Goal: Task Accomplishment & Management: Use online tool/utility

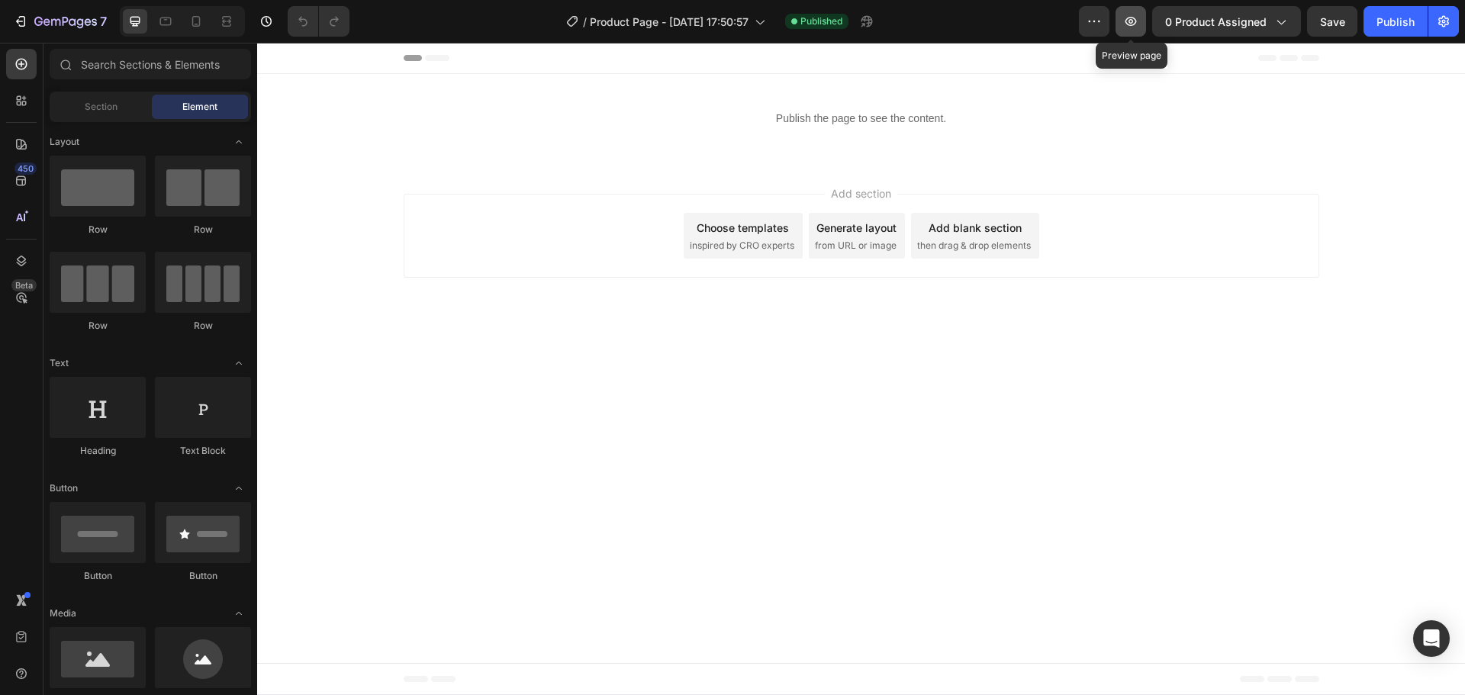
click at [1129, 31] on button "button" at bounding box center [1130, 21] width 31 height 31
click at [856, 397] on body "Header Publish the page to see the content. Custom Code Section 1 Root Start wi…" at bounding box center [861, 369] width 1208 height 652
click at [862, 405] on body "Header Publish the page to see the content. Custom Code Section 1 Root Start wi…" at bounding box center [861, 369] width 1208 height 652
click at [855, 428] on body "Header Publish the page to see the content. Custom Code Section 1 Root Start wi…" at bounding box center [861, 369] width 1208 height 652
click at [511, 188] on div "Add section Choose templates inspired by CRO experts Generate layout from URL o…" at bounding box center [861, 238] width 1208 height 151
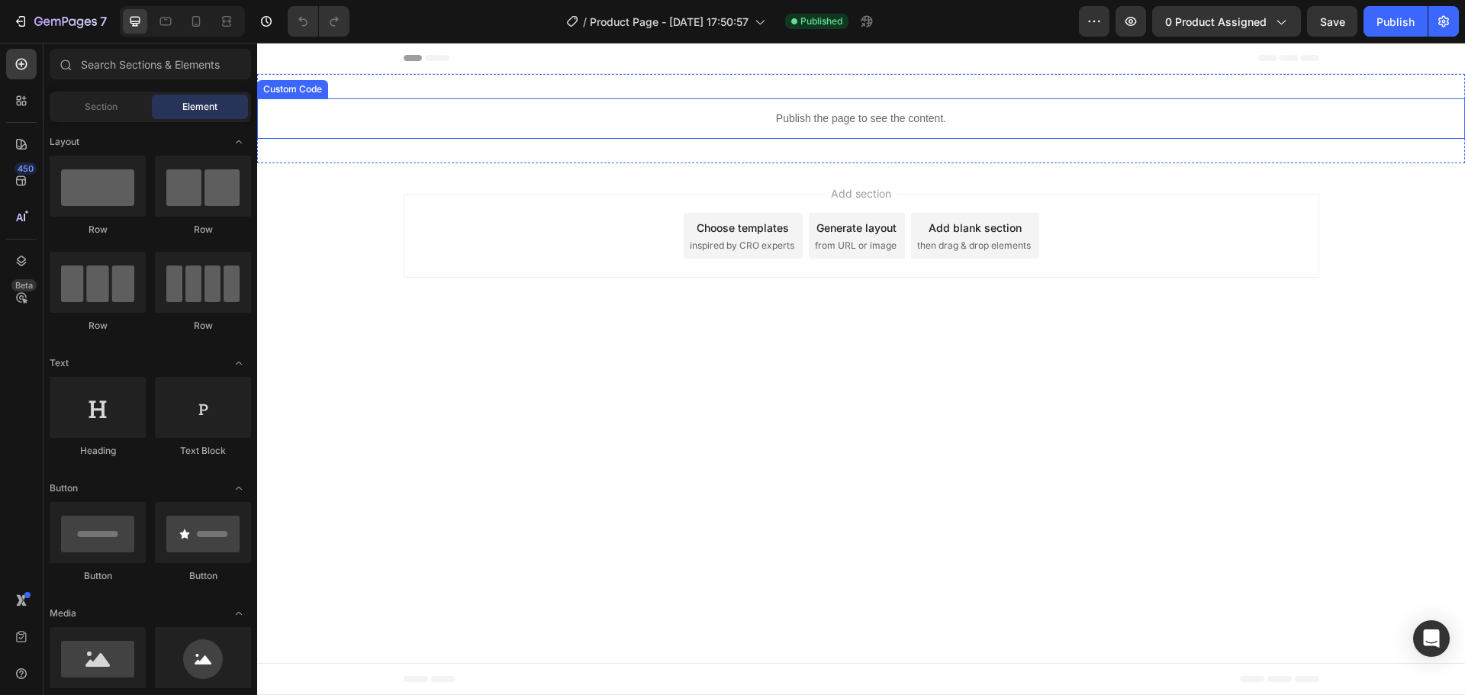
click at [659, 105] on div "Publish the page to see the content." at bounding box center [861, 118] width 1208 height 40
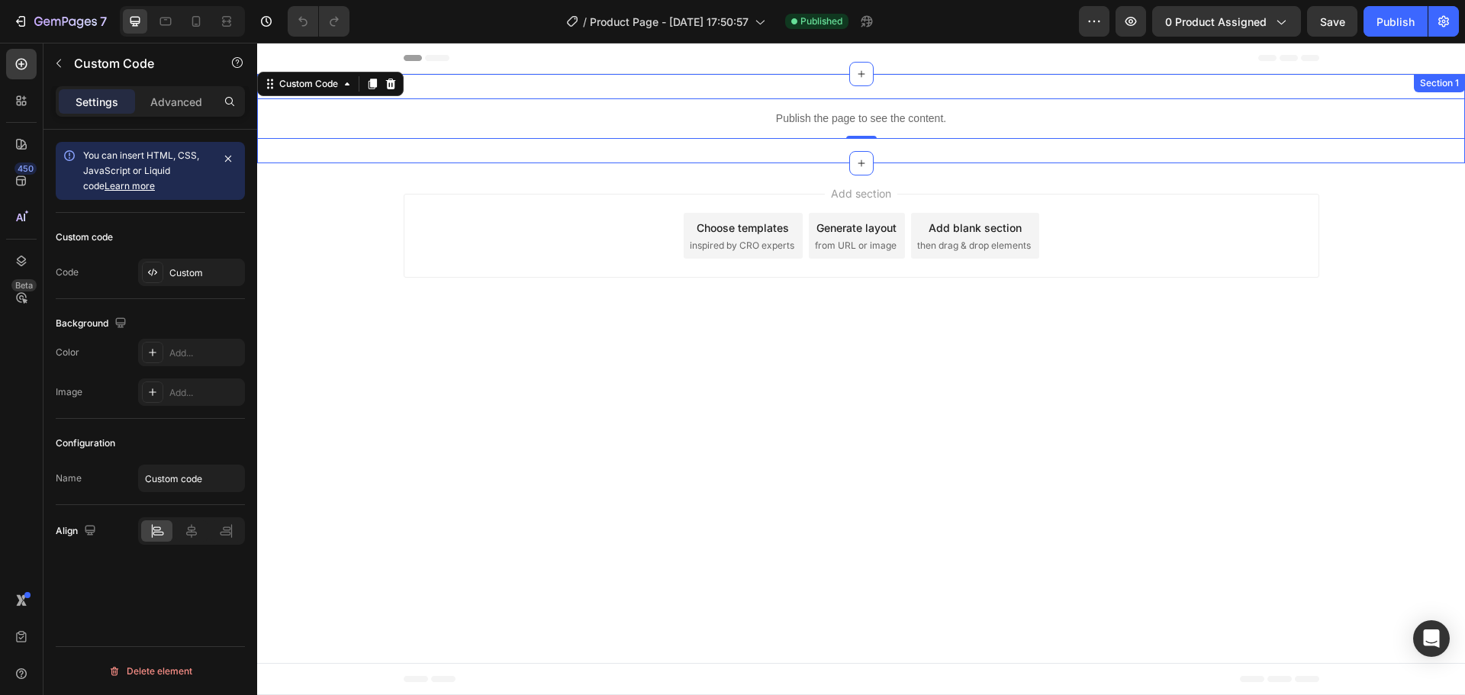
click at [652, 153] on div "Publish the page to see the content. Custom Code 0 Section 1" at bounding box center [861, 118] width 1208 height 89
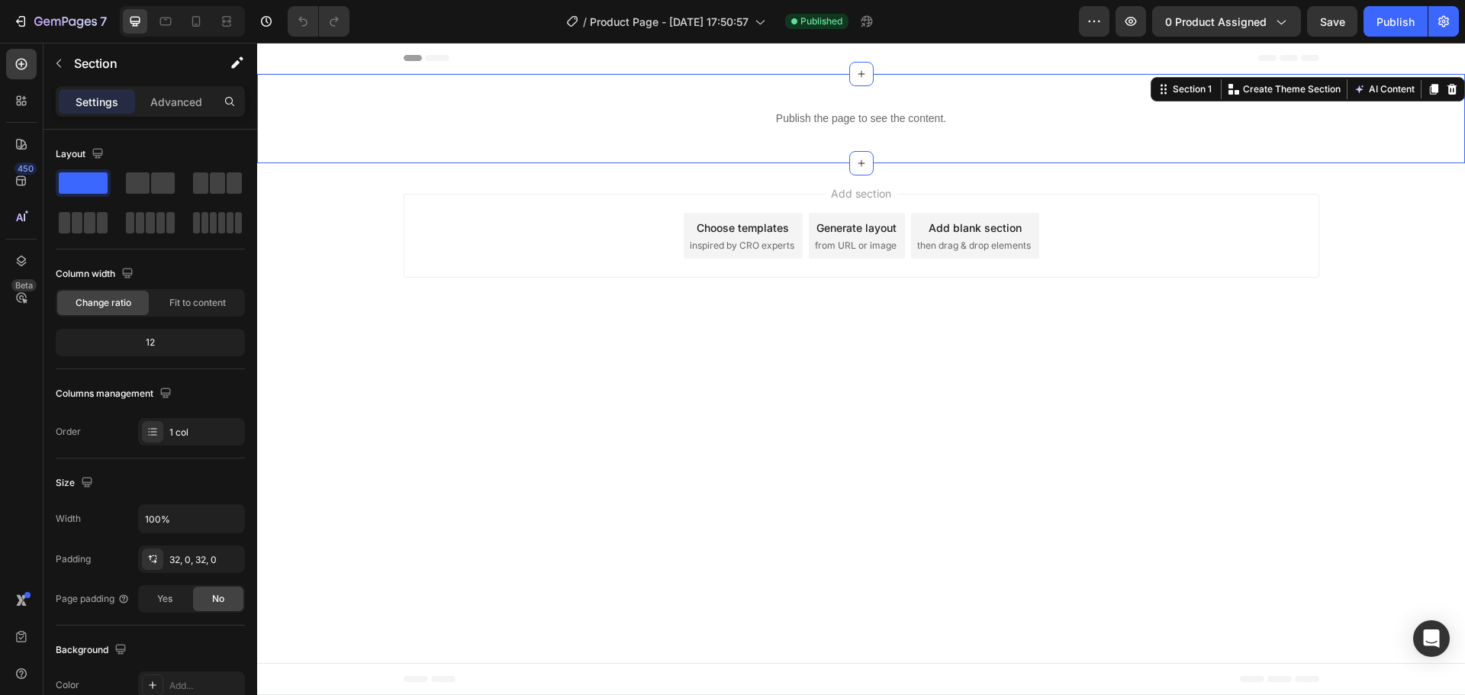
click at [1428, 89] on icon at bounding box center [1434, 89] width 12 height 12
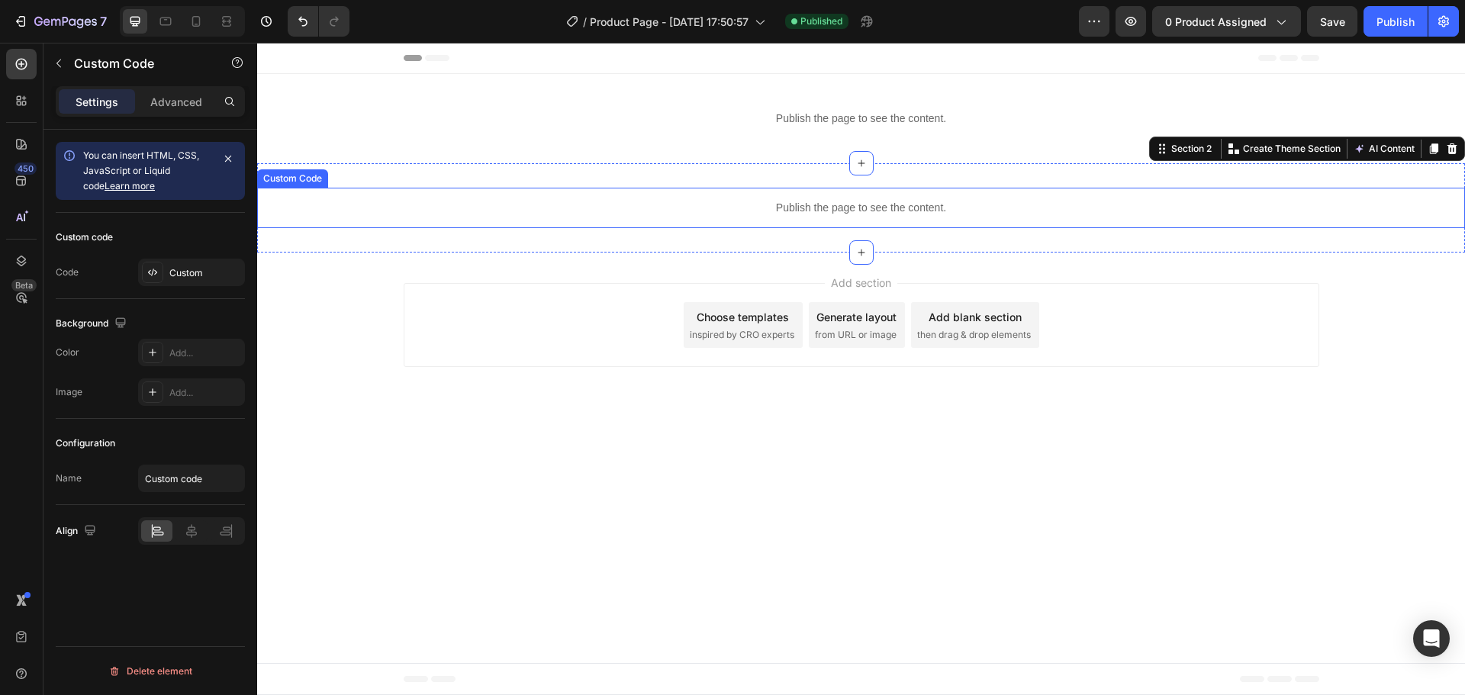
click at [1083, 205] on p "Publish the page to see the content." at bounding box center [861, 208] width 1208 height 16
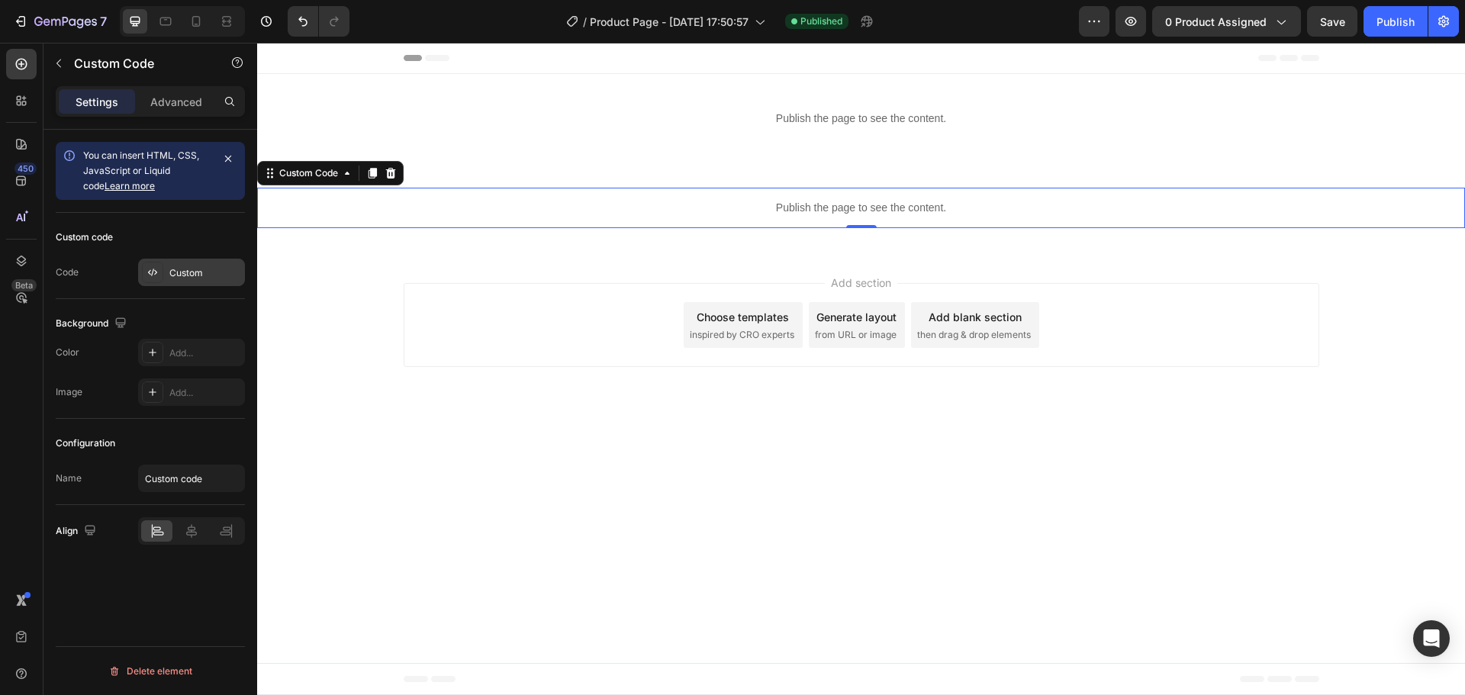
click at [208, 278] on div "Custom" at bounding box center [205, 273] width 72 height 14
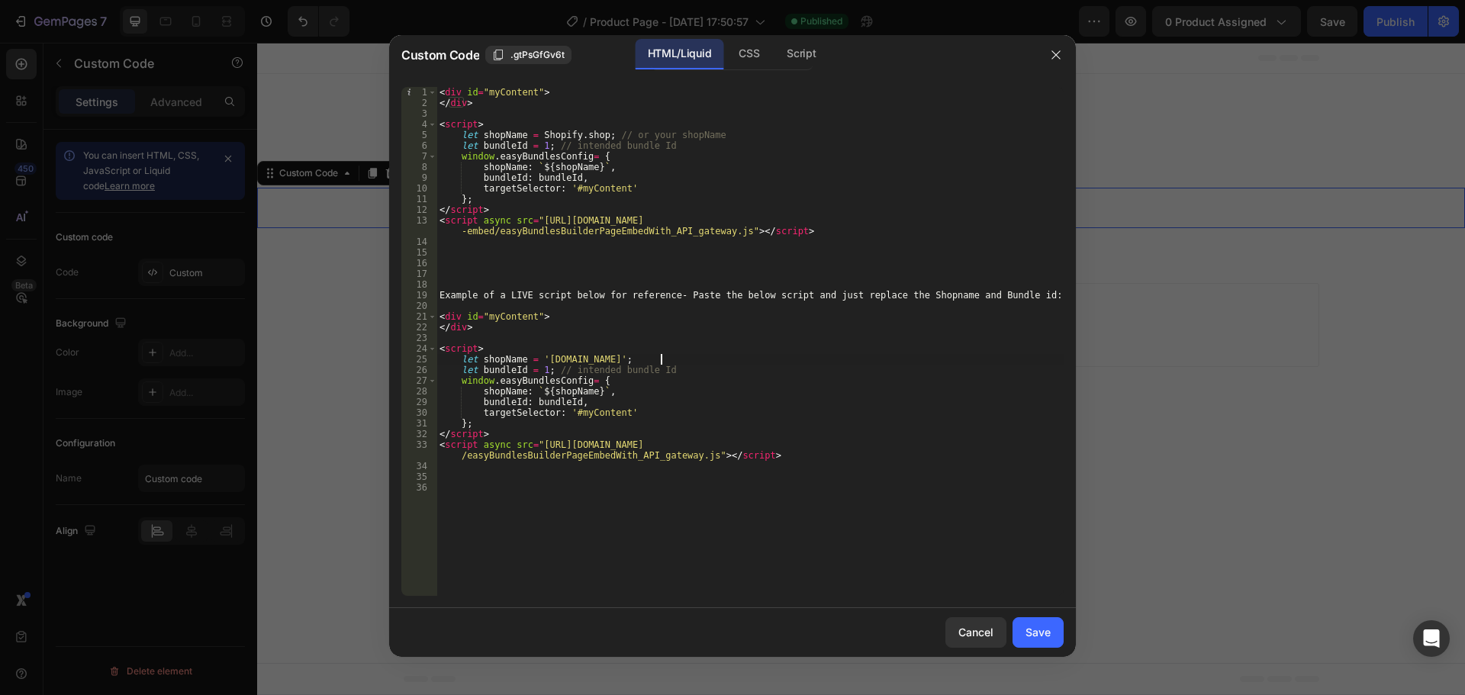
click at [932, 364] on div "< div id = "myContent" > </ div > < script > let shopName = Shopify . shop ; //…" at bounding box center [749, 352] width 627 height 530
drag, startPoint x: 539, startPoint y: 219, endPoint x: 961, endPoint y: 211, distance: 422.8
click at [965, 215] on div "< div id = "myContent" > </ div > < script > let shopName = Shopify . shop ; //…" at bounding box center [749, 352] width 627 height 530
type textarea "<script async src="[URL][DOMAIN_NAME]"></script>"
click at [942, 260] on div "< div id = "myContent" > </ div > < script > let shopName = Shopify . shop ; //…" at bounding box center [749, 352] width 627 height 530
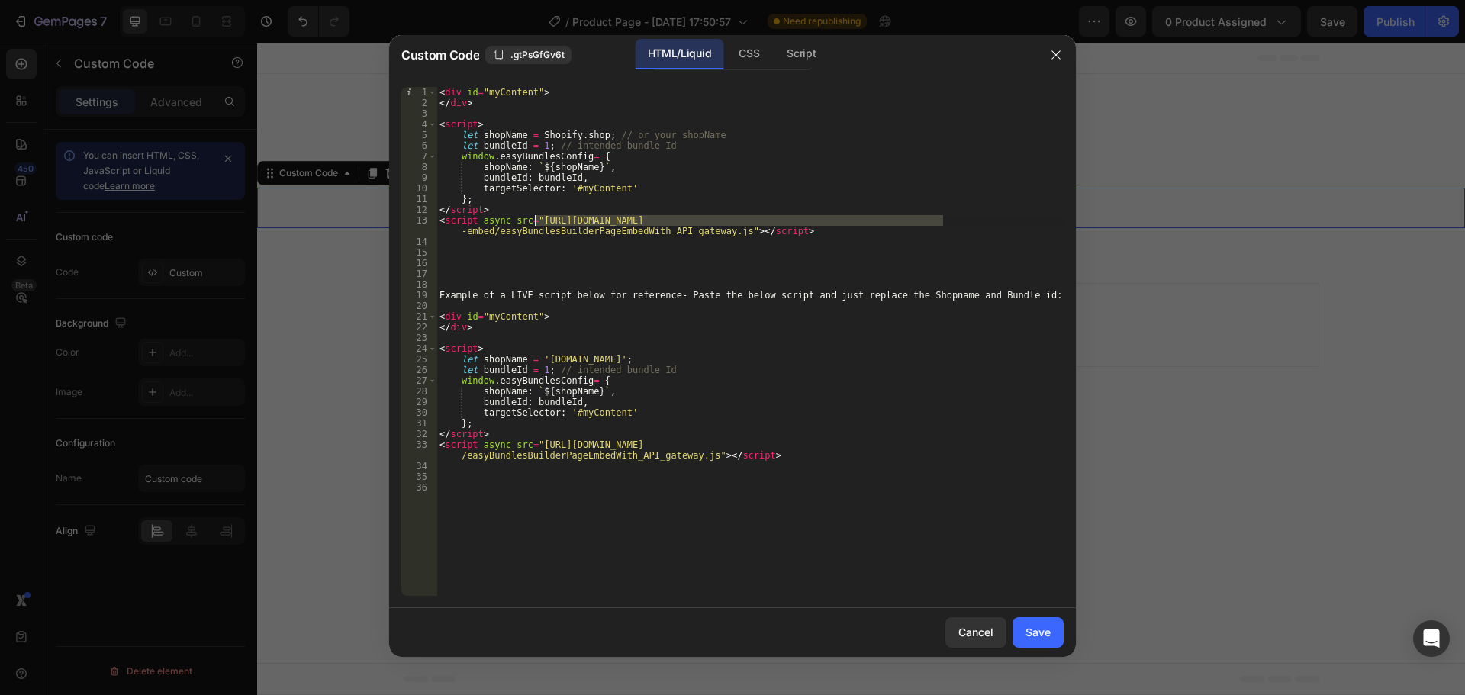
drag, startPoint x: 944, startPoint y: 219, endPoint x: 533, endPoint y: 223, distance: 410.5
click at [533, 223] on div "< div id = "myContent" > </ div > < script > let shopName = Shopify . shop ; //…" at bounding box center [749, 352] width 627 height 530
paste textarea "products/bundle-discount"
type textarea "<script async src="[URL][DOMAIN_NAME]"></script>"
click at [1049, 639] on div "Save" at bounding box center [1037, 632] width 25 height 16
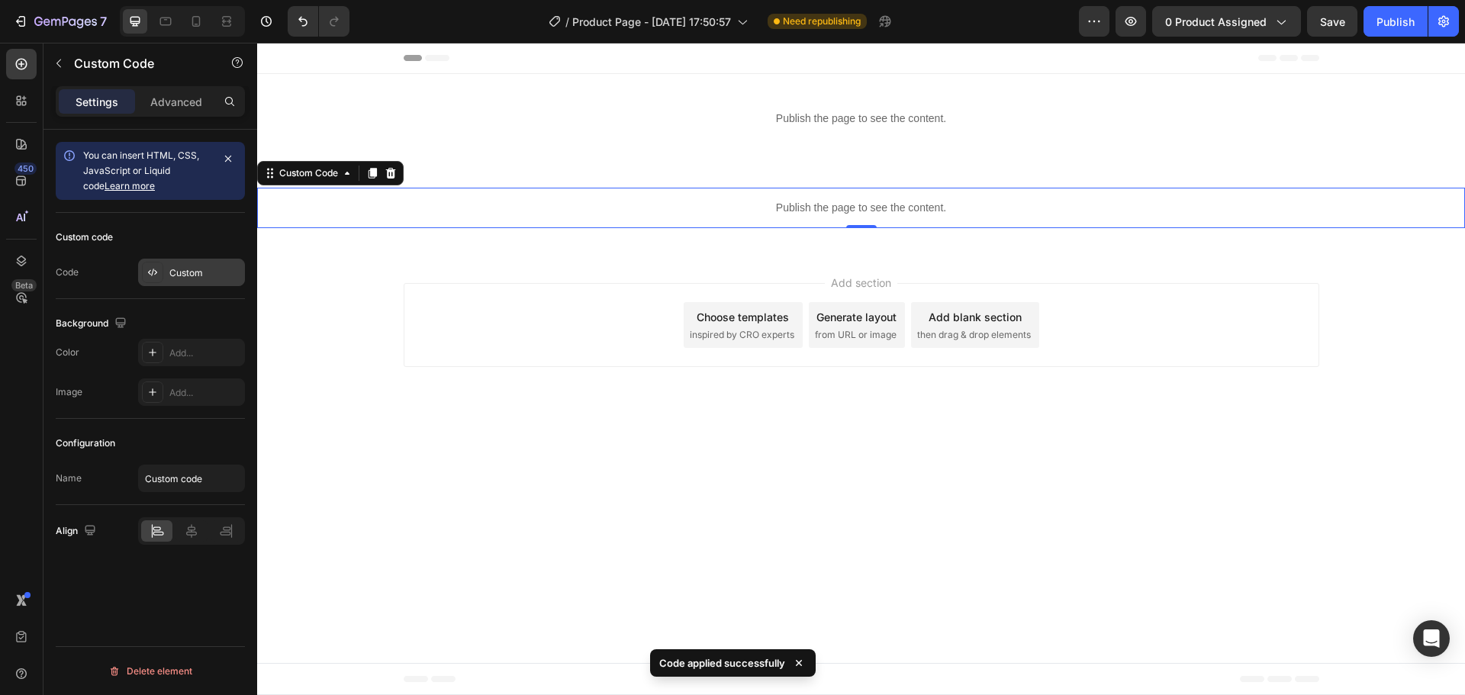
click at [177, 268] on div "Custom" at bounding box center [205, 273] width 72 height 14
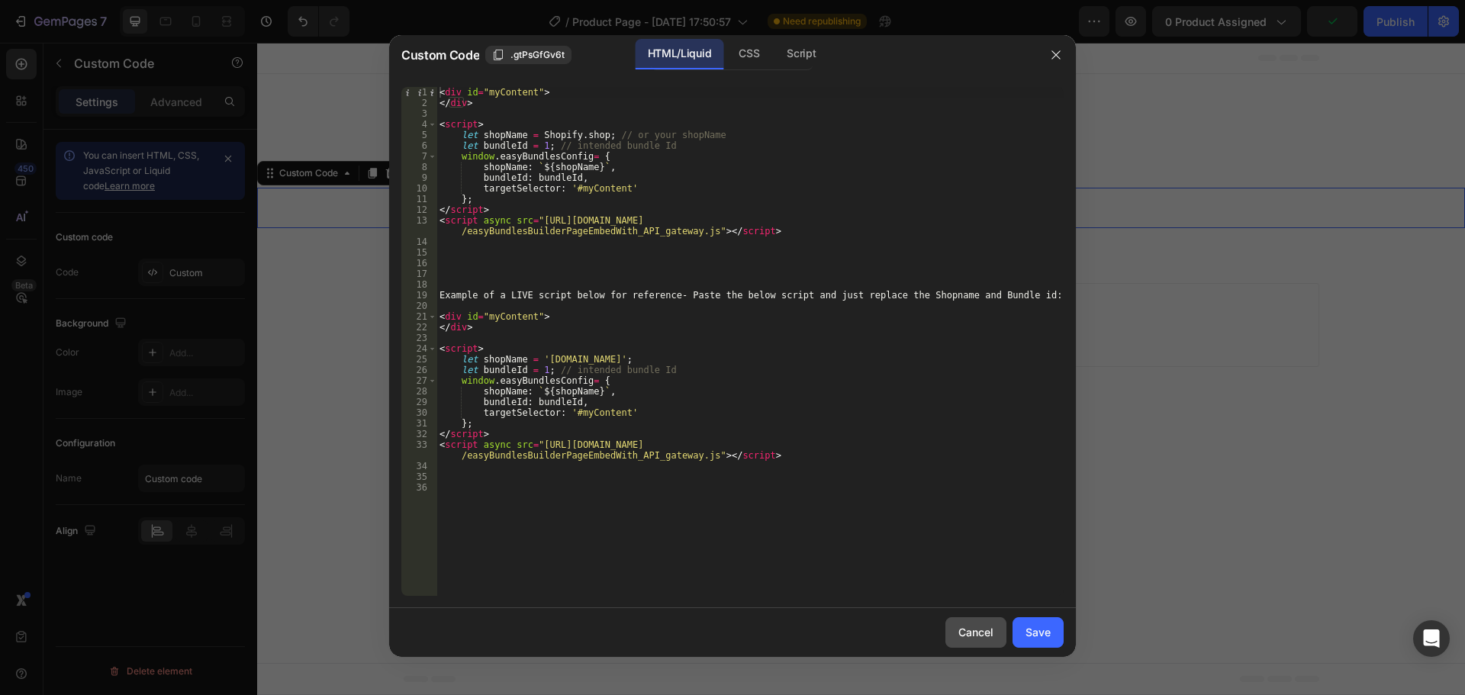
click at [988, 630] on div "Cancel" at bounding box center [975, 632] width 35 height 16
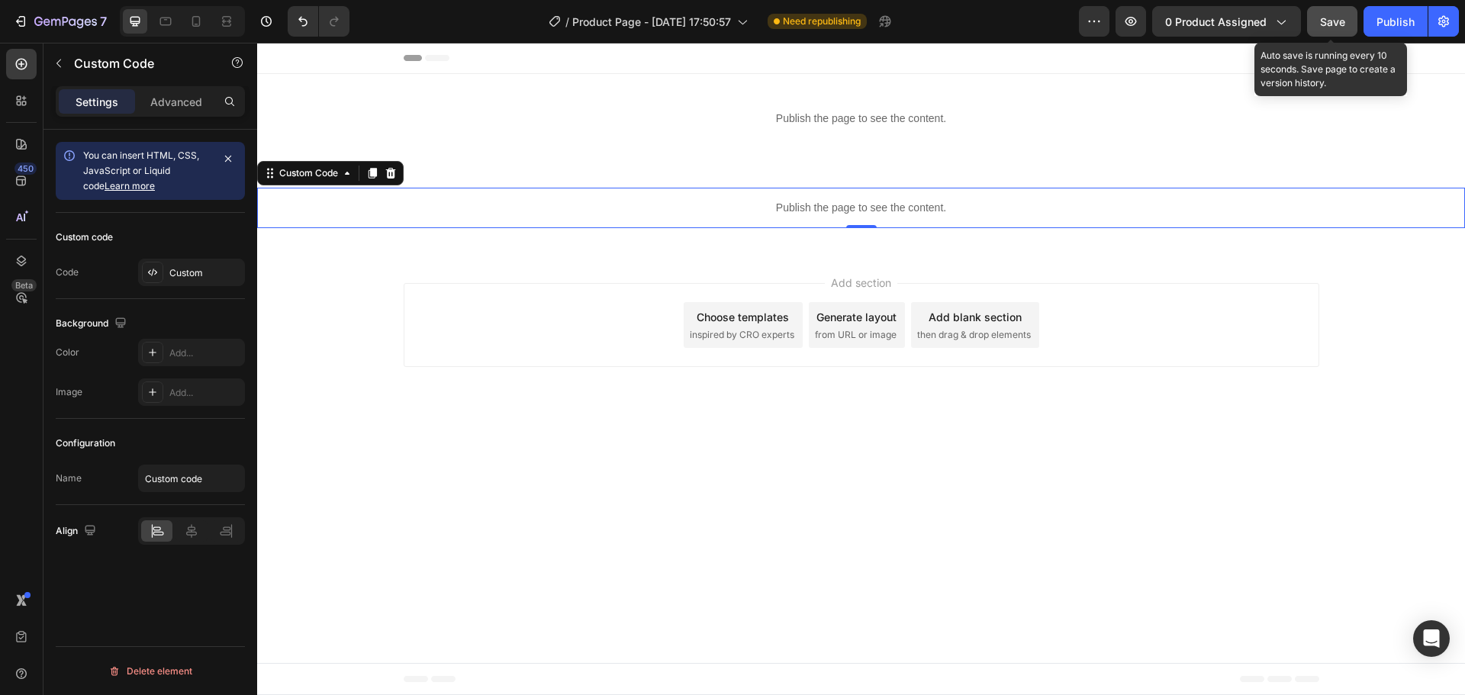
click at [1330, 32] on button "Save" at bounding box center [1332, 21] width 50 height 31
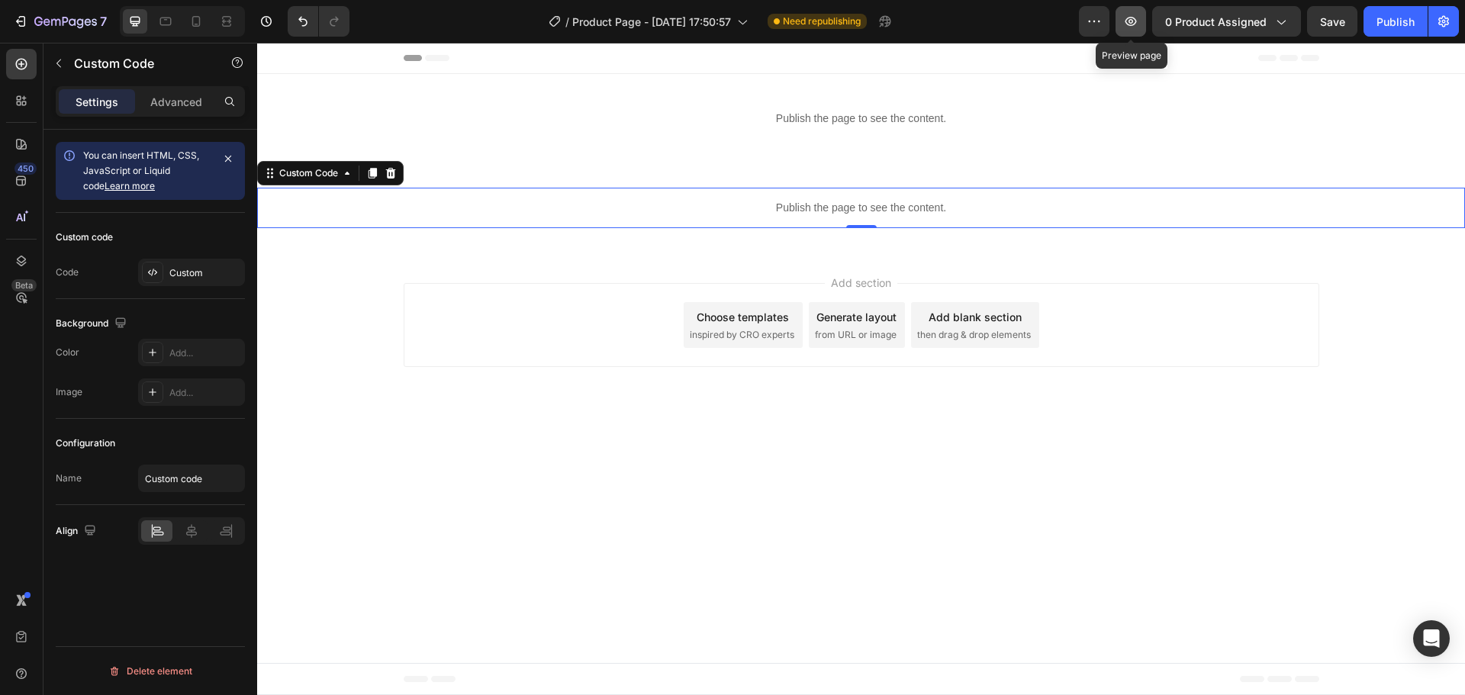
click at [1133, 6] on button "button" at bounding box center [1130, 21] width 31 height 31
click at [1382, 12] on button "Publish" at bounding box center [1395, 21] width 64 height 31
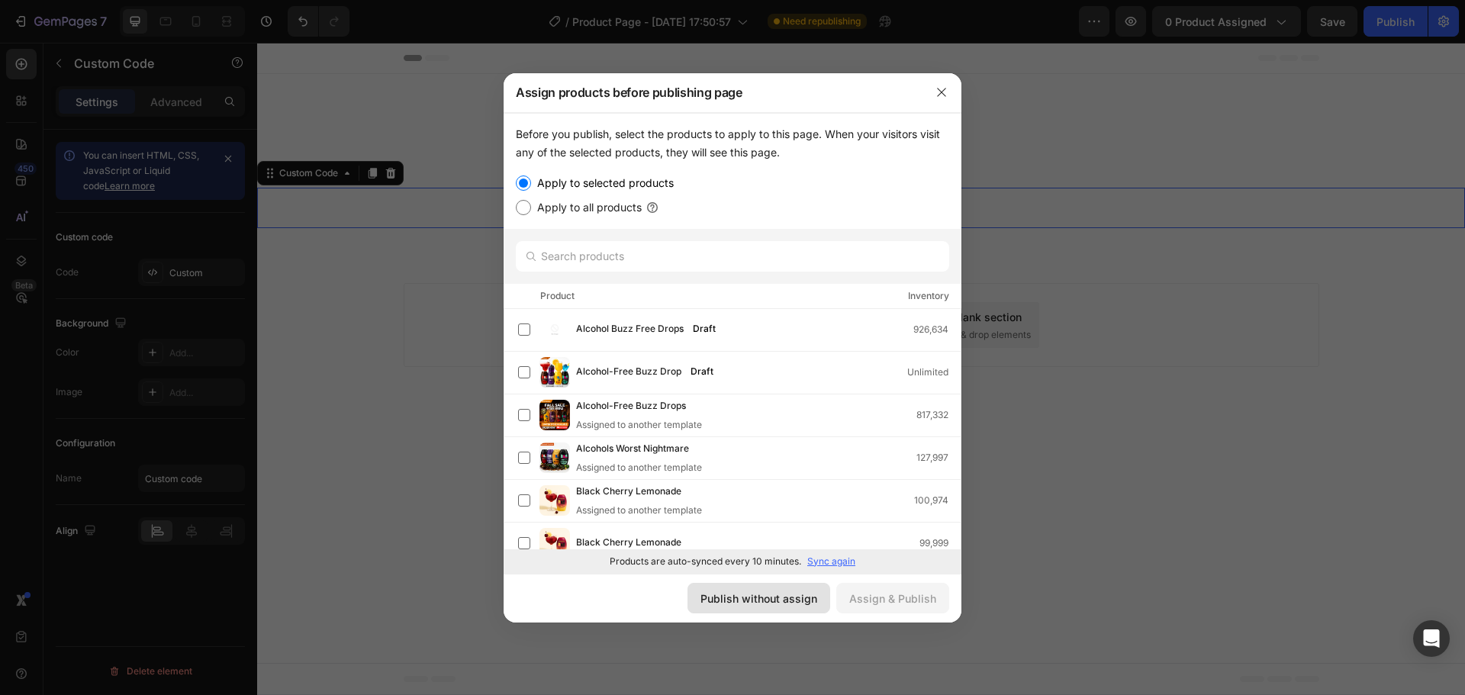
click at [791, 603] on div "Publish without assign" at bounding box center [758, 599] width 117 height 16
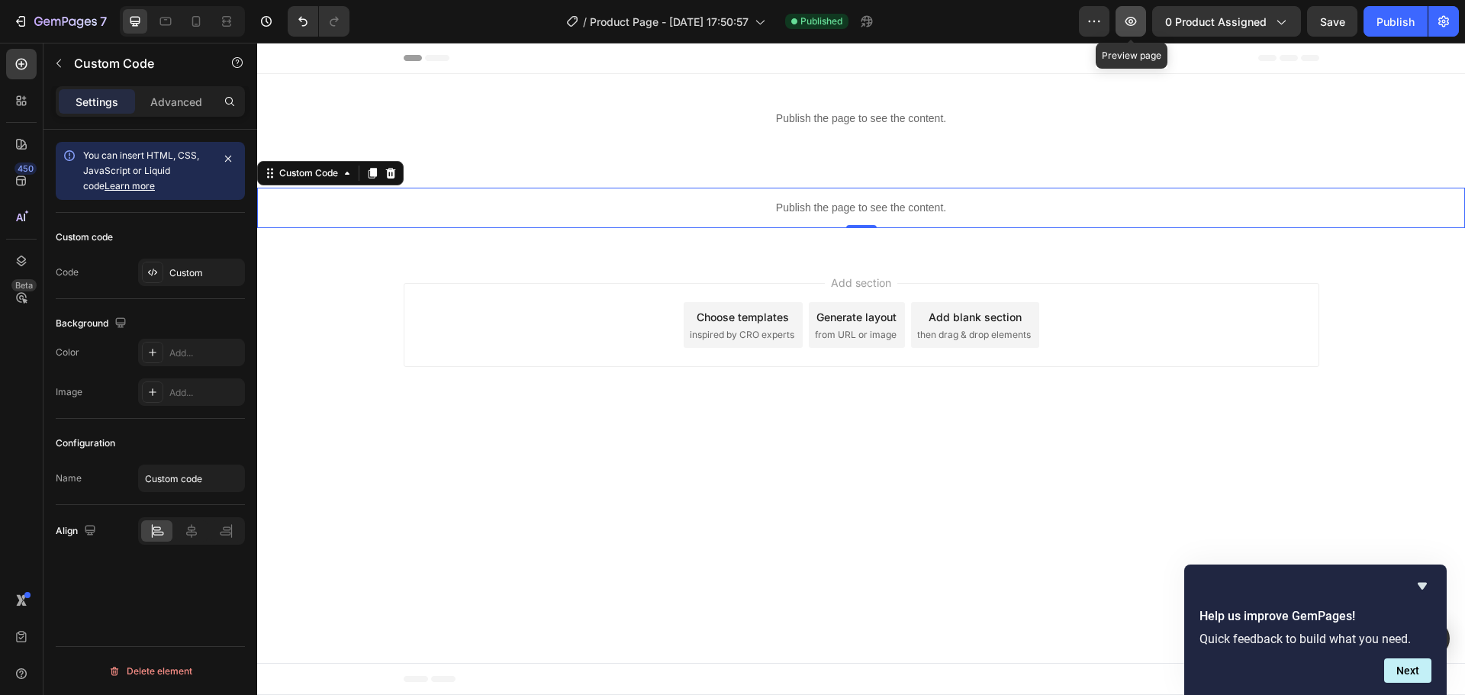
click at [1131, 20] on icon "button" at bounding box center [1130, 21] width 5 height 5
click at [390, 161] on div "Custom Code" at bounding box center [330, 173] width 146 height 24
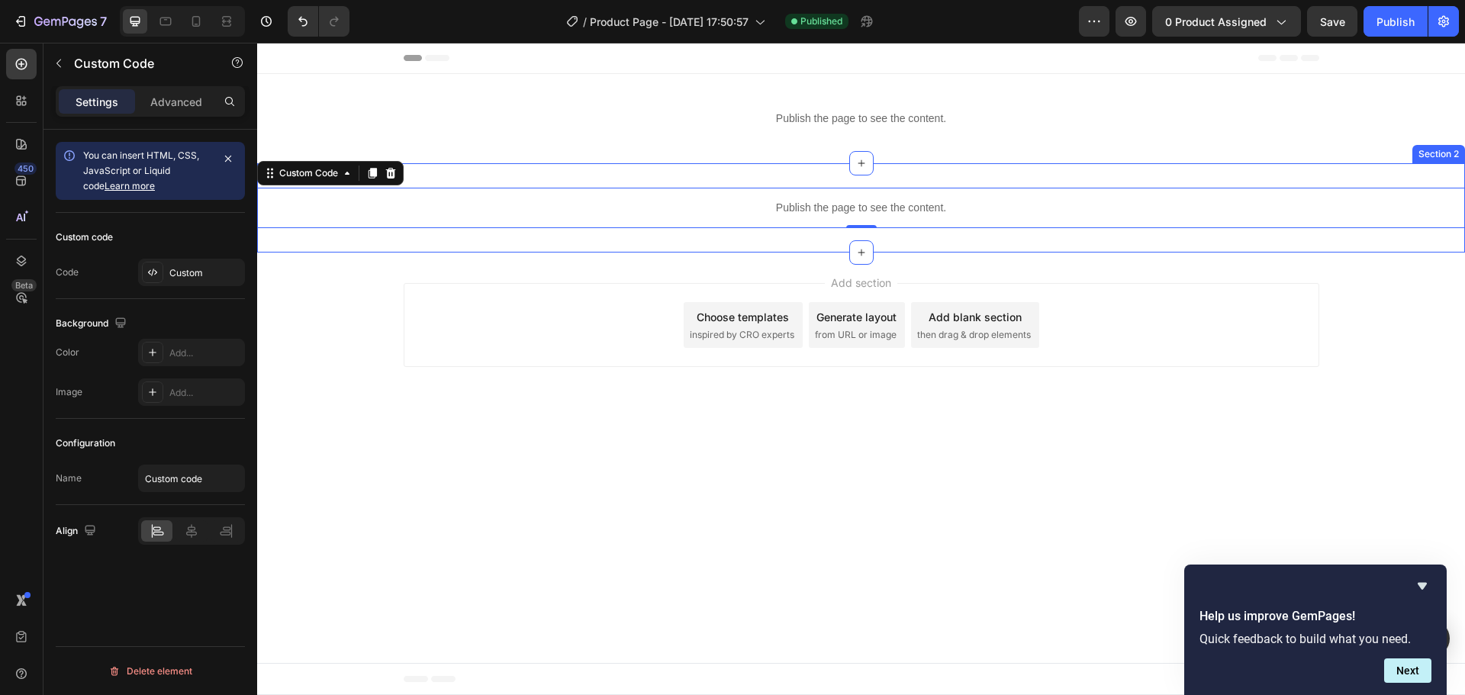
click at [452, 168] on div "Publish the page to see the content. Custom Code 0 Section 2" at bounding box center [861, 207] width 1208 height 89
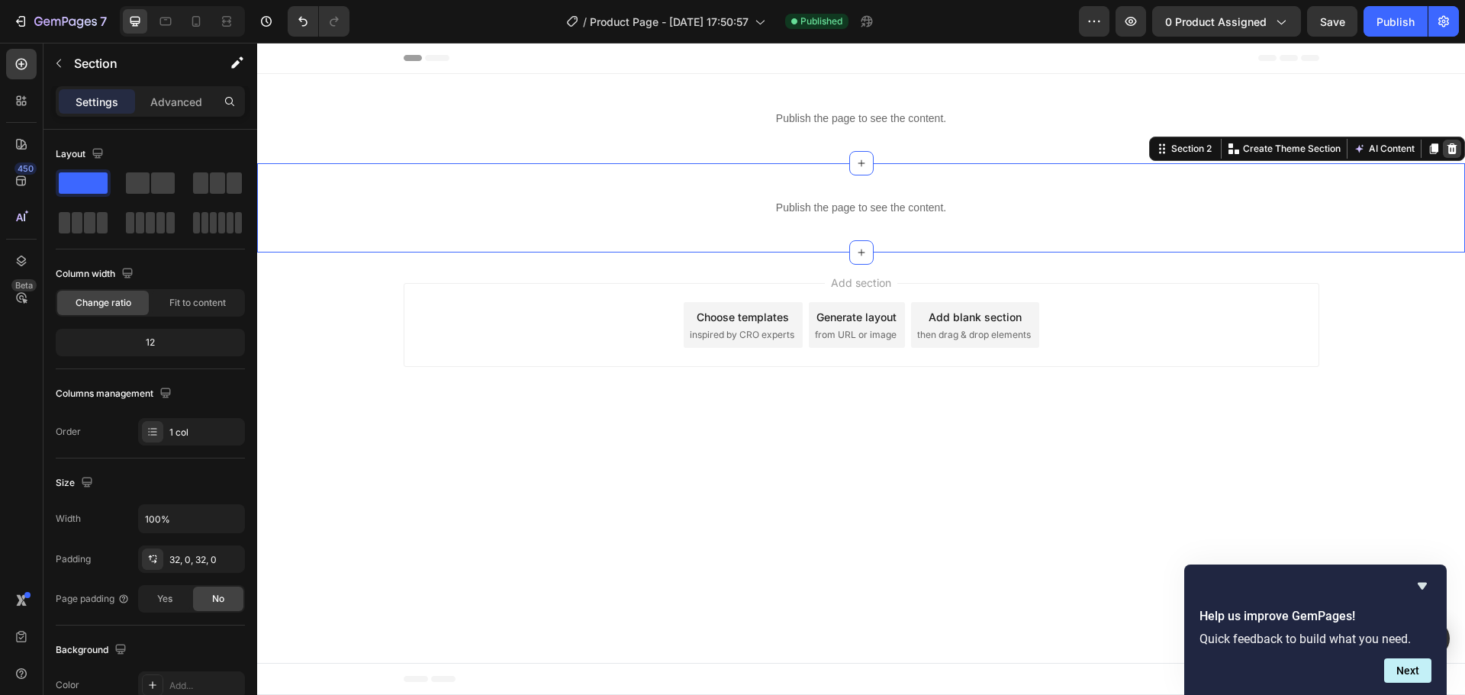
click at [1456, 147] on icon at bounding box center [1452, 148] width 10 height 11
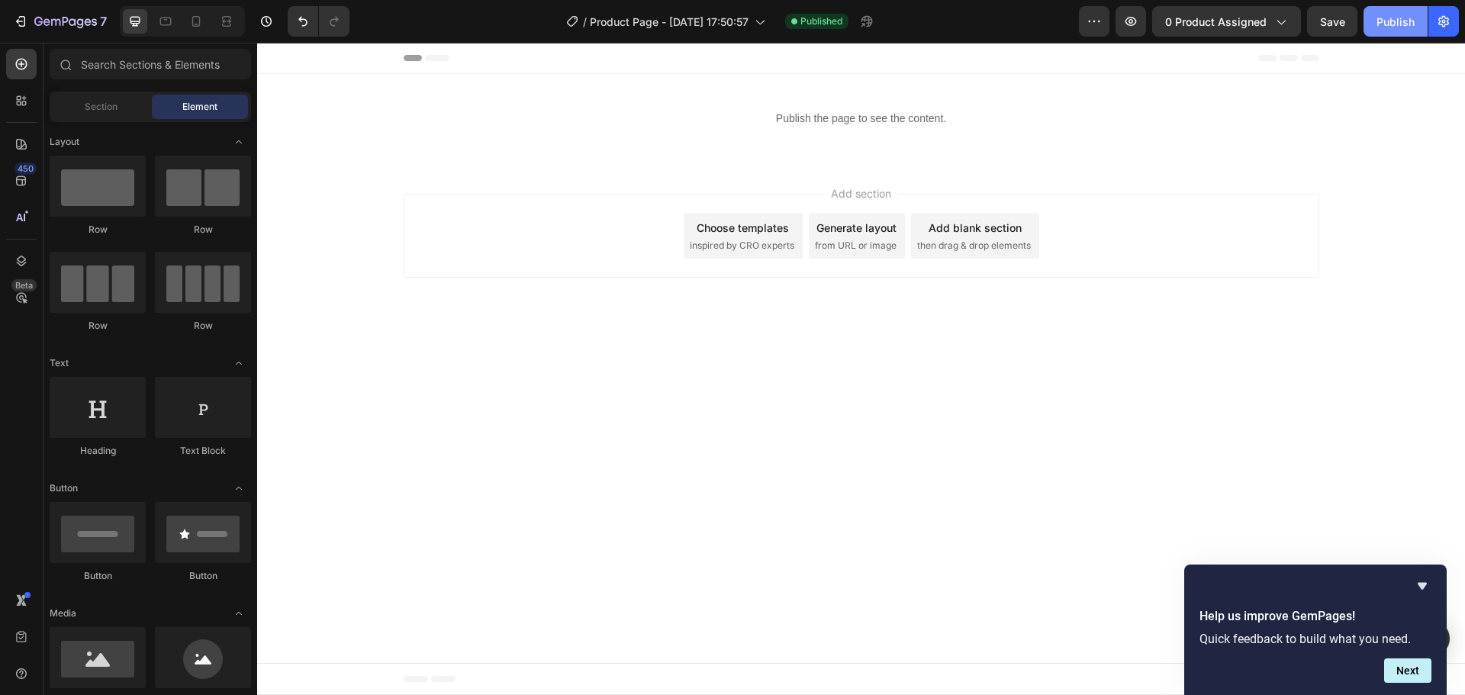
click at [1393, 14] on div "Publish" at bounding box center [1395, 22] width 38 height 16
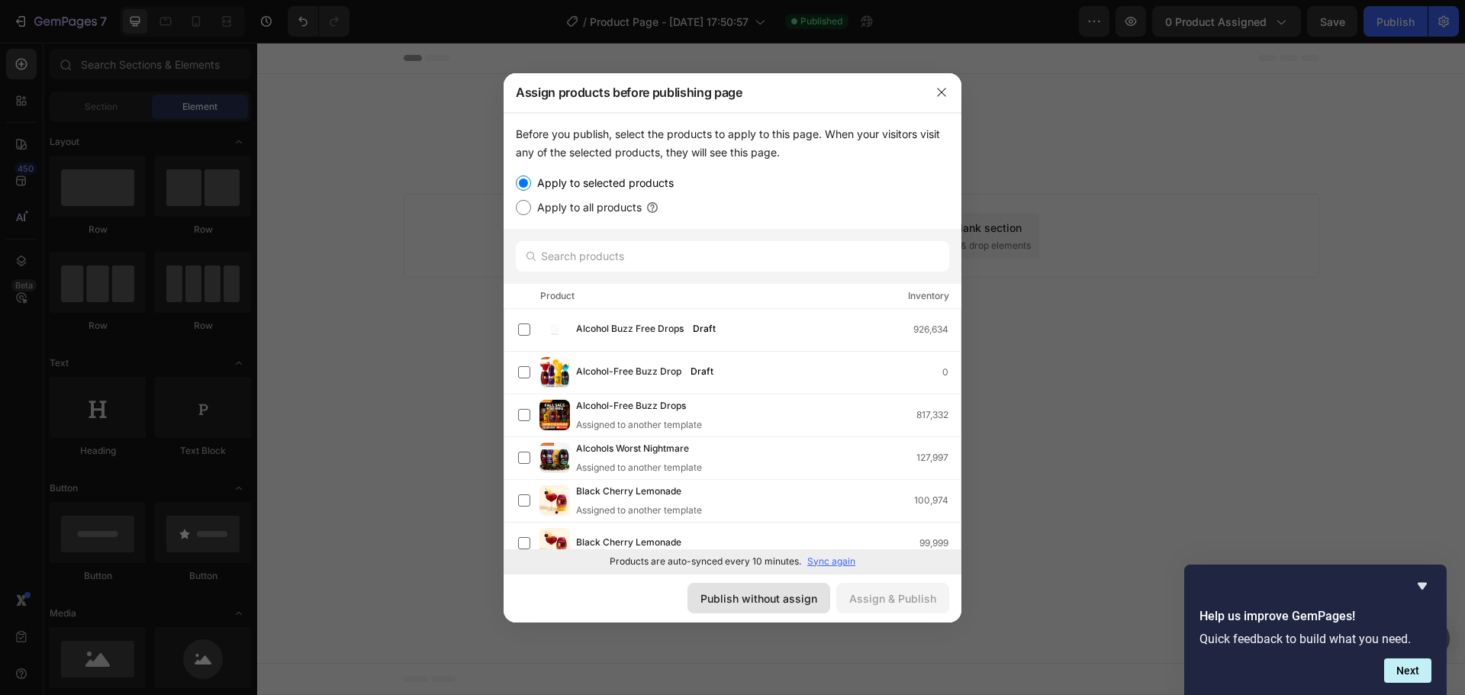
click at [804, 610] on button "Publish without assign" at bounding box center [758, 598] width 143 height 31
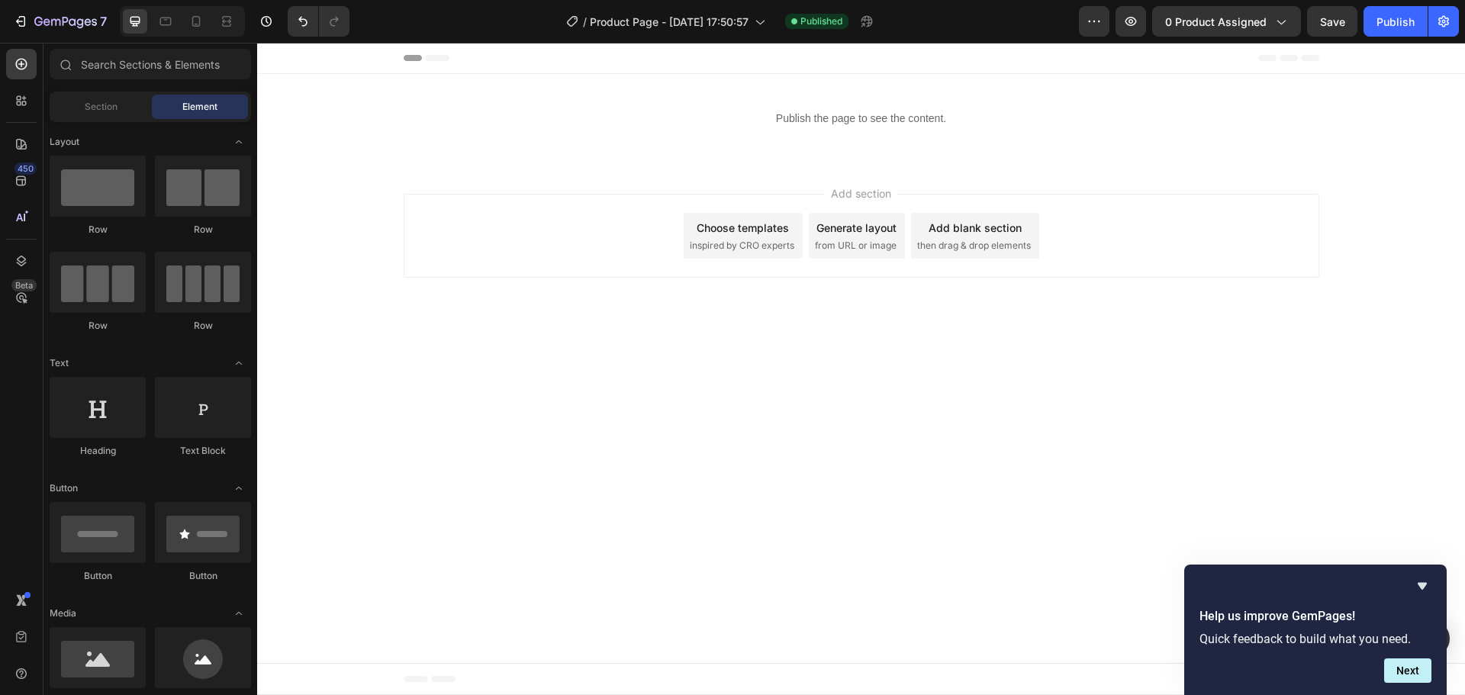
click at [917, 407] on body "Header Publish the page to see the content. Custom Code Section 1 Root Start wi…" at bounding box center [861, 369] width 1208 height 652
click at [964, 243] on span "then drag & drop elements" at bounding box center [974, 246] width 114 height 14
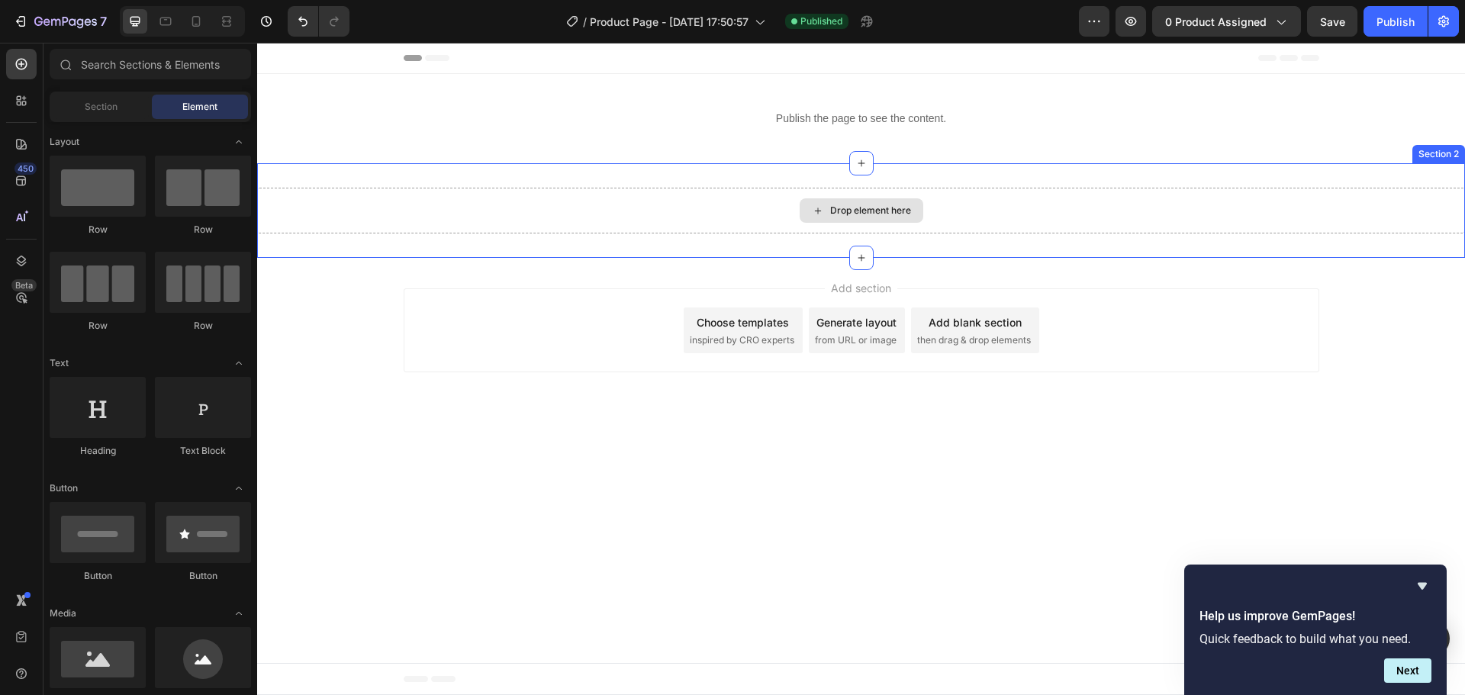
click at [906, 207] on div "Drop element here" at bounding box center [870, 210] width 81 height 12
click at [864, 214] on div "Drop element here" at bounding box center [870, 210] width 81 height 12
click at [130, 62] on input "text" at bounding box center [150, 64] width 201 height 31
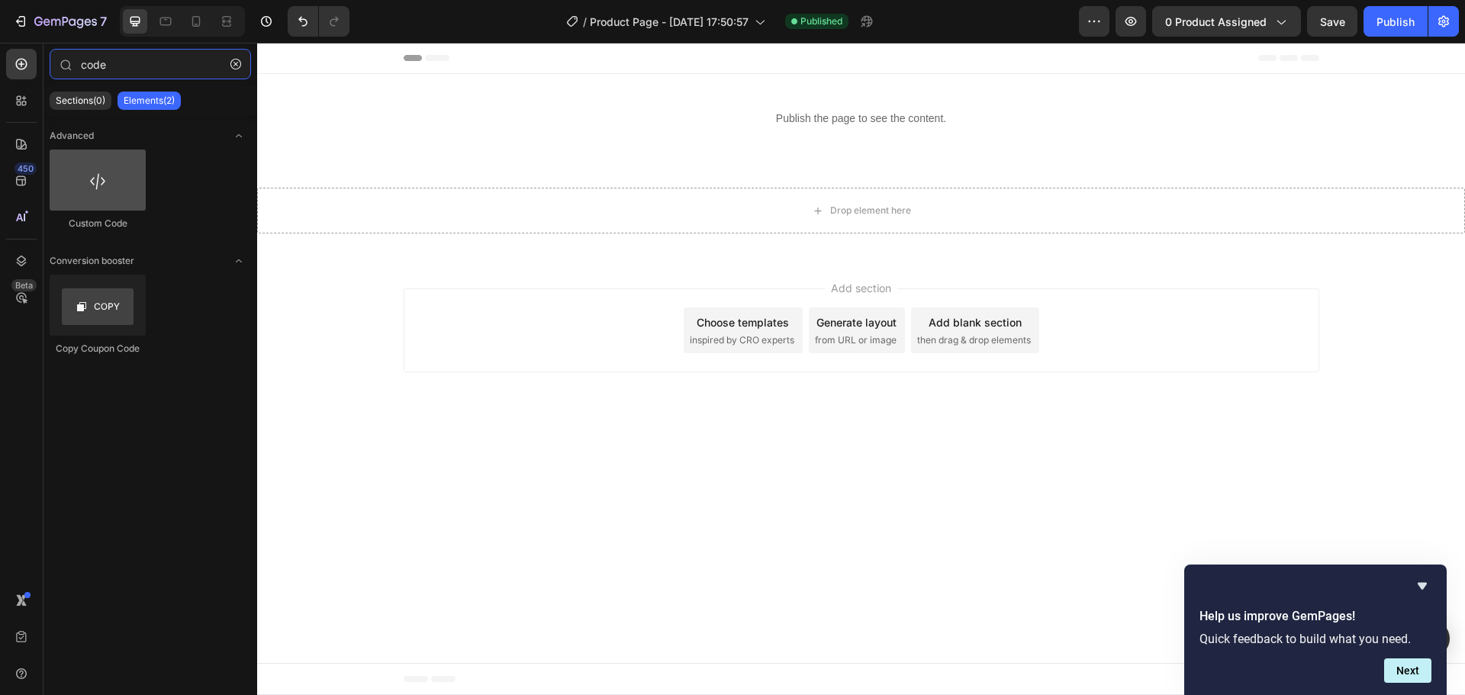
type input "code"
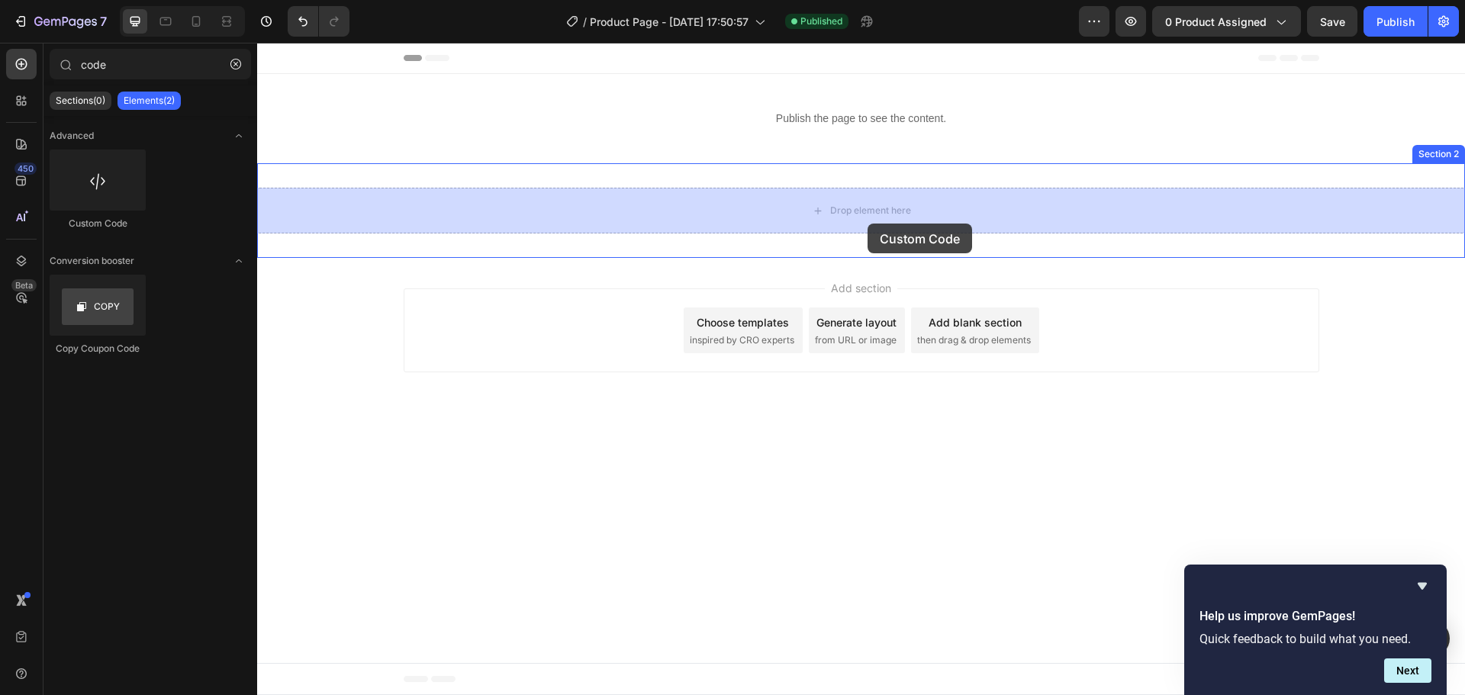
drag, startPoint x: 381, startPoint y: 244, endPoint x: 868, endPoint y: 225, distance: 487.1
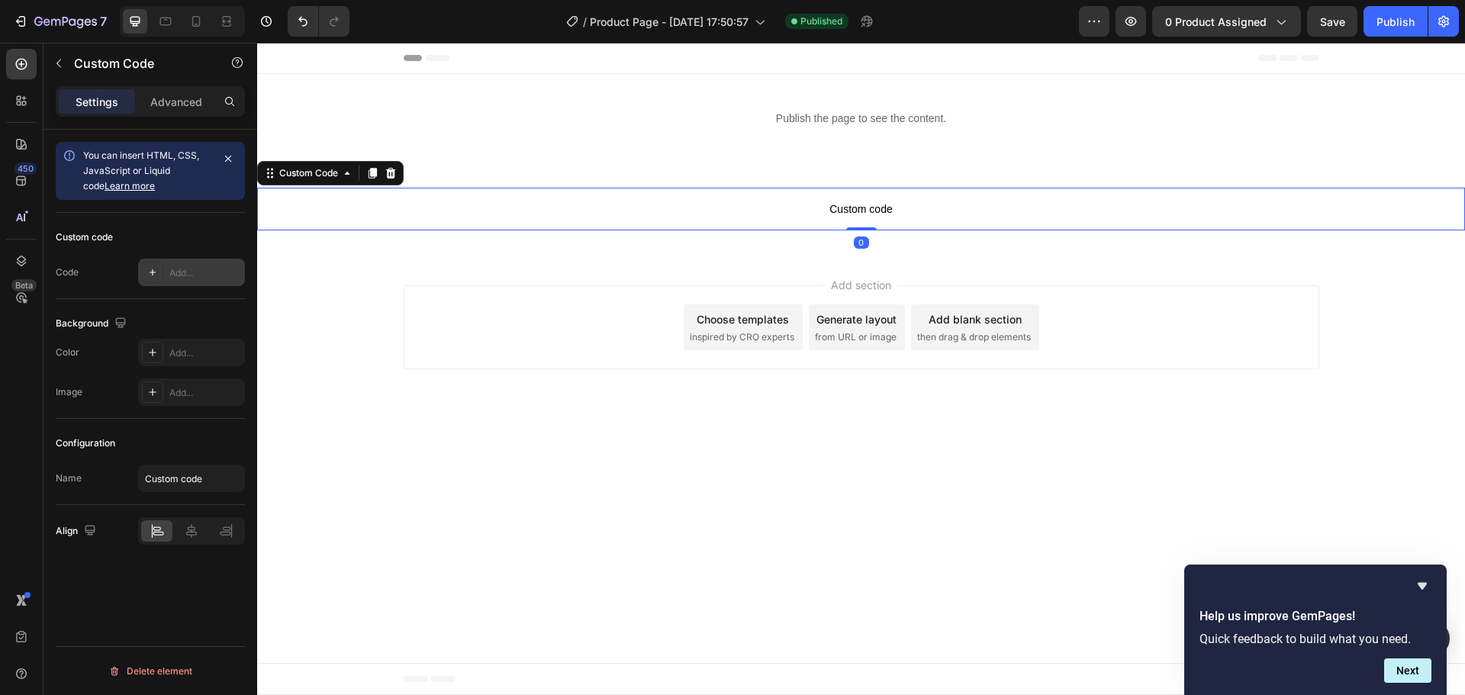
click at [175, 272] on div "Add..." at bounding box center [205, 273] width 72 height 14
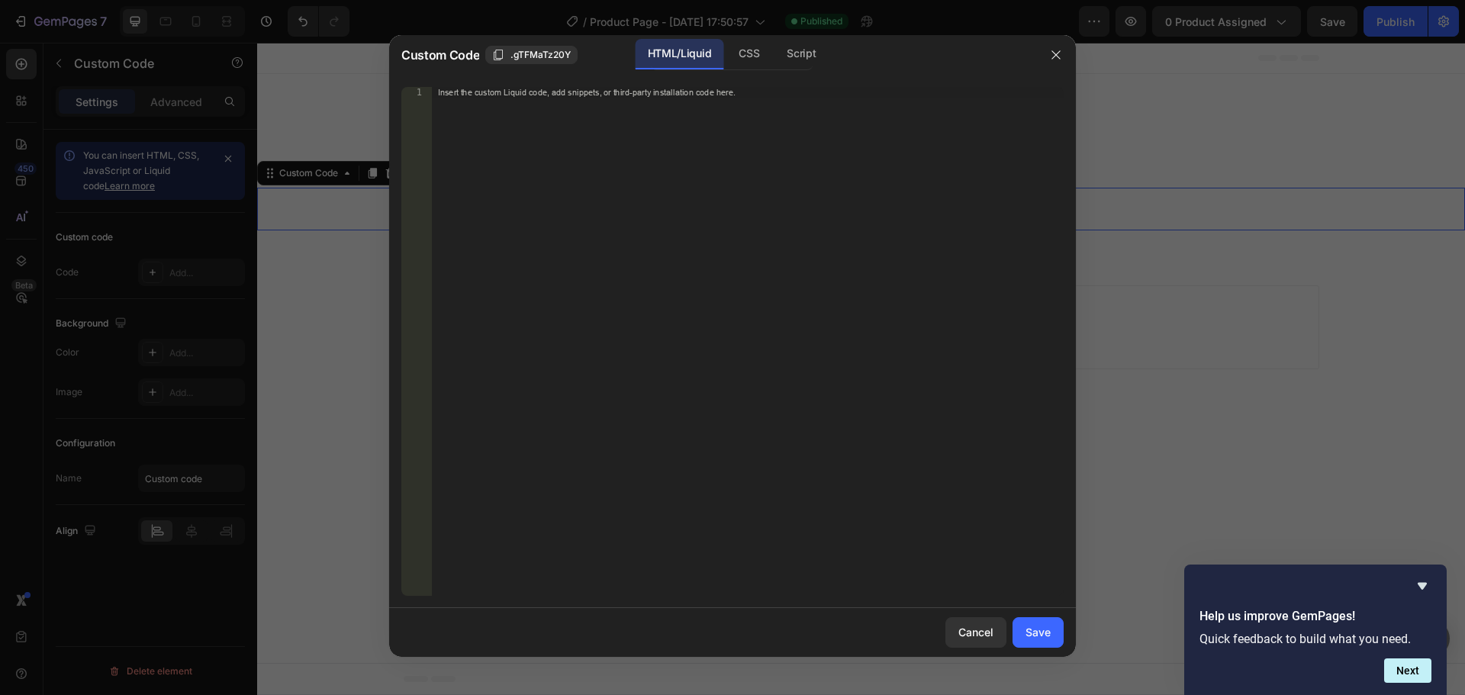
click at [739, 284] on div "Insert the custom Liquid code, add snippets, or third-party installation code h…" at bounding box center [748, 352] width 632 height 530
paste textarea "[URL][DOMAIN_NAME]"
type textarea "[URL][DOMAIN_NAME]"
click at [1034, 628] on div "Save" at bounding box center [1037, 632] width 25 height 16
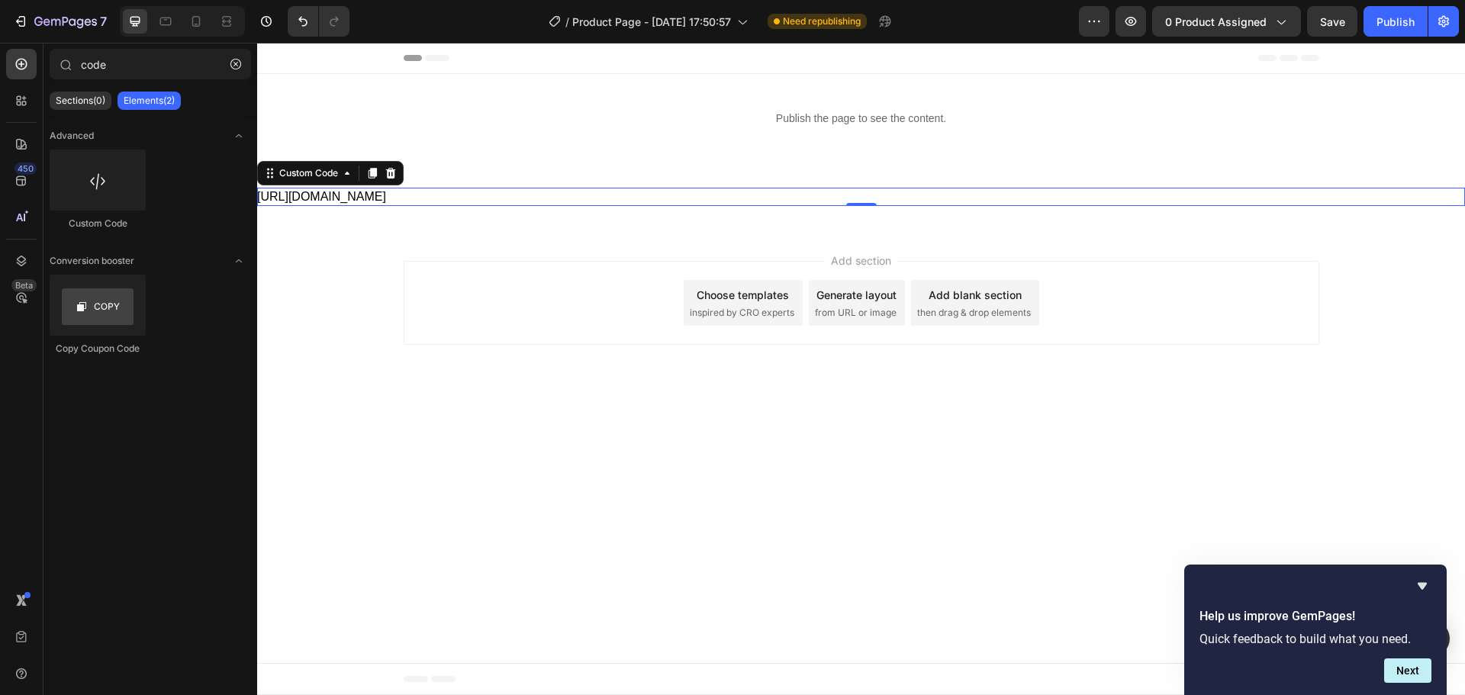
click at [993, 457] on body "Header Publish the page to see the content. Custom Code Section 1 [URL][DOMAIN_…" at bounding box center [861, 369] width 1208 height 652
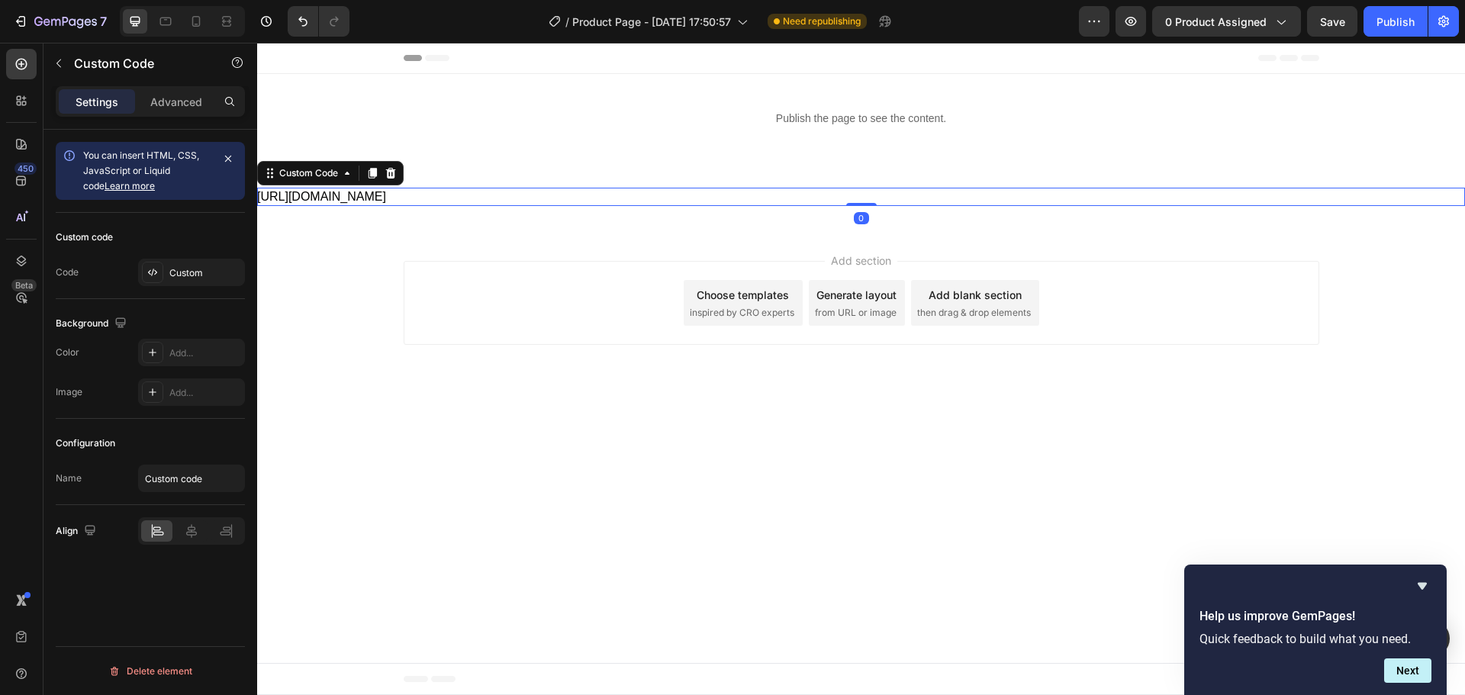
click at [563, 201] on div "[URL][DOMAIN_NAME]" at bounding box center [861, 197] width 1208 height 18
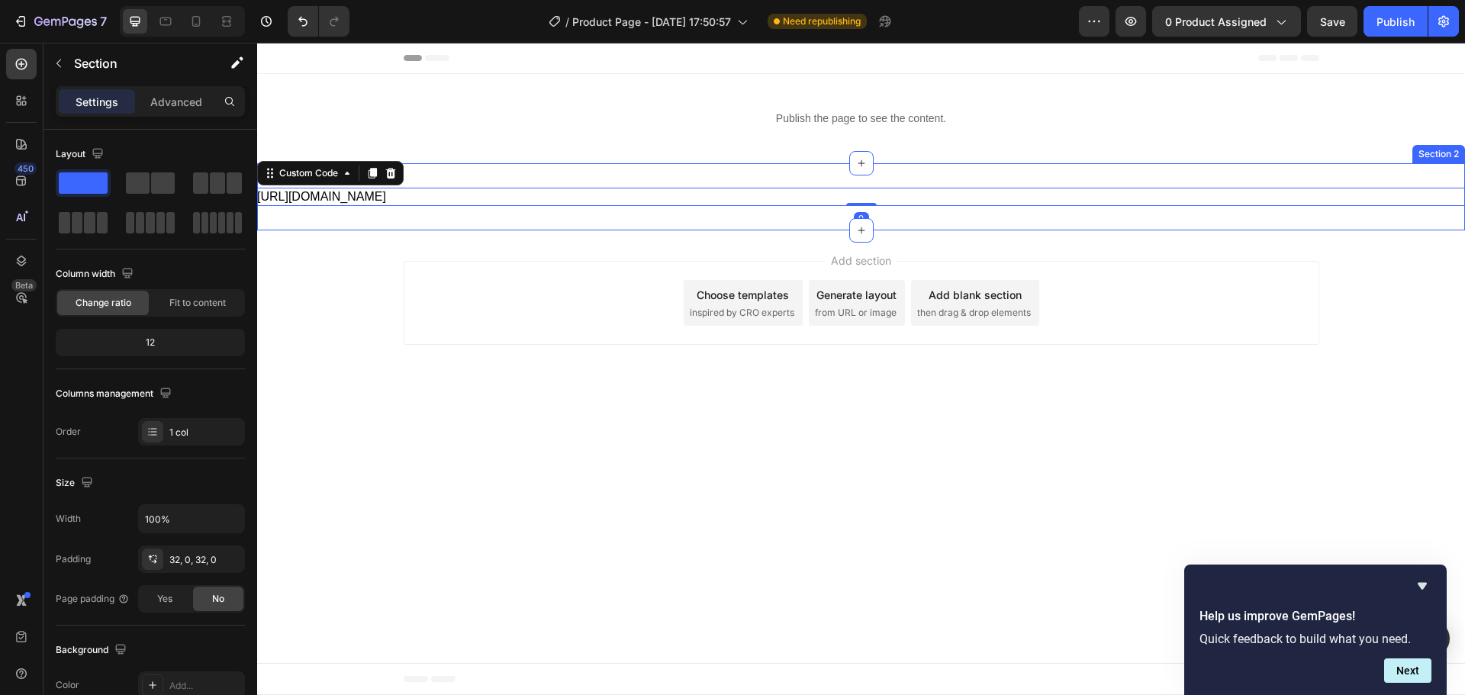
click at [566, 173] on div "[URL][DOMAIN_NAME] Custom Code 0 Section 2" at bounding box center [861, 196] width 1208 height 67
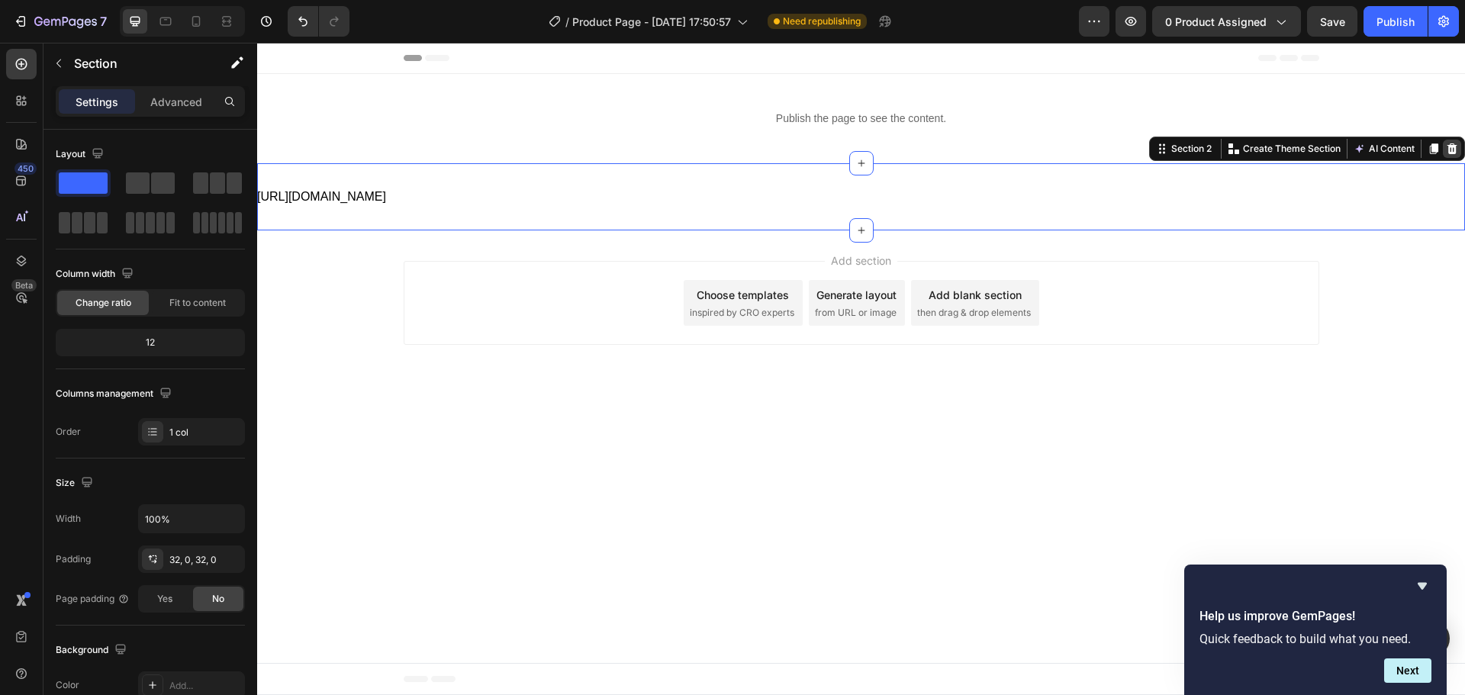
click at [1457, 152] on icon at bounding box center [1452, 149] width 12 height 12
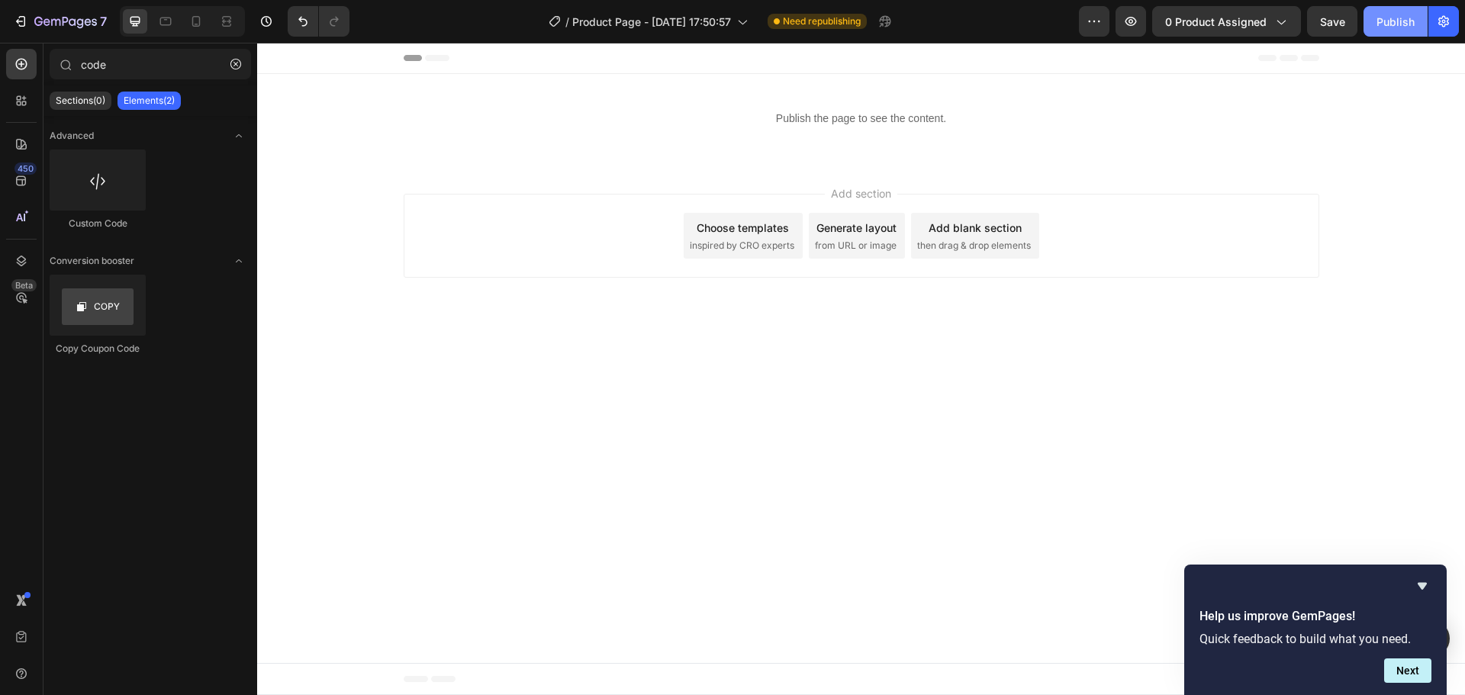
click at [1391, 18] on div "Publish" at bounding box center [1395, 22] width 38 height 16
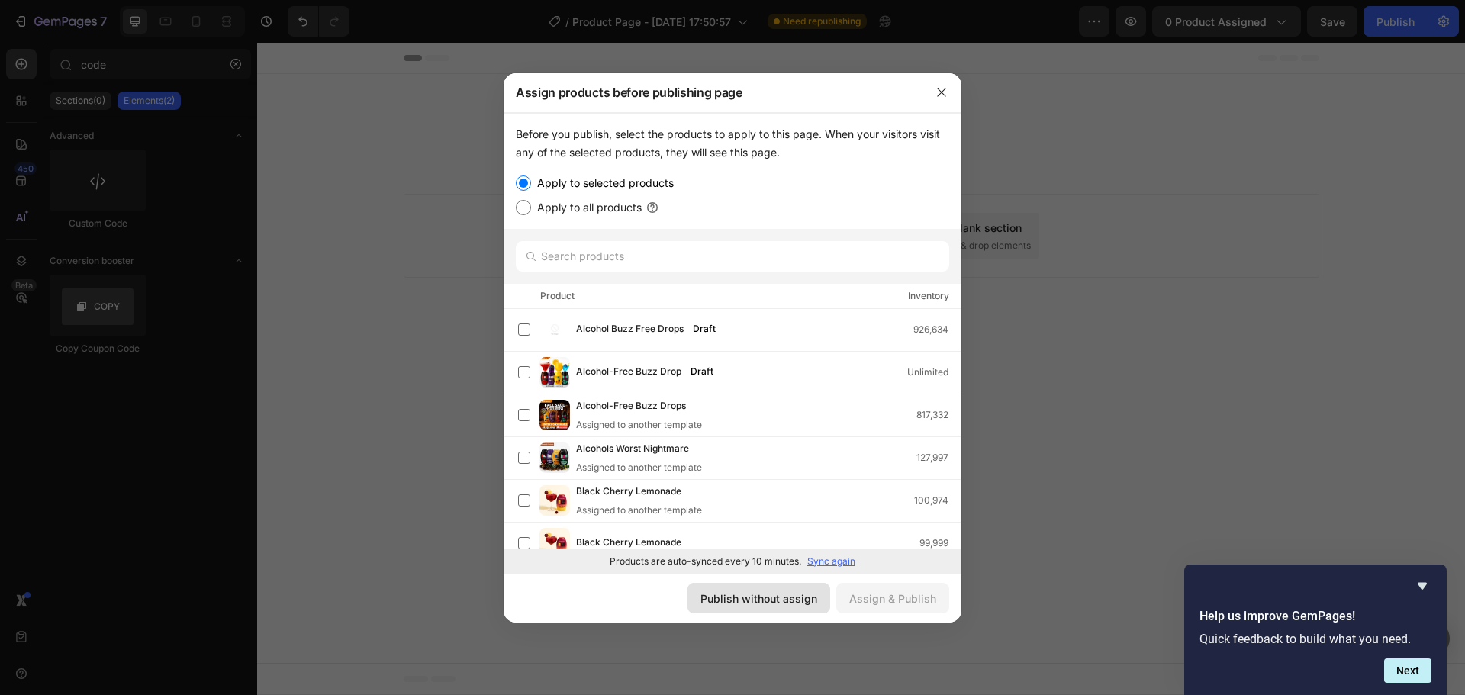
click at [744, 604] on div "Publish without assign" at bounding box center [758, 599] width 117 height 16
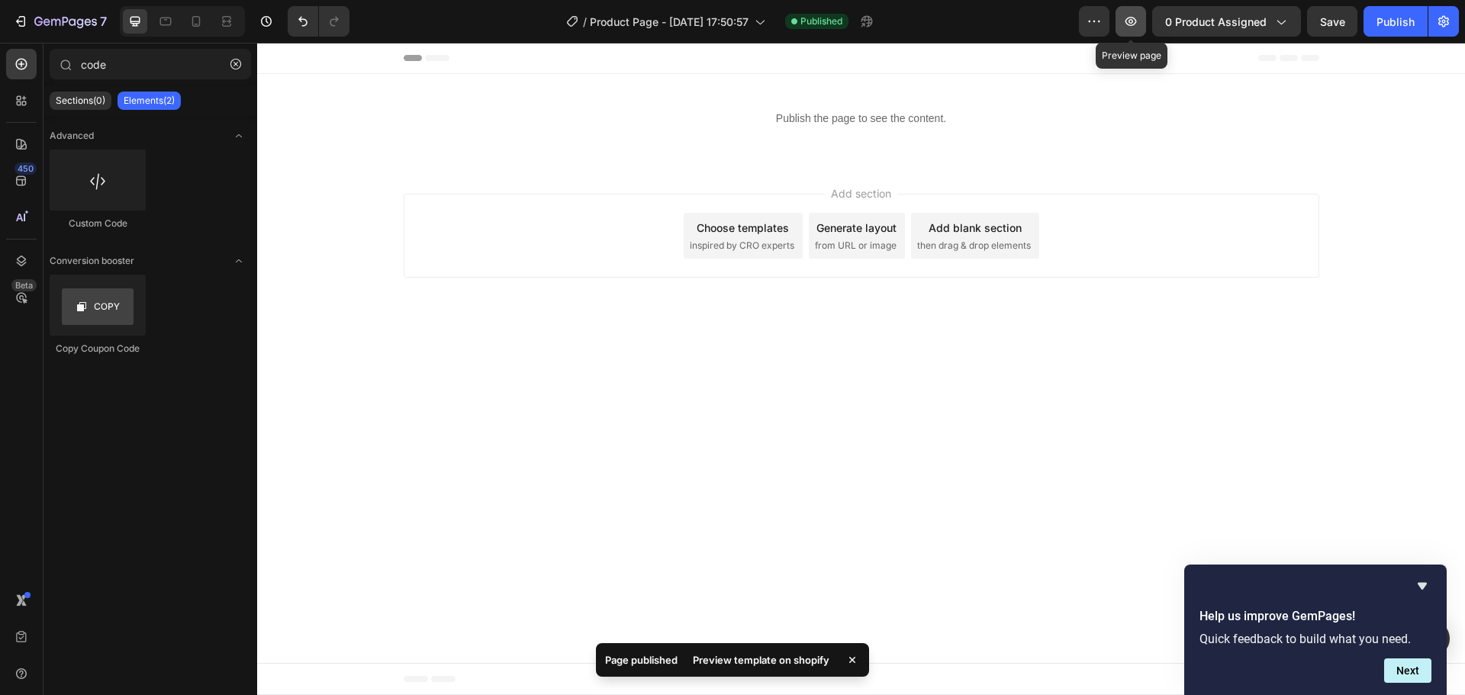
click at [1135, 27] on button "button" at bounding box center [1130, 21] width 31 height 31
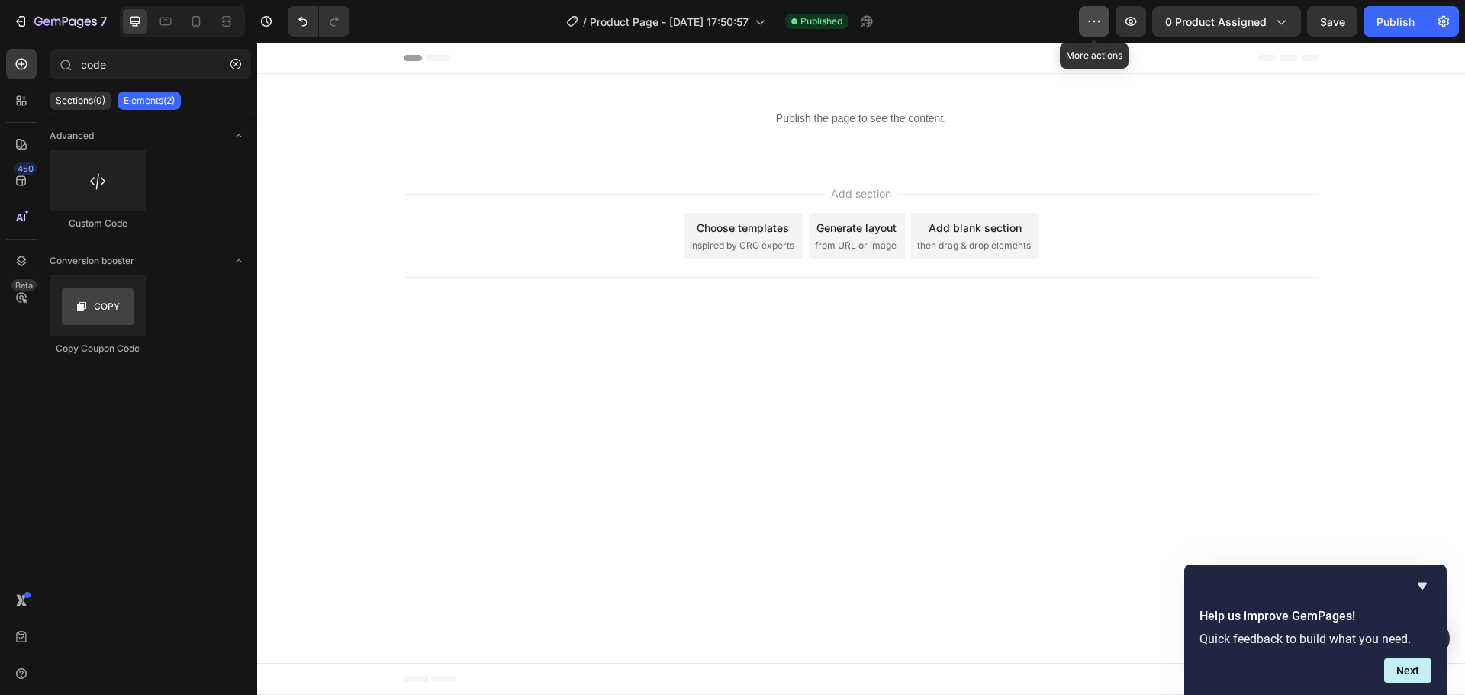
click at [1101, 27] on icon "button" at bounding box center [1093, 21] width 15 height 15
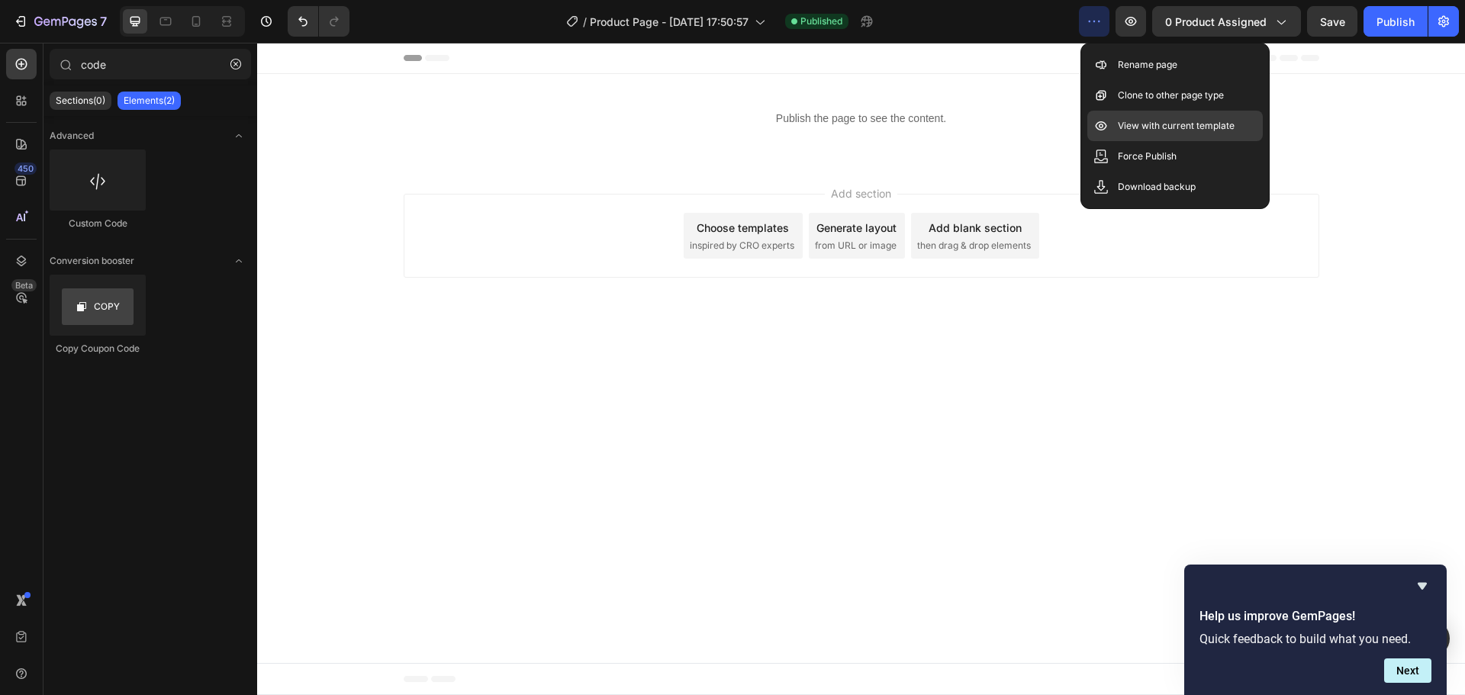
click at [1154, 130] on p "View with current template" at bounding box center [1176, 125] width 117 height 15
click at [1402, 249] on div "Add section Choose templates inspired by CRO experts Generate layout from URL o…" at bounding box center [861, 238] width 1208 height 151
click at [1399, 668] on button "Next" at bounding box center [1407, 670] width 47 height 24
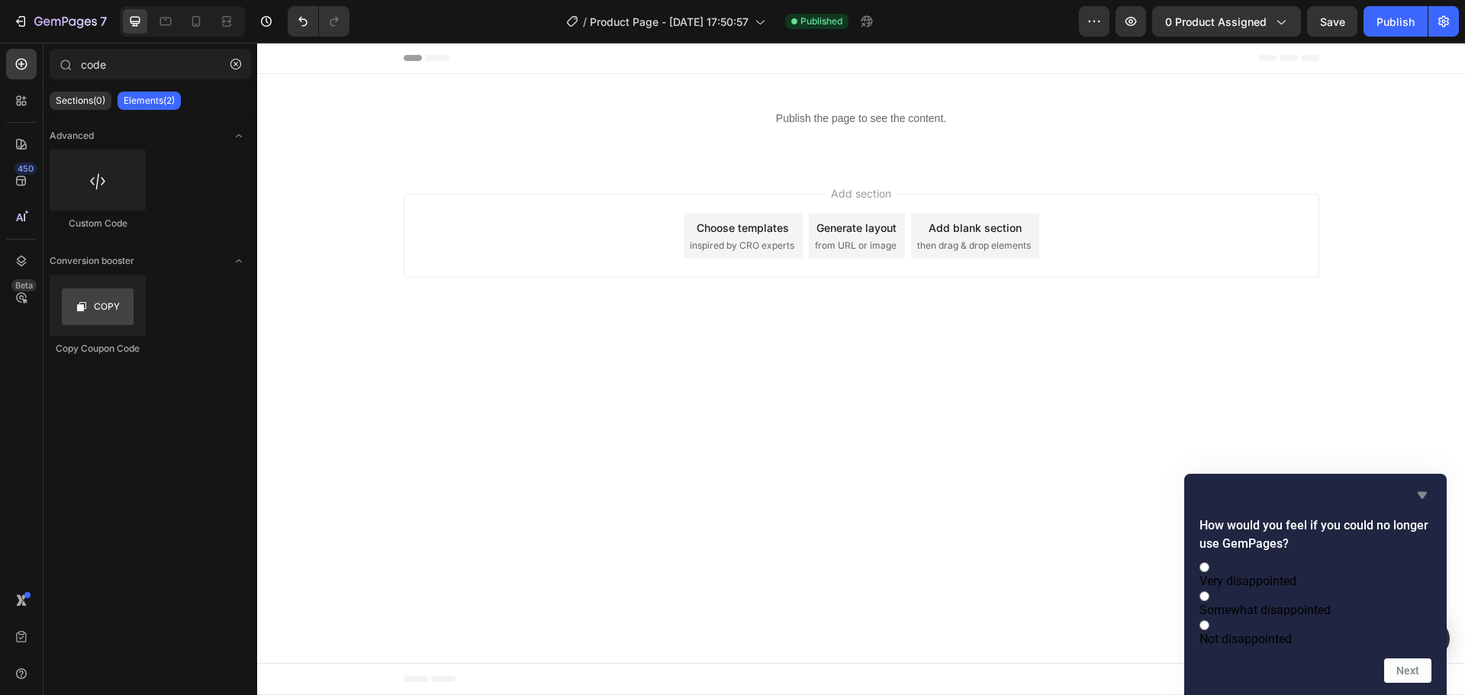
click at [1418, 486] on icon "Hide survey" at bounding box center [1422, 495] width 18 height 18
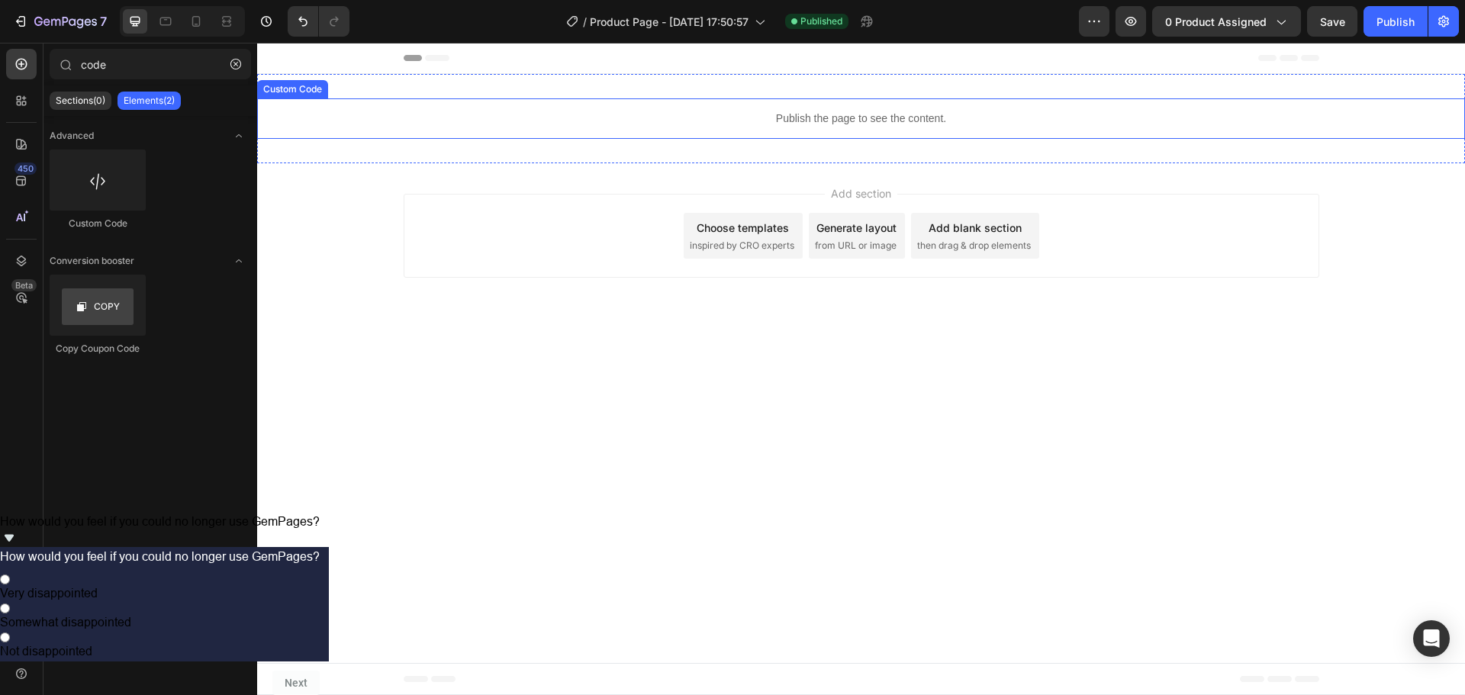
click at [885, 100] on div "Publish the page to see the content." at bounding box center [861, 118] width 1208 height 40
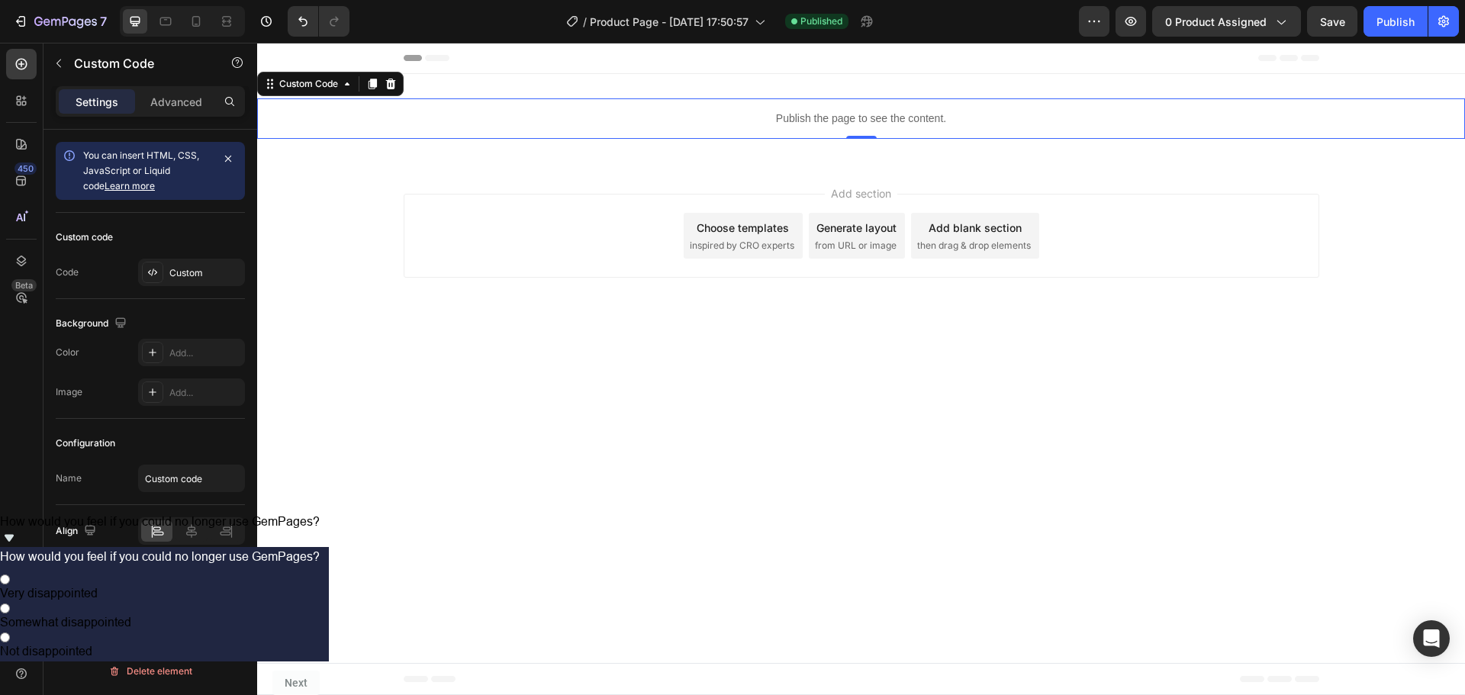
click at [179, 507] on div "Align" at bounding box center [150, 531] width 189 height 52
click at [200, 487] on input "Custom code" at bounding box center [191, 478] width 107 height 27
click at [208, 478] on input "text" at bounding box center [191, 478] width 107 height 27
type input "easy bundle"
click at [706, 482] on body "Header Publish the page to see the content. easy bundle 0 Section 1 Root Start …" at bounding box center [861, 369] width 1208 height 652
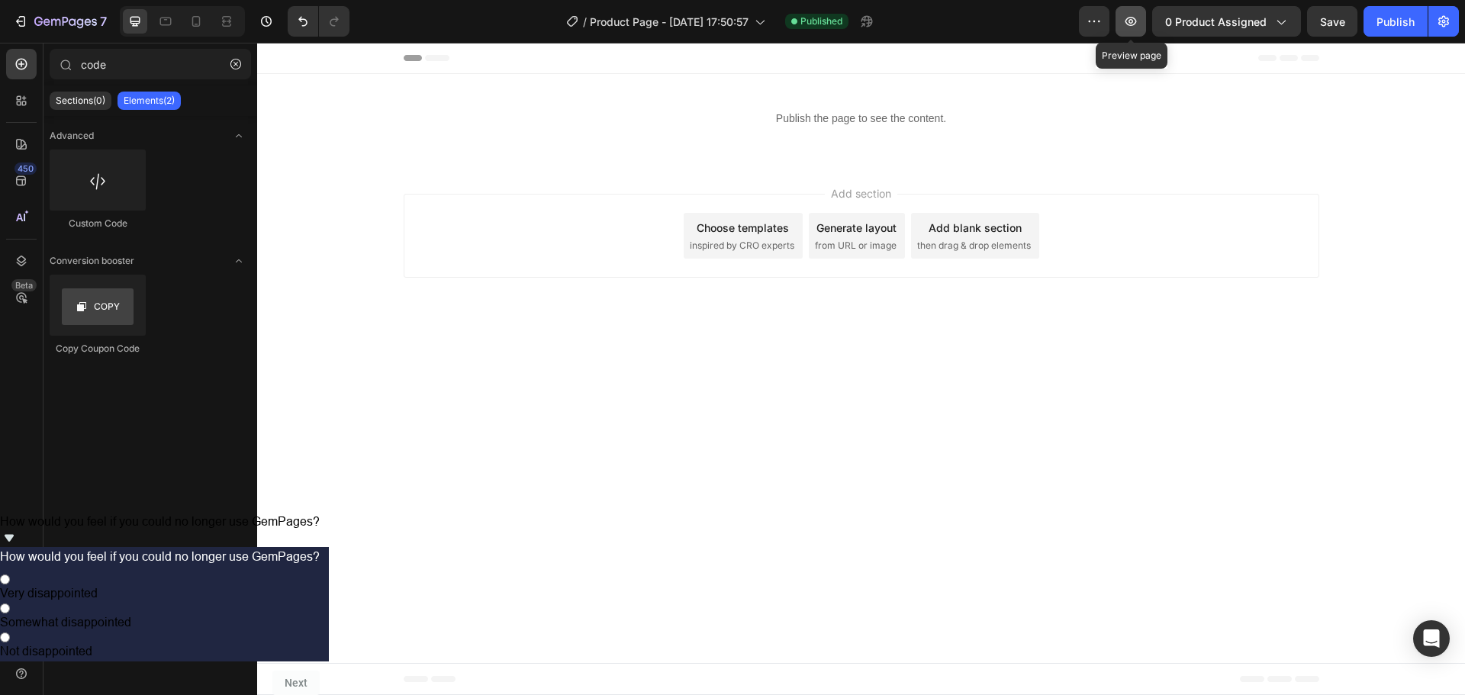
click at [1127, 26] on icon "button" at bounding box center [1130, 21] width 15 height 15
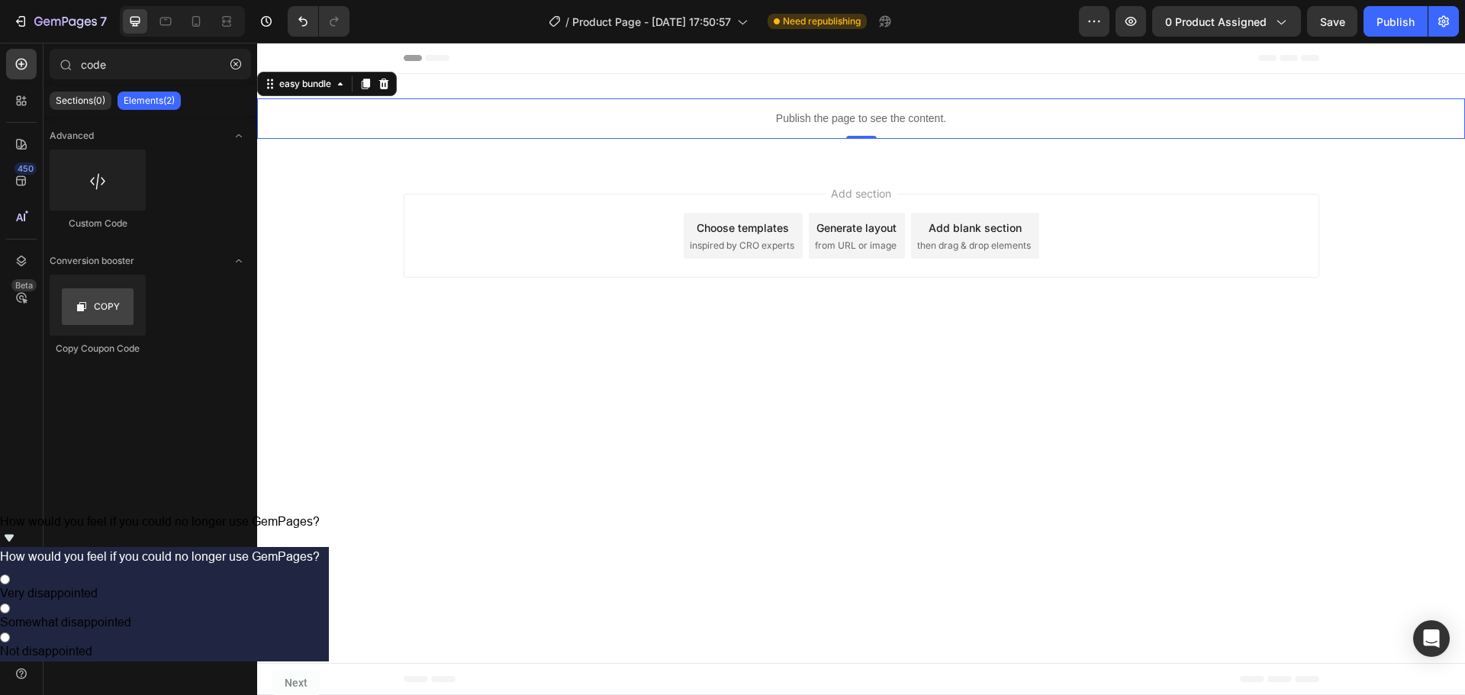
click at [910, 109] on div "Publish the page to see the content." at bounding box center [861, 118] width 1208 height 40
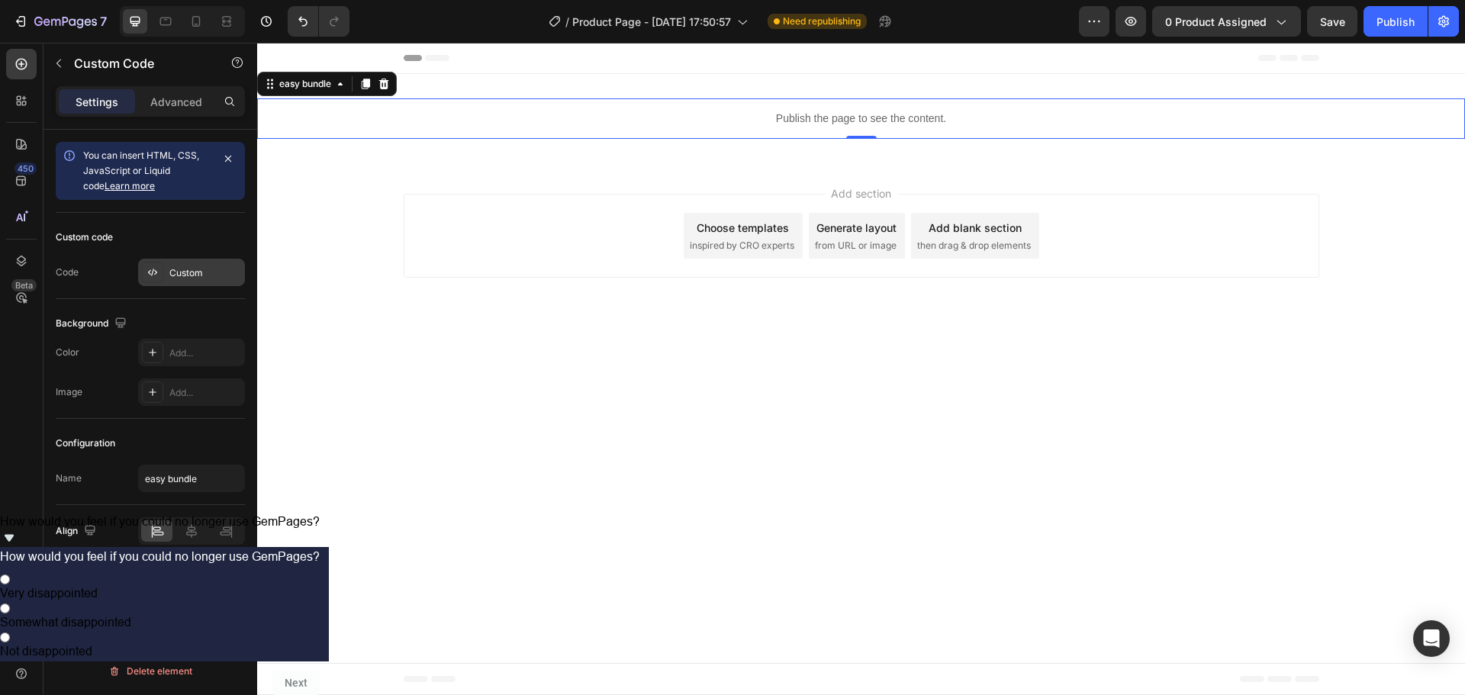
click at [169, 276] on div "Custom" at bounding box center [191, 272] width 107 height 27
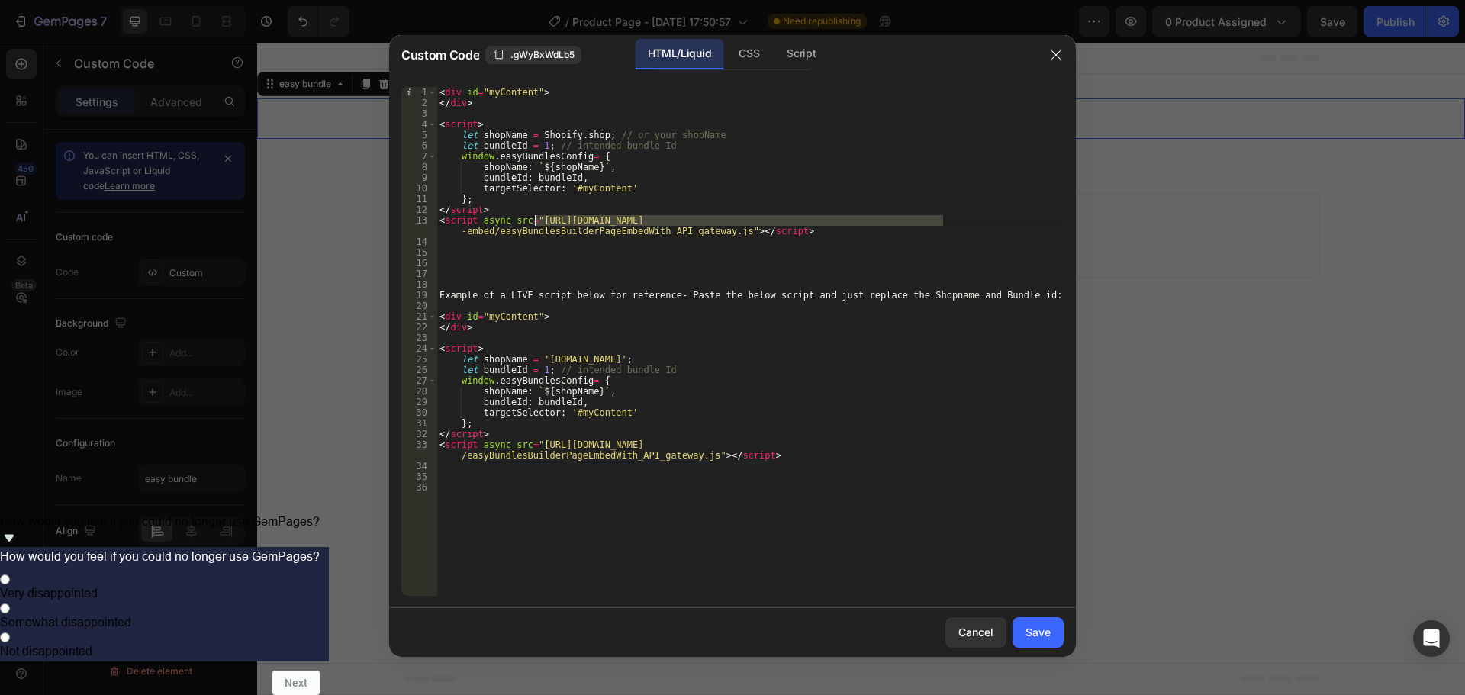
drag, startPoint x: 942, startPoint y: 220, endPoint x: 533, endPoint y: 221, distance: 408.9
click at [533, 221] on div "< div id = "myContent" > </ div > < script > let shopName = Shopify . shop ; //…" at bounding box center [749, 352] width 627 height 530
paste textarea
type textarea "<script async src="[URL][DOMAIN_NAME]"></script>"
click at [1032, 639] on div "Save" at bounding box center [1037, 632] width 25 height 16
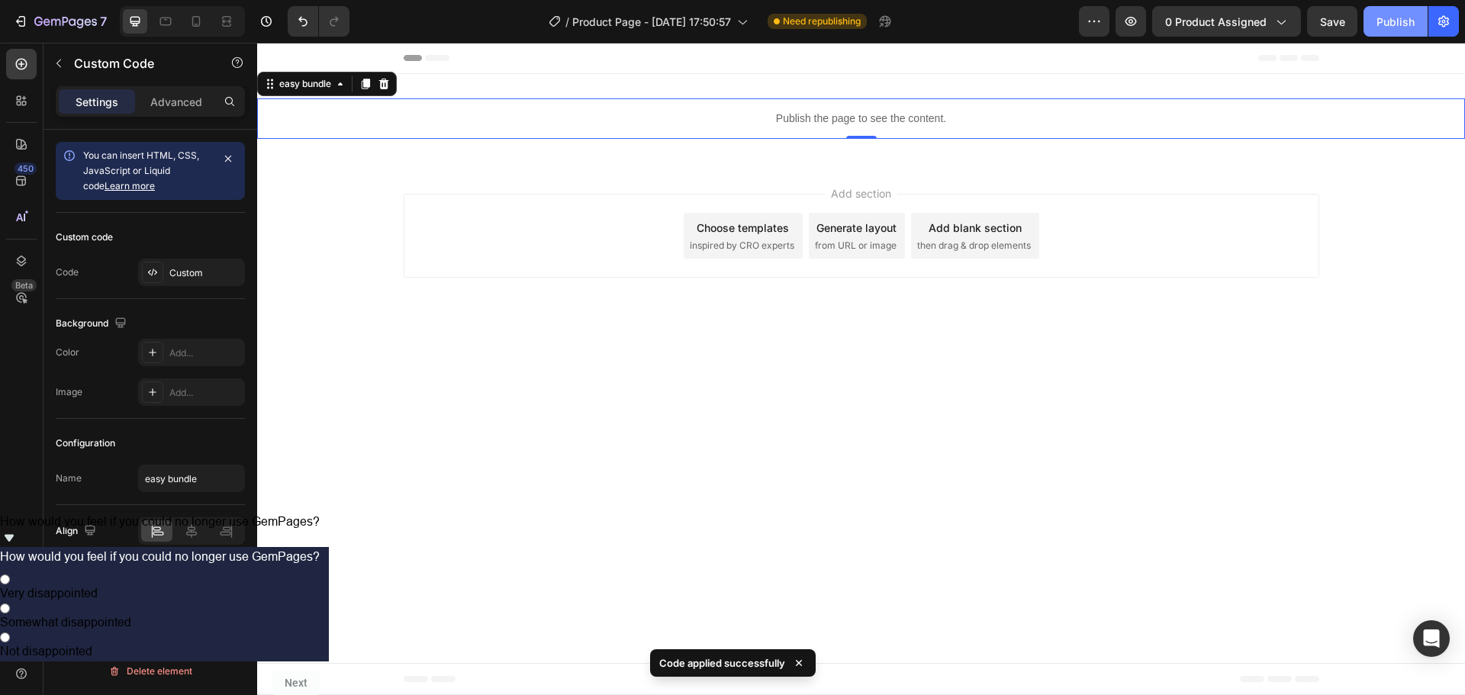
click at [1411, 20] on div "Publish" at bounding box center [1395, 22] width 38 height 16
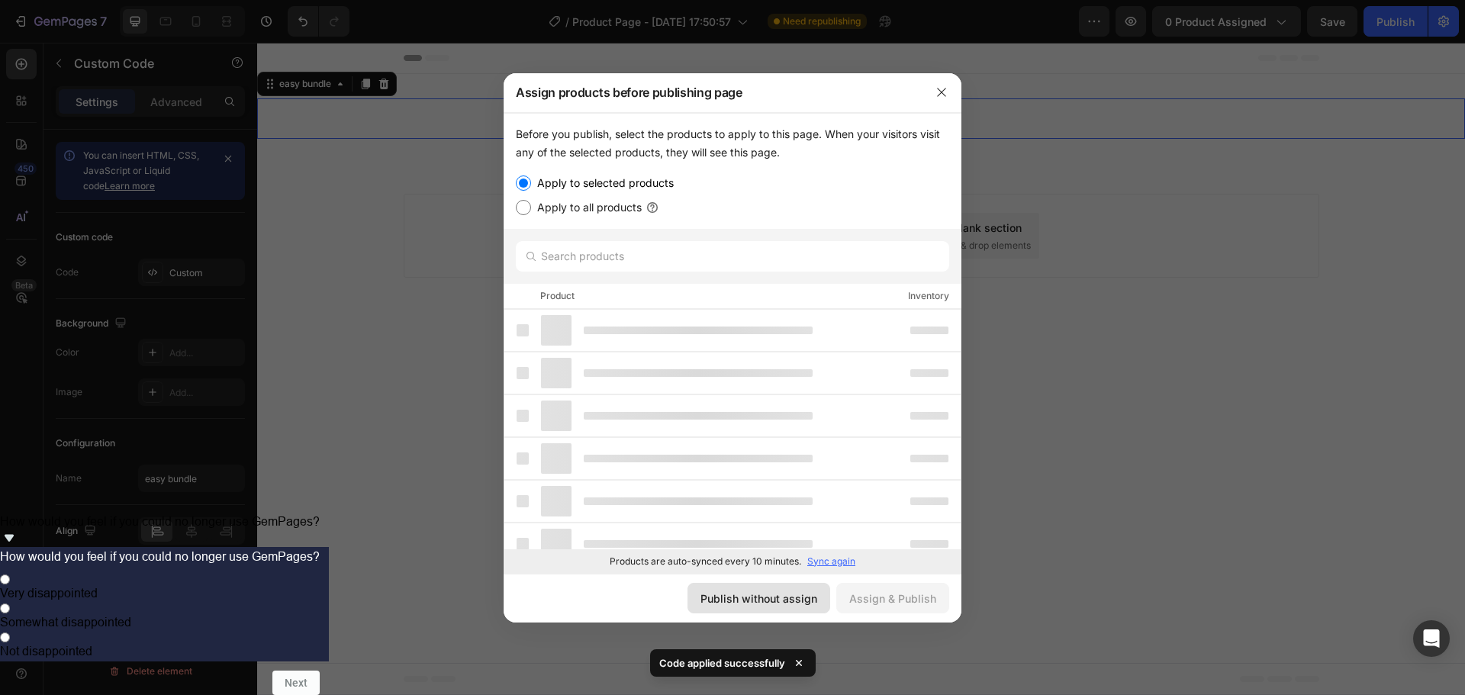
click at [748, 607] on button "Publish without assign" at bounding box center [758, 598] width 143 height 31
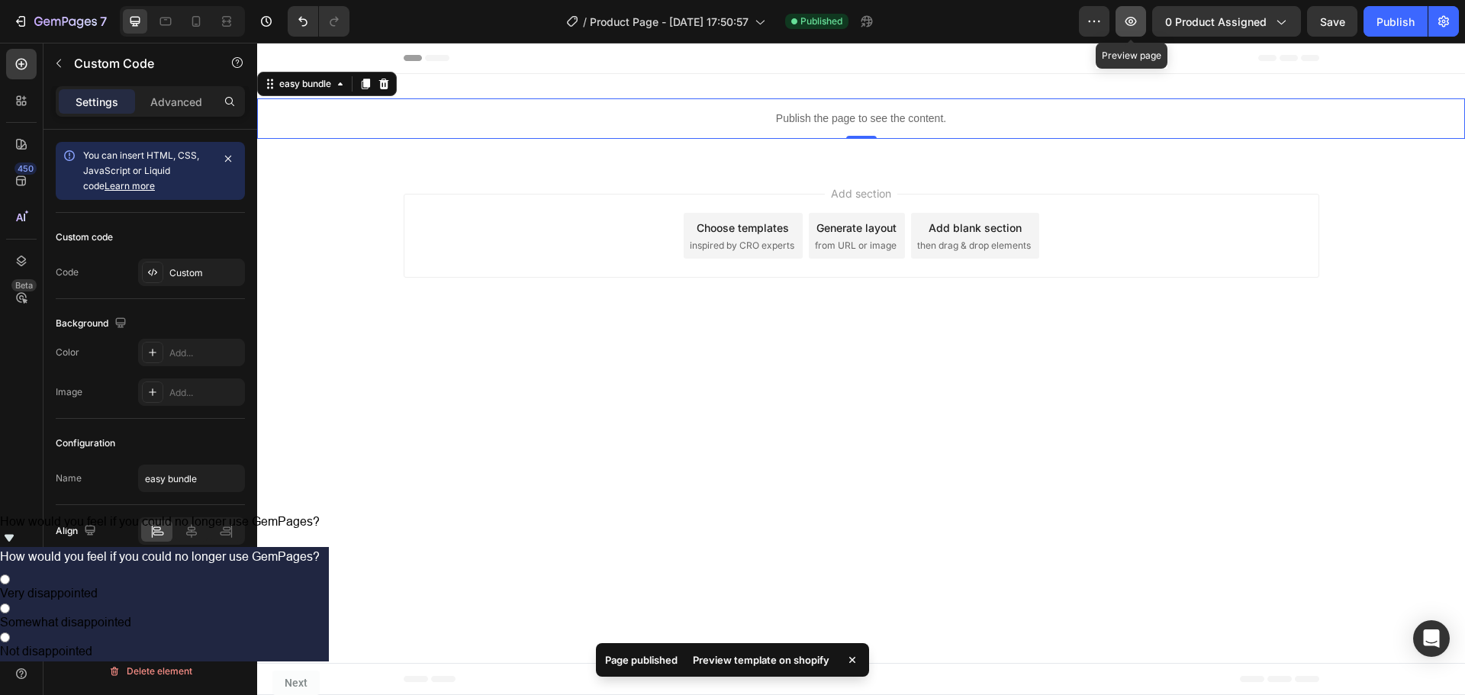
click at [1131, 27] on icon "button" at bounding box center [1130, 21] width 15 height 15
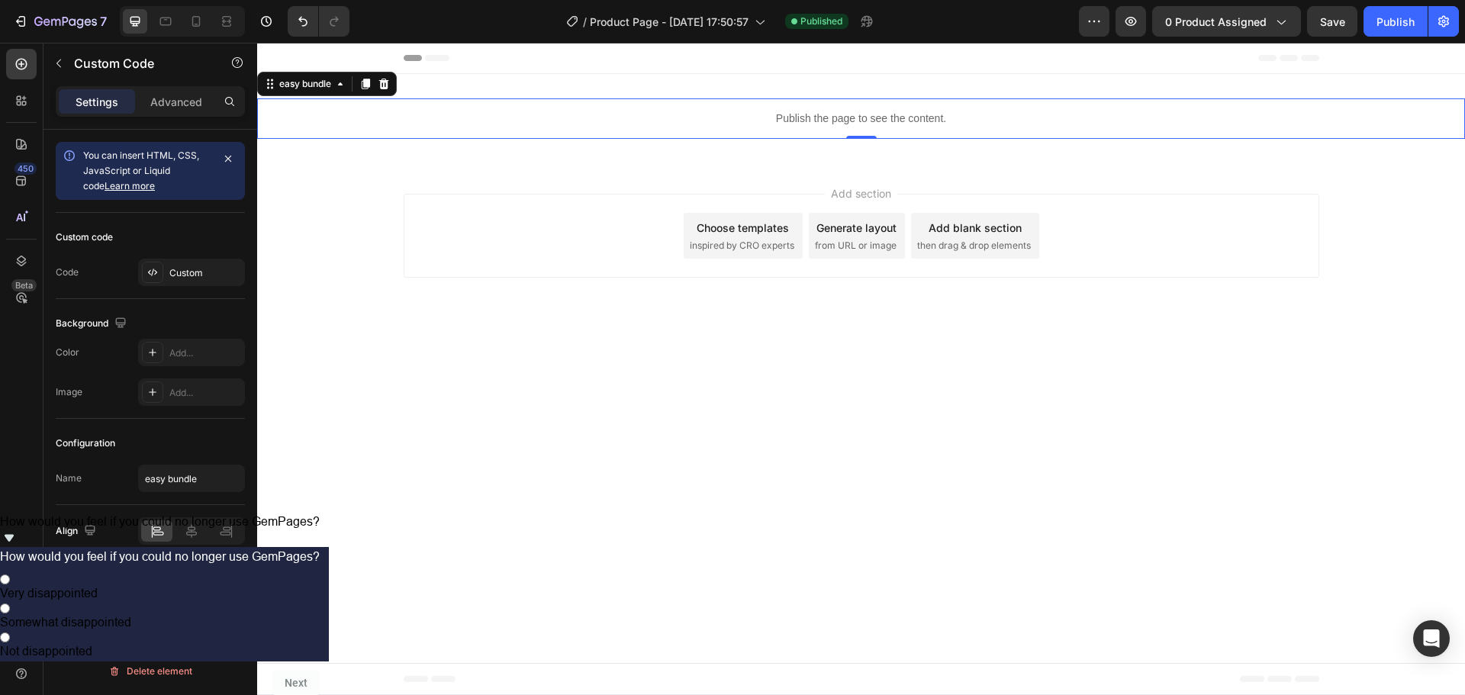
click at [1208, 433] on body "Header Publish the page to see the content. easy bundle 0 Section 1 Root Start …" at bounding box center [861, 369] width 1208 height 652
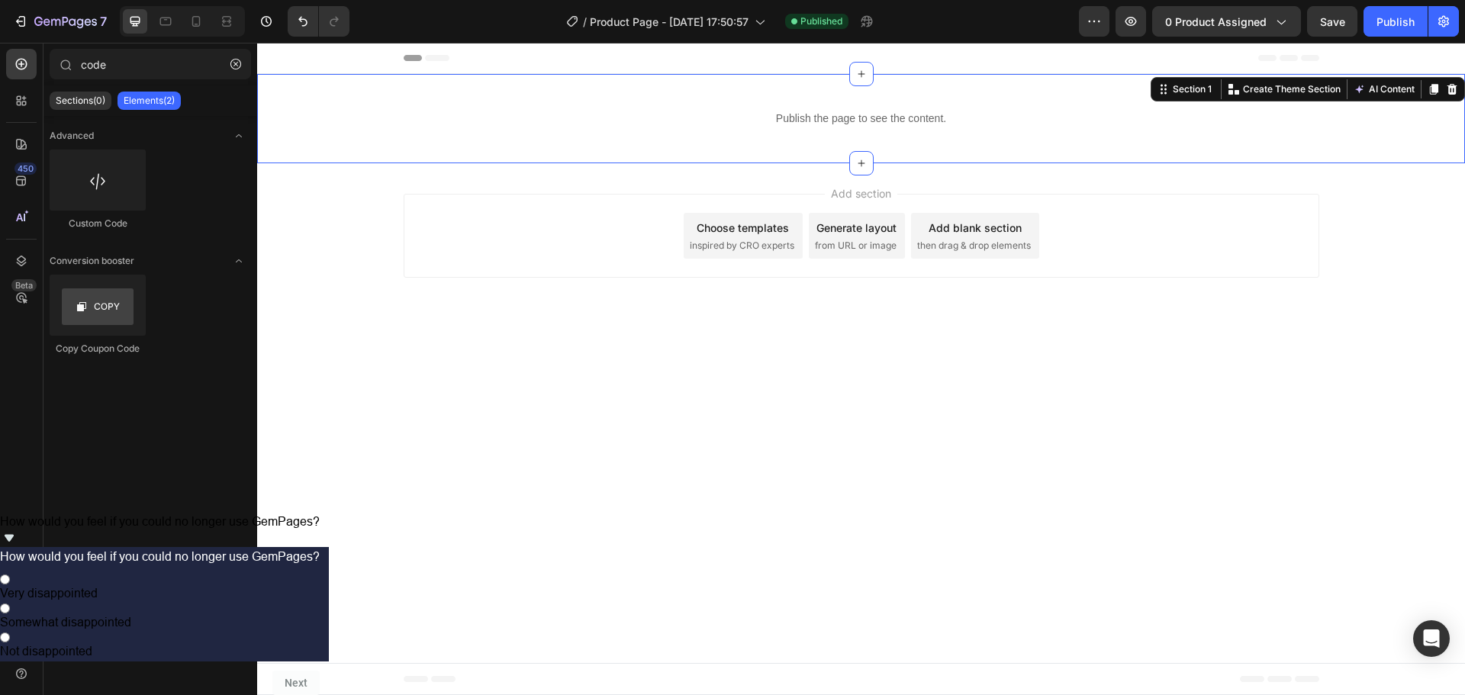
click at [844, 140] on div "Publish the page to see the content. easy bundle Section 1 Create Theme Section…" at bounding box center [861, 118] width 1208 height 89
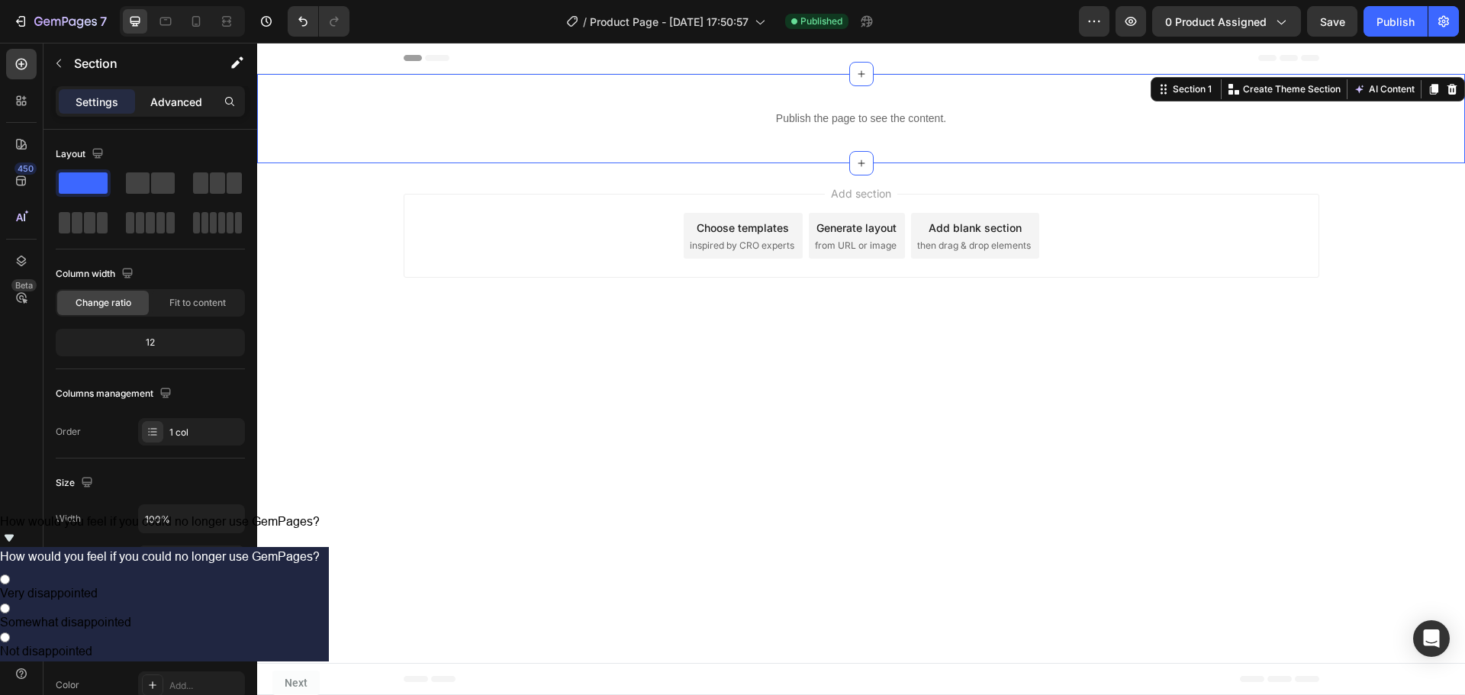
click at [166, 105] on p "Advanced" at bounding box center [176, 102] width 52 height 16
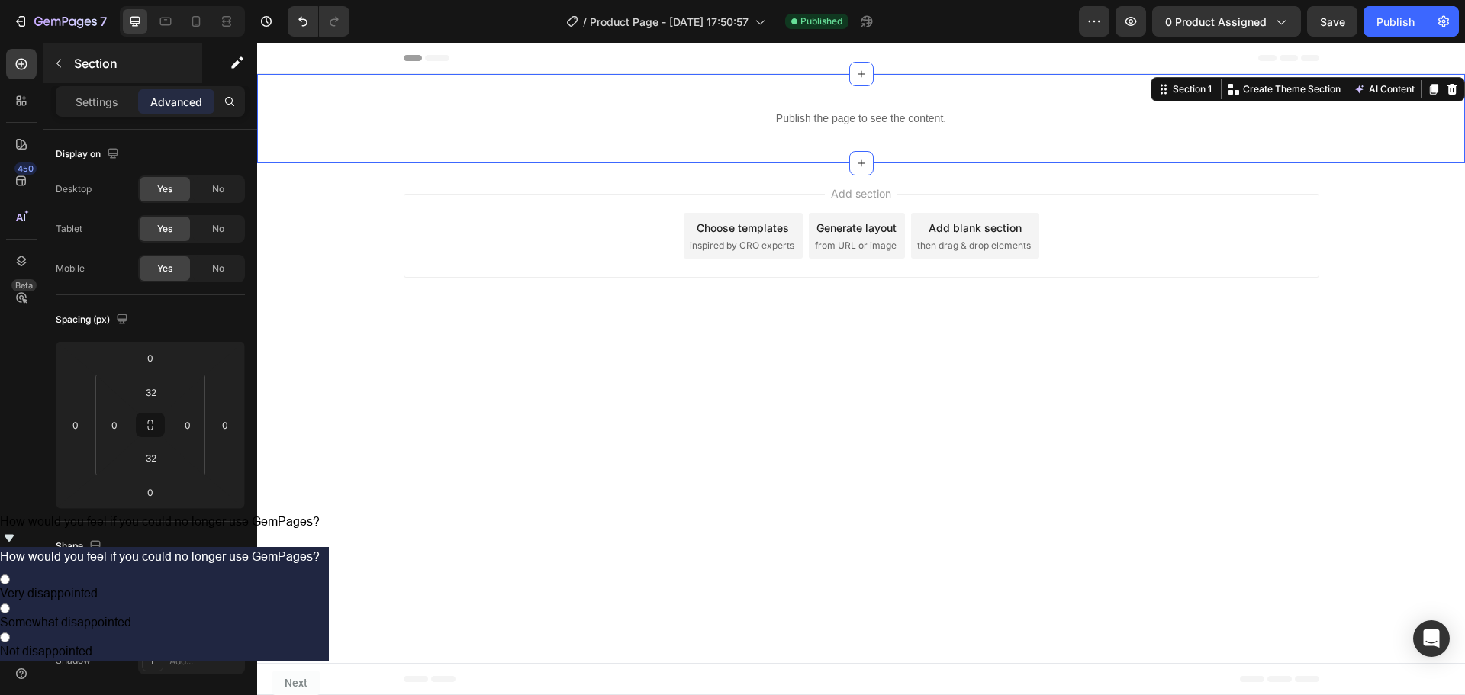
drag, startPoint x: 103, startPoint y: 94, endPoint x: 91, endPoint y: 82, distance: 16.7
click at [101, 94] on p "Settings" at bounding box center [97, 102] width 43 height 16
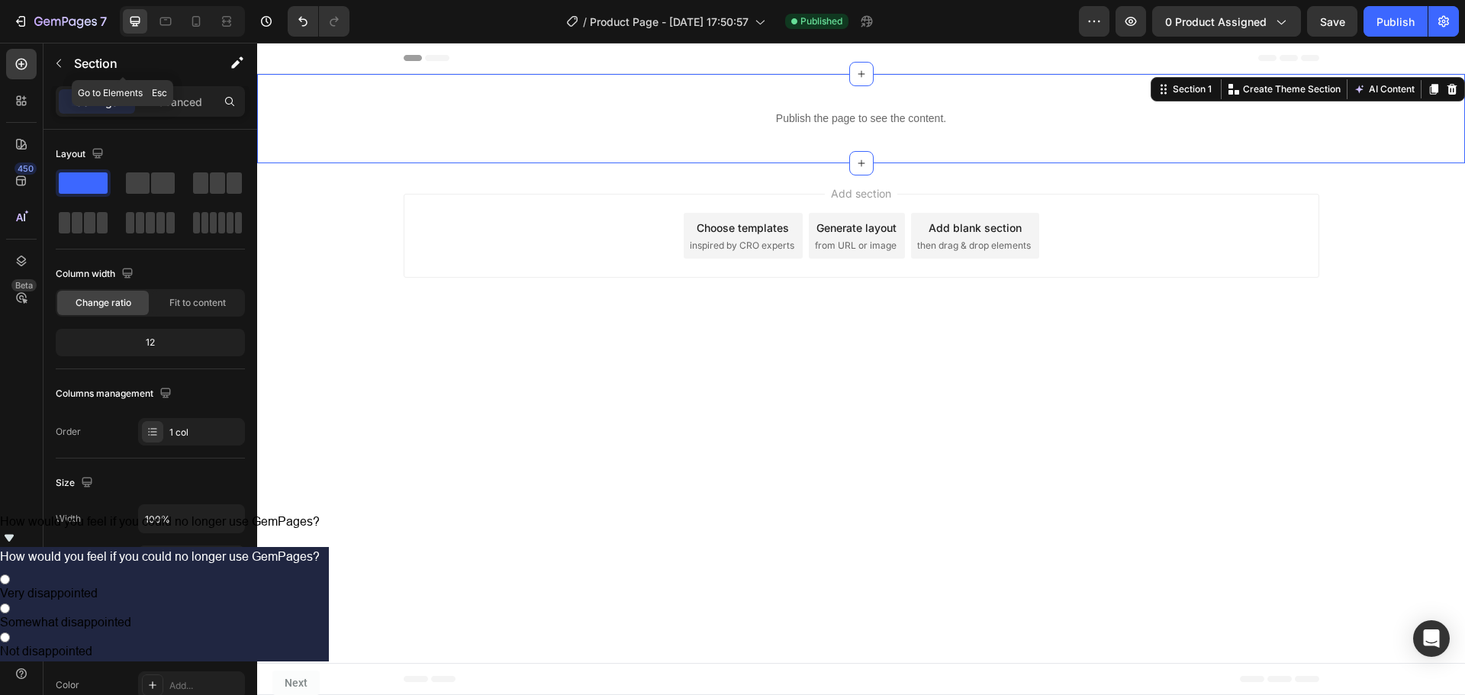
drag, startPoint x: 57, startPoint y: 66, endPoint x: 52, endPoint y: 77, distance: 11.9
click at [56, 66] on icon "button" at bounding box center [59, 63] width 12 height 12
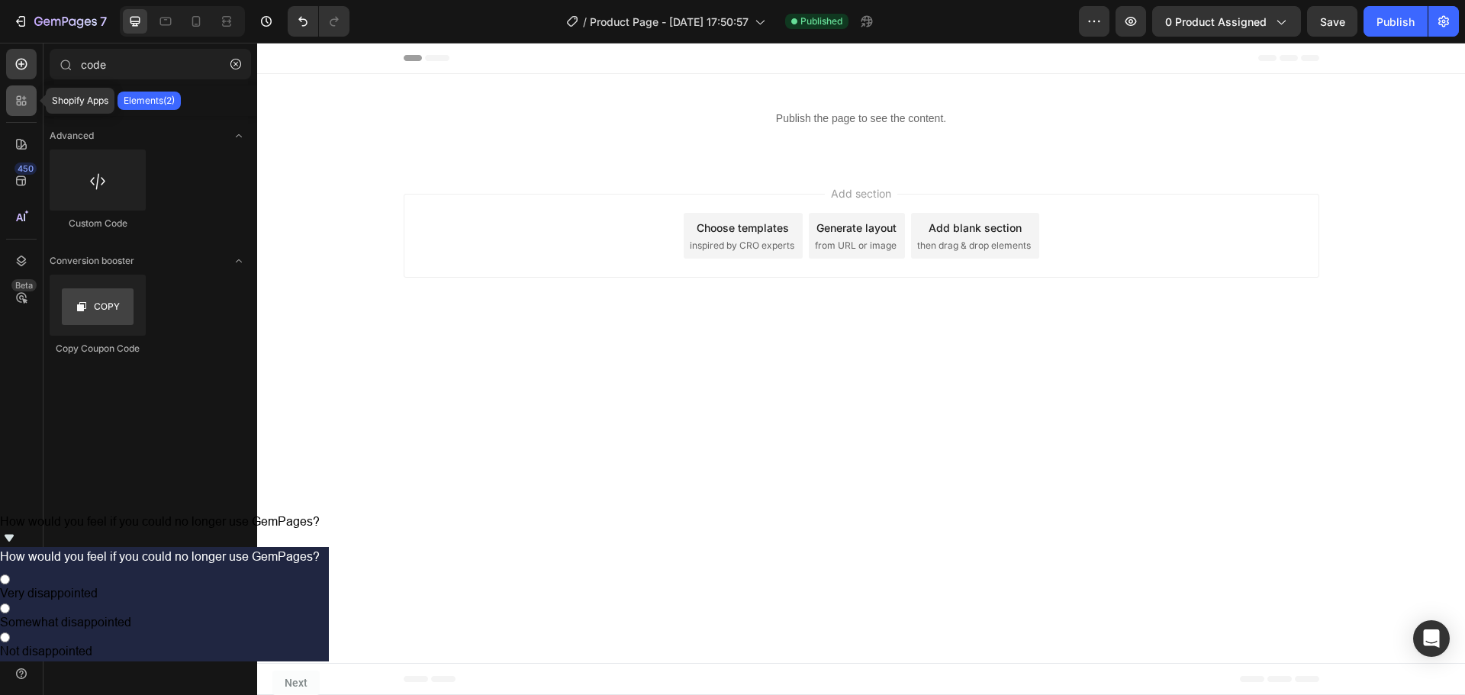
click at [20, 105] on icon at bounding box center [19, 103] width 5 height 5
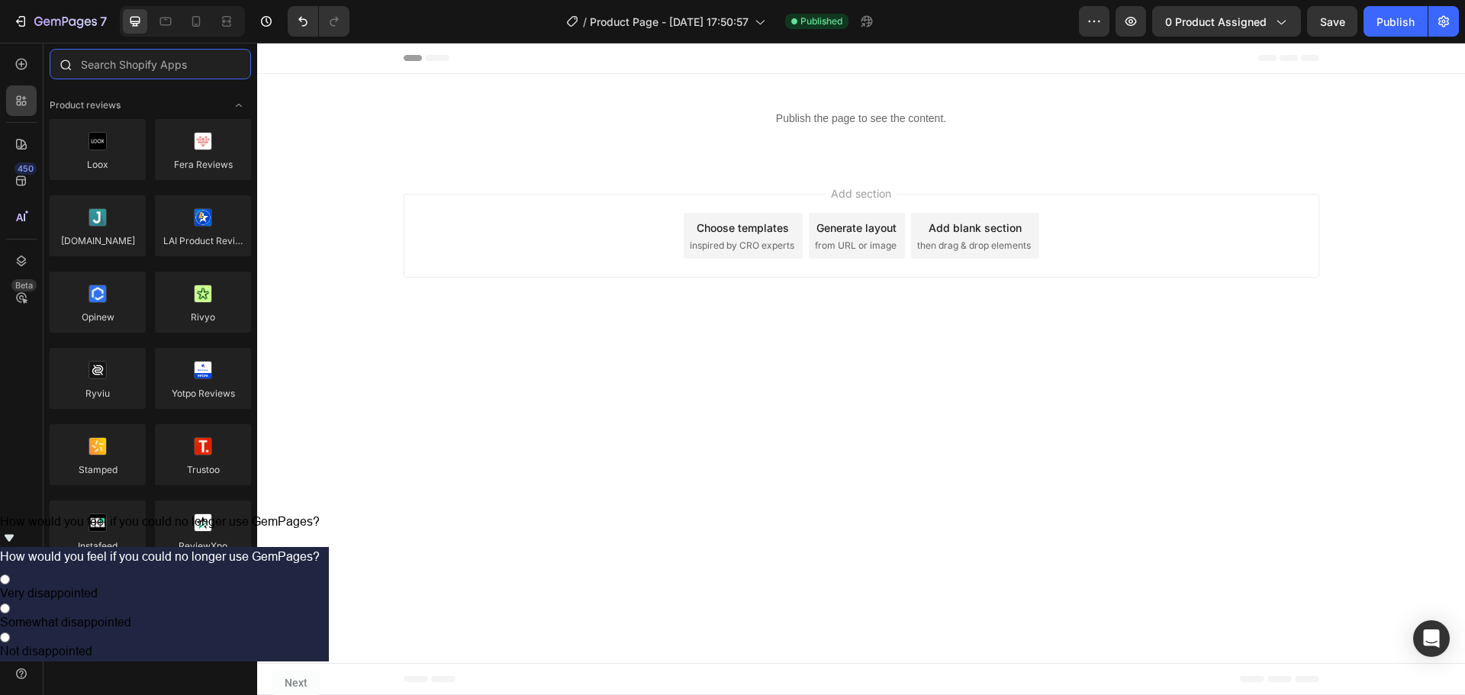
click at [137, 70] on input "text" at bounding box center [150, 64] width 201 height 31
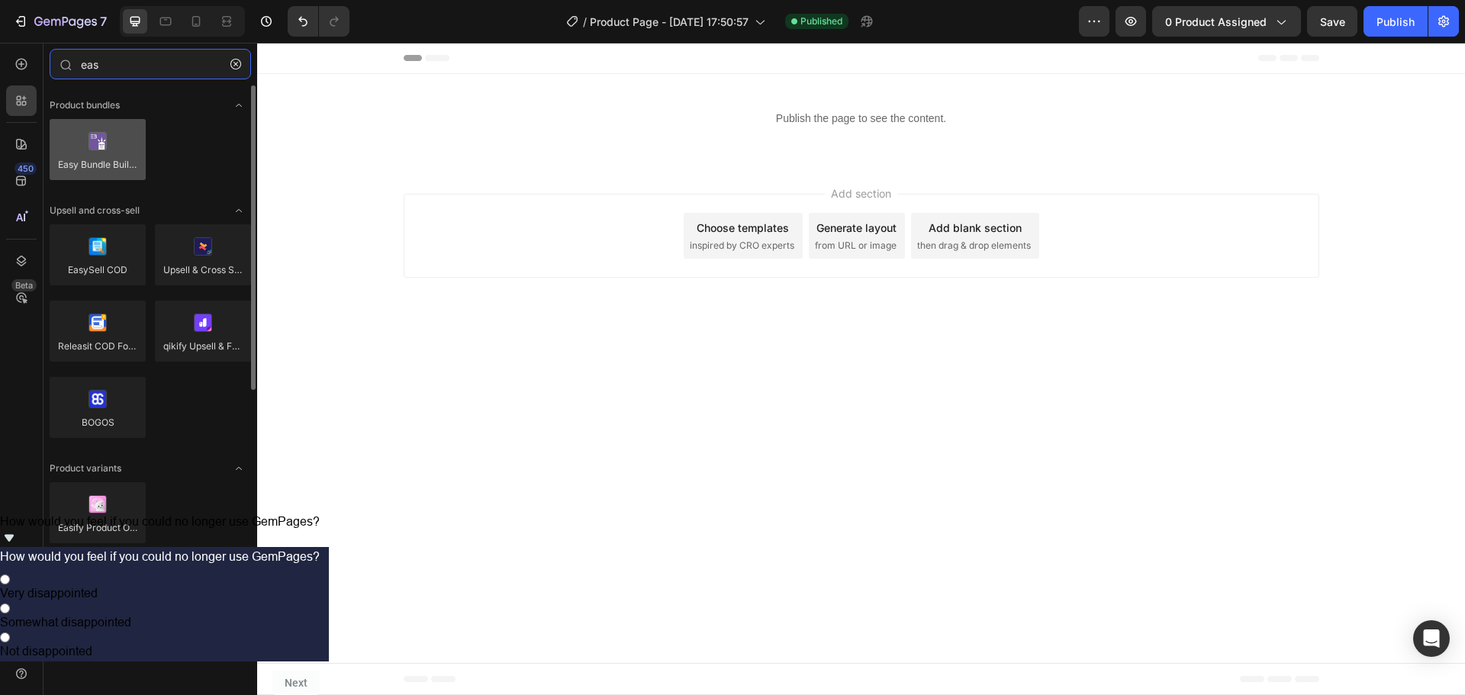
type input "eas"
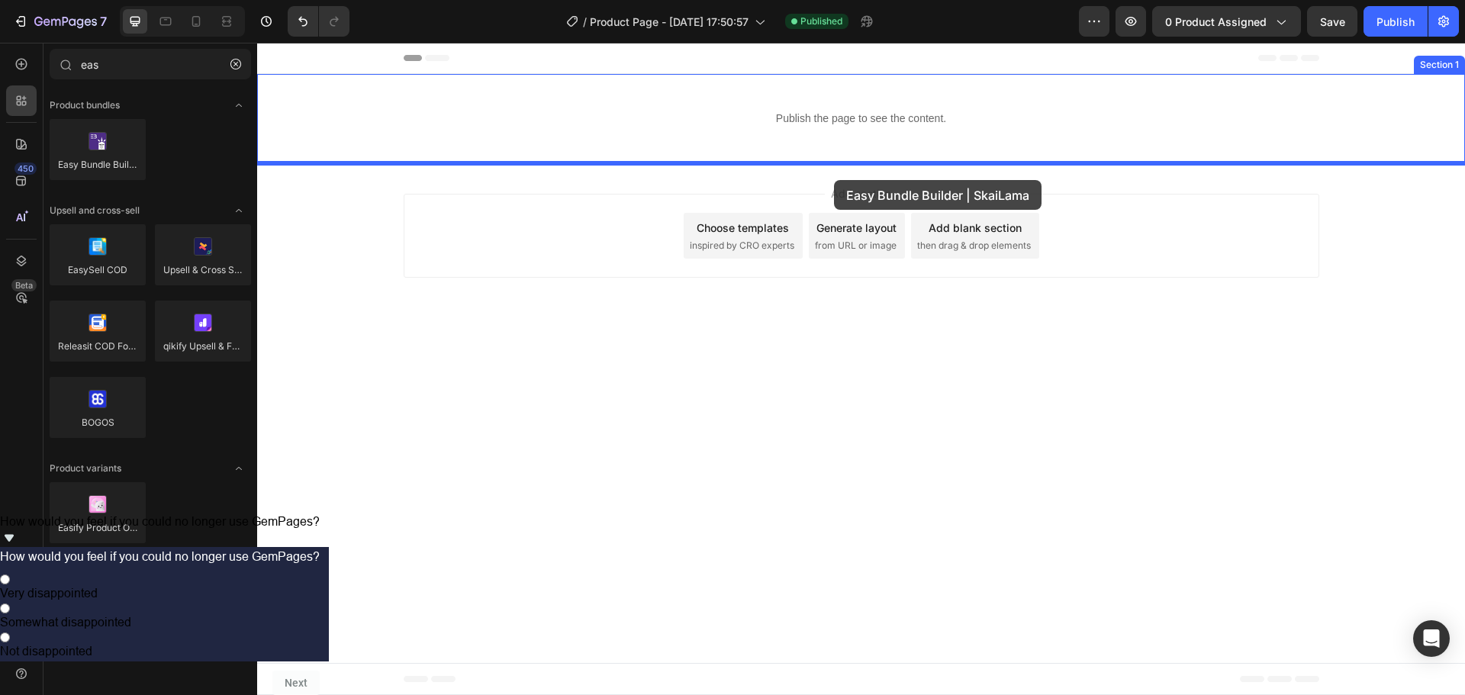
drag, startPoint x: 369, startPoint y: 198, endPoint x: 834, endPoint y: 179, distance: 465.0
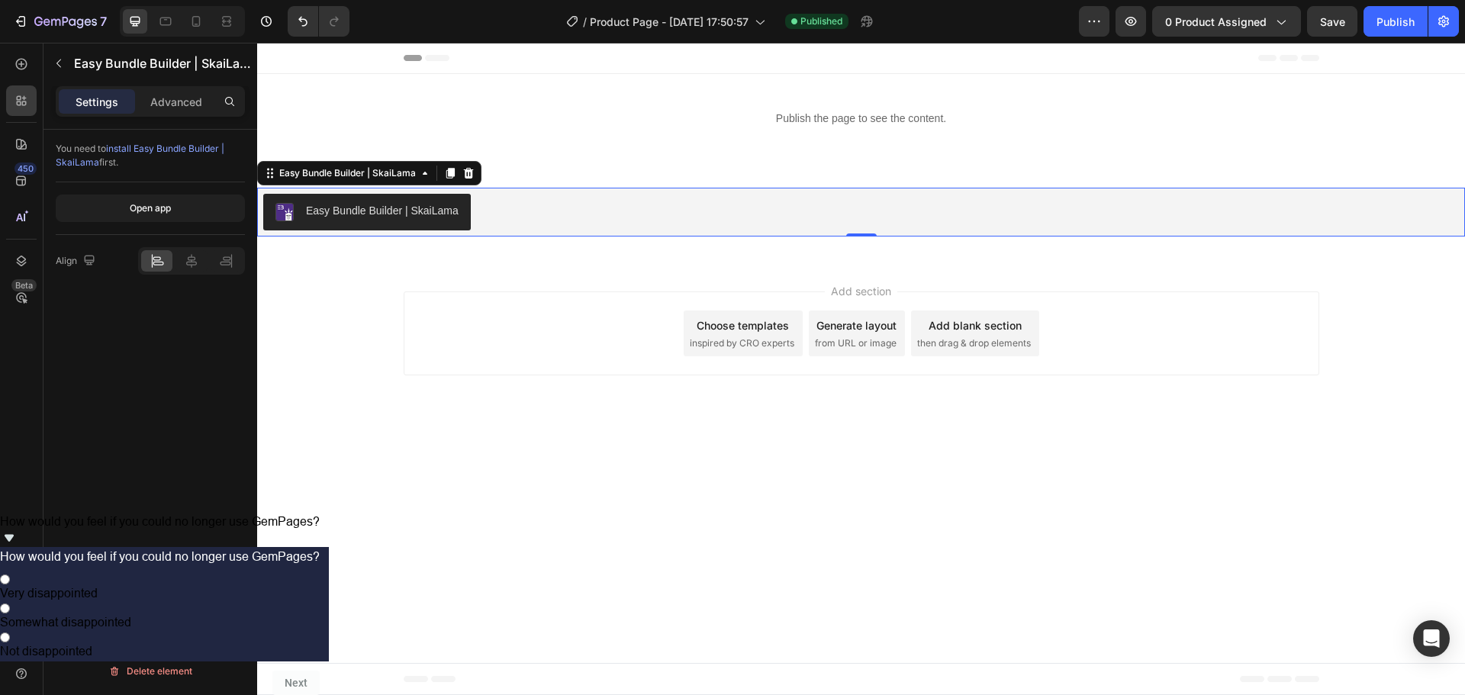
click at [597, 214] on div "Easy Bundle Builder | SkaiLama" at bounding box center [861, 212] width 1196 height 37
drag, startPoint x: 196, startPoint y: 261, endPoint x: 236, endPoint y: 278, distance: 43.1
click at [195, 261] on icon at bounding box center [191, 260] width 15 height 15
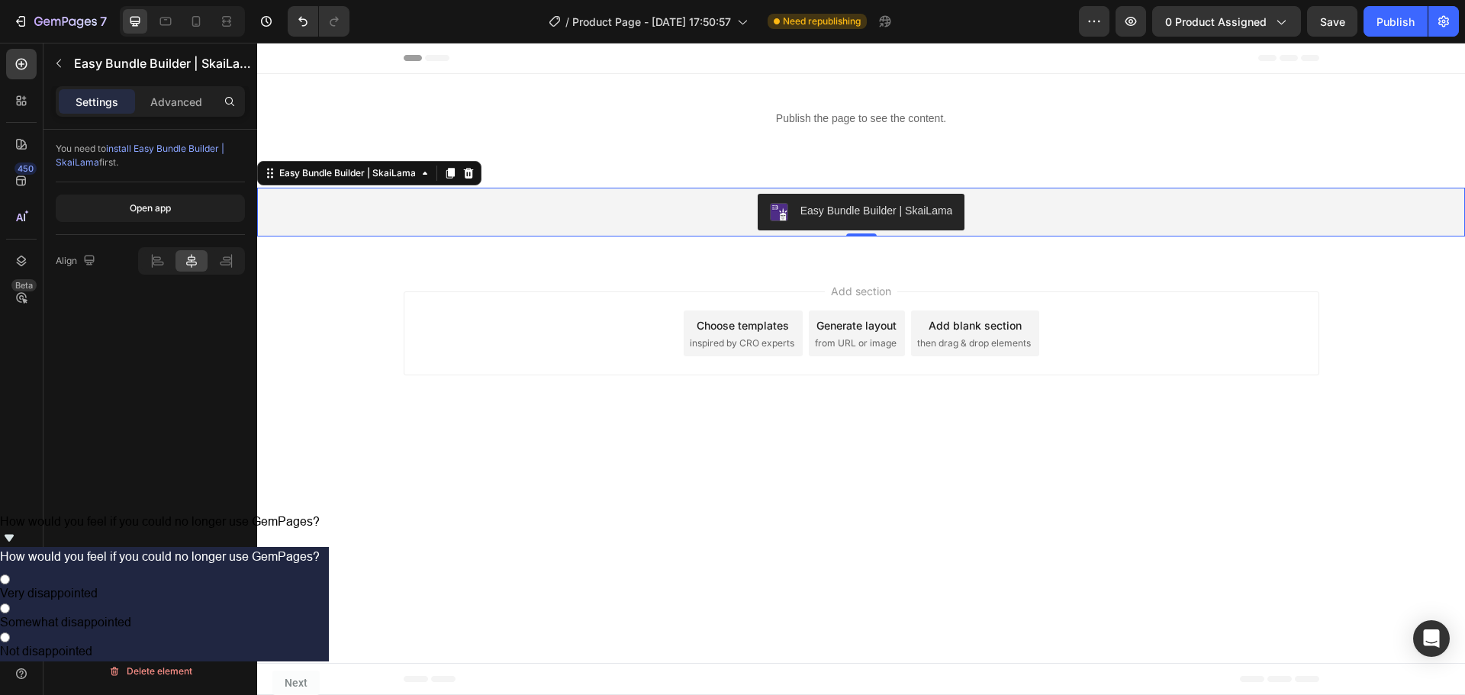
click at [1343, 430] on body "Header Publish the page to see the content. easy bundle Section 1 Easy Bundle B…" at bounding box center [861, 369] width 1208 height 652
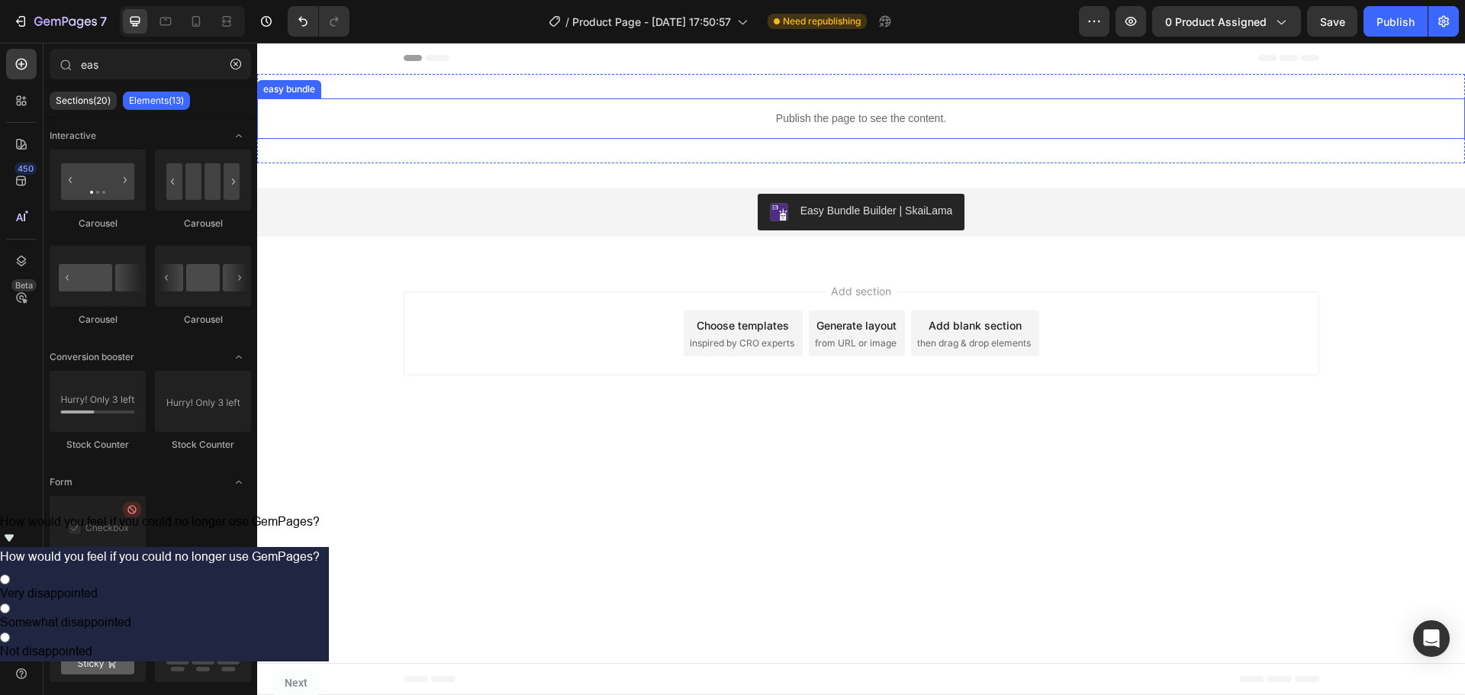
click at [884, 109] on div "Publish the page to see the content." at bounding box center [861, 118] width 1208 height 40
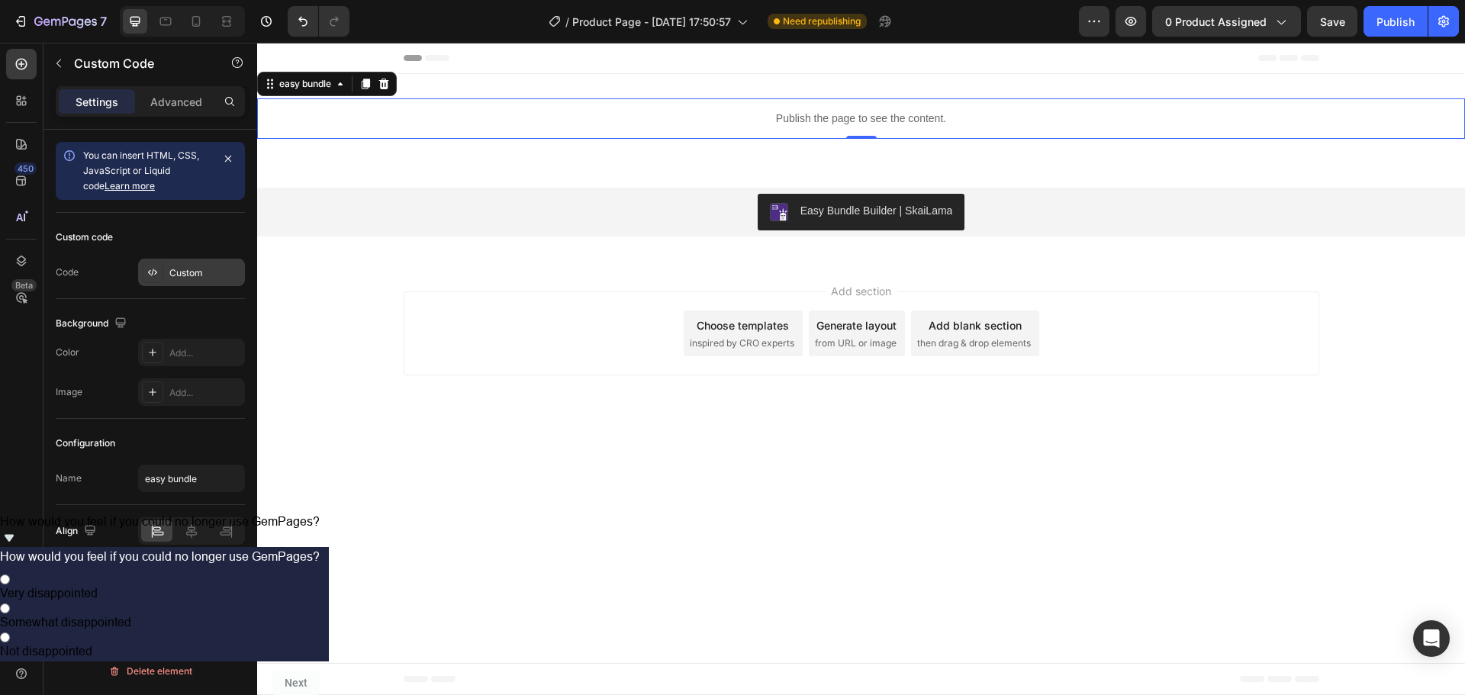
click at [177, 272] on div "Custom" at bounding box center [205, 273] width 72 height 14
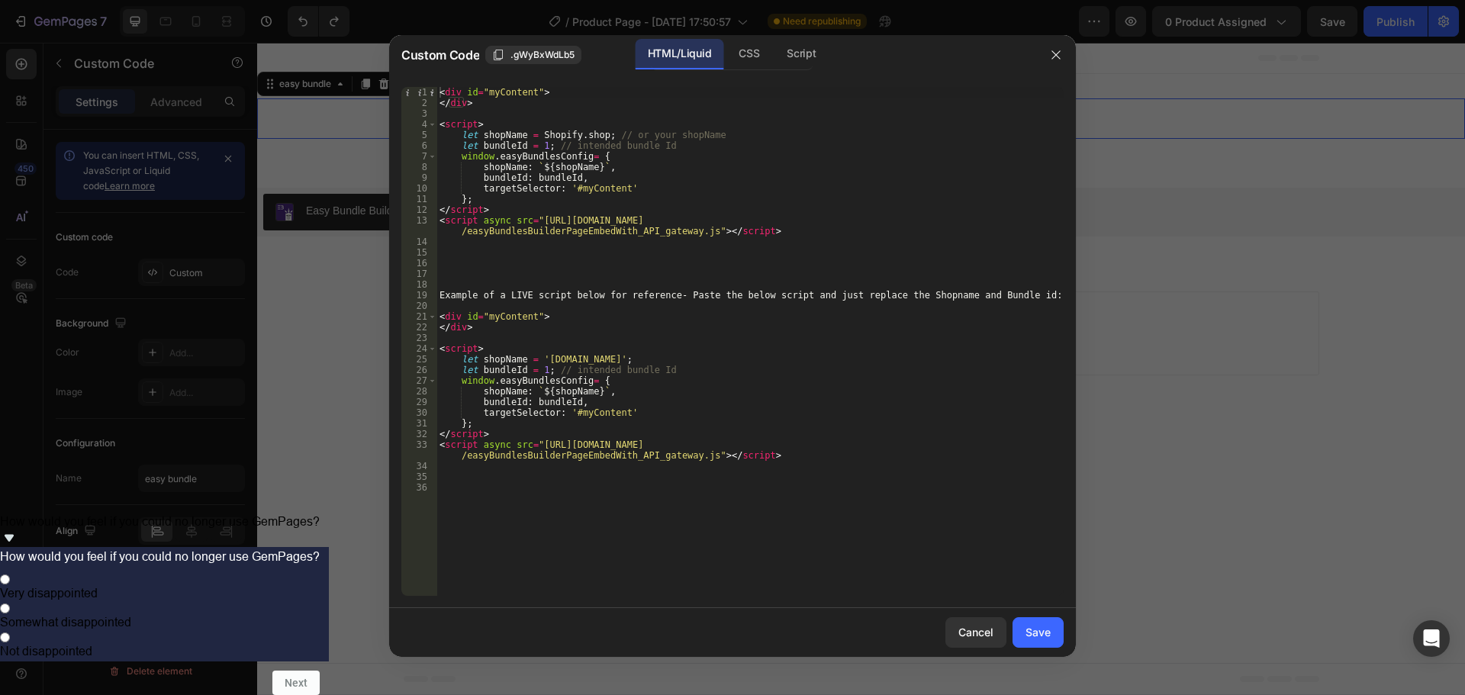
type textarea "</div>"
click at [978, 332] on div "< div id = "myContent" > </ div > < script > let shopName = Shopify . shop ; //…" at bounding box center [749, 352] width 627 height 530
click at [972, 641] on button "Cancel" at bounding box center [975, 632] width 61 height 31
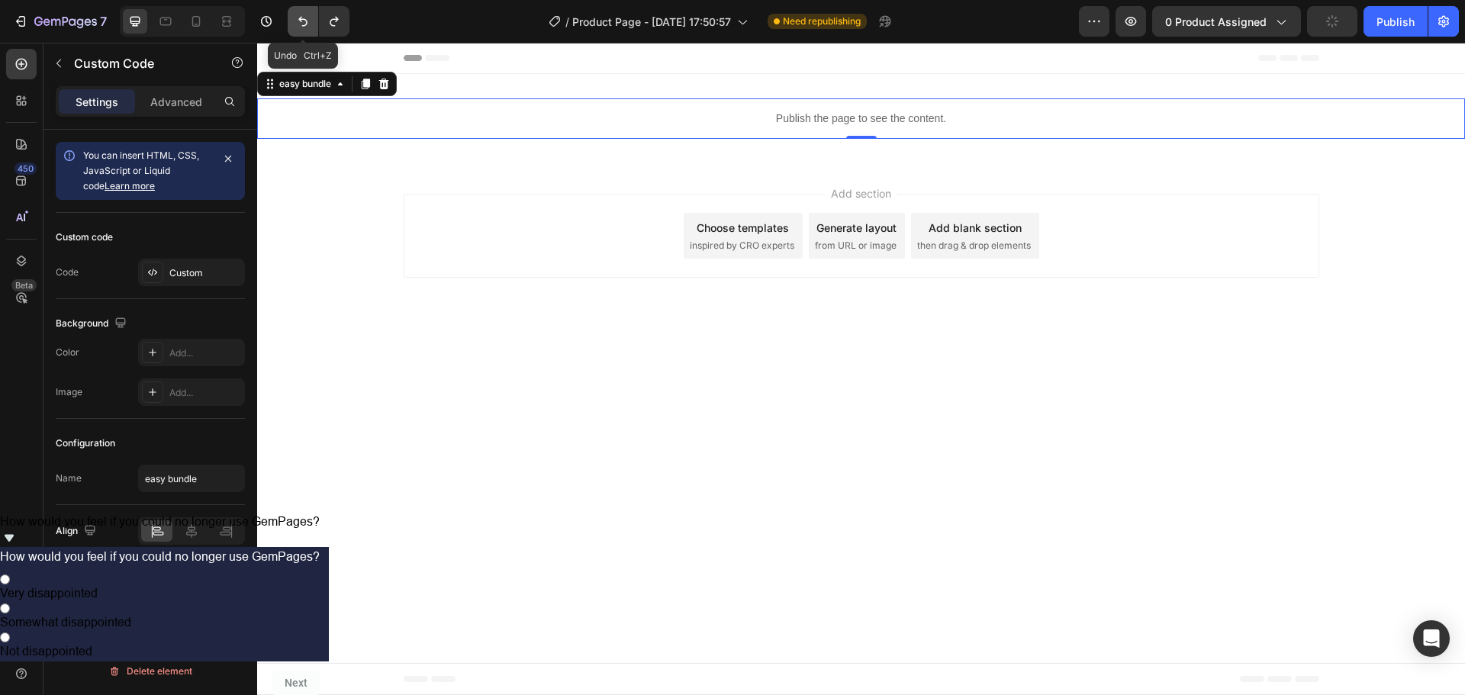
click at [305, 14] on icon "Undo/Redo" at bounding box center [302, 21] width 15 height 15
type input "Custom code"
click at [305, 14] on icon "Undo/Redo" at bounding box center [302, 21] width 15 height 15
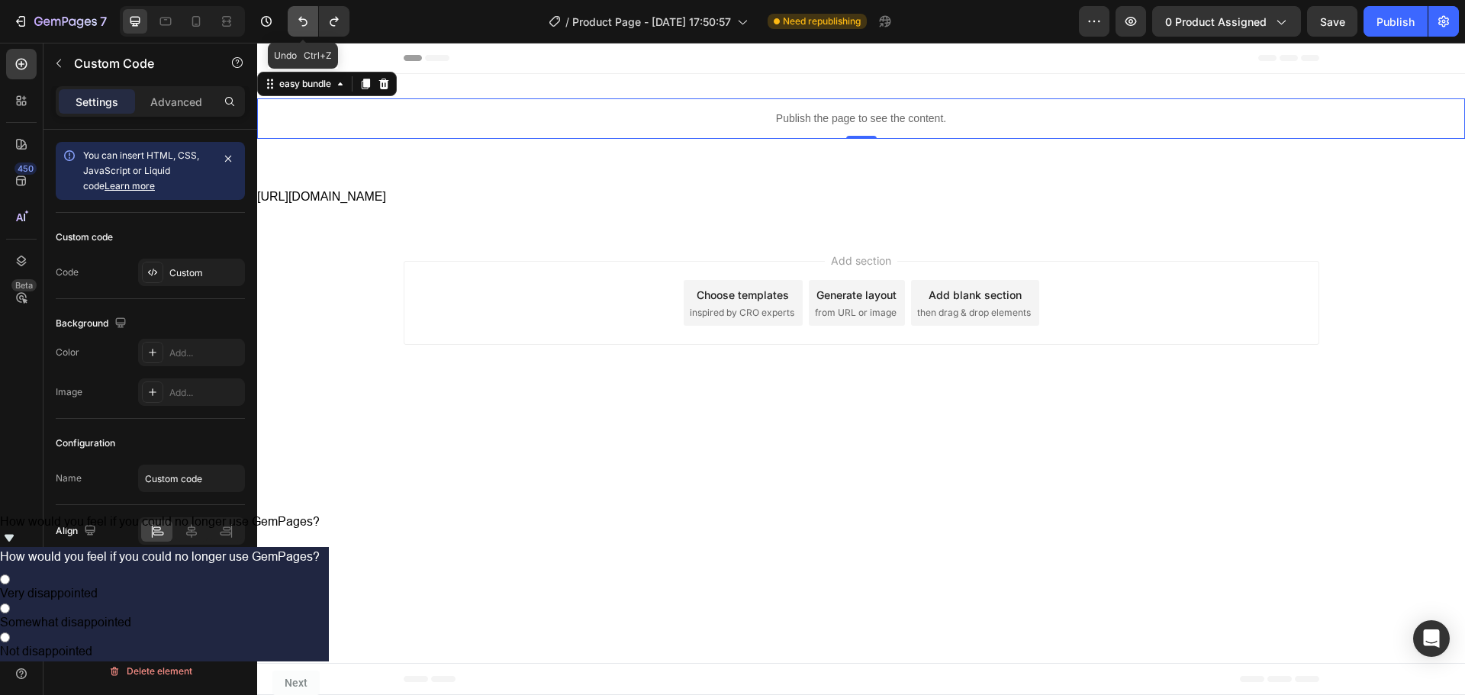
click at [305, 14] on icon "Undo/Redo" at bounding box center [302, 21] width 15 height 15
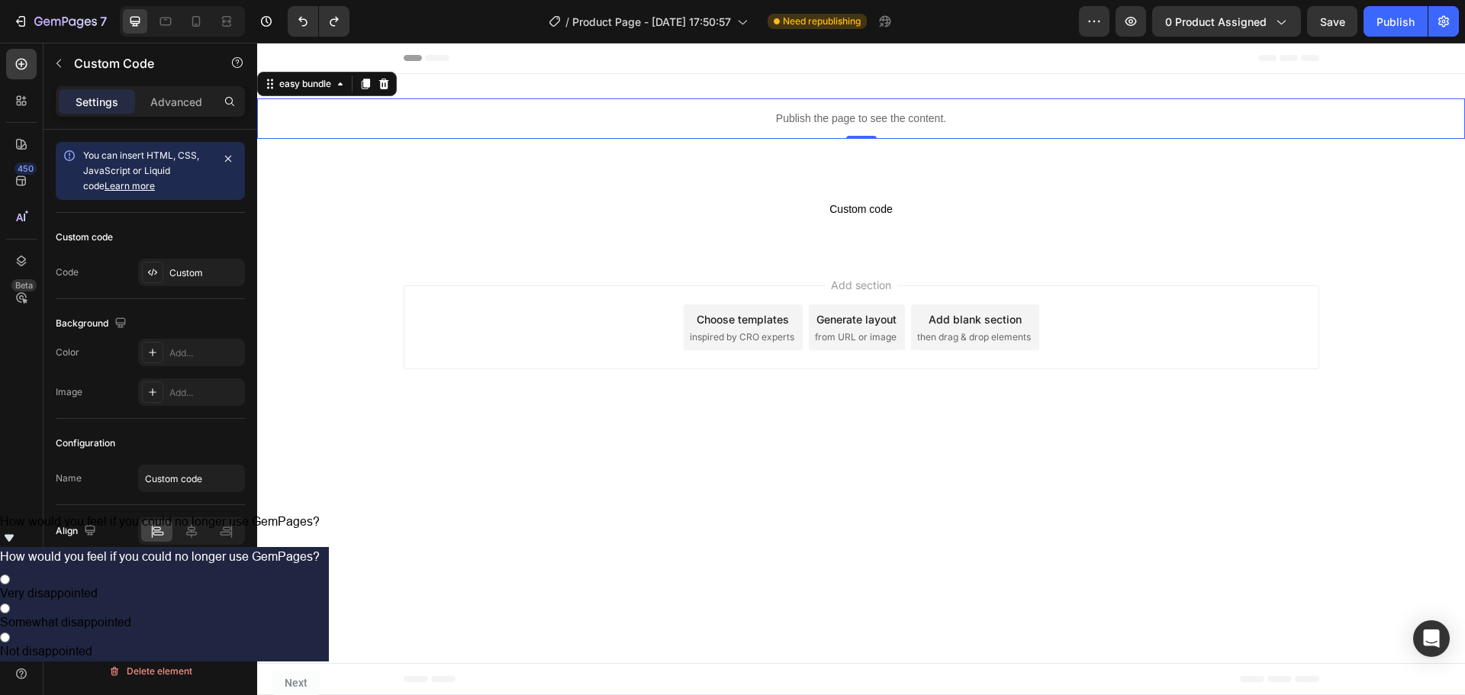
click at [863, 426] on body "Header Publish the page to see the content. easy bundle 0 Section 1 Custom code…" at bounding box center [861, 369] width 1208 height 652
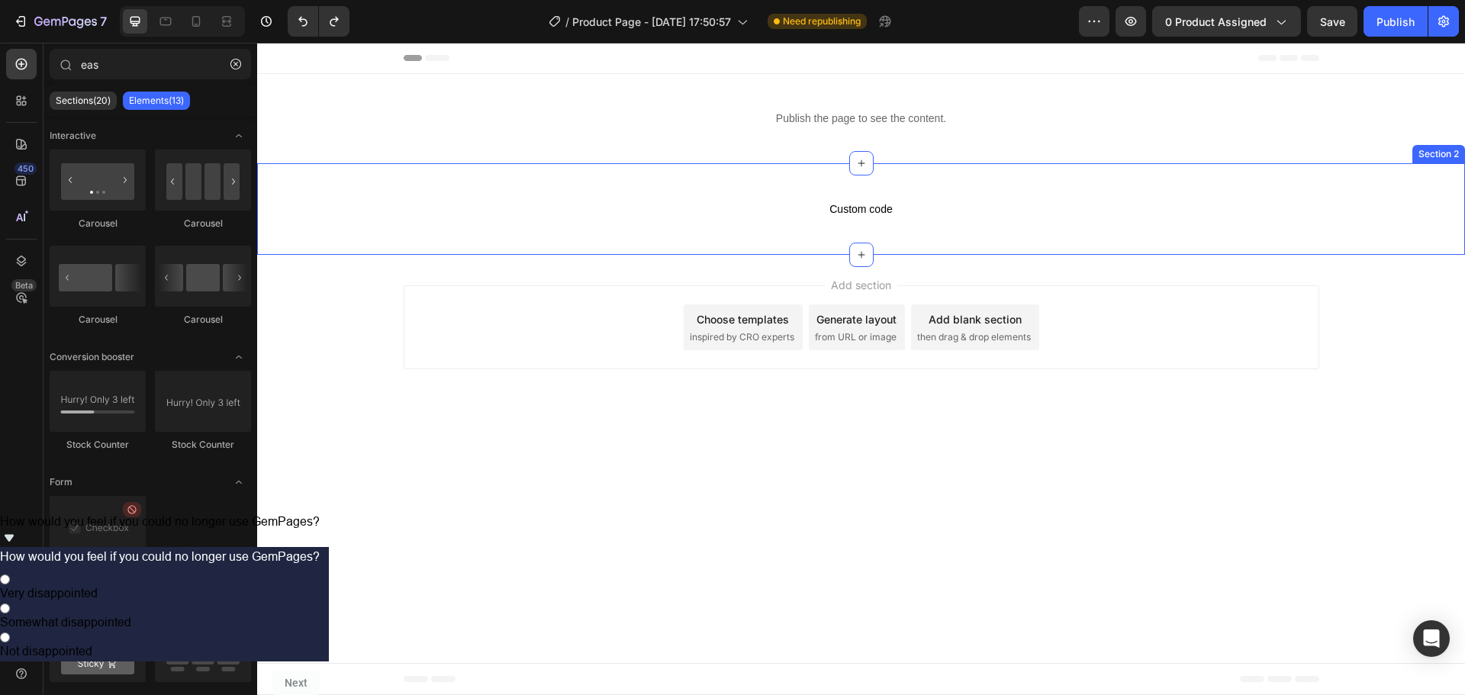
click at [877, 172] on div "Custom code Custom Code Section 2" at bounding box center [861, 209] width 1208 height 92
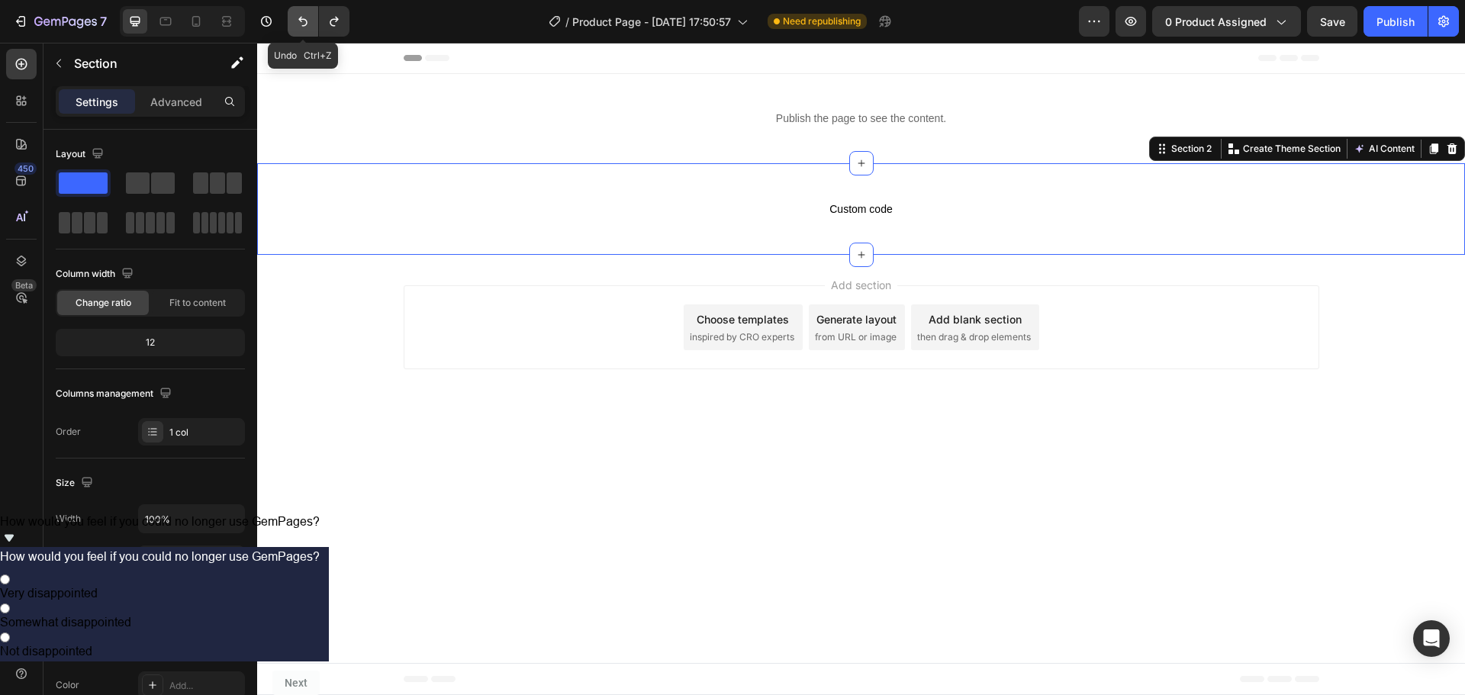
click at [298, 8] on button "Undo/Redo" at bounding box center [303, 21] width 31 height 31
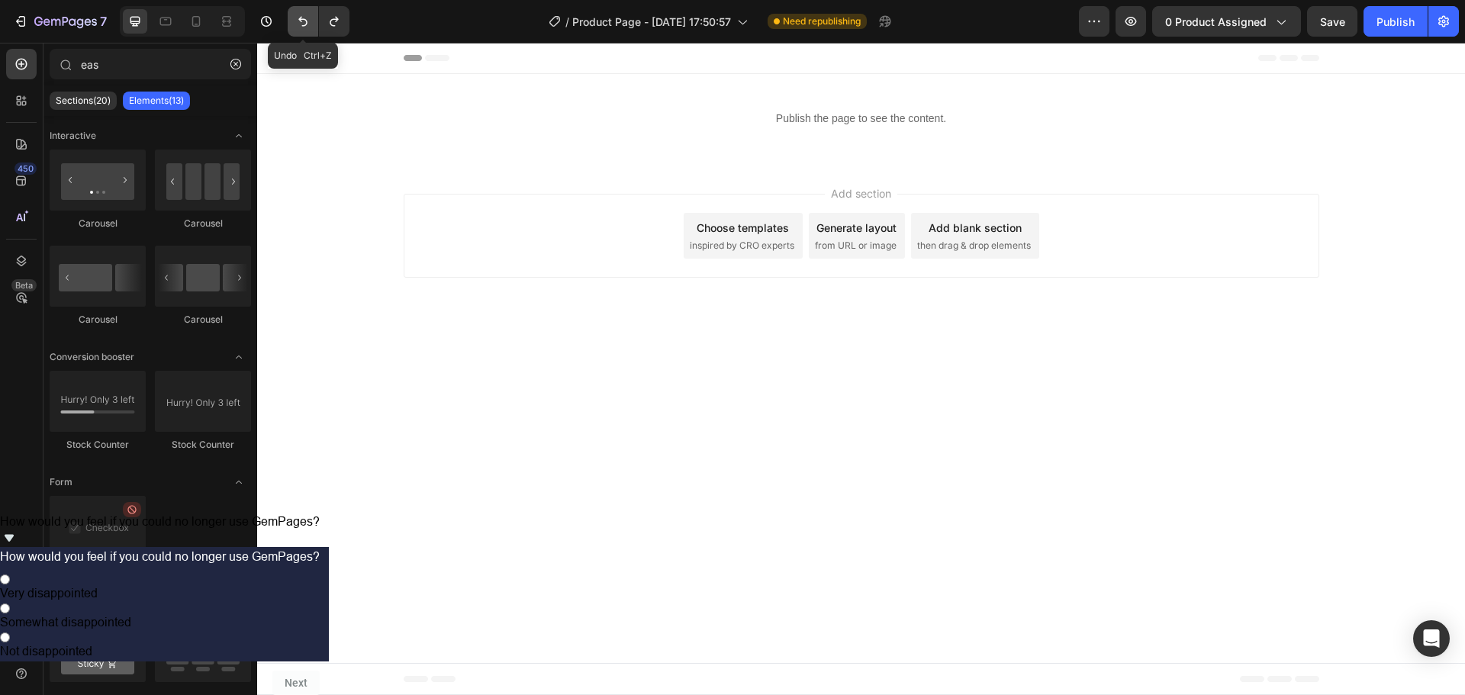
click at [298, 8] on button "Undo/Redo" at bounding box center [303, 21] width 31 height 31
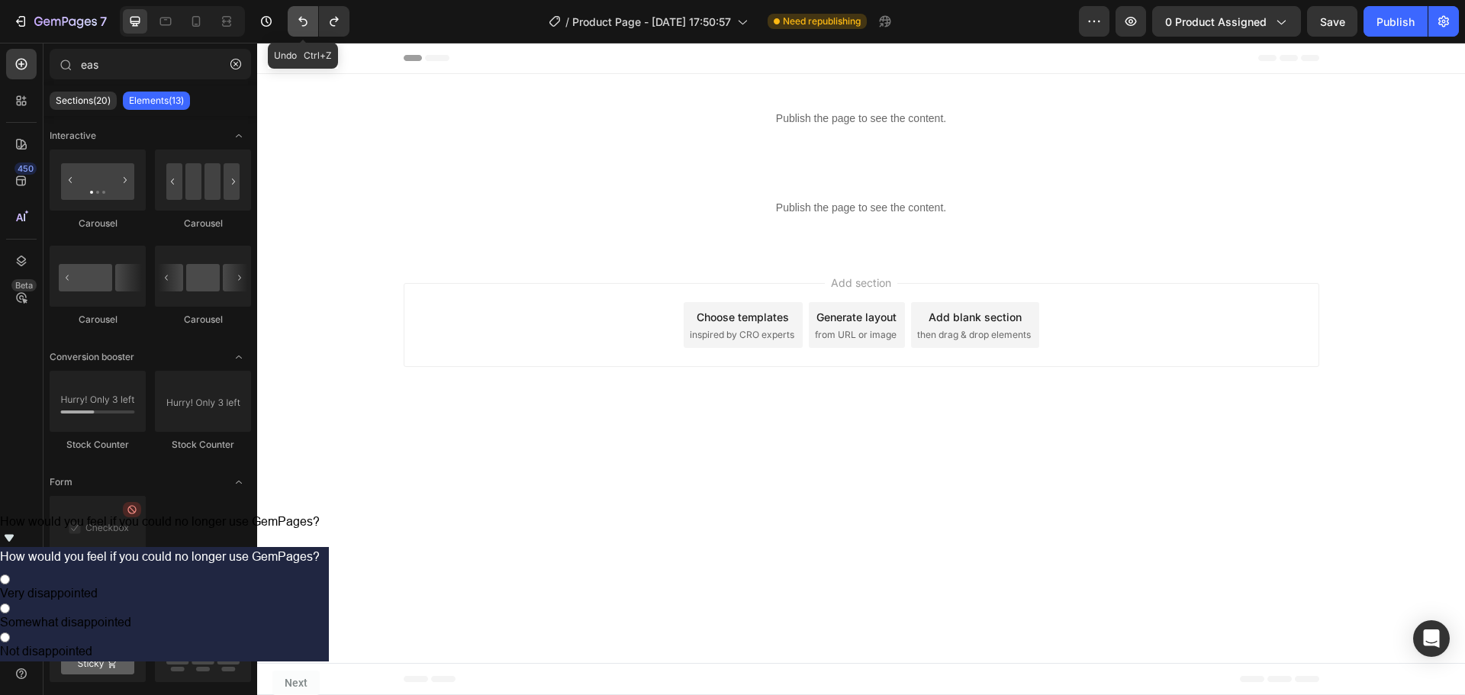
click at [298, 10] on button "Undo/Redo" at bounding box center [303, 21] width 31 height 31
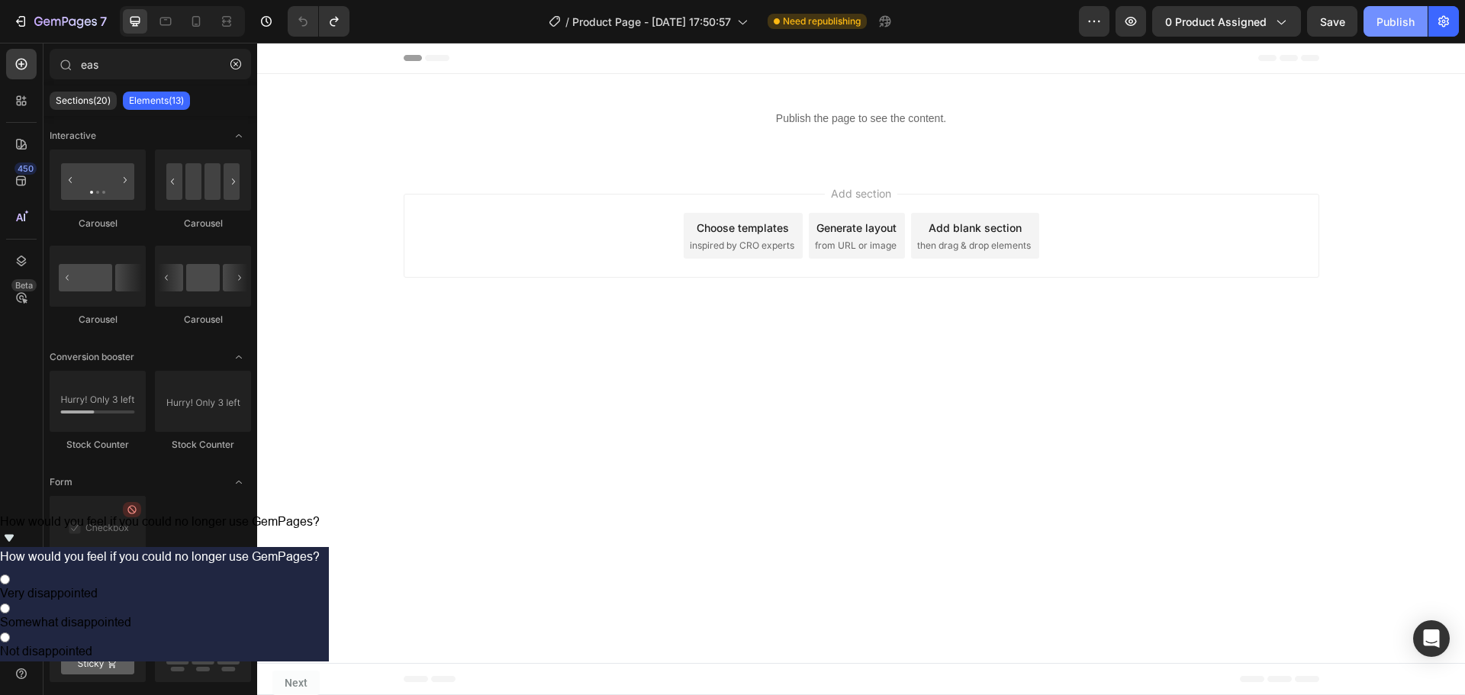
click at [1395, 29] on div "Publish" at bounding box center [1395, 22] width 38 height 16
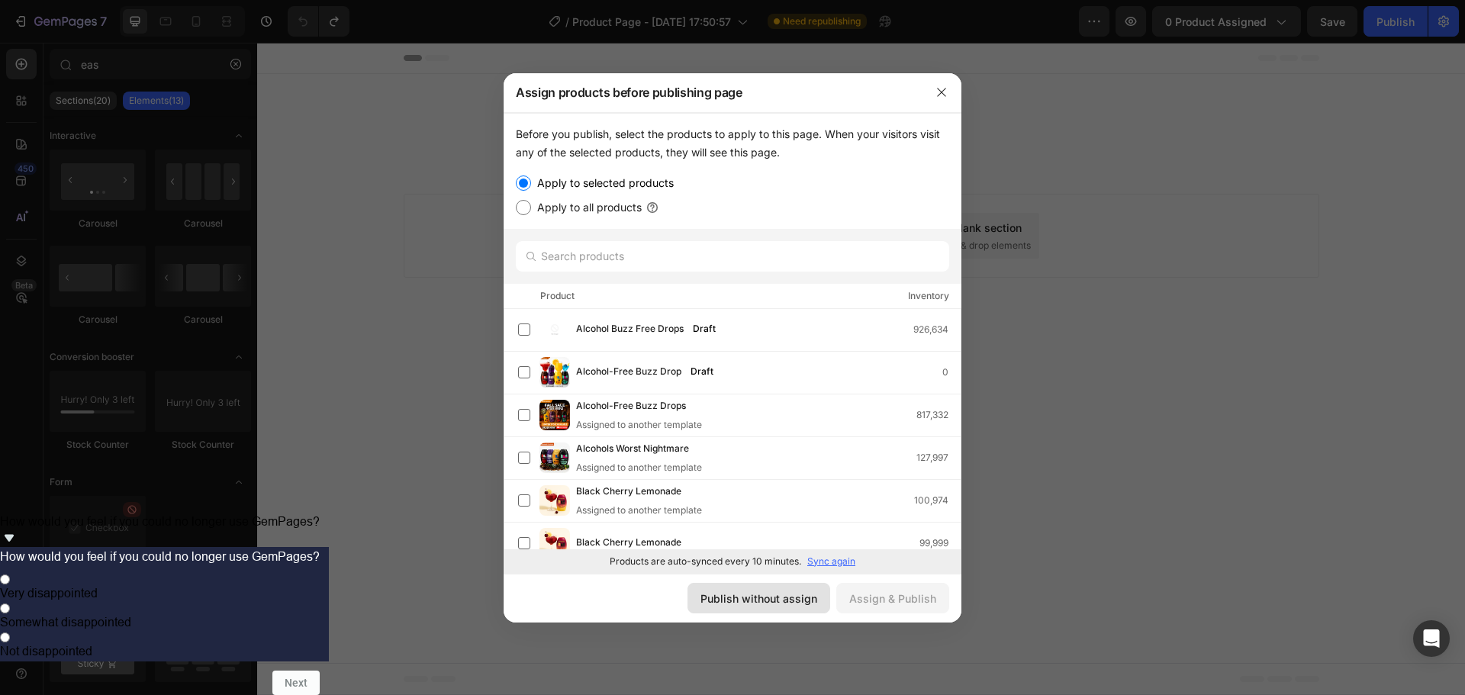
click at [743, 603] on div "Publish without assign" at bounding box center [758, 599] width 117 height 16
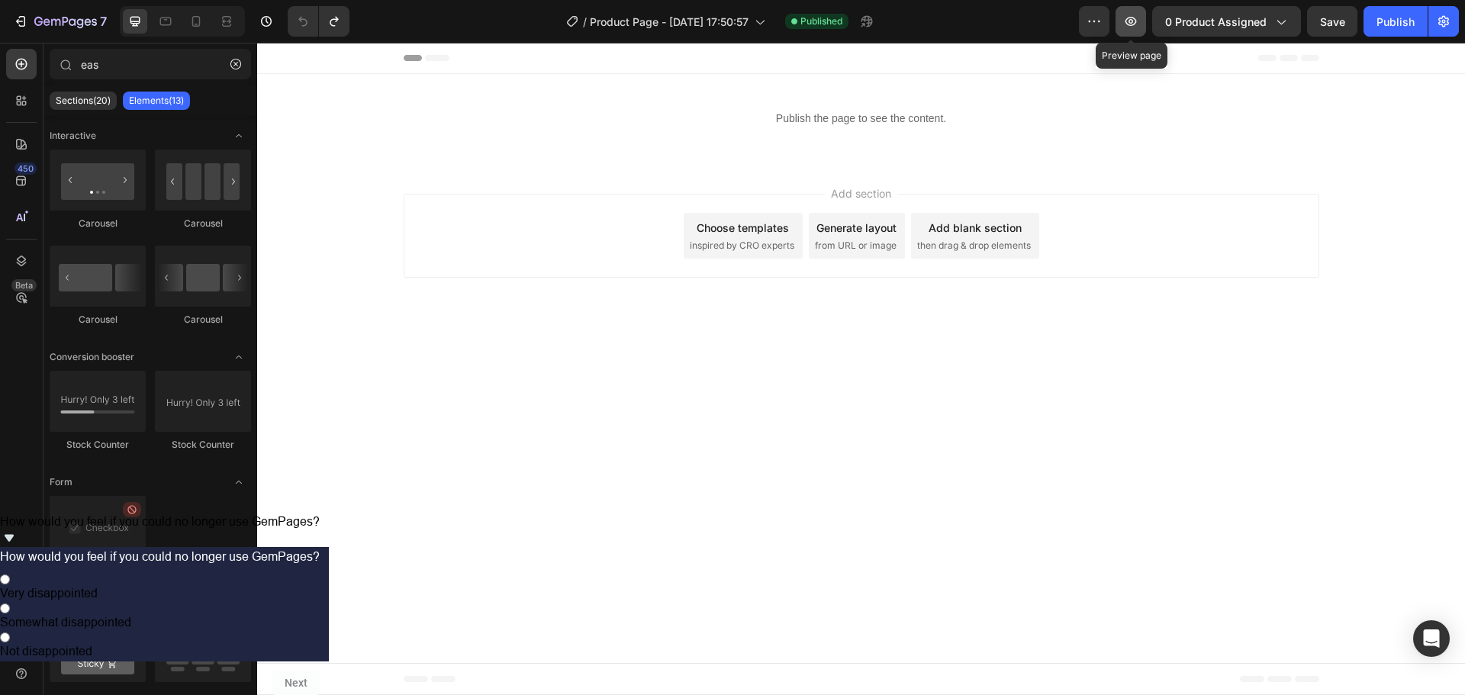
click at [1141, 20] on button "button" at bounding box center [1130, 21] width 31 height 31
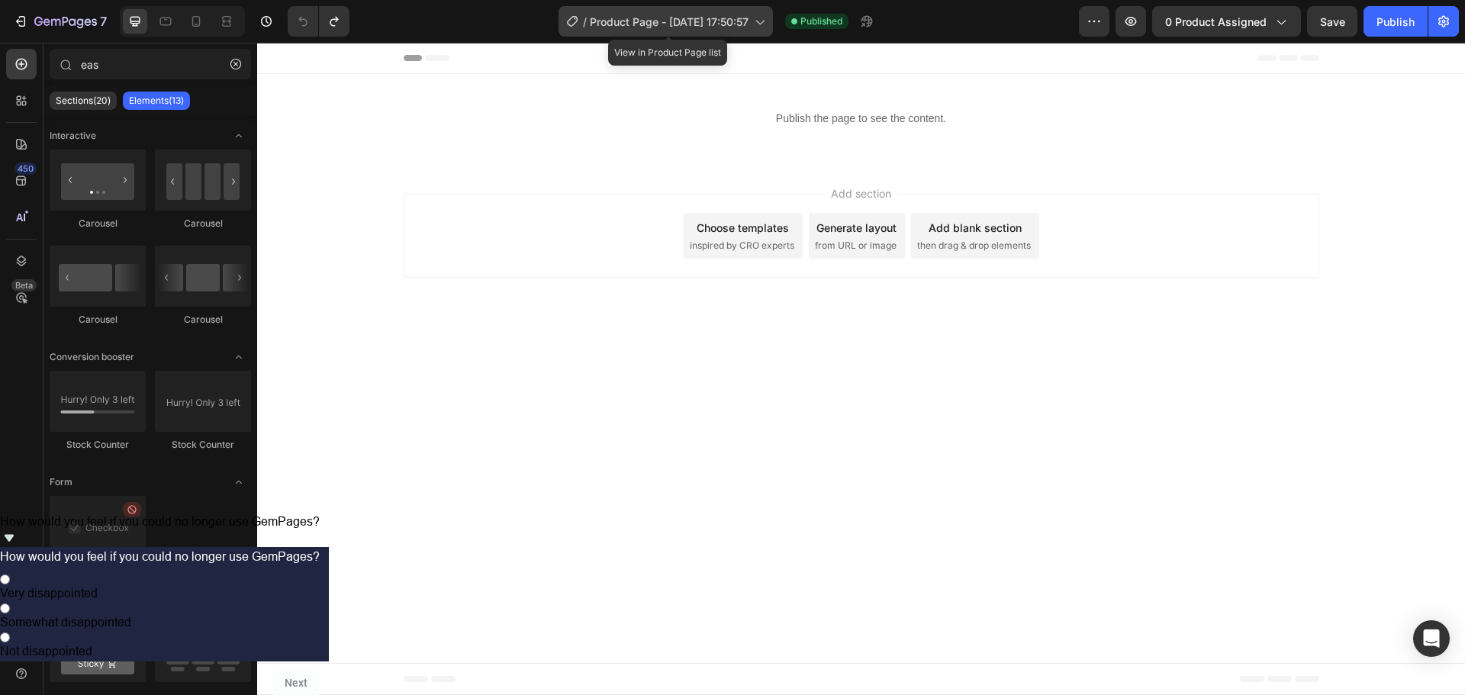
click at [748, 15] on span "Product Page - [DATE] 17:50:57" at bounding box center [669, 22] width 159 height 16
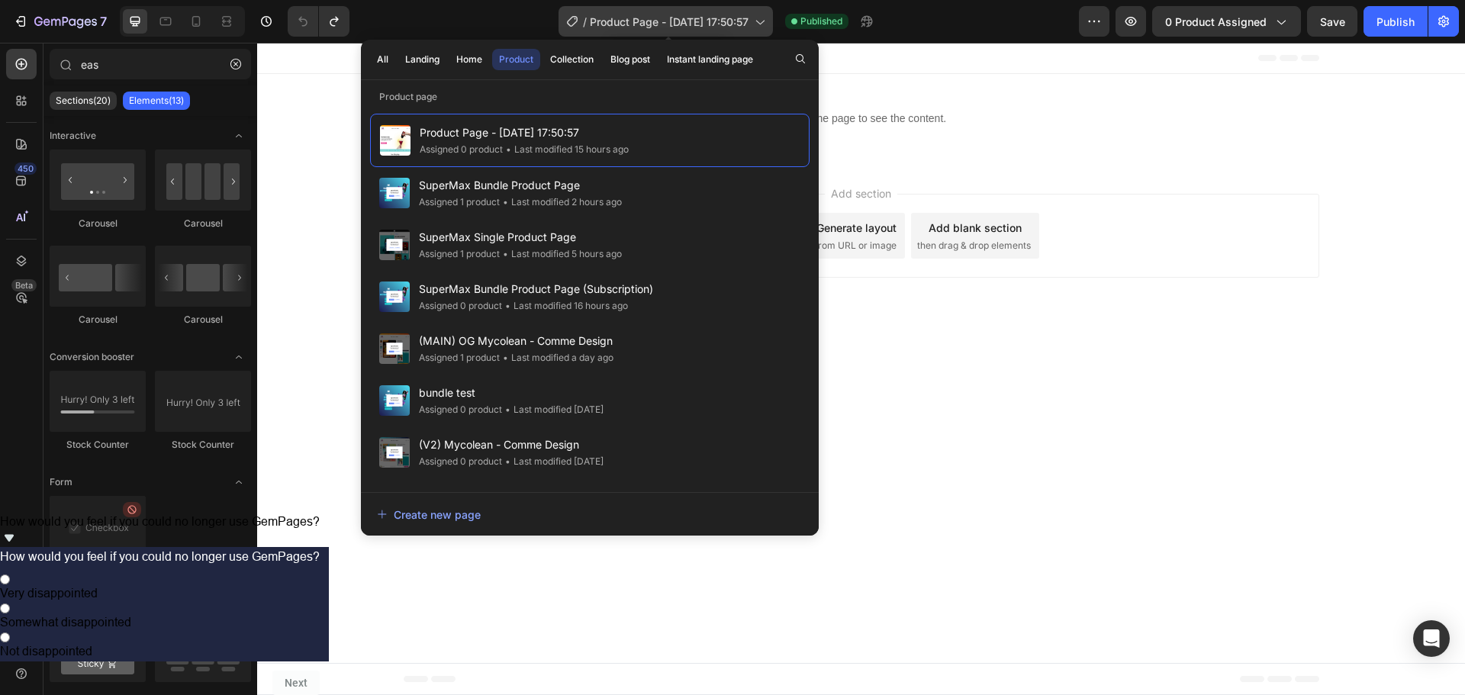
click at [748, 15] on span "Product Page - [DATE] 17:50:57" at bounding box center [669, 22] width 159 height 16
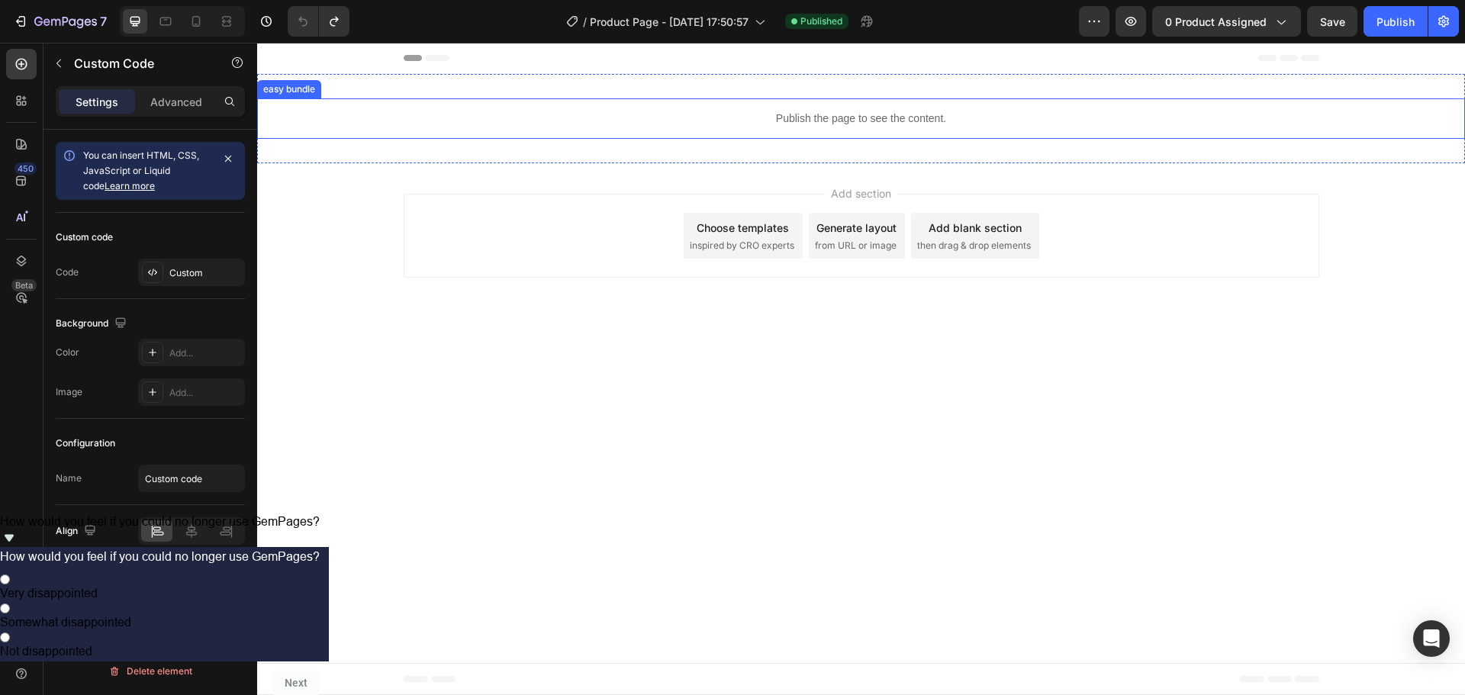
click at [1085, 132] on div "Publish the page to see the content." at bounding box center [861, 118] width 1208 height 40
click at [191, 271] on div "Custom" at bounding box center [205, 273] width 72 height 14
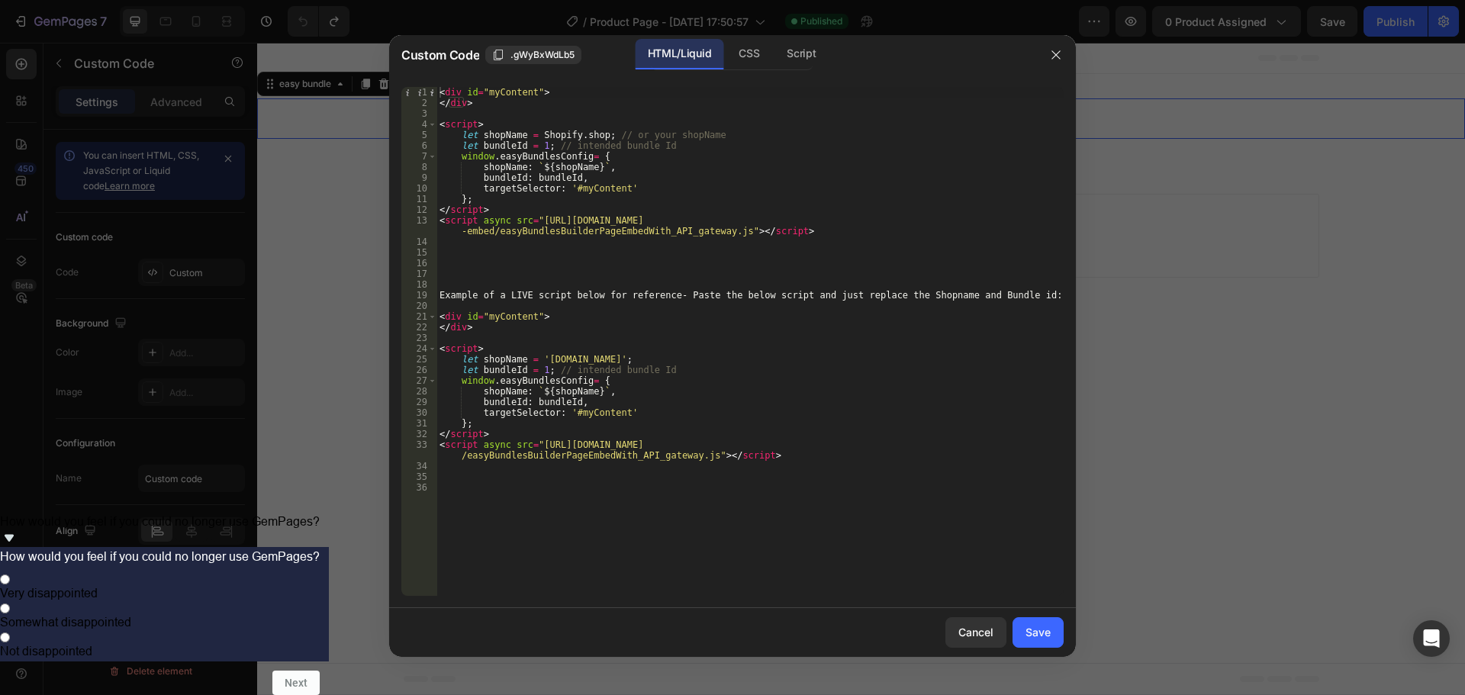
click at [563, 295] on div "< div id = "myContent" > </ div > < script > let shopName = Shopify . shop ; //…" at bounding box center [749, 352] width 627 height 530
type textarea "Example of a LIVE script below for reference- Paste the below script and just r…"
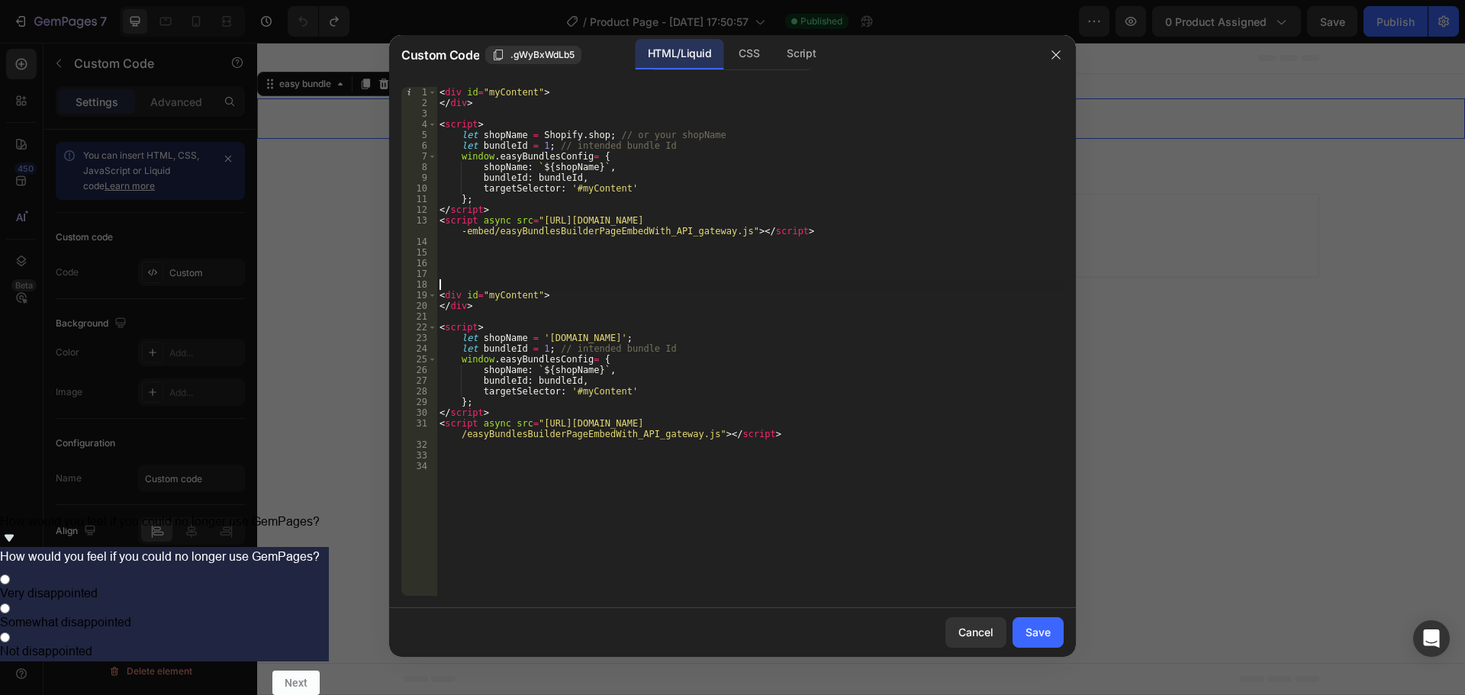
drag, startPoint x: 538, startPoint y: 144, endPoint x: 598, endPoint y: 204, distance: 84.7
click at [538, 146] on div "< div id = "myContent" > </ div > < script > let shopName = Shopify . shop ; //…" at bounding box center [749, 352] width 627 height 530
click at [820, 141] on div "< div id = "myContent" > </ div > < script > let shopName = Shopify . shop ; //…" at bounding box center [749, 352] width 627 height 530
click at [757, 136] on div "< div id = "myContent" > </ div > < script > let shopName = Shopify . shop ; //…" at bounding box center [749, 352] width 627 height 530
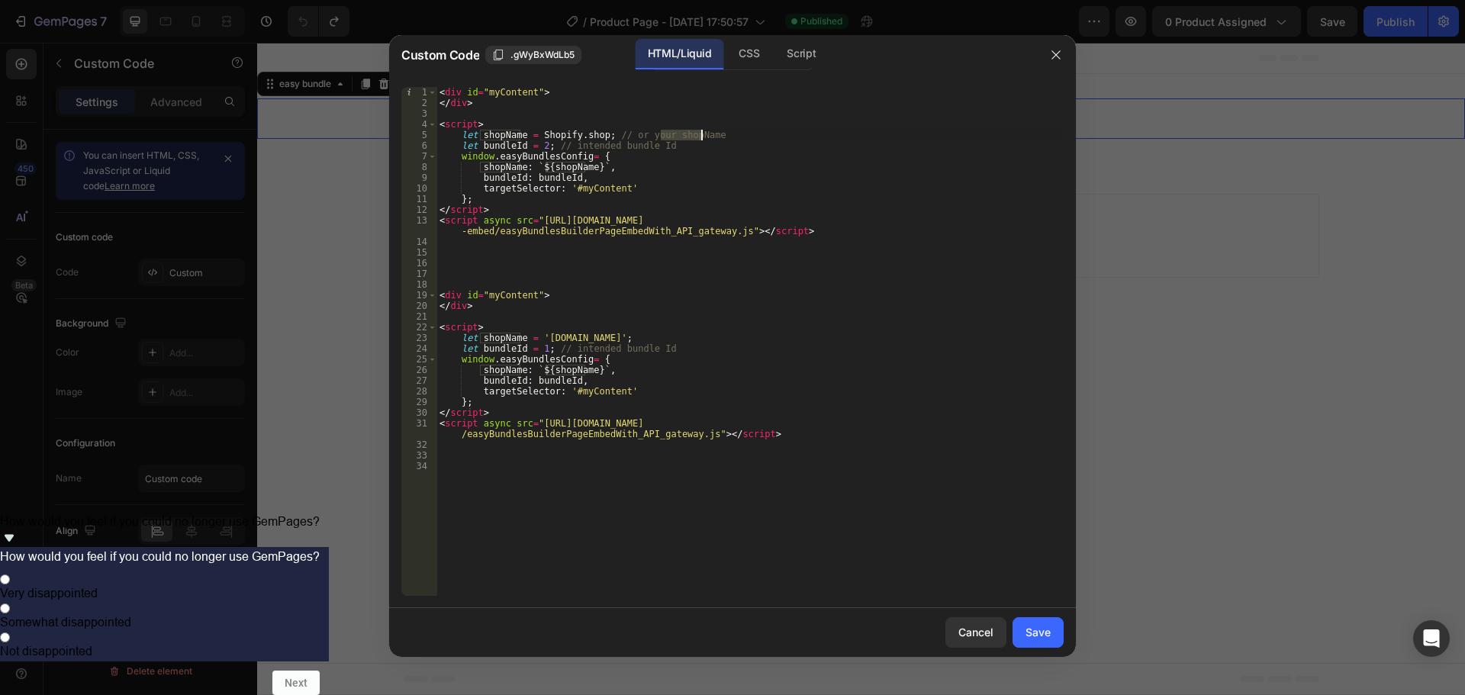
click at [757, 136] on div "< div id = "myContent" > </ div > < script > let shopName = Shopify . shop ; //…" at bounding box center [749, 352] width 627 height 530
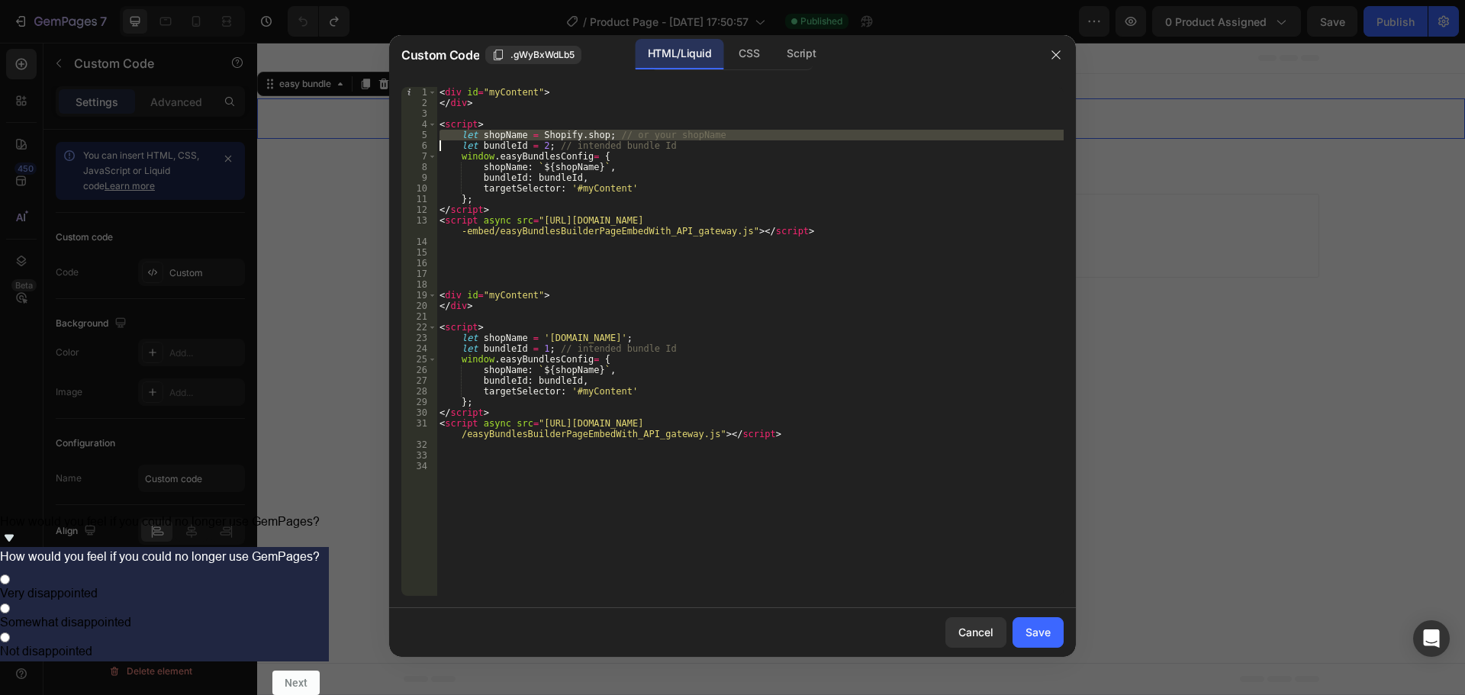
click at [757, 136] on div "< div id = "myContent" > </ div > < script > let shopName = Shopify . shop ; //…" at bounding box center [749, 341] width 627 height 509
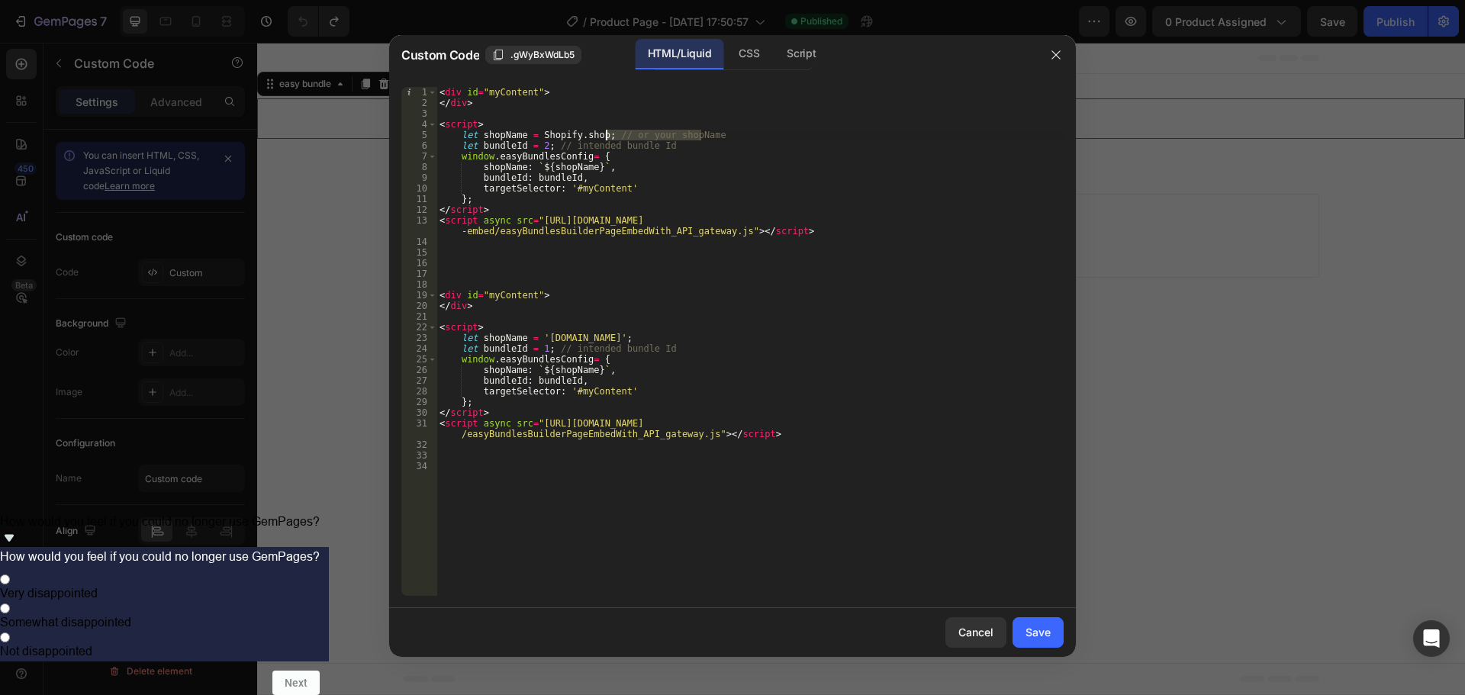
drag, startPoint x: 757, startPoint y: 136, endPoint x: 604, endPoint y: 135, distance: 152.6
click at [604, 135] on div "< div id = "myContent" > </ div > < script > let shopName = Shopify . shop ; //…" at bounding box center [749, 352] width 627 height 530
click at [728, 146] on div "< div id = "myContent" > </ div > < script > let shopName = Shopify . shop ; //…" at bounding box center [749, 352] width 627 height 530
click at [817, 415] on div "< div id = "myContent" > </ div > < script > let shopName = Shopify . shop ; //…" at bounding box center [749, 352] width 627 height 530
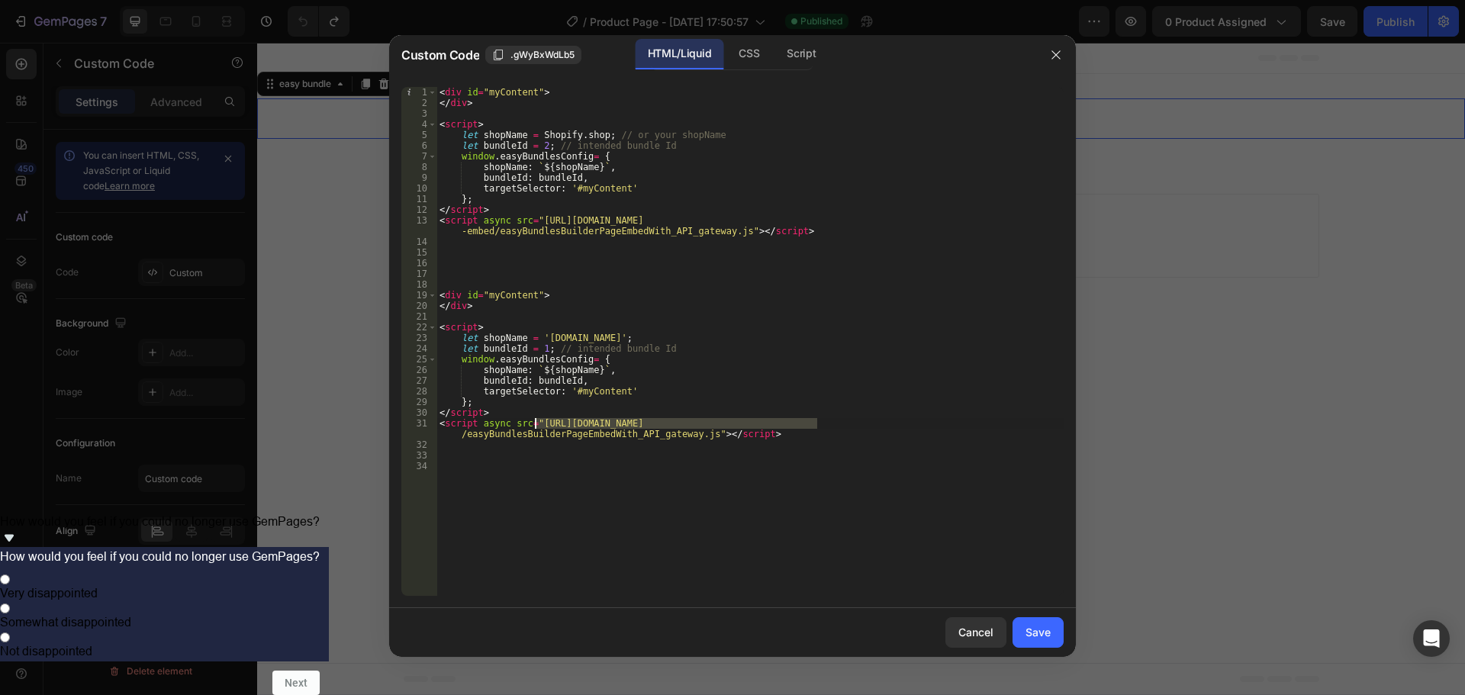
drag, startPoint x: 818, startPoint y: 421, endPoint x: 535, endPoint y: 423, distance: 283.1
click at [535, 423] on div "< div id = "myContent" > </ div > < script > let shopName = Shopify . shop ; //…" at bounding box center [749, 352] width 627 height 530
paste textarea "[DOMAIN_NAME][URL]"
type textarea "<script async src="[URL][DOMAIN_NAME]"></script>"
click at [1041, 637] on div "Save" at bounding box center [1037, 632] width 25 height 16
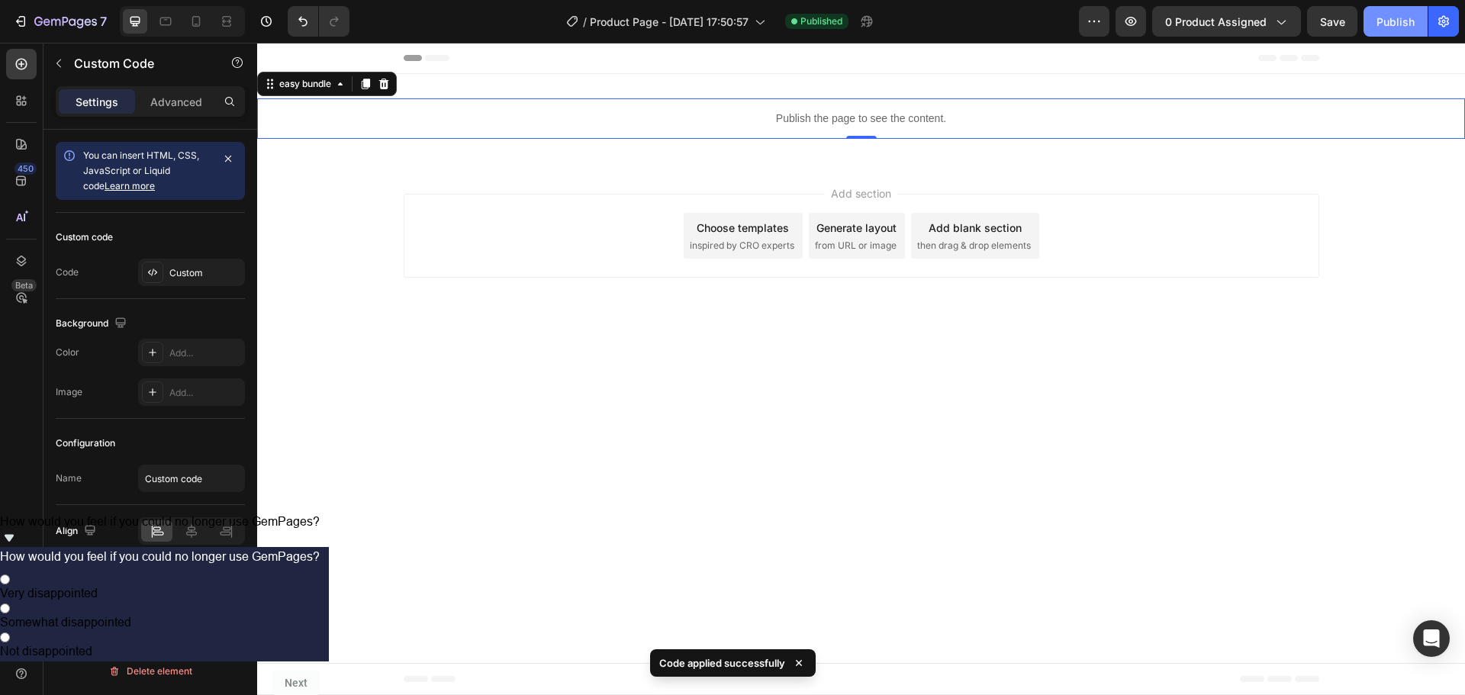
click at [1399, 19] on div "Publish" at bounding box center [1395, 22] width 38 height 16
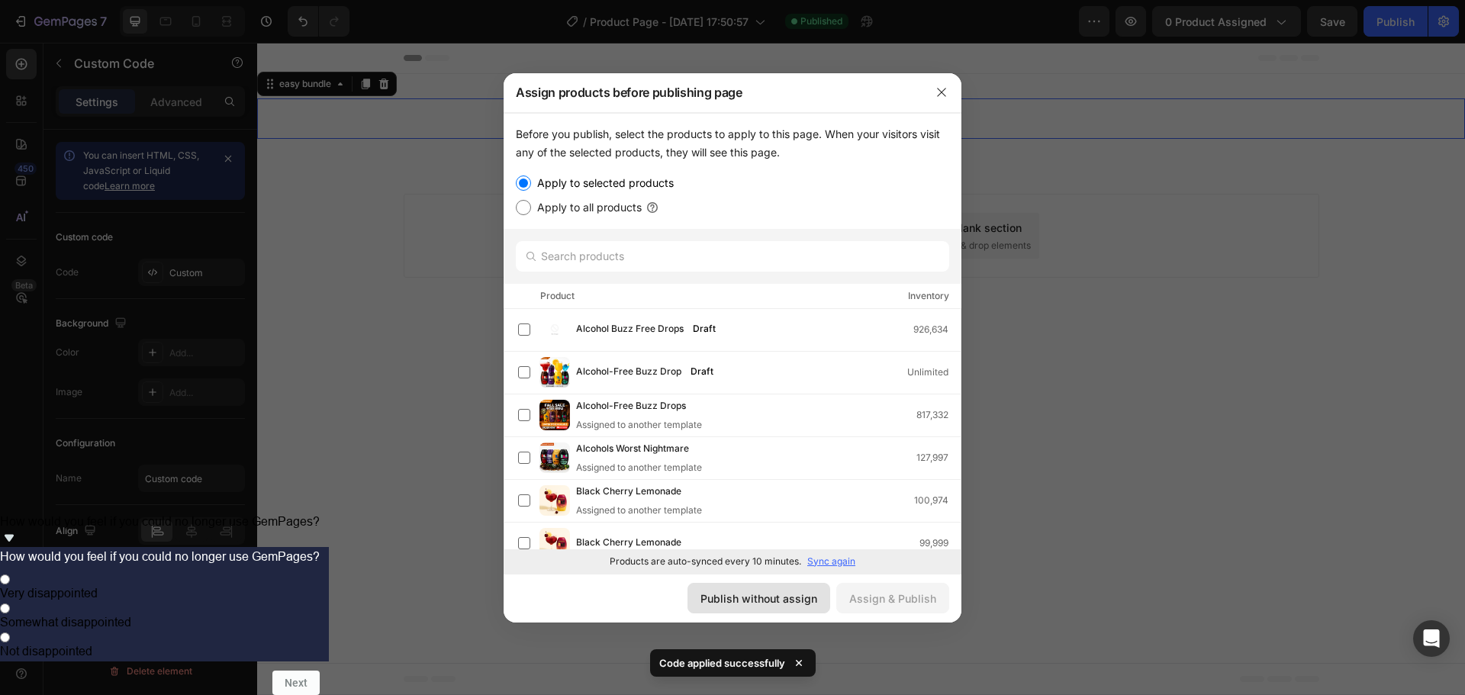
click at [742, 597] on div "Publish without assign" at bounding box center [758, 599] width 117 height 16
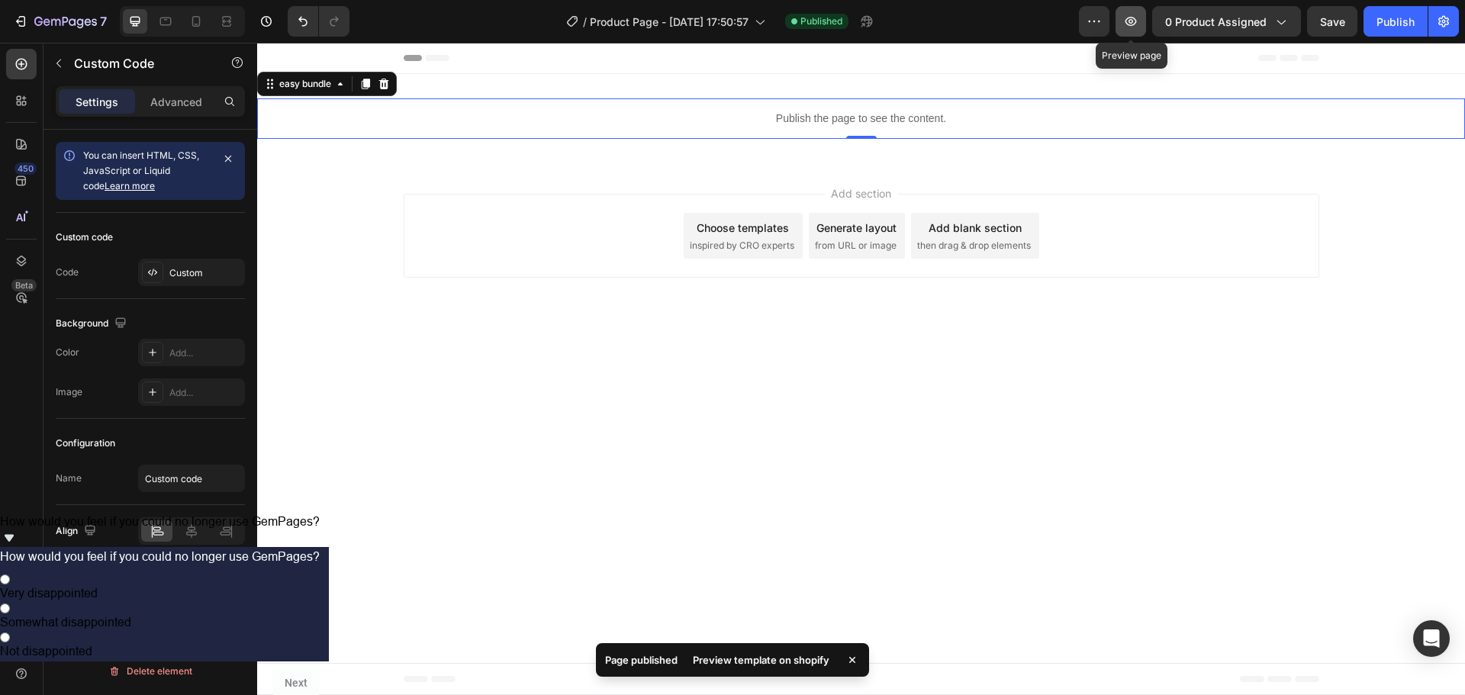
click at [1137, 21] on icon "button" at bounding box center [1130, 21] width 11 height 9
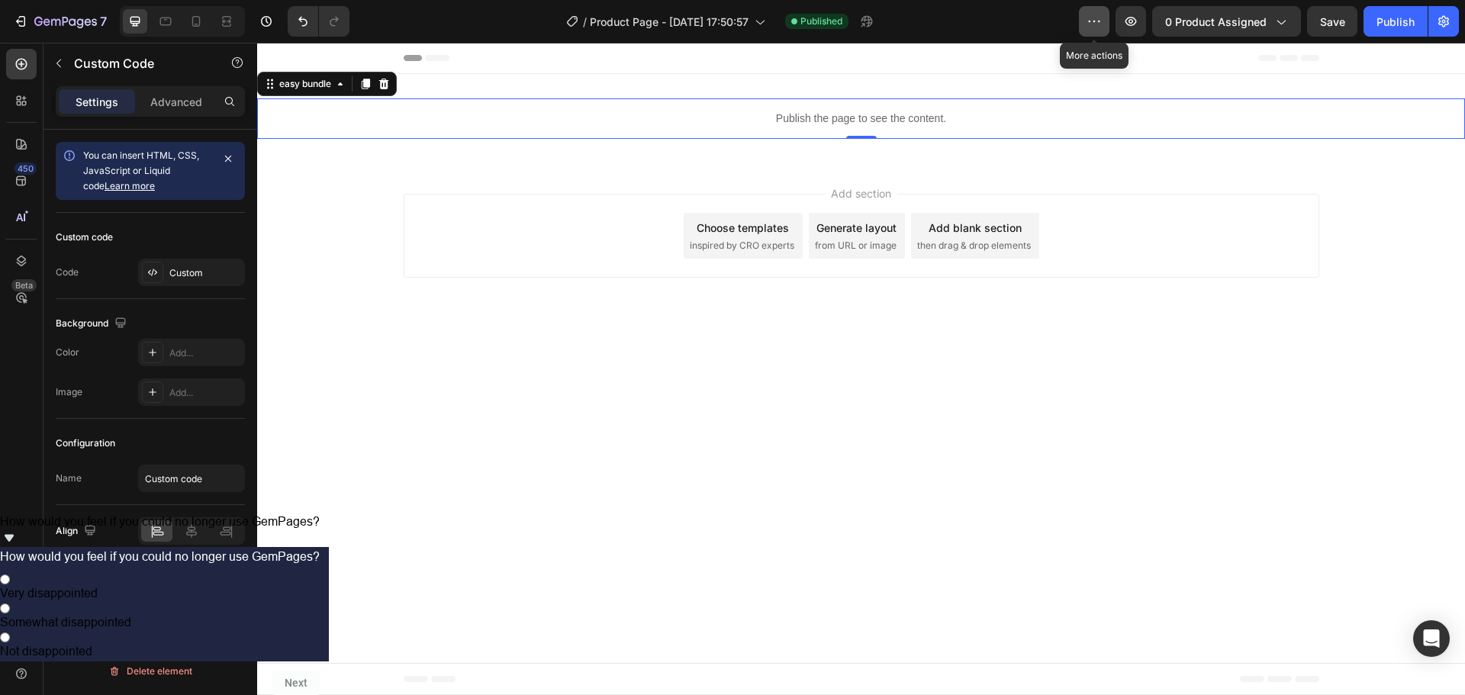
drag, startPoint x: 1099, startPoint y: 17, endPoint x: 1097, endPoint y: 87, distance: 70.2
click at [1097, 17] on icon "button" at bounding box center [1093, 21] width 15 height 15
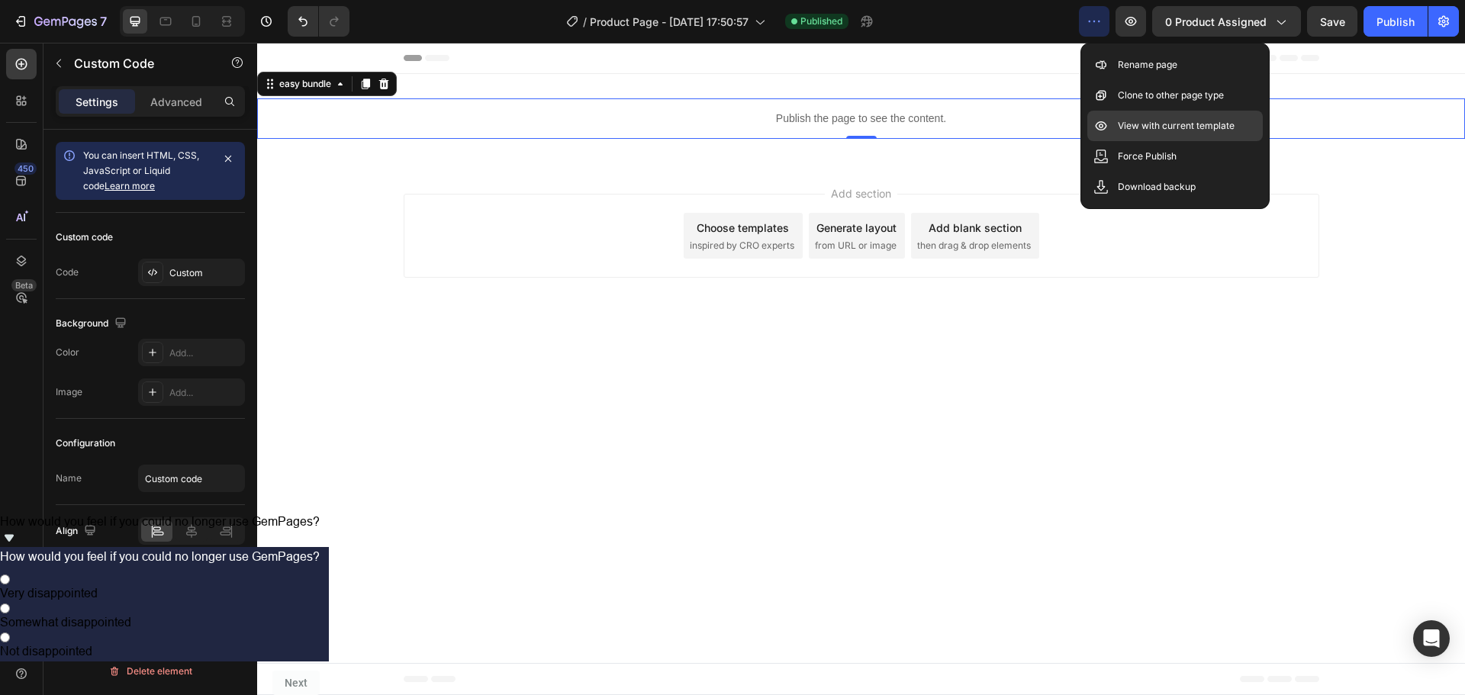
click at [1125, 134] on div "View with current template" at bounding box center [1174, 126] width 175 height 31
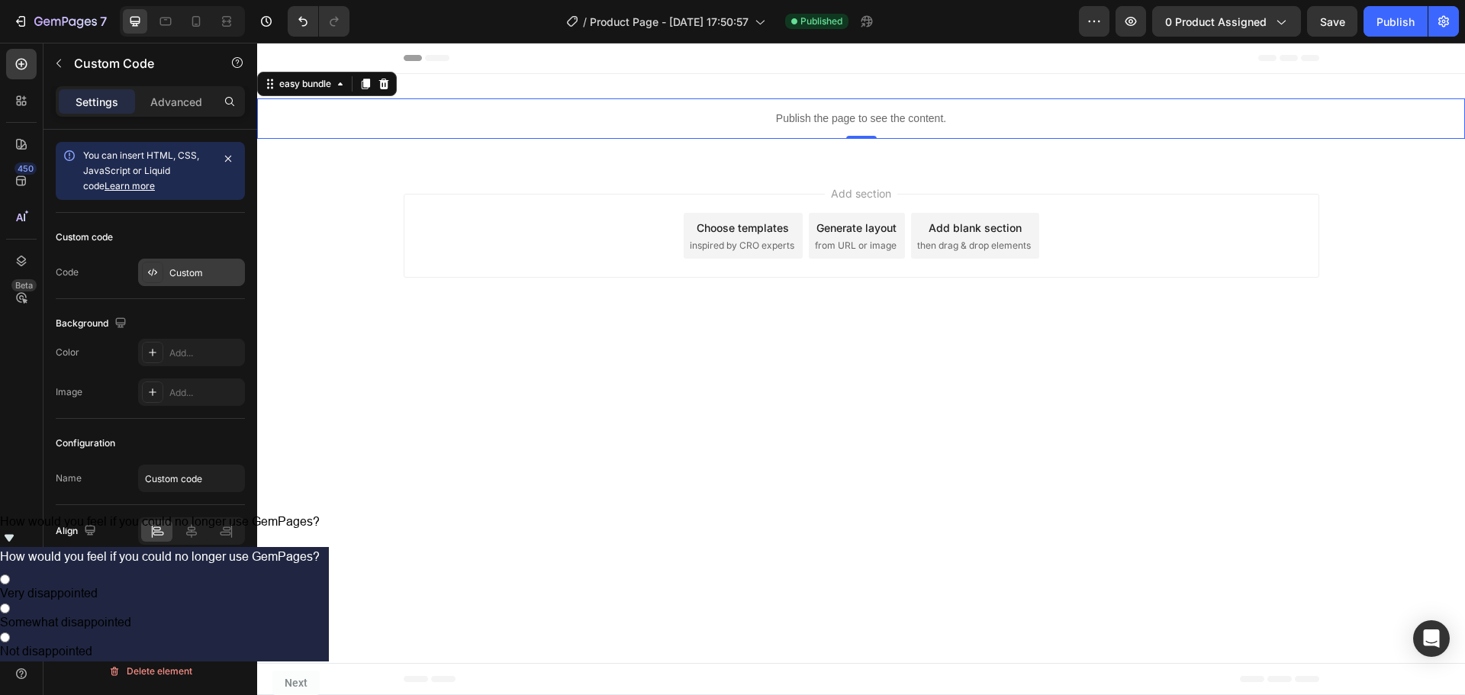
click at [169, 271] on div "Custom" at bounding box center [205, 273] width 72 height 14
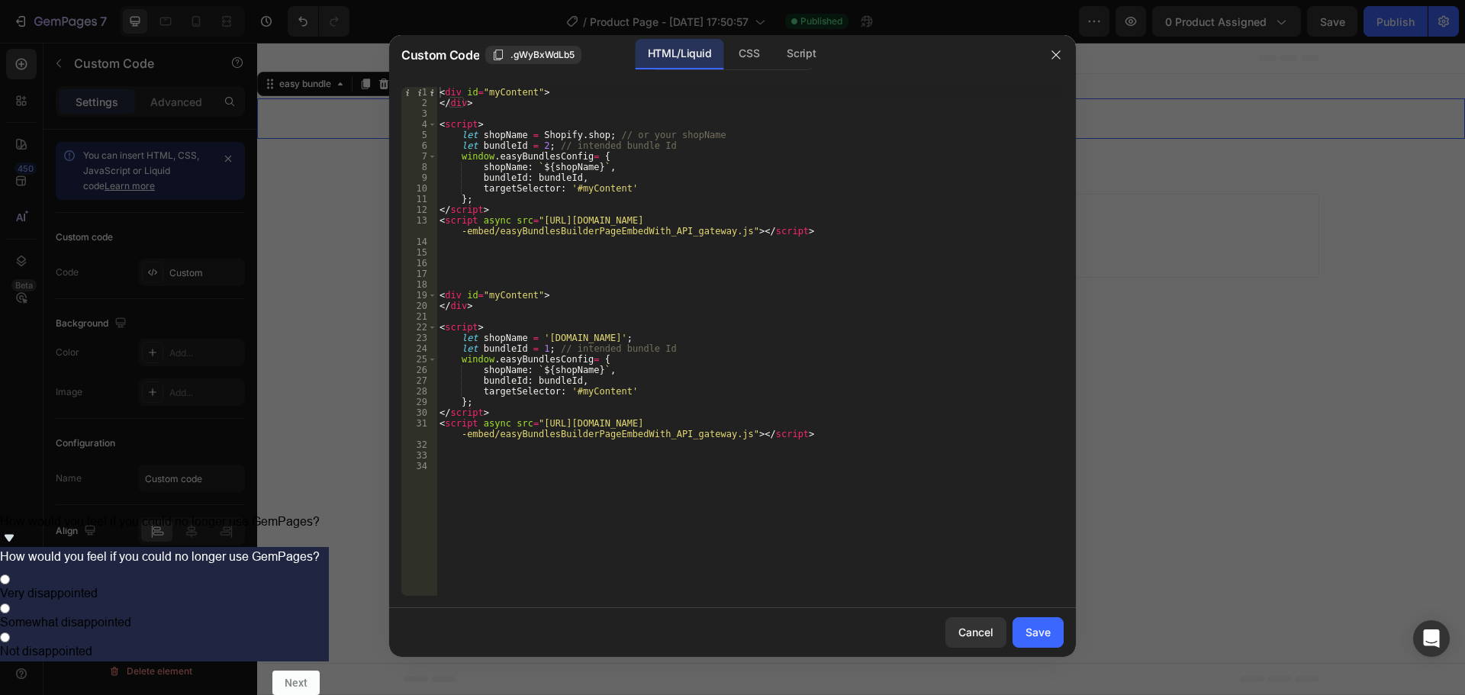
click at [736, 317] on div "< div id = "myContent" > </ div > < script > let shopName = Shopify . shop ; //…" at bounding box center [749, 352] width 627 height 530
click at [971, 636] on div "Cancel" at bounding box center [975, 632] width 35 height 16
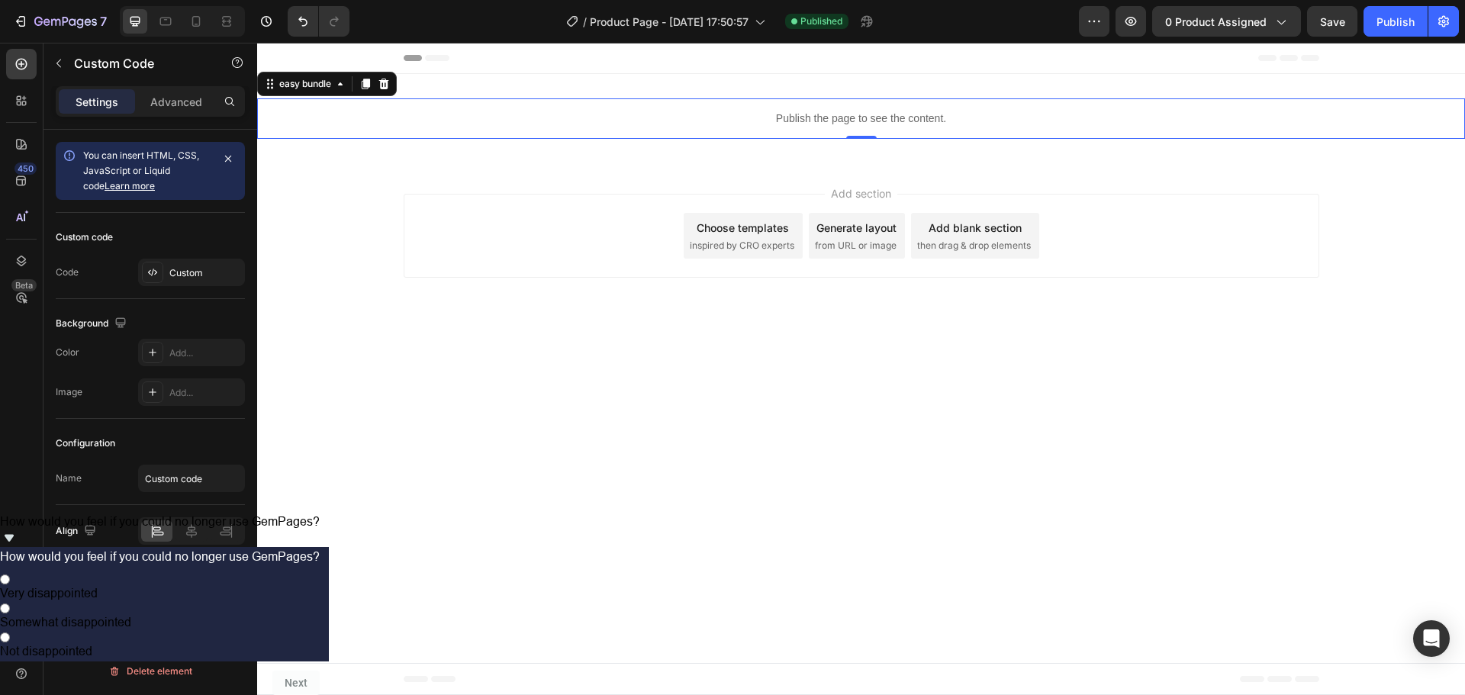
click at [183, 288] on div "Custom code Code Custom" at bounding box center [150, 256] width 189 height 86
click at [187, 275] on div "Custom" at bounding box center [205, 273] width 72 height 14
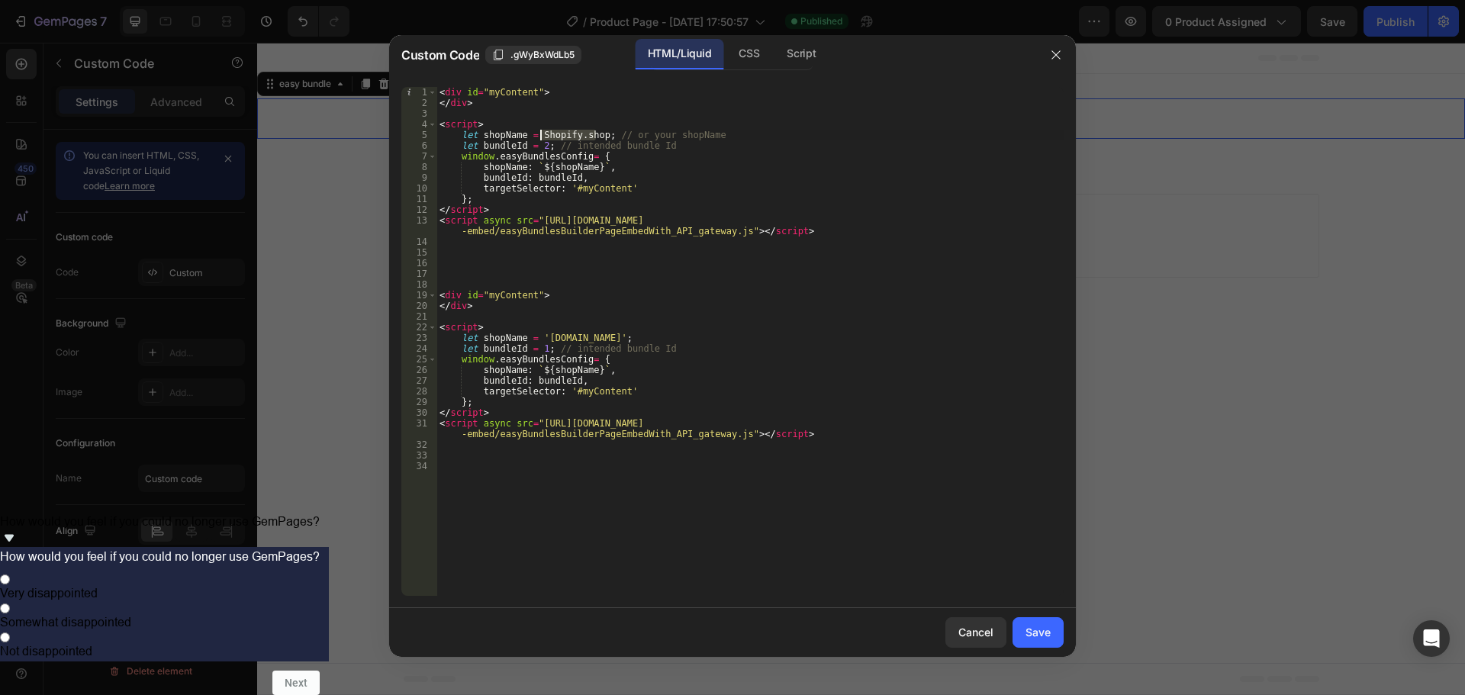
drag, startPoint x: 597, startPoint y: 134, endPoint x: 538, endPoint y: 139, distance: 59.7
click at [538, 139] on div "< div id = "myContent" > </ div > < script > let shopName = Shopify . shop ; //…" at bounding box center [749, 352] width 627 height 530
drag, startPoint x: 943, startPoint y: 217, endPoint x: 535, endPoint y: 223, distance: 408.2
click at [535, 223] on div "< div id = "myContent" > </ div > < script > let shopName = Shopify . shop ; //…" at bounding box center [749, 352] width 627 height 530
drag, startPoint x: 536, startPoint y: 134, endPoint x: 594, endPoint y: 130, distance: 58.8
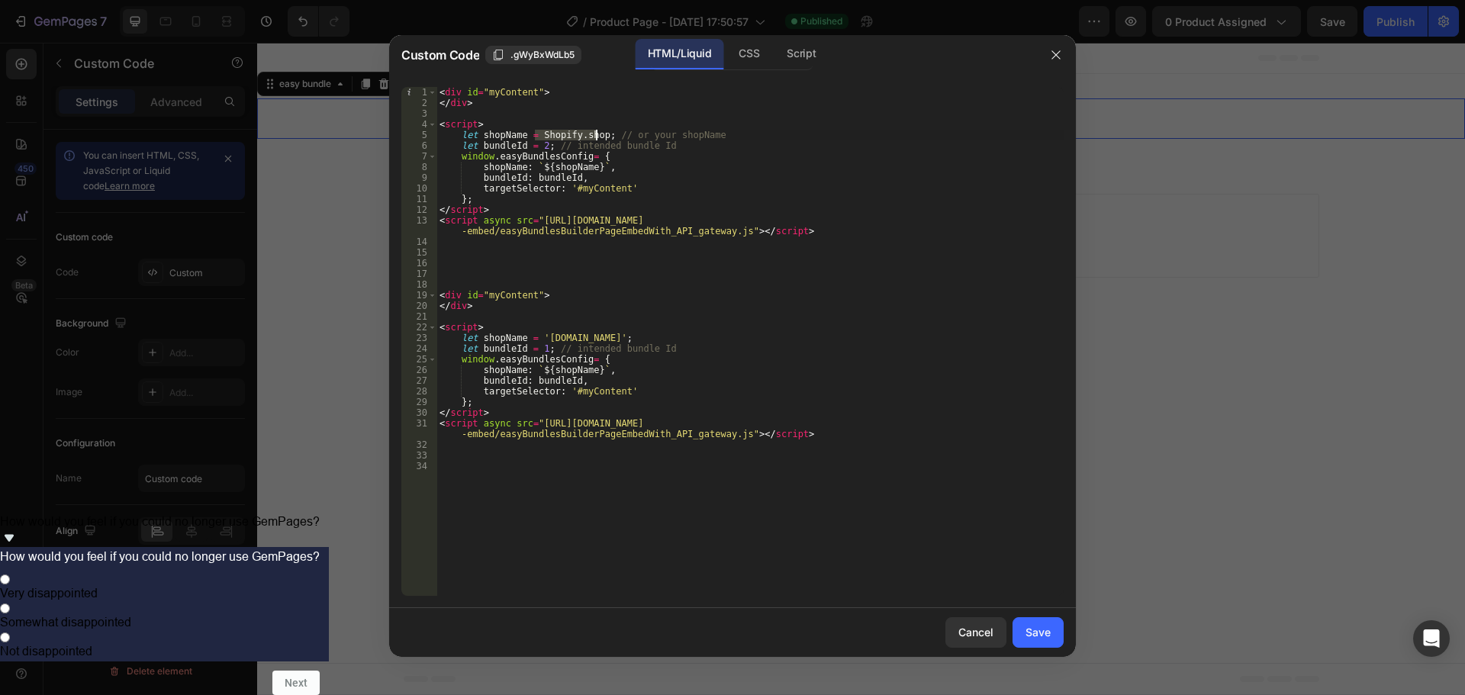
click at [594, 130] on div "< div id = "myContent" > </ div > < script > let shopName = Shopify . shop ; //…" at bounding box center [749, 352] width 627 height 530
paste textarea "[URL][DOMAIN_NAME]"
click at [665, 189] on div "< div id = "myContent" > </ div > < script > let shopName = Shopify . shop ; //…" at bounding box center [749, 352] width 627 height 530
drag, startPoint x: 639, startPoint y: 217, endPoint x: 578, endPoint y: 223, distance: 61.3
click at [578, 223] on div "< div id = "myContent" > </ div > < script > let shopName = Shopify . shop ; //…" at bounding box center [749, 352] width 627 height 530
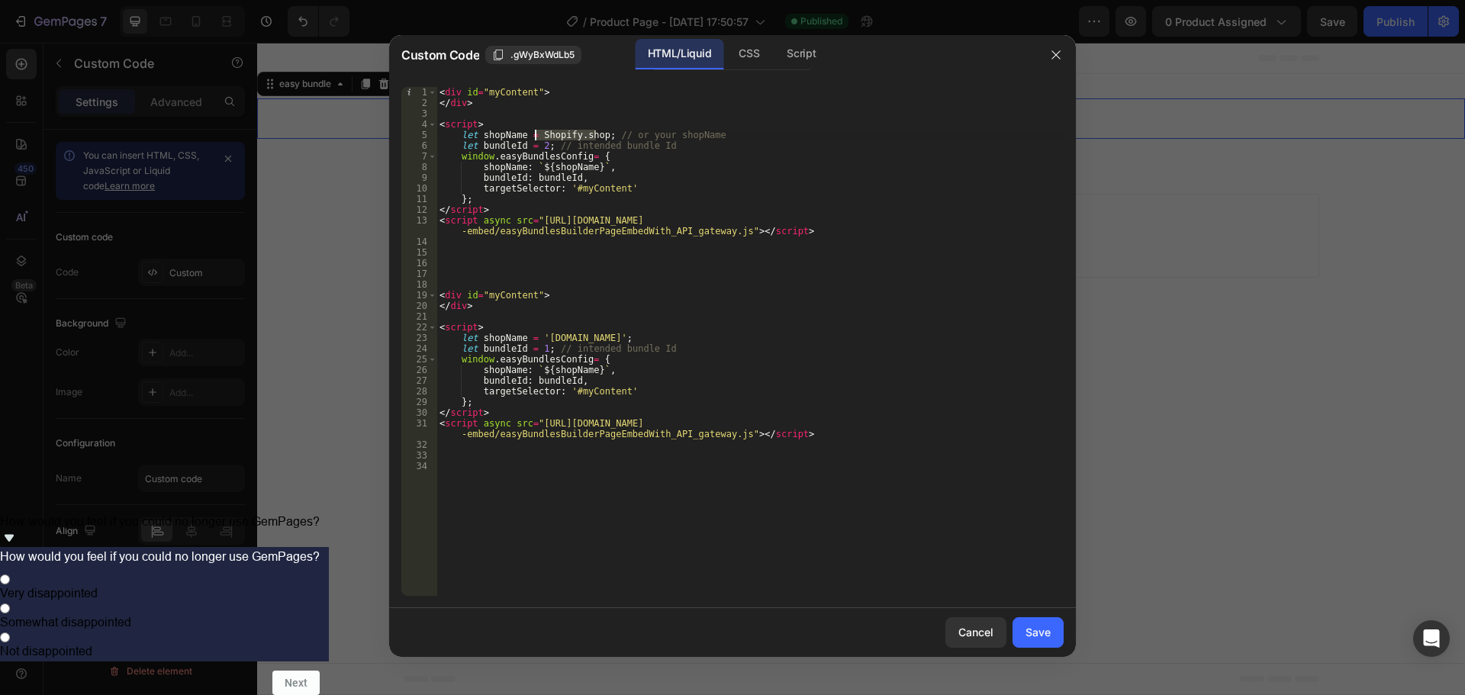
drag, startPoint x: 597, startPoint y: 138, endPoint x: 539, endPoint y: 137, distance: 58.8
click at [539, 137] on div "< div id = "myContent" > </ div > < script > let shopName = Shopify . shop ; //…" at bounding box center [749, 352] width 627 height 530
paste textarea "[DOMAIN_NAME][URL]"
drag, startPoint x: 542, startPoint y: 127, endPoint x: 661, endPoint y: 185, distance: 133.1
click at [542, 130] on div "< div id = "myContent" > </ div > < script > let shopName = Smycolean . com / ;…" at bounding box center [749, 352] width 627 height 530
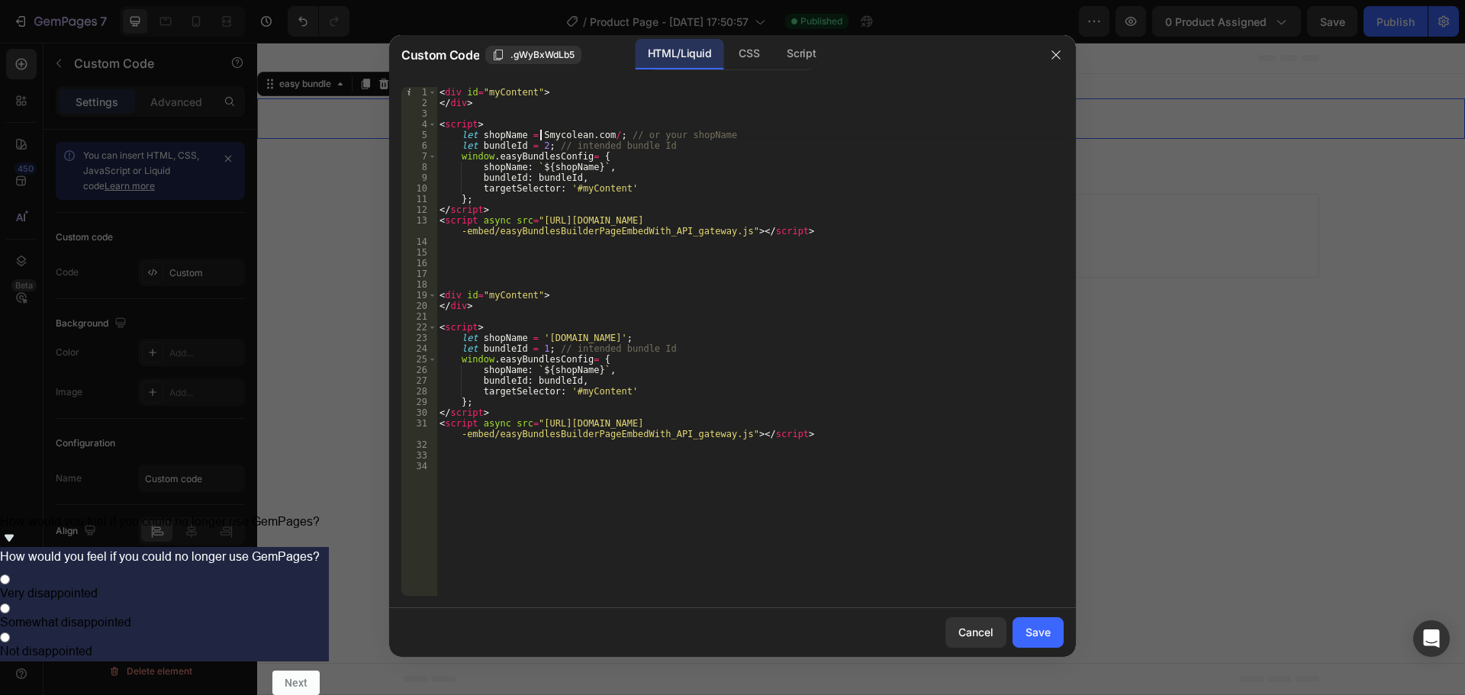
type textarea "let shopName = [DOMAIN_NAME][URL]; // or your shopName"
click at [1044, 636] on div "Save" at bounding box center [1037, 632] width 25 height 16
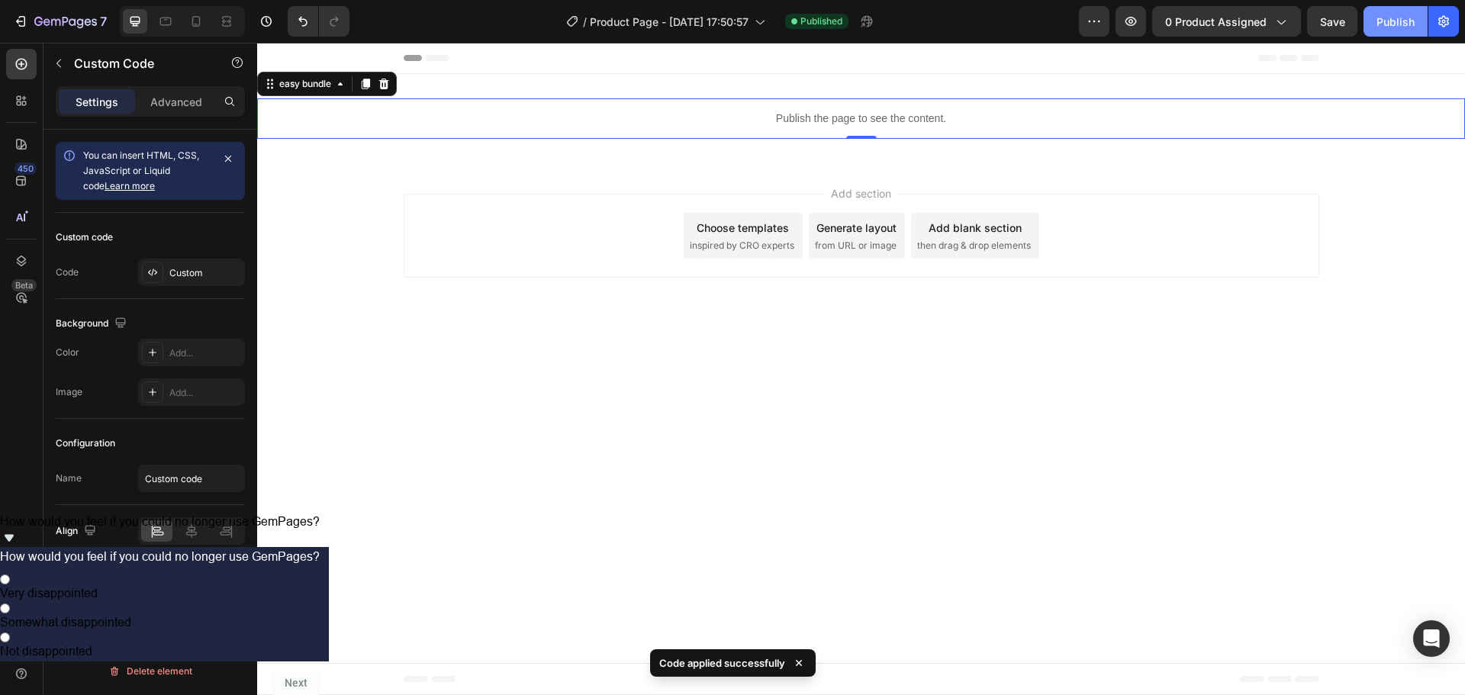
click at [1398, 29] on div "Publish" at bounding box center [1395, 22] width 38 height 16
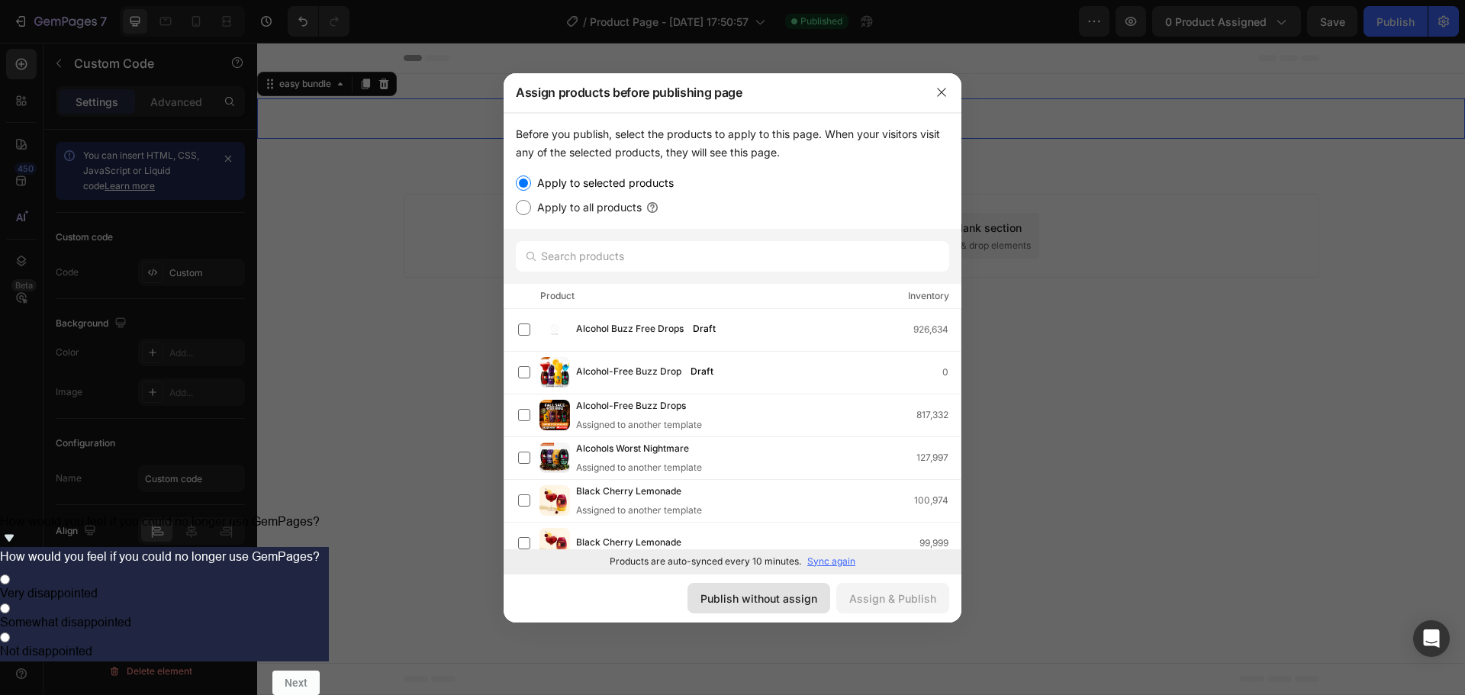
click at [793, 610] on button "Publish without assign" at bounding box center [758, 598] width 143 height 31
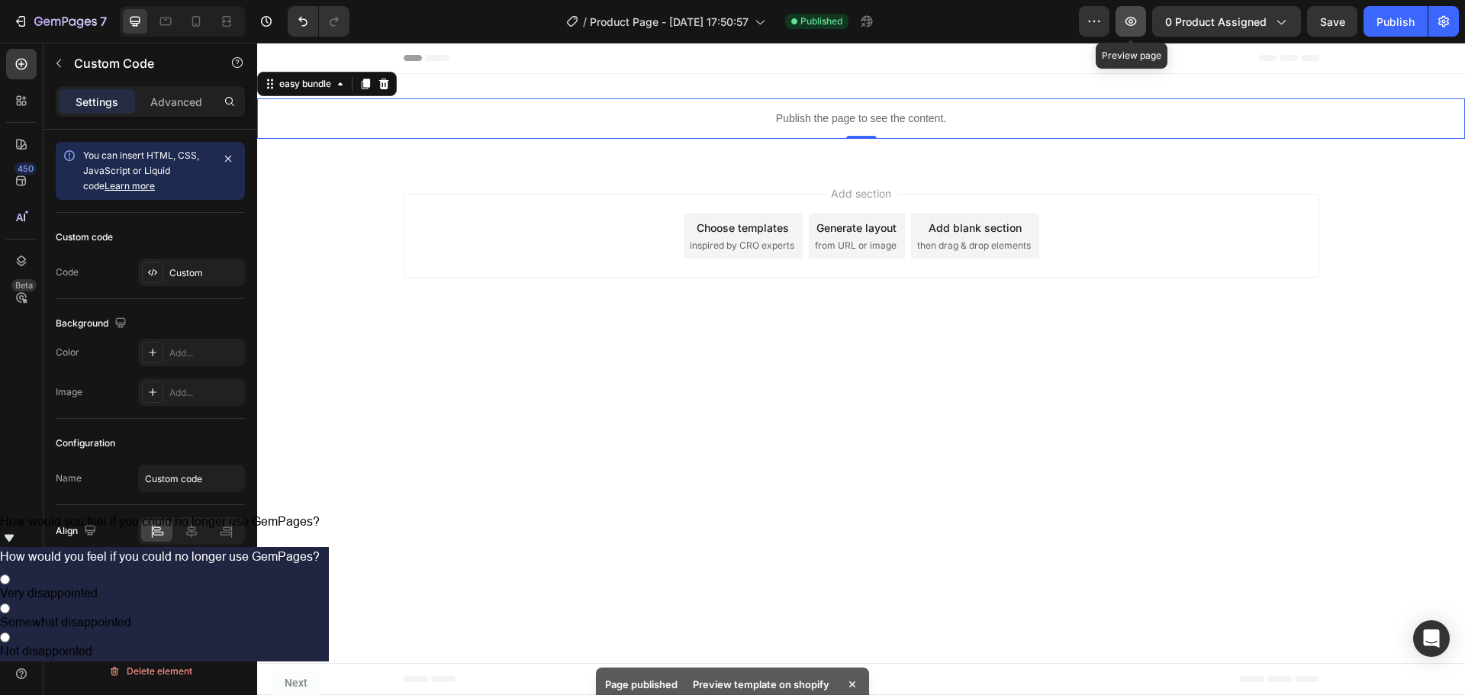
click at [1131, 28] on icon "button" at bounding box center [1130, 21] width 15 height 15
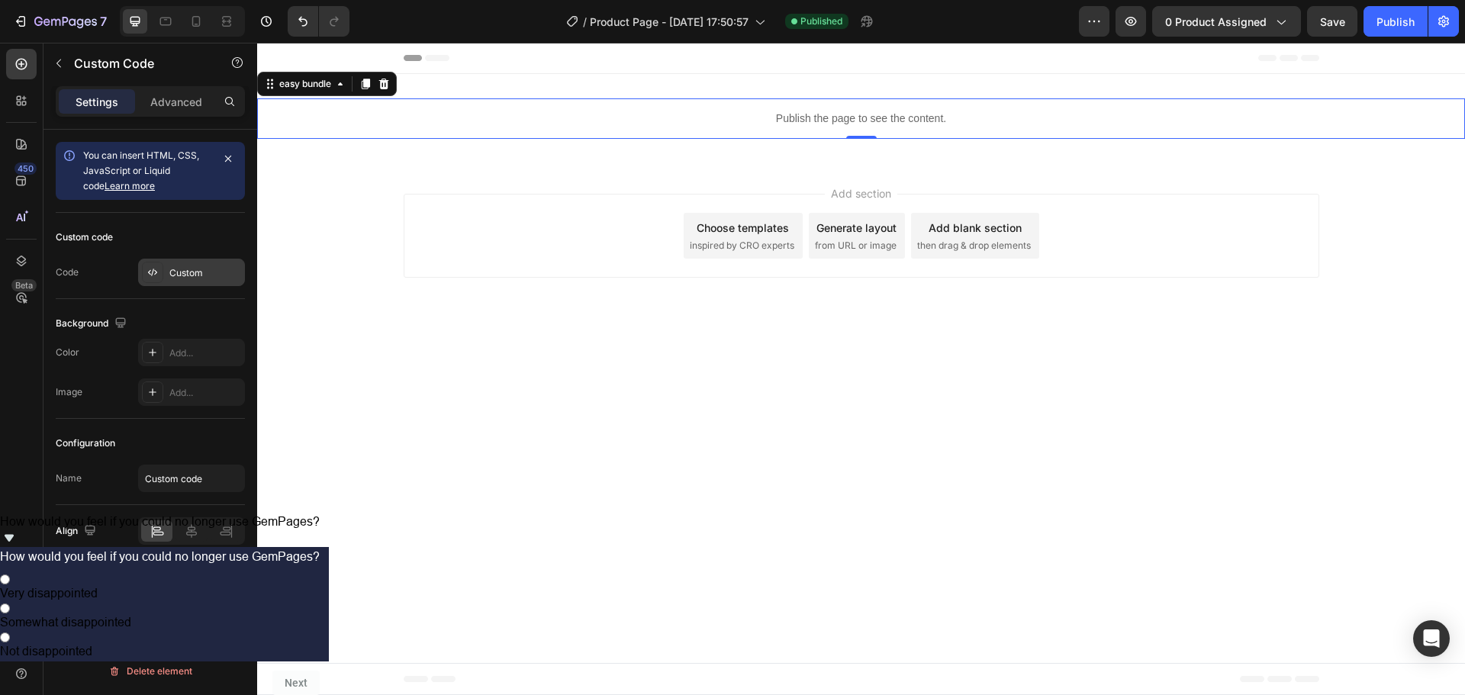
click at [189, 275] on div "Custom" at bounding box center [205, 273] width 72 height 14
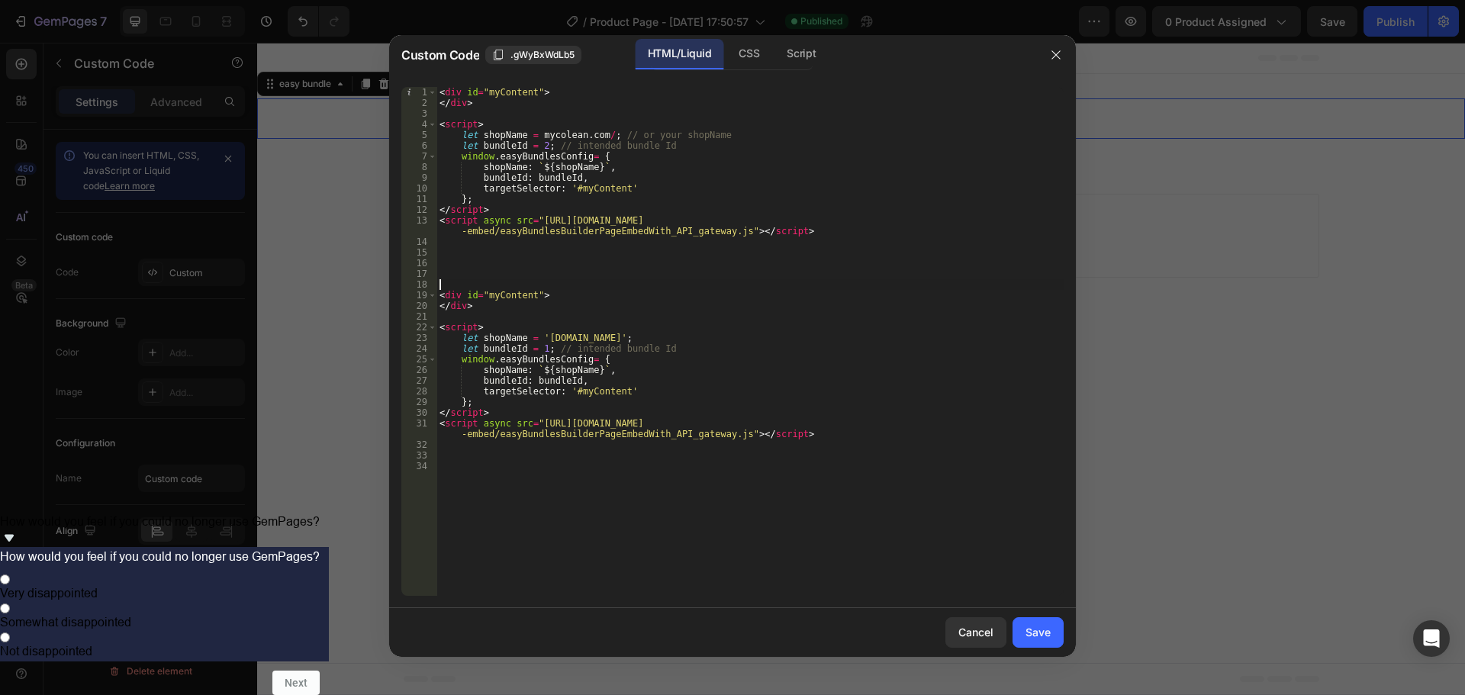
click at [797, 281] on div "< div id = "myContent" > </ div > < script > let shopName = mycolean . com / ; …" at bounding box center [749, 352] width 627 height 530
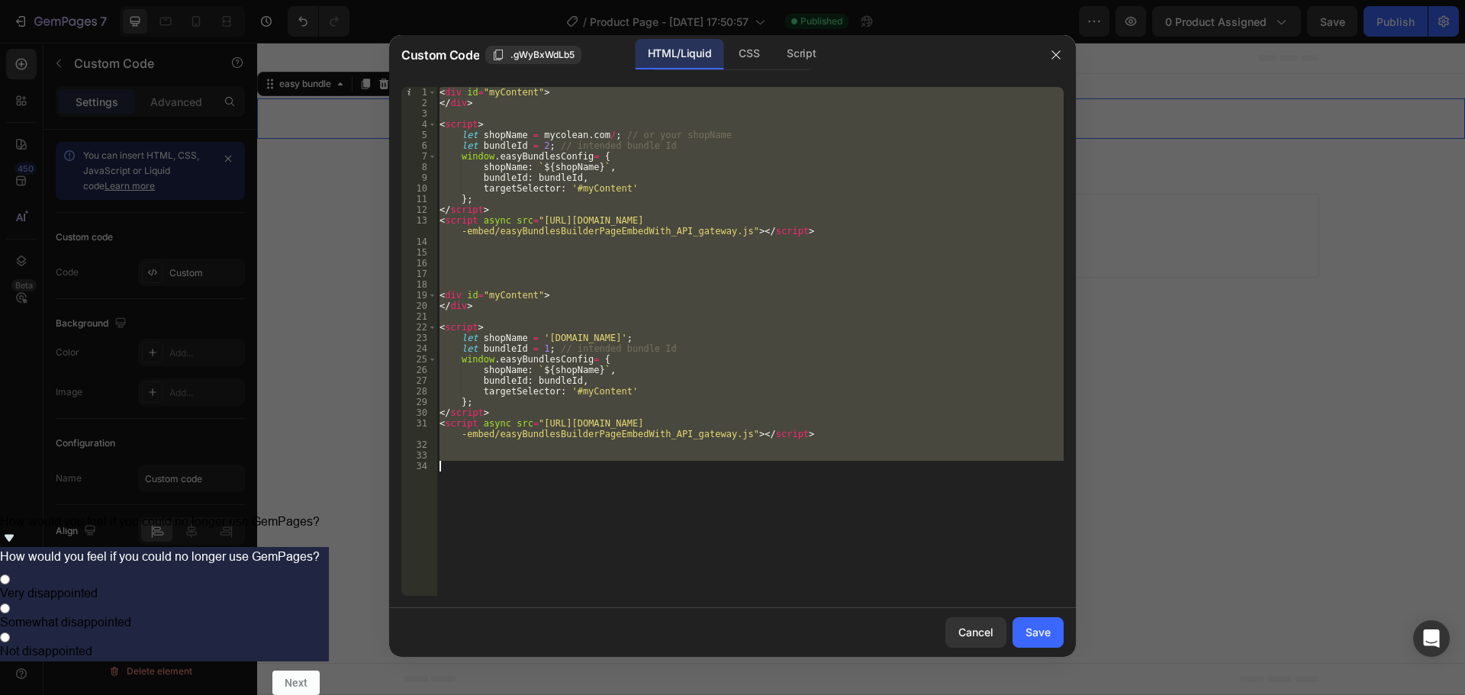
type textarea "\"
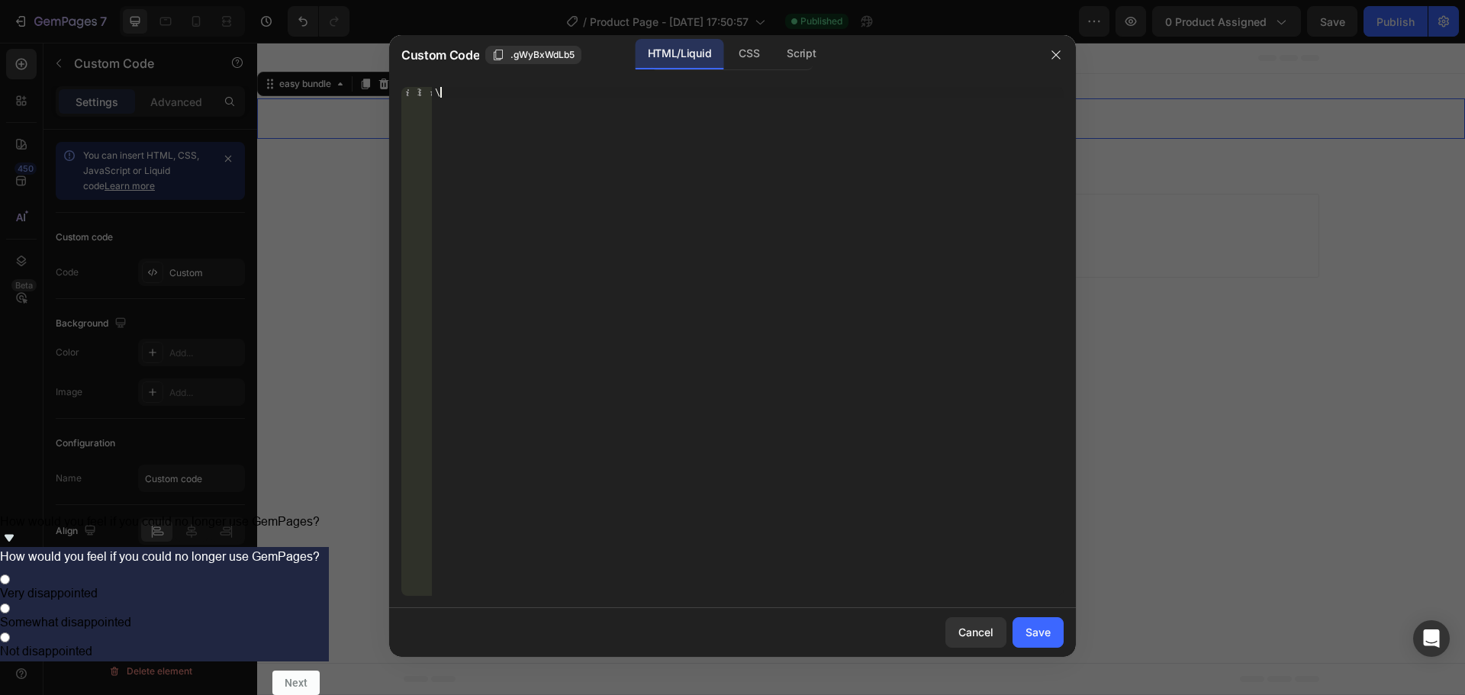
type textarea "\"
click at [796, 48] on div "Script" at bounding box center [800, 54] width 53 height 31
click at [663, 179] on div "Insert the Javascript code to add interaction and animation to your content her…" at bounding box center [748, 352] width 632 height 530
paste textarea "Updated on: [DATE]"
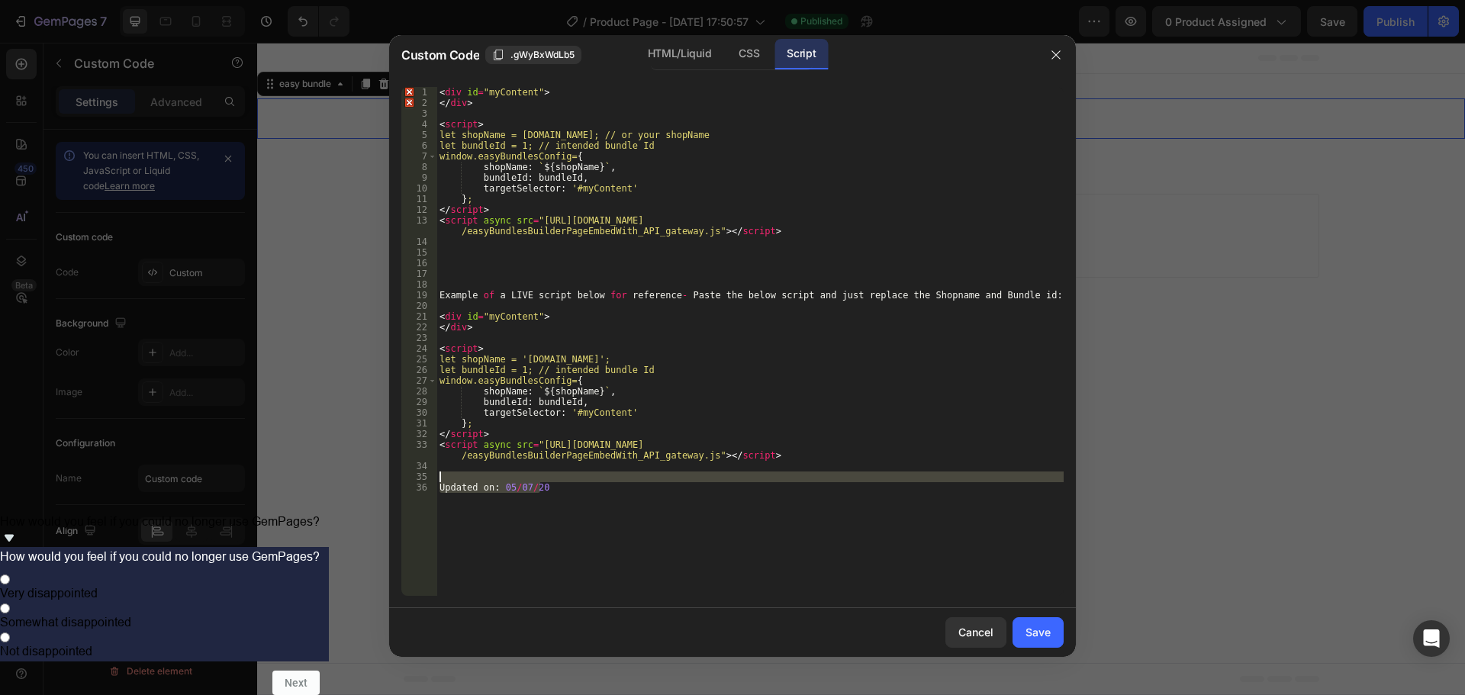
drag, startPoint x: 469, startPoint y: 502, endPoint x: 435, endPoint y: 477, distance: 42.6
click at [435, 477] on div "Updated on: [DATE] 1 2 3 4 5 6 7 8 9 10 11 12 13 14 15 16 17 18 19 20 21 22 23 …" at bounding box center [732, 341] width 662 height 509
type textarea "Updated on: [DATE]"
drag, startPoint x: 538, startPoint y: 143, endPoint x: 556, endPoint y: 167, distance: 30.5
click at [538, 144] on div "< div id = "myContent" > </ div > < script > let shopName = [DOMAIN_NAME]; // o…" at bounding box center [749, 352] width 627 height 530
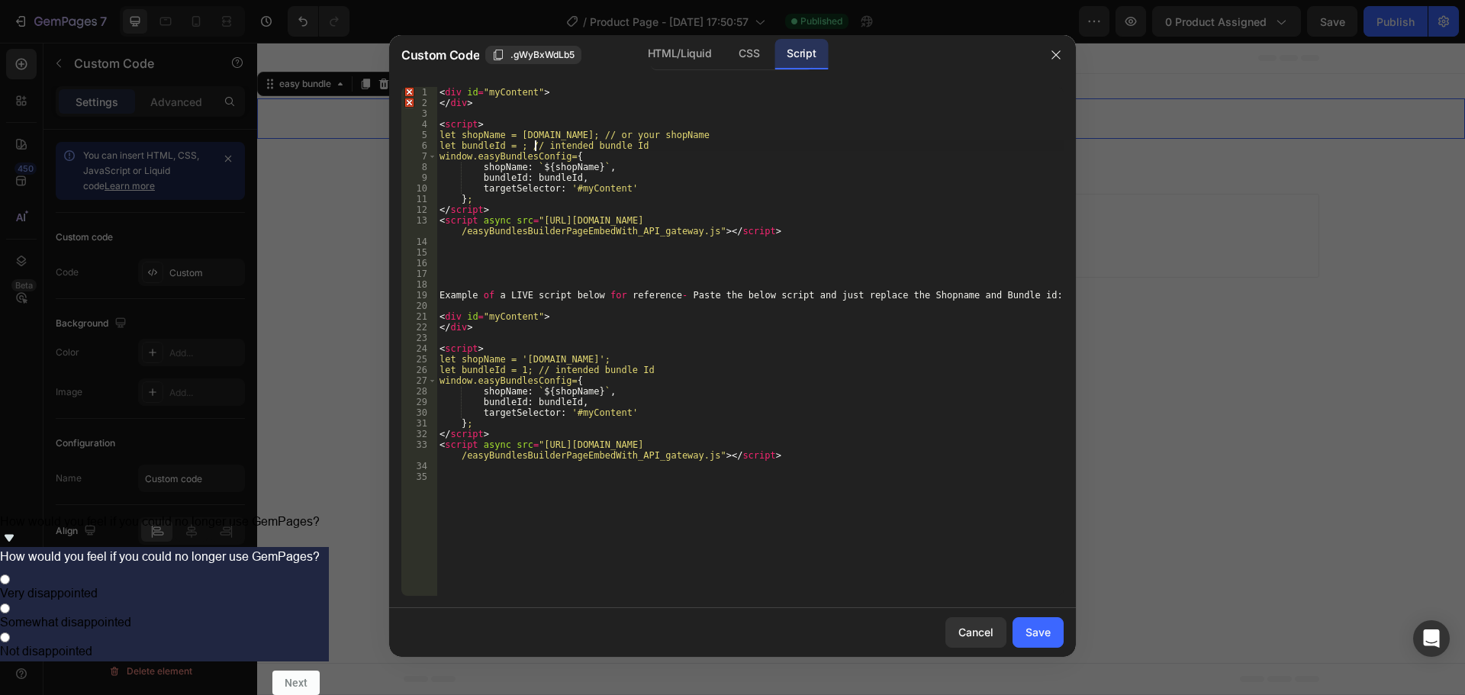
scroll to position [0, 8]
click at [818, 388] on div "< div id = "myContent" > </ div > < script > let shopName = [DOMAIN_NAME]; // o…" at bounding box center [749, 352] width 627 height 530
drag, startPoint x: 818, startPoint y: 222, endPoint x: 534, endPoint y: 225, distance: 283.8
click at [534, 225] on div "< div id = "myContent" > </ div > < script > let shopName = [DOMAIN_NAME]; // o…" at bounding box center [749, 352] width 627 height 530
paste textarea "[DOMAIN_NAME][URL]"
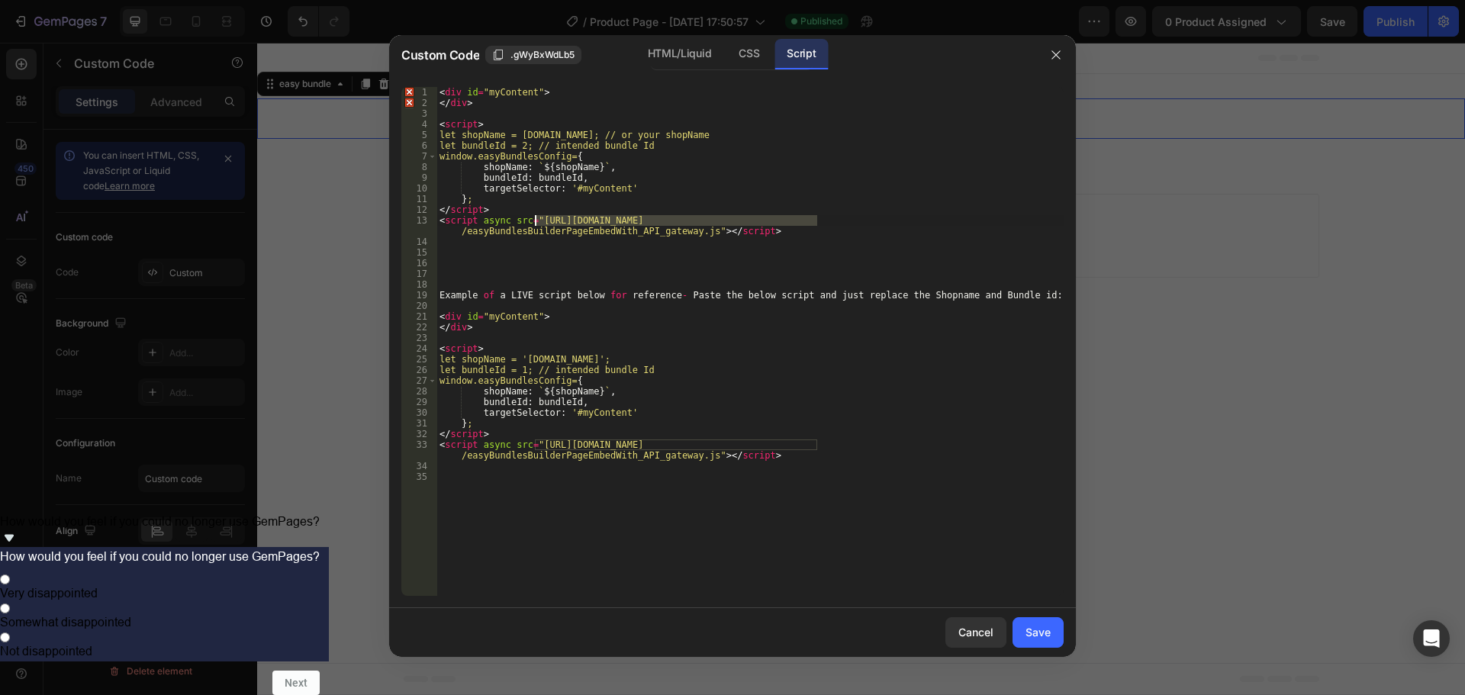
type textarea "<script async src="[URL][DOMAIN_NAME]"></script>"
click at [1041, 633] on div "Save" at bounding box center [1037, 632] width 25 height 16
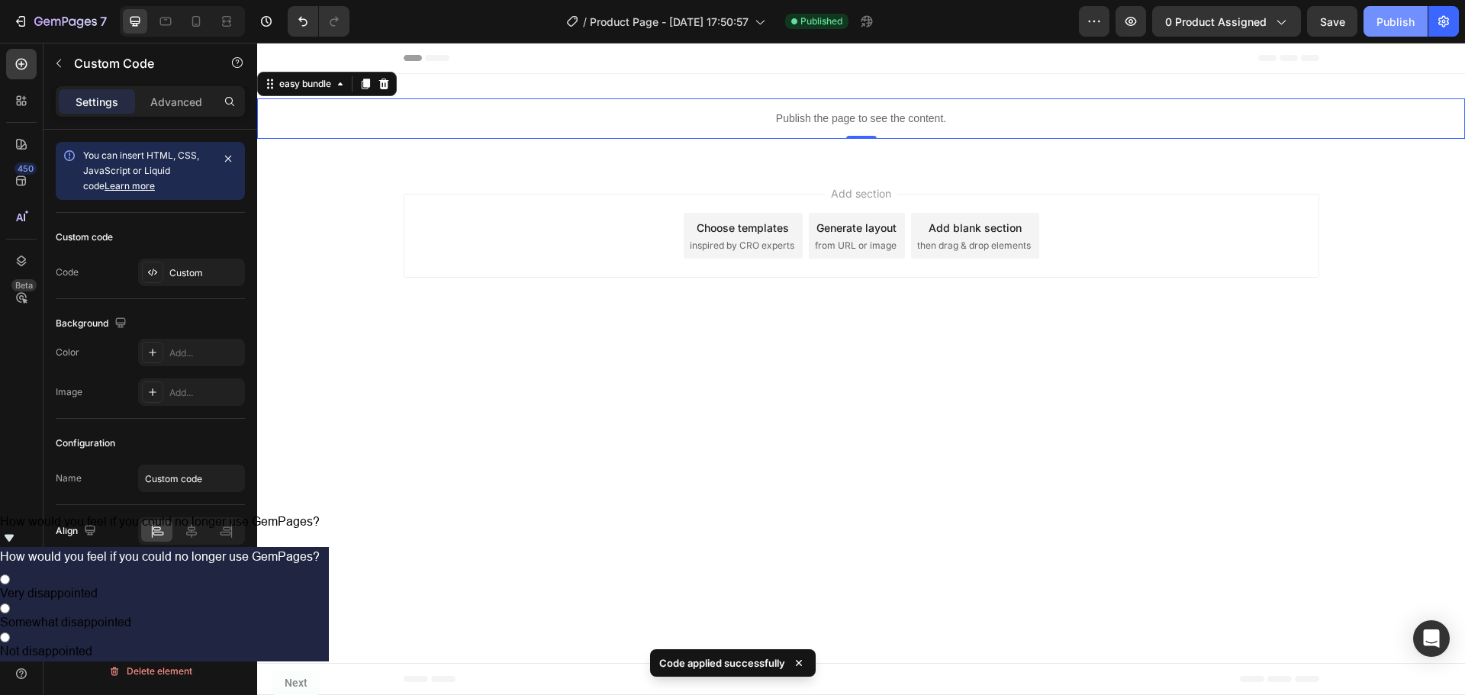
click at [1405, 28] on div "Publish" at bounding box center [1395, 22] width 38 height 16
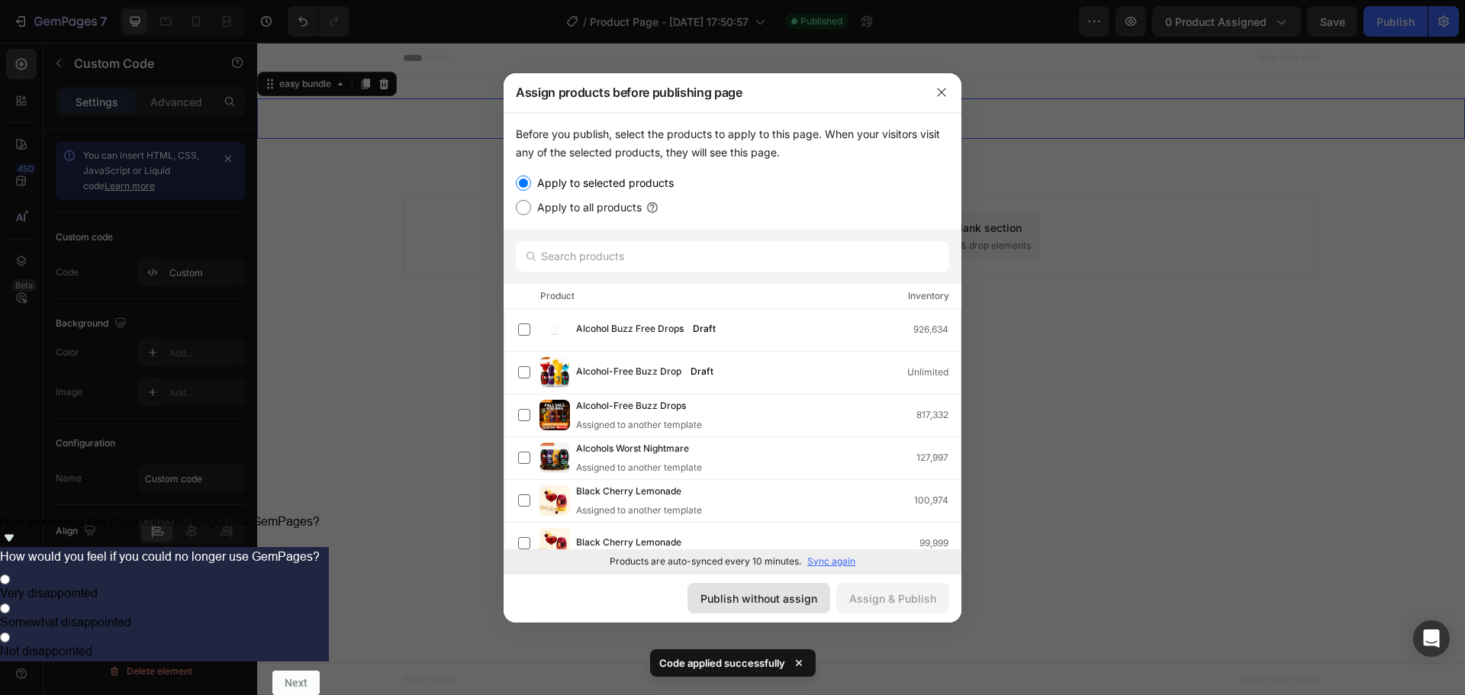
click at [803, 595] on div "Publish without assign" at bounding box center [758, 599] width 117 height 16
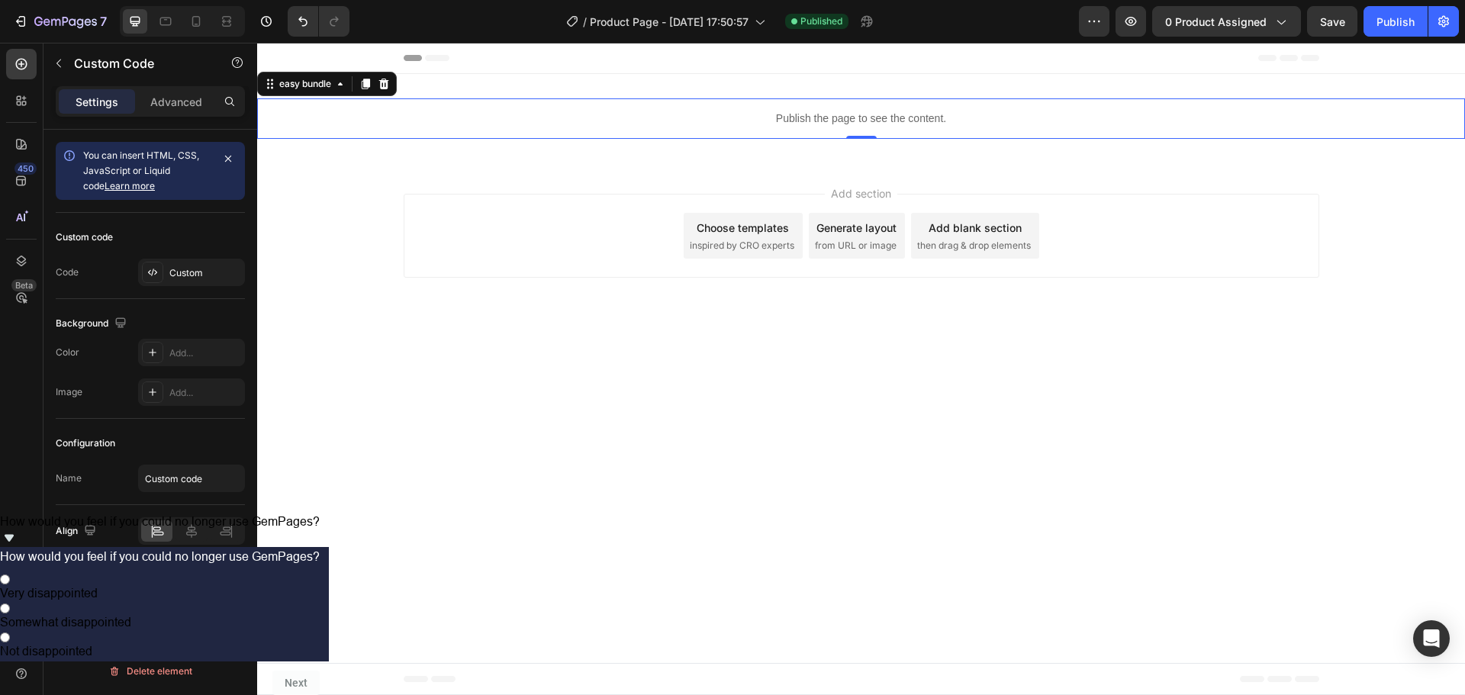
click at [203, 291] on div "Custom code Code Custom" at bounding box center [150, 256] width 189 height 86
click at [204, 284] on div "Custom" at bounding box center [191, 272] width 107 height 27
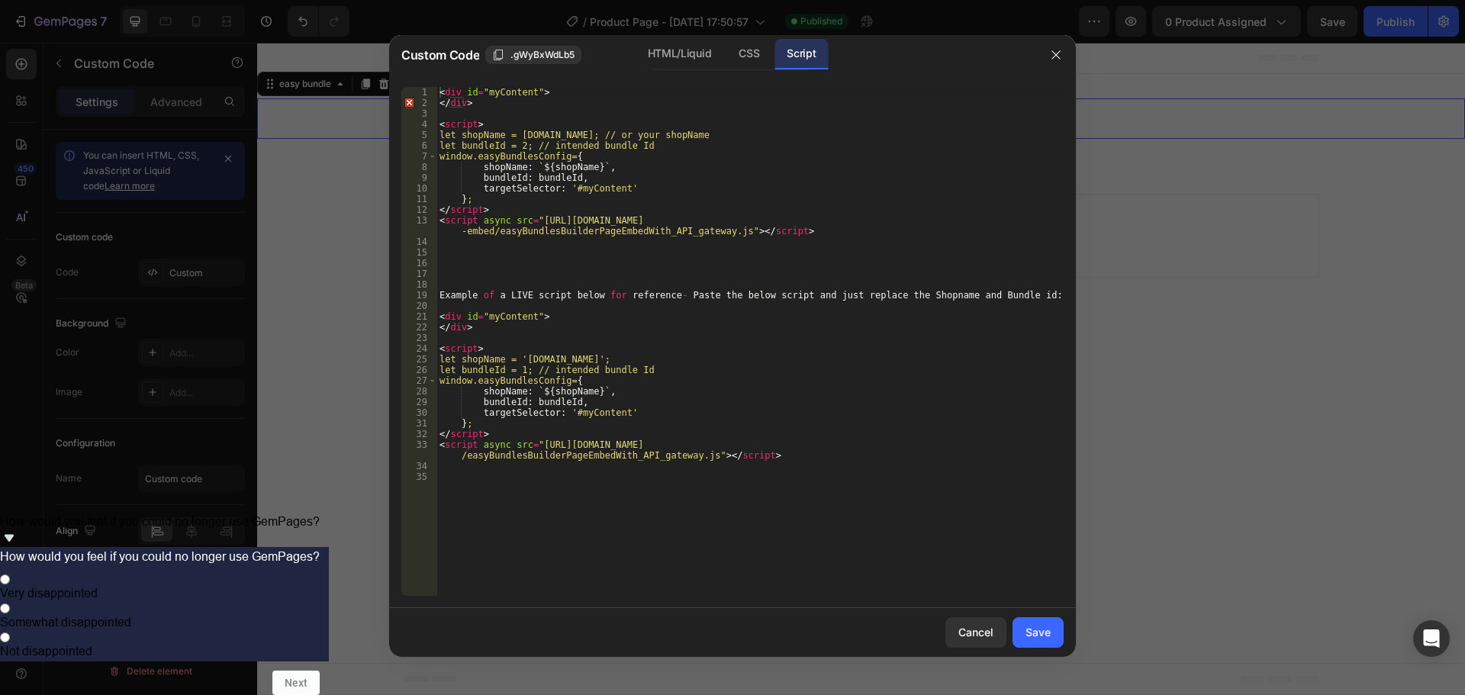
type textarea "Example of a LIVE script below for reference- Paste the below script and just r…"
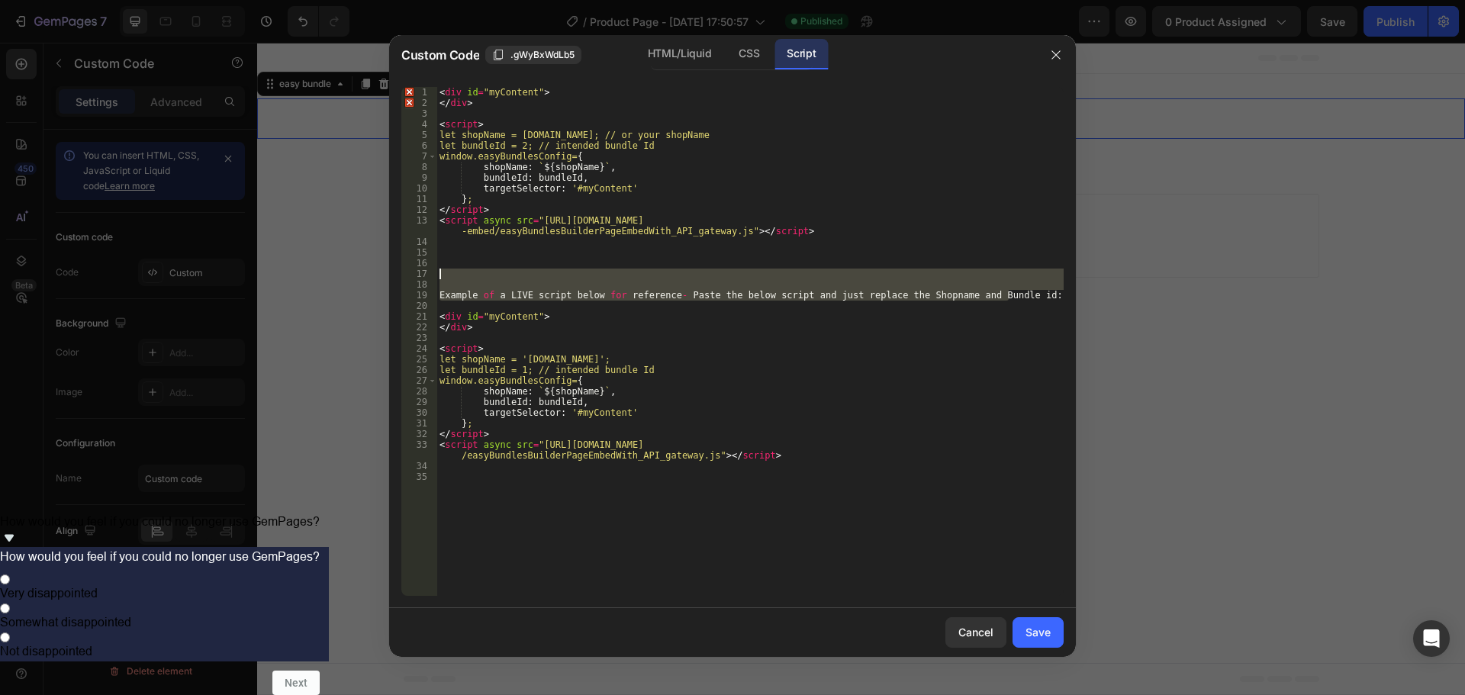
drag, startPoint x: 1039, startPoint y: 295, endPoint x: 393, endPoint y: 272, distance: 646.6
click at [393, 272] on div "Example of a LIVE script below for reference- Paste the below script and just r…" at bounding box center [732, 341] width 687 height 533
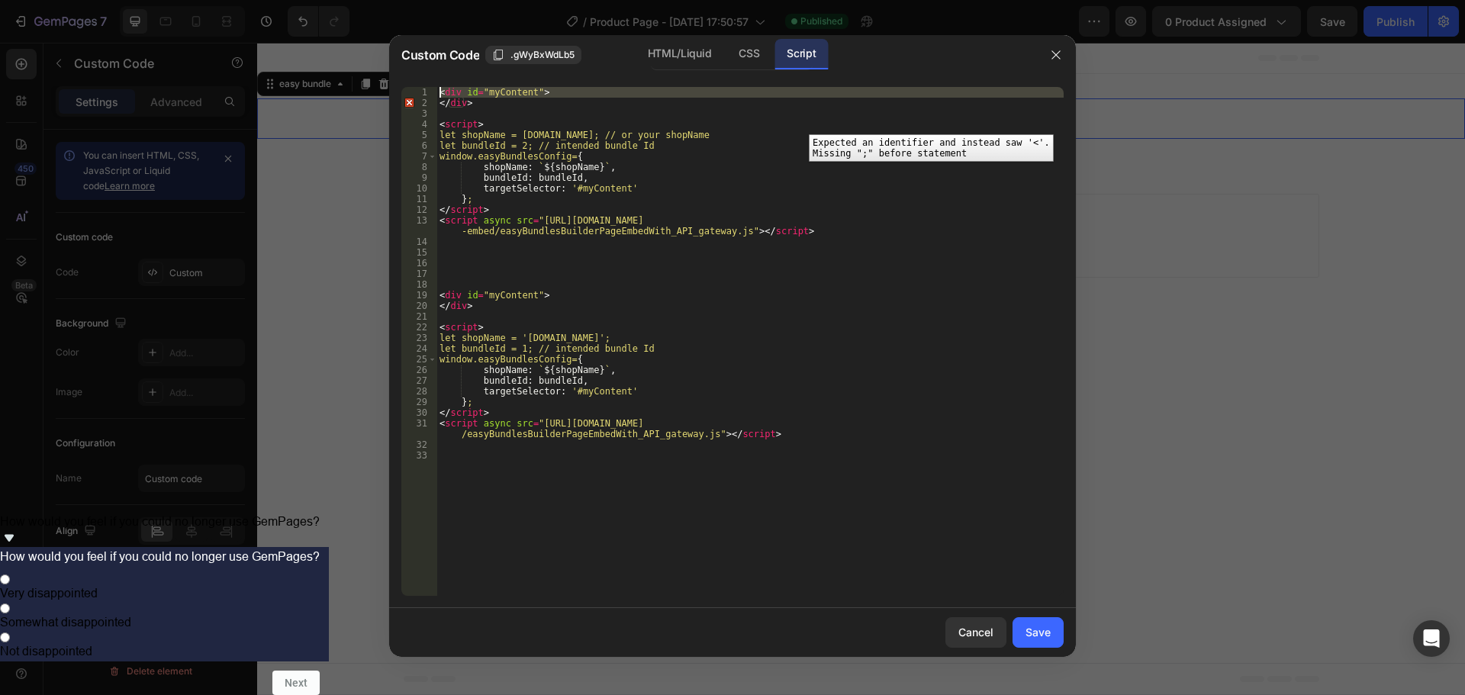
click at [408, 88] on div "1" at bounding box center [419, 92] width 36 height 11
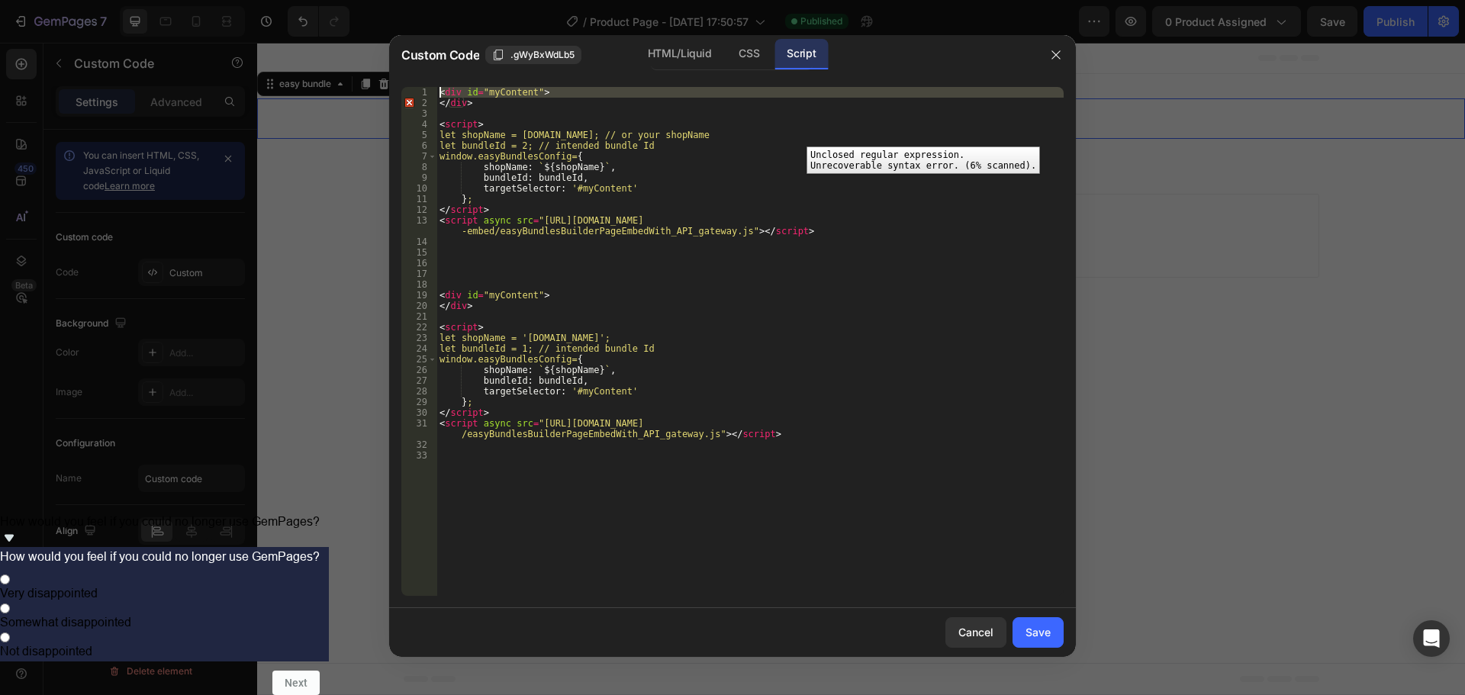
click at [408, 101] on div "2" at bounding box center [419, 103] width 36 height 11
type textarea "</div>"
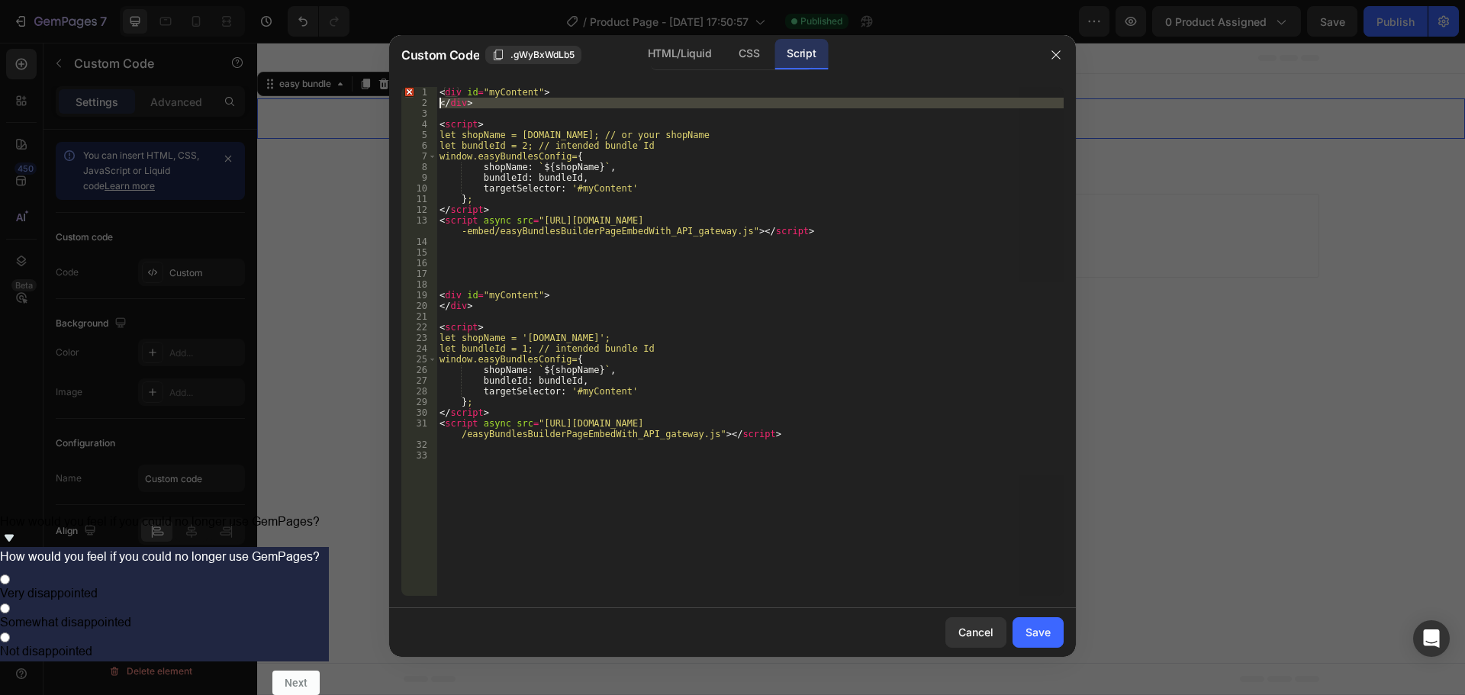
click at [505, 108] on div "< div id = "myContent" > </ div > < script > let shopName = [DOMAIN_NAME]; // o…" at bounding box center [749, 341] width 627 height 509
click at [1040, 636] on div "Save" at bounding box center [1037, 632] width 25 height 16
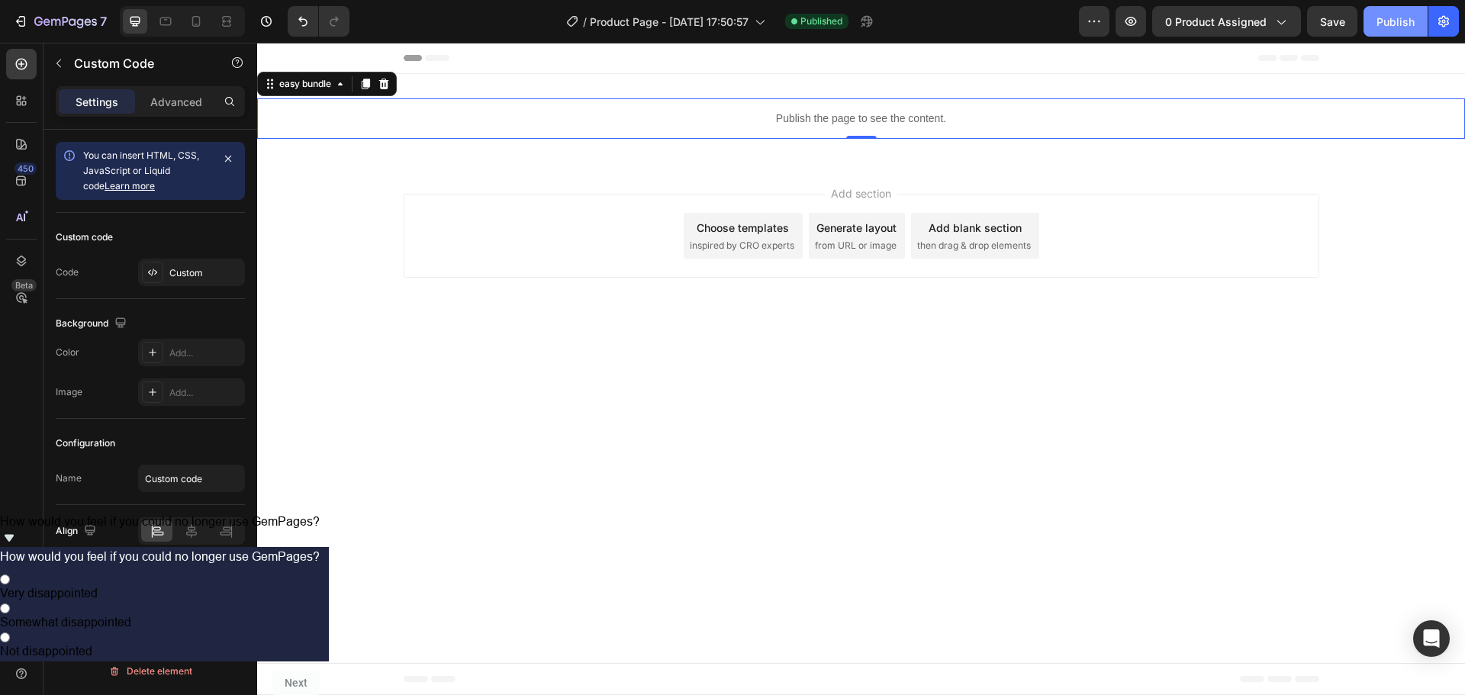
click at [1388, 11] on button "Publish" at bounding box center [1395, 21] width 64 height 31
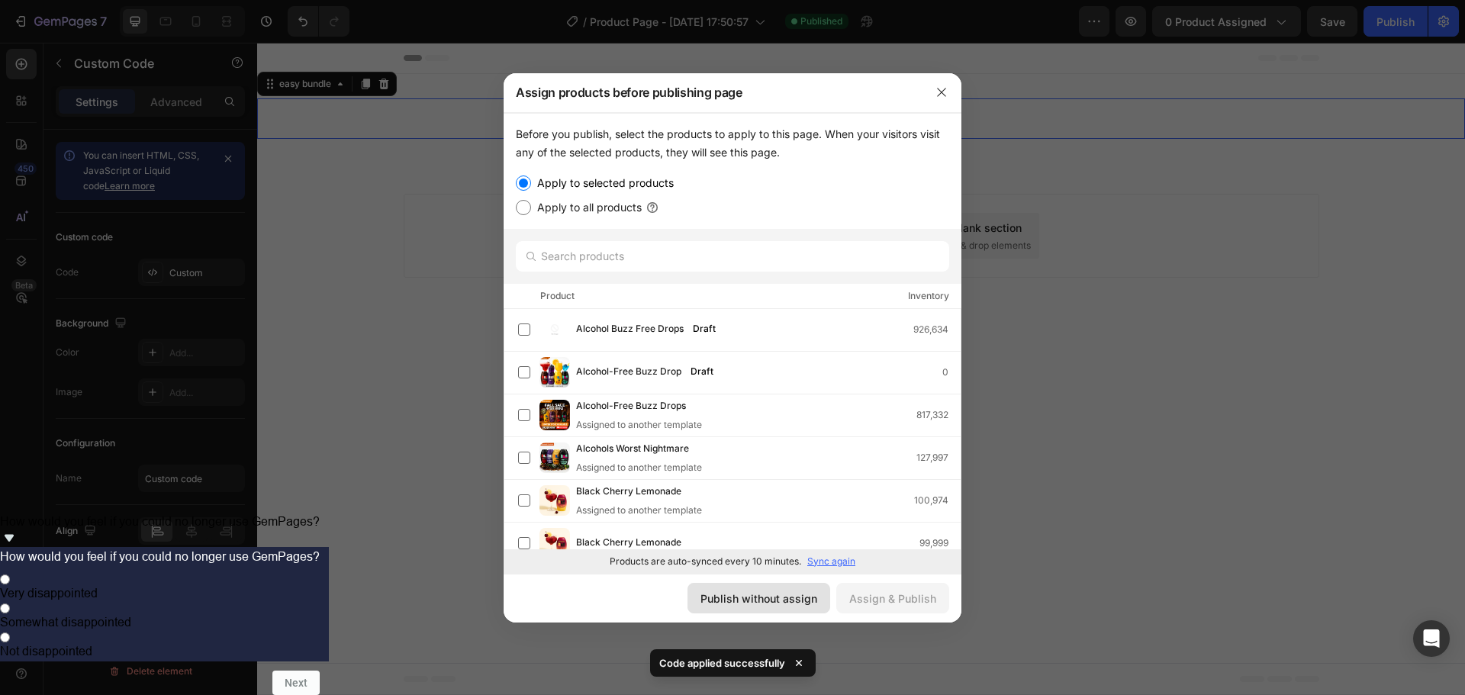
click at [786, 605] on div "Publish without assign" at bounding box center [758, 599] width 117 height 16
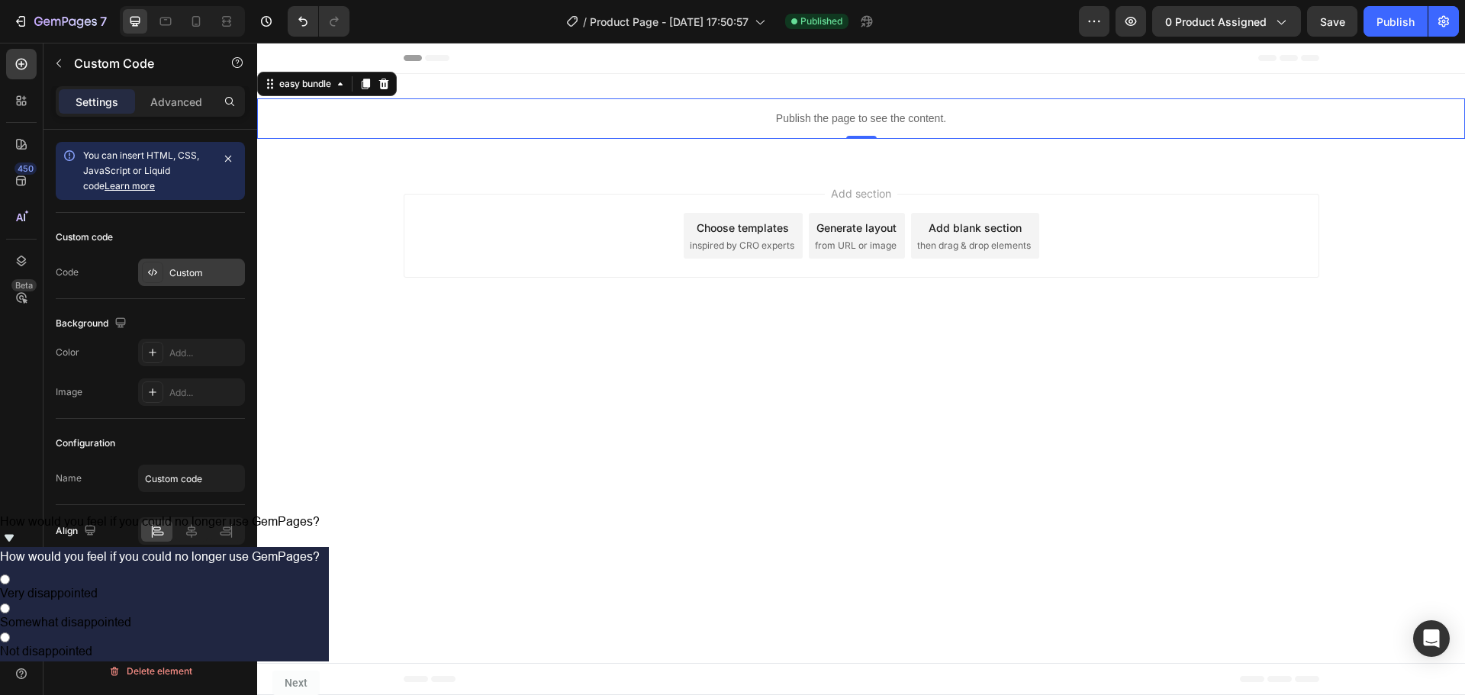
click at [188, 271] on div "Custom" at bounding box center [205, 273] width 72 height 14
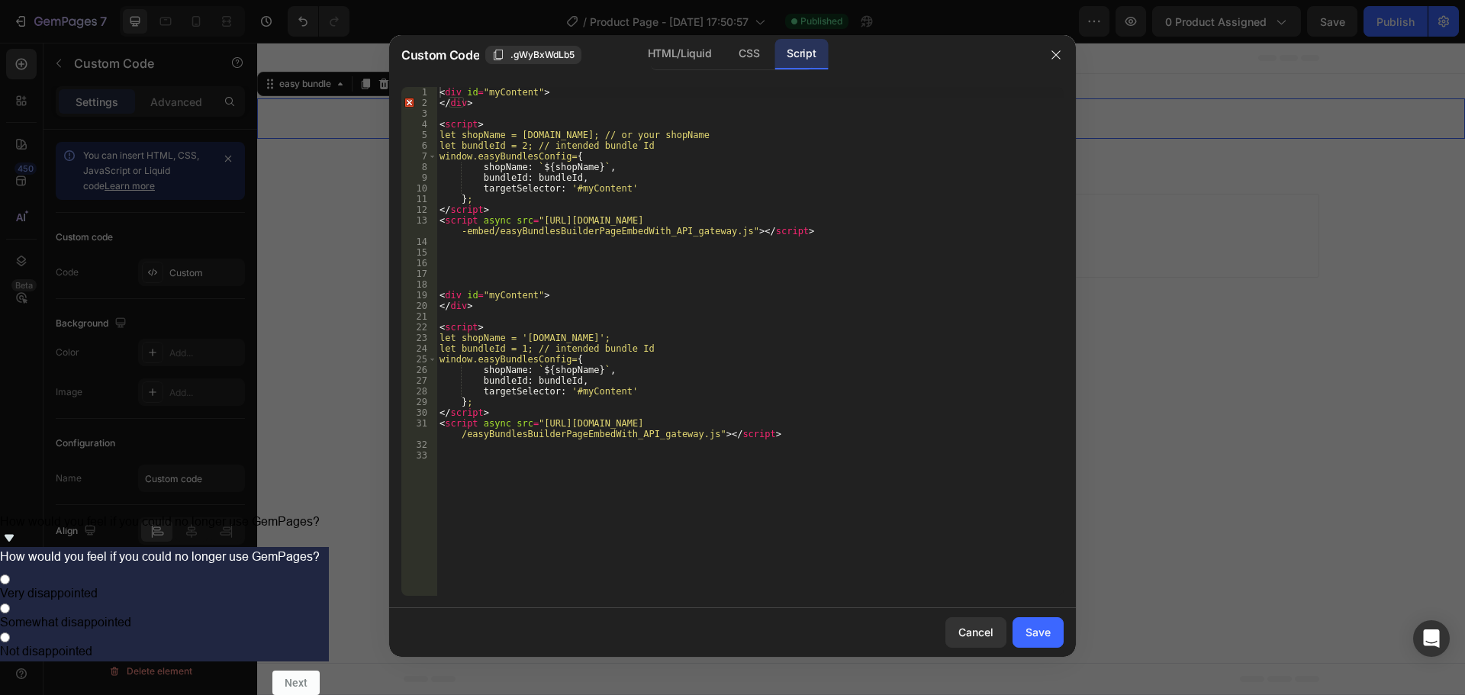
click at [768, 309] on div "< div id = "myContent" > </ div > < script > let shopName = [DOMAIN_NAME]; // o…" at bounding box center [749, 352] width 627 height 530
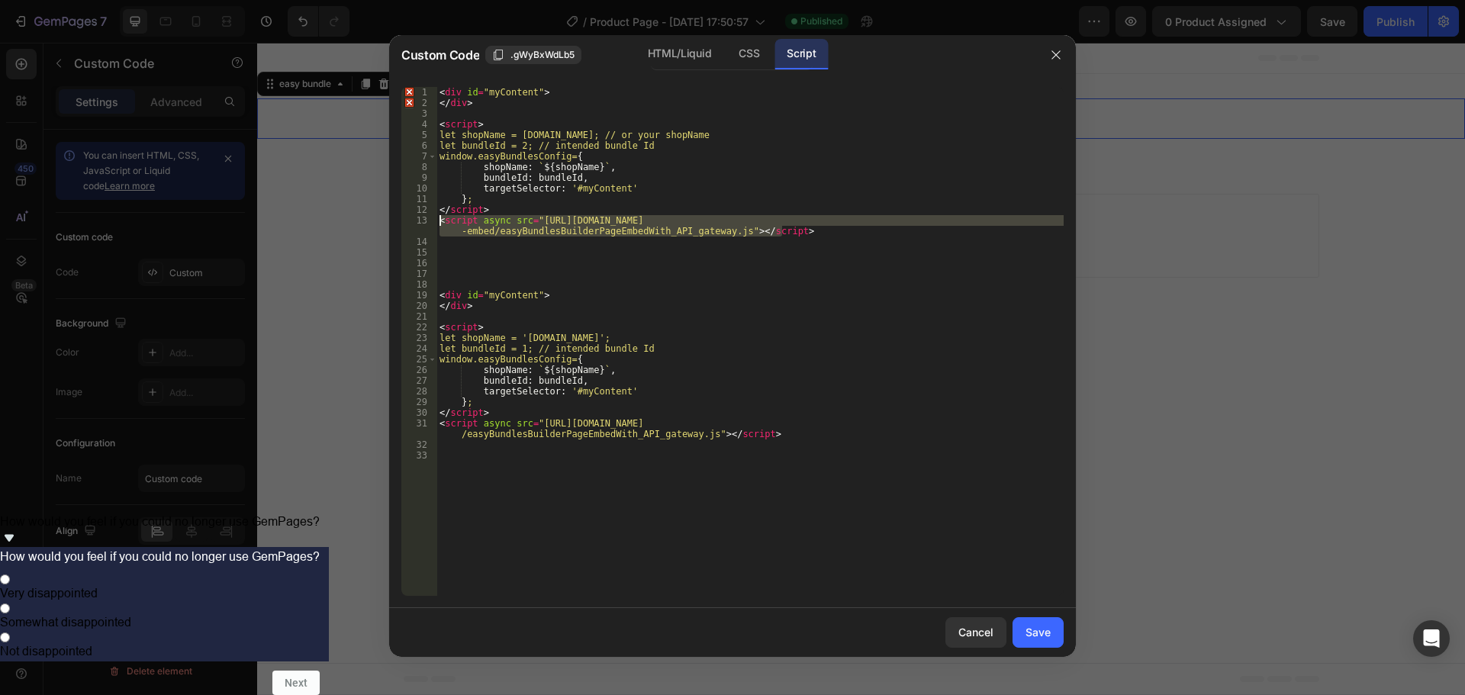
drag, startPoint x: 803, startPoint y: 230, endPoint x: 437, endPoint y: 219, distance: 366.4
click at [437, 219] on div "< div id = "myContent" > </ div > < script > let shopName = [DOMAIN_NAME]; // o…" at bounding box center [749, 352] width 627 height 530
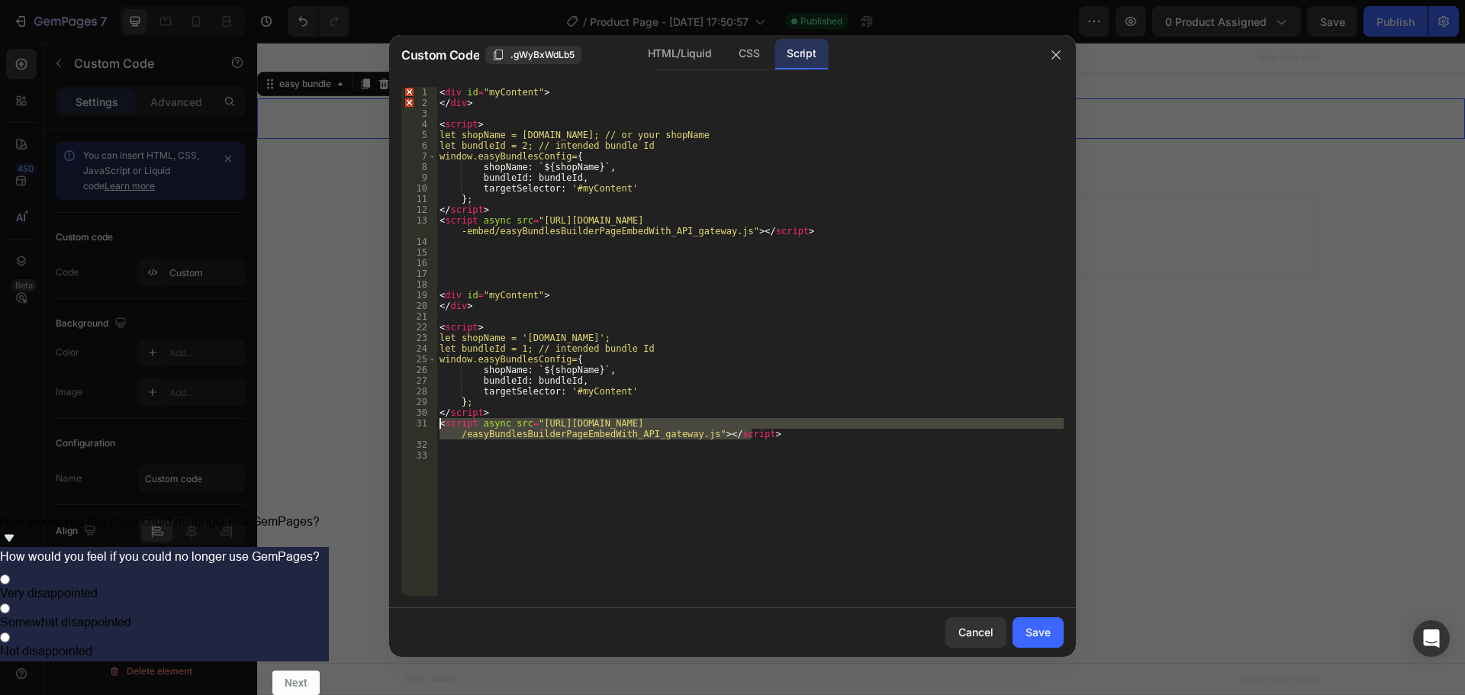
drag, startPoint x: 665, startPoint y: 422, endPoint x: 433, endPoint y: 428, distance: 232.8
click at [433, 428] on div "<script async src="[URL][DOMAIN_NAME]"></script> 1 2 3 4 5 6 7 8 9 10 11 12 13 …" at bounding box center [732, 341] width 662 height 509
paste textarea "[DOMAIN_NAME][URL]"
type textarea "<script async src="[URL][DOMAIN_NAME]"></script>"
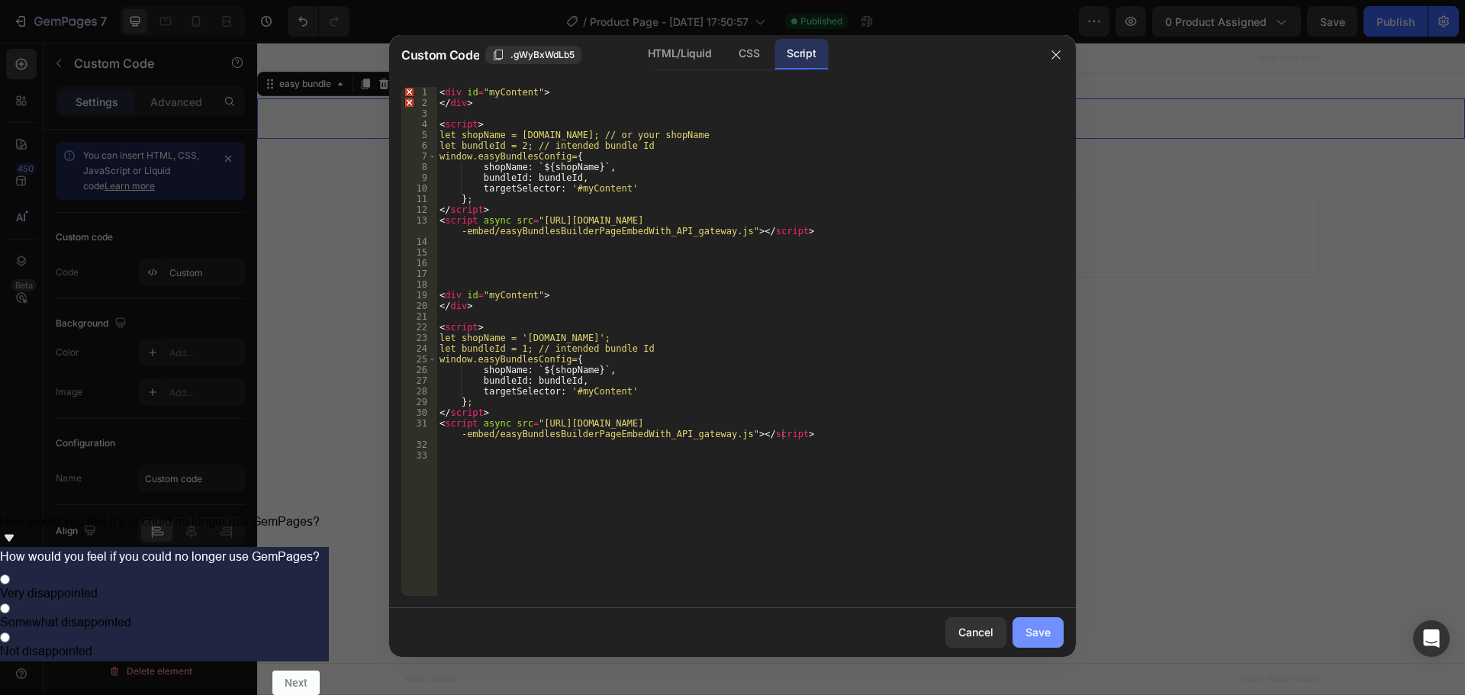
click at [1046, 636] on div "Save" at bounding box center [1037, 632] width 25 height 16
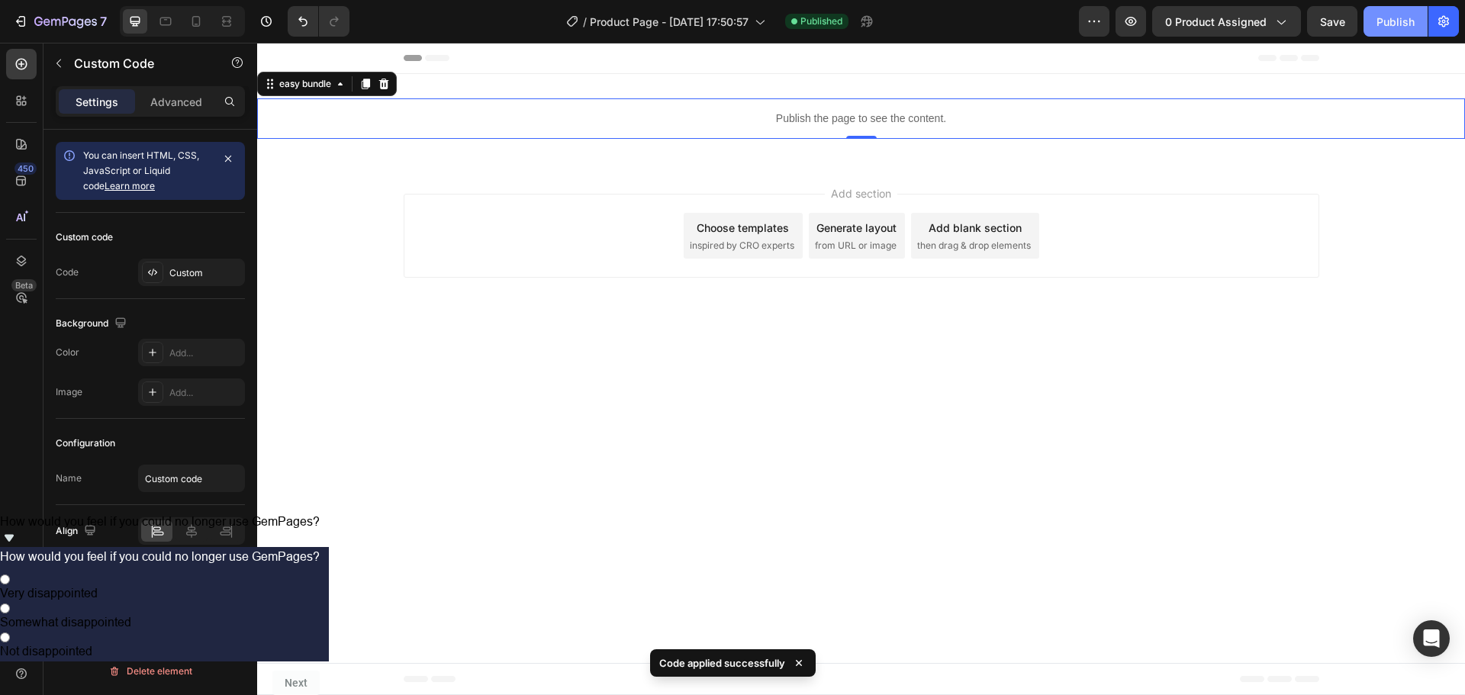
click at [1377, 21] on div "Publish" at bounding box center [1395, 22] width 38 height 16
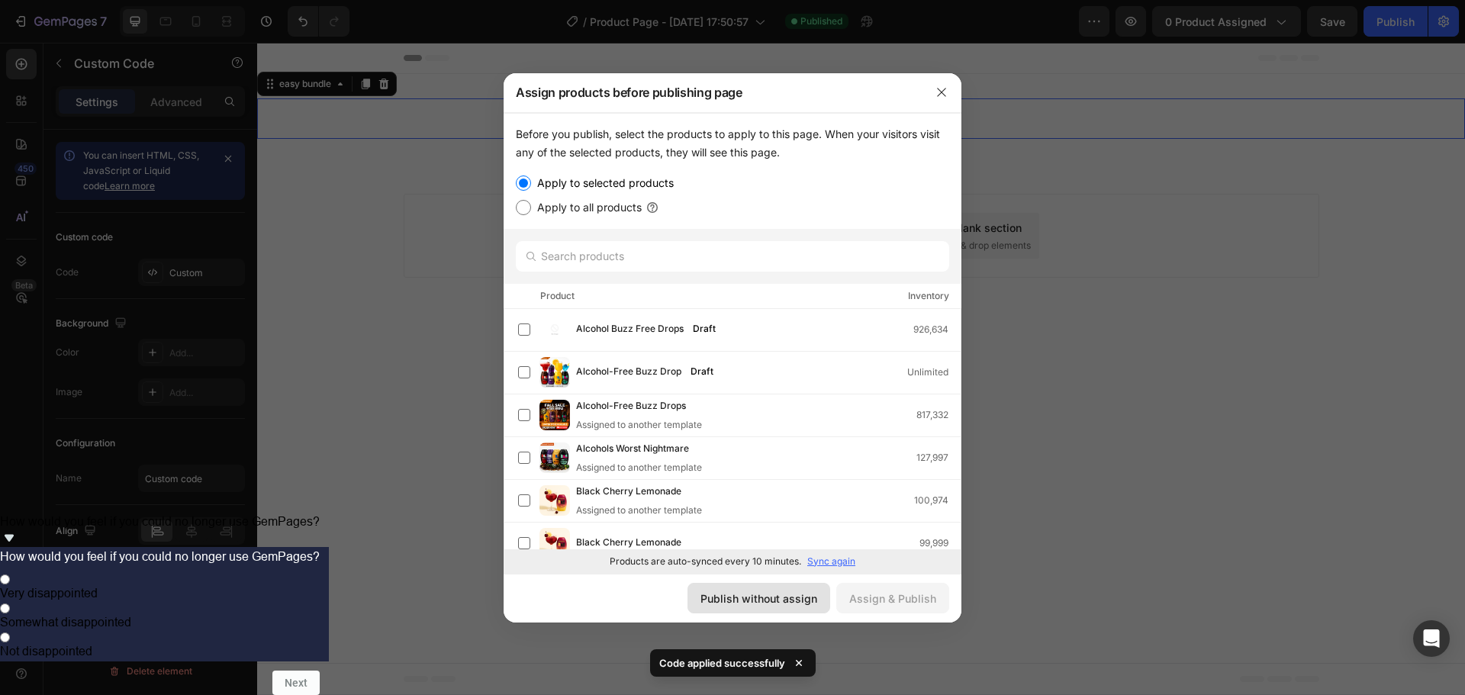
click at [762, 602] on div "Publish without assign" at bounding box center [758, 599] width 117 height 16
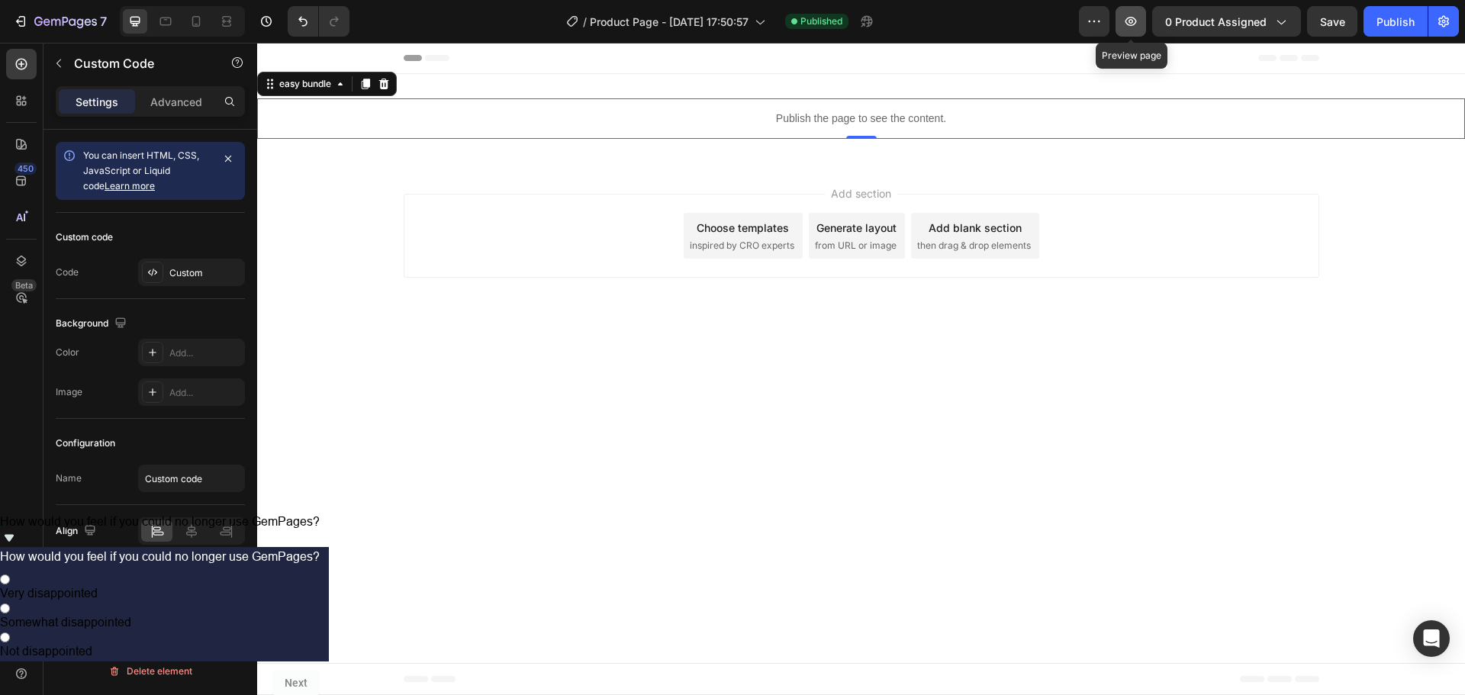
click at [1131, 18] on icon "button" at bounding box center [1130, 21] width 11 height 9
click at [208, 260] on div "Custom" at bounding box center [191, 272] width 107 height 27
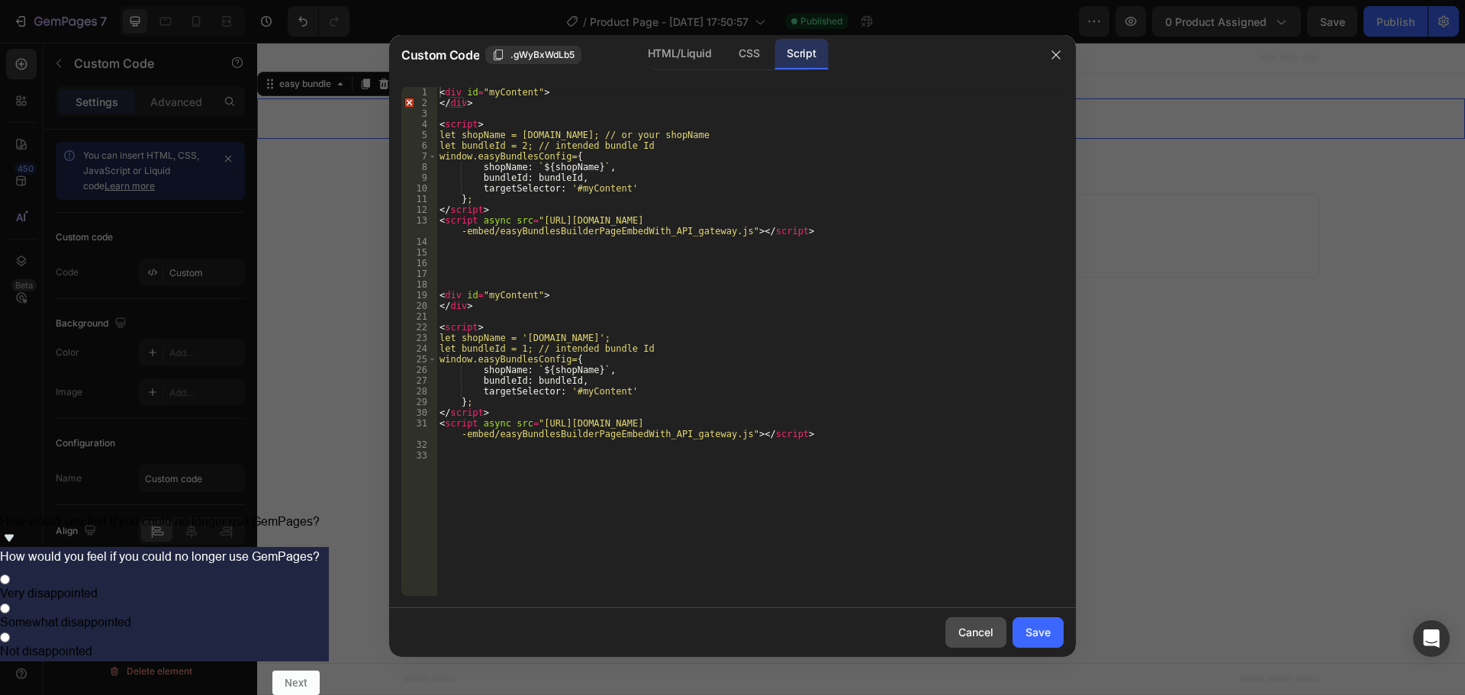
click at [978, 632] on div "Cancel" at bounding box center [975, 632] width 35 height 16
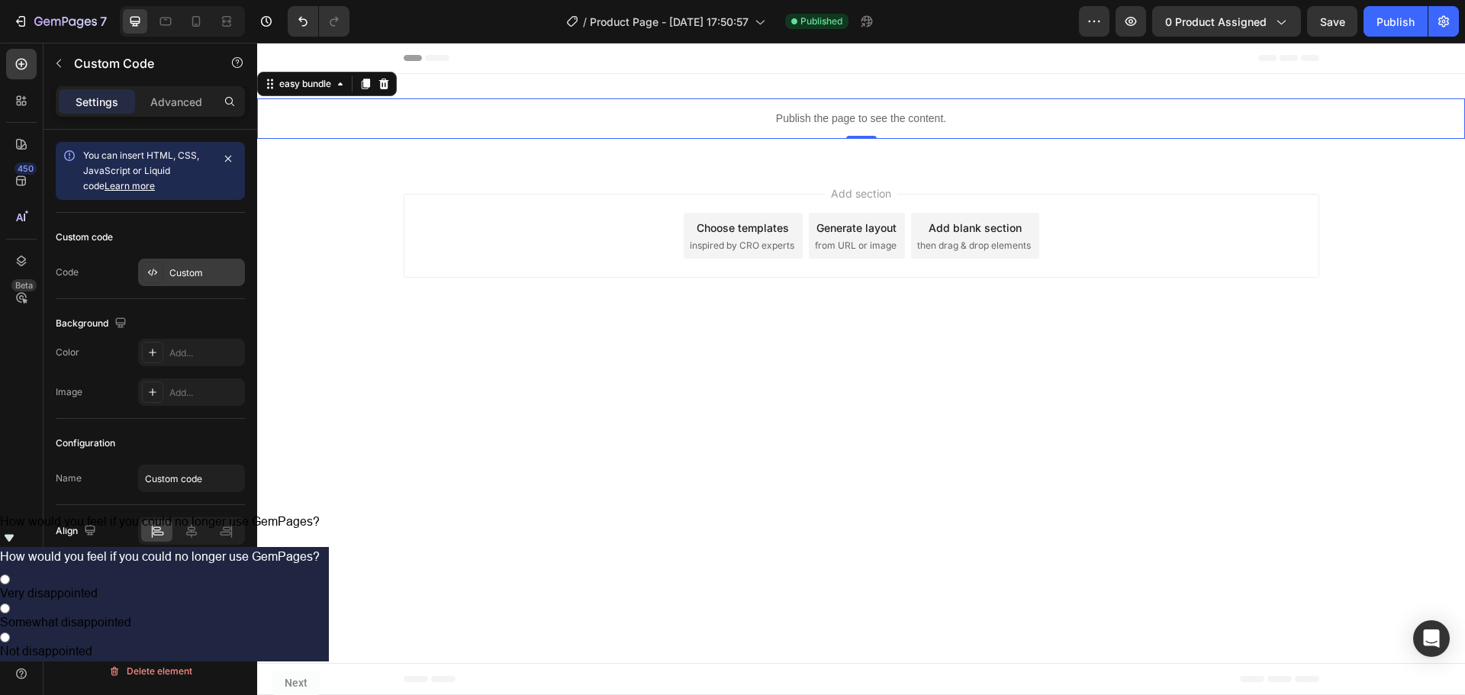
click at [172, 282] on div "Custom" at bounding box center [191, 272] width 107 height 27
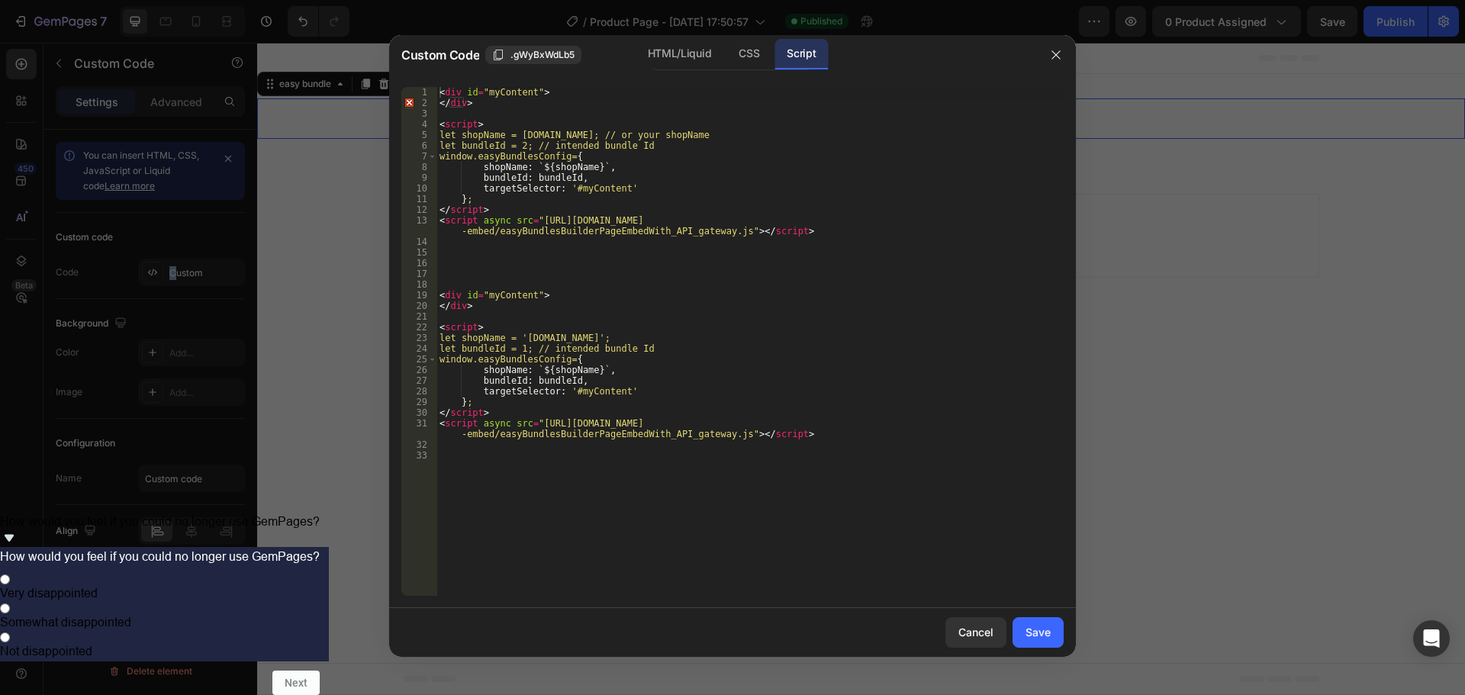
type textarea "};"
click at [665, 198] on div "< div id = "myContent" > </ div > < script > let shopName = [DOMAIN_NAME]; // o…" at bounding box center [749, 352] width 627 height 530
click at [957, 629] on button "Cancel" at bounding box center [975, 632] width 61 height 31
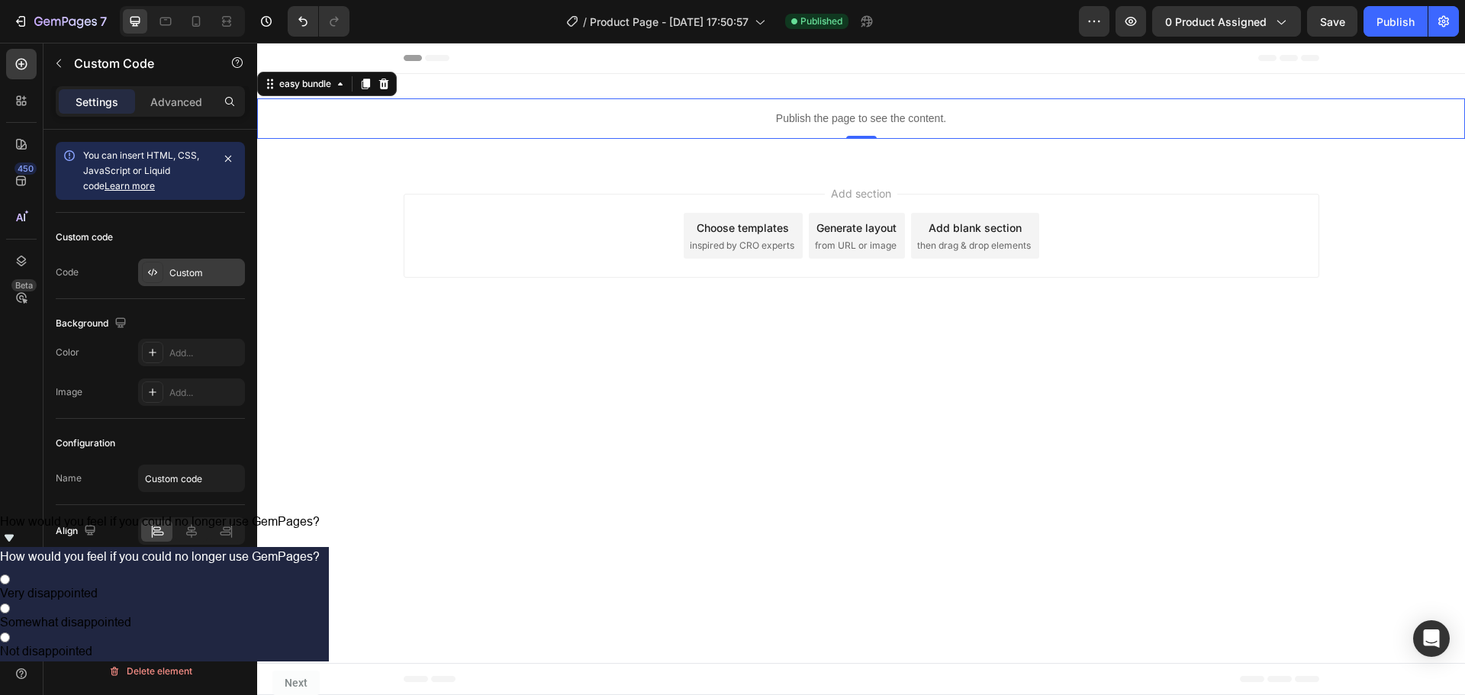
click at [176, 278] on div "Custom" at bounding box center [205, 273] width 72 height 14
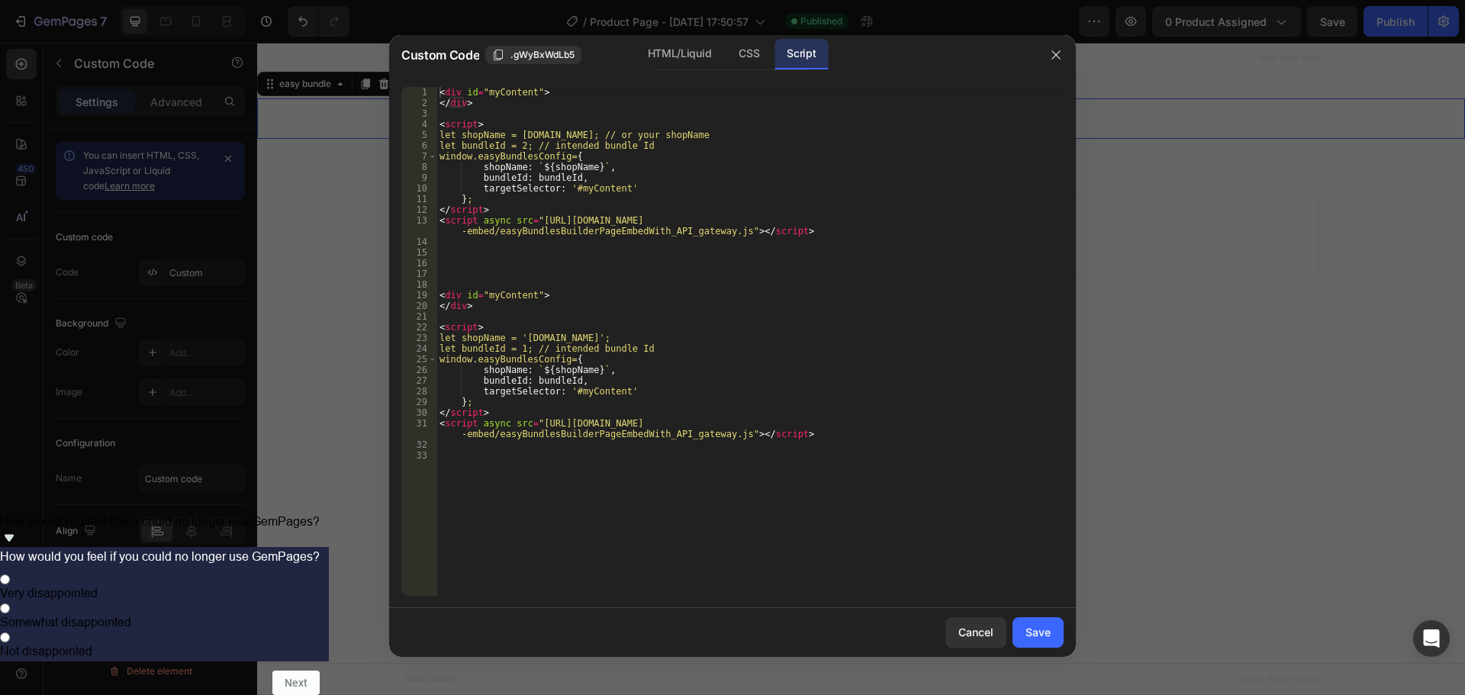
click at [677, 247] on div "< div id = "myContent" > </ div > < script > let shopName = [DOMAIN_NAME]; // o…" at bounding box center [749, 352] width 627 height 530
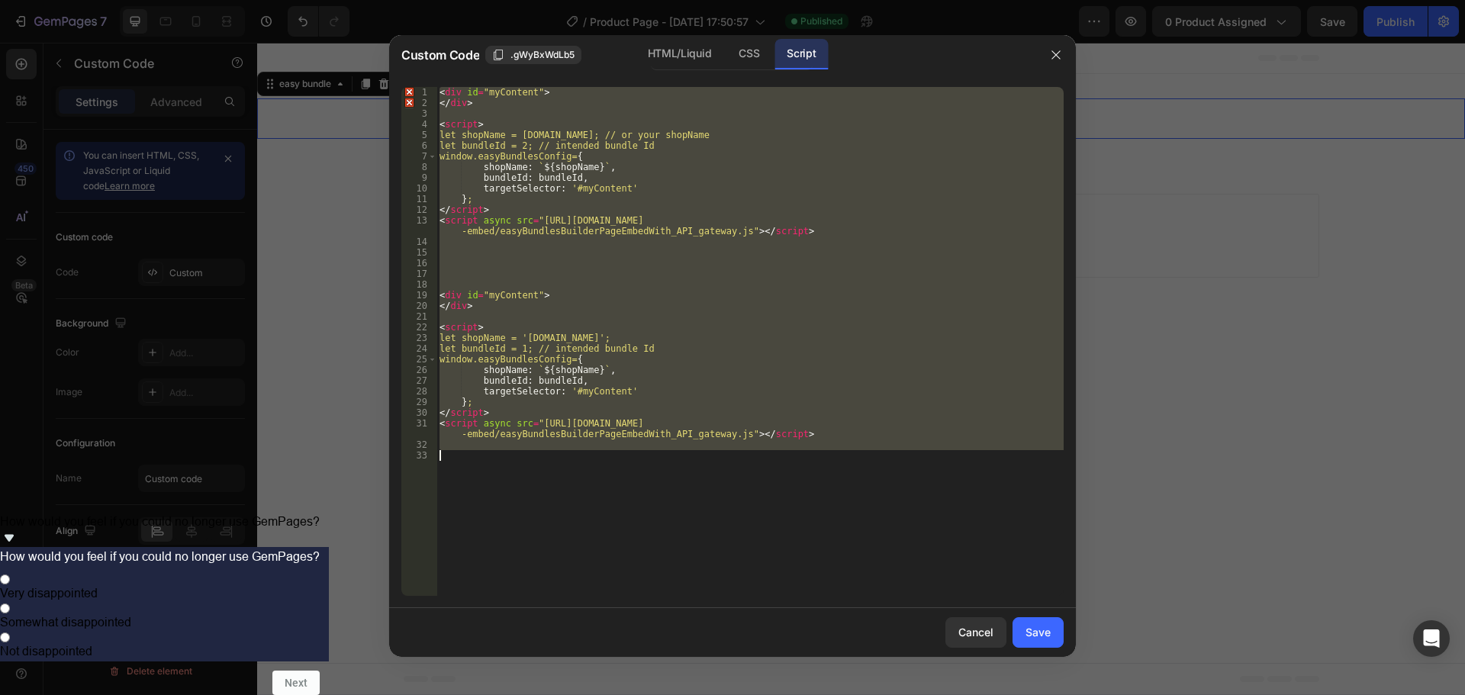
paste textarea "<script async src="[URL][DOMAIN_NAME]"></script>"
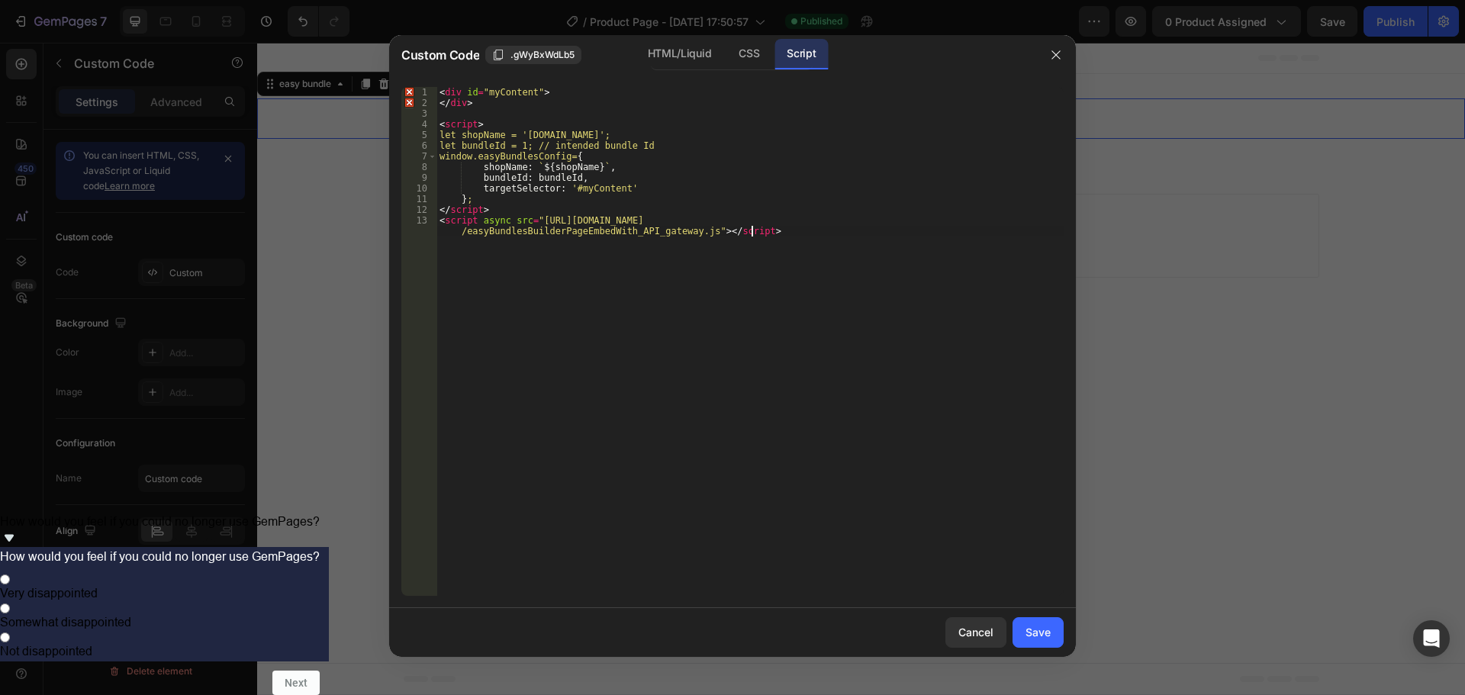
click at [539, 146] on div "< div id = "myContent" > </ div > < script > let shopName = '[DOMAIN_NAME]'; le…" at bounding box center [749, 357] width 627 height 541
click at [699, 327] on div "< div id = "myContent" > </ div > < script > let shopName = '[DOMAIN_NAME]'; le…" at bounding box center [749, 357] width 627 height 541
drag, startPoint x: 811, startPoint y: 217, endPoint x: 535, endPoint y: 220, distance: 276.2
click at [535, 220] on div "< div id = "myContent" > </ div > < script > let shopName = '[DOMAIN_NAME]'; le…" at bounding box center [749, 357] width 627 height 541
paste textarea "[DOMAIN_NAME][URL]"
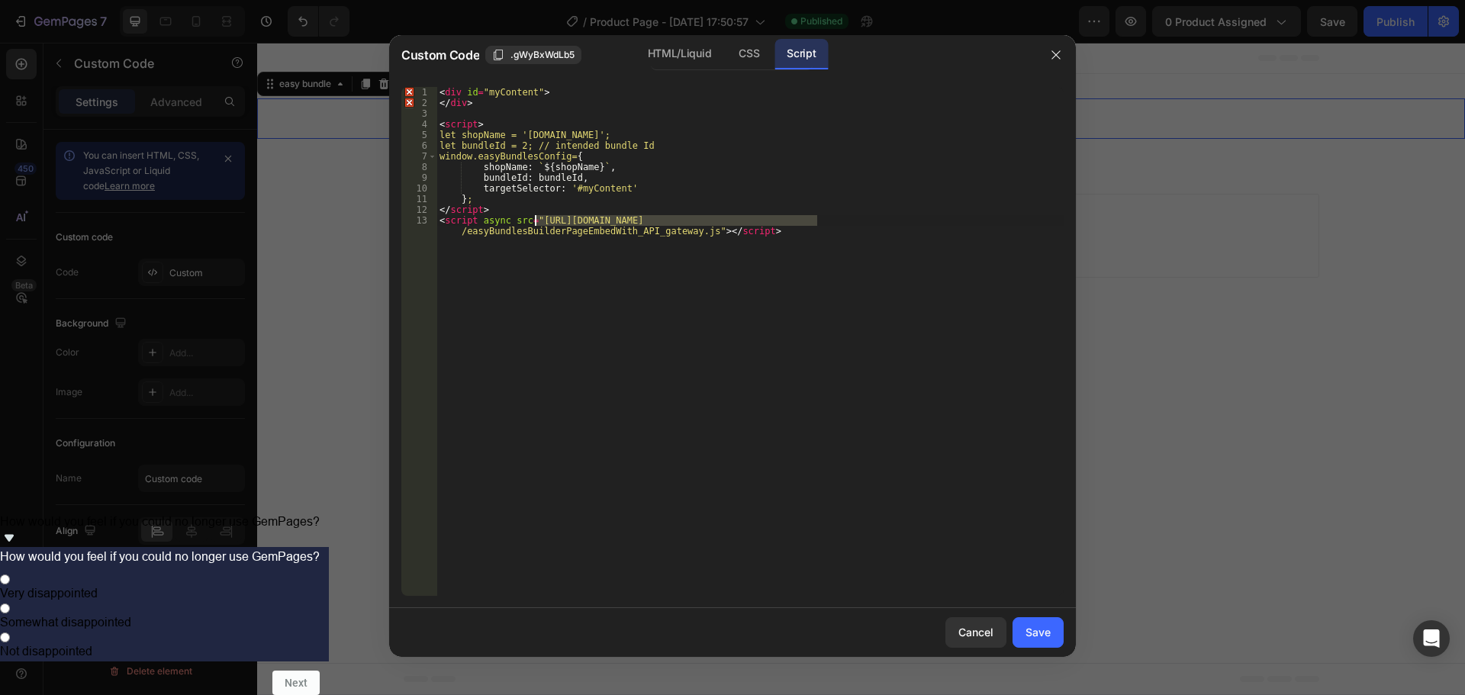
type textarea "<script async src="[URL][DOMAIN_NAME]"></script>"
click at [1036, 618] on button "Save" at bounding box center [1037, 632] width 51 height 31
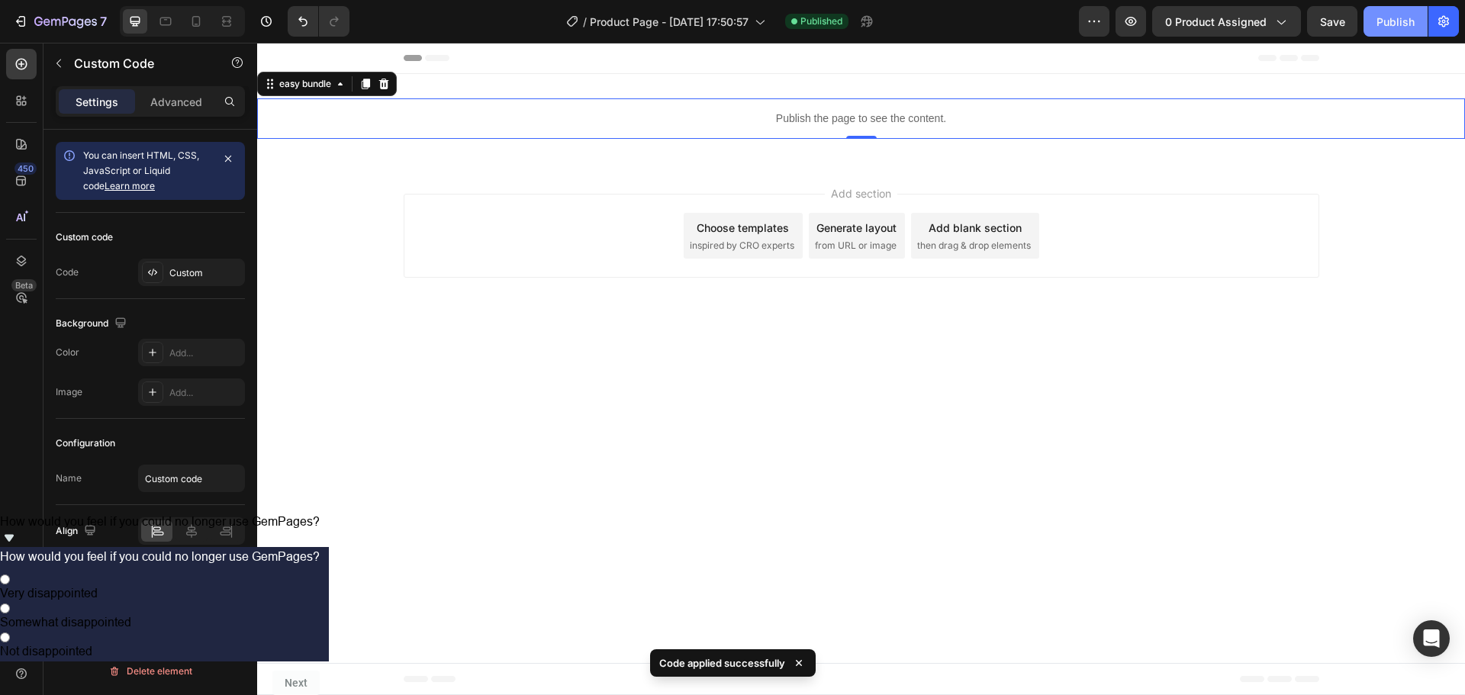
click at [1386, 26] on div "Publish" at bounding box center [1395, 22] width 38 height 16
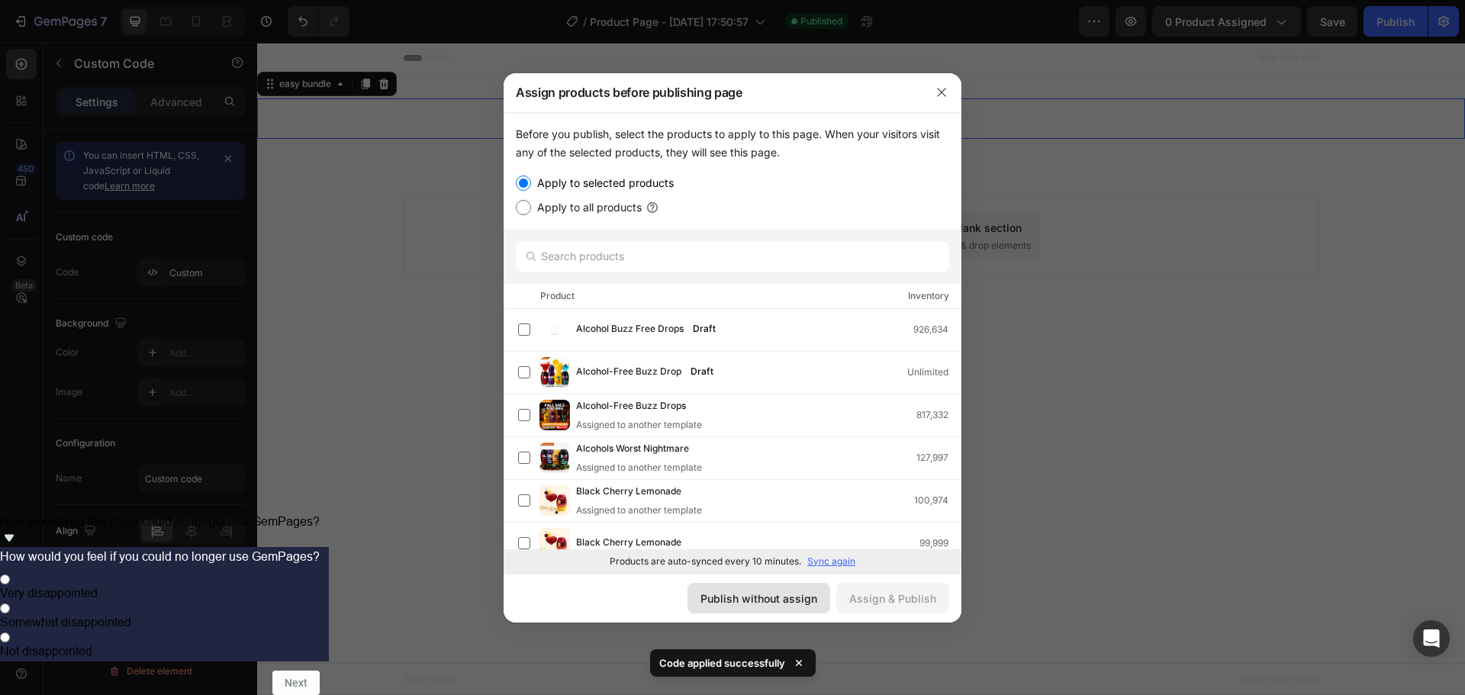
click at [751, 599] on div "Publish without assign" at bounding box center [758, 599] width 117 height 16
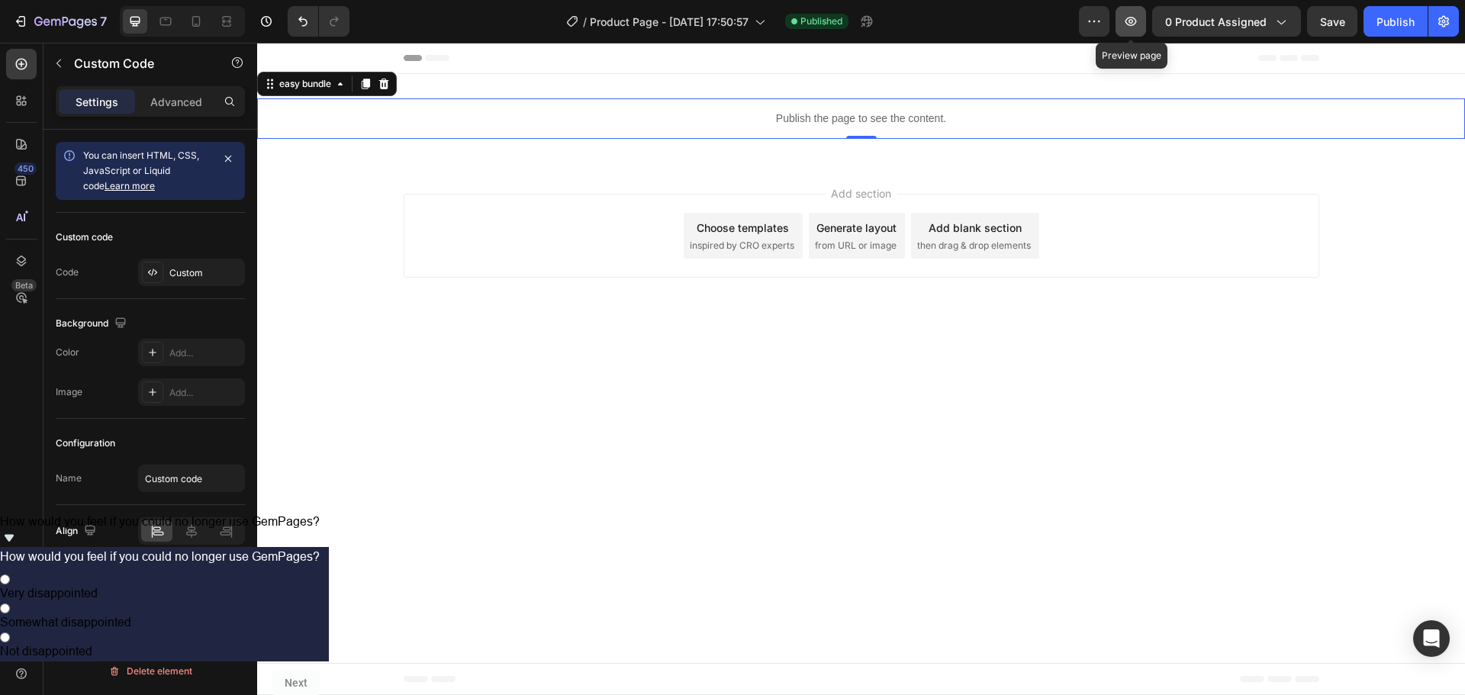
click at [1132, 28] on button "button" at bounding box center [1130, 21] width 31 height 31
click at [181, 275] on div "Custom" at bounding box center [205, 273] width 72 height 14
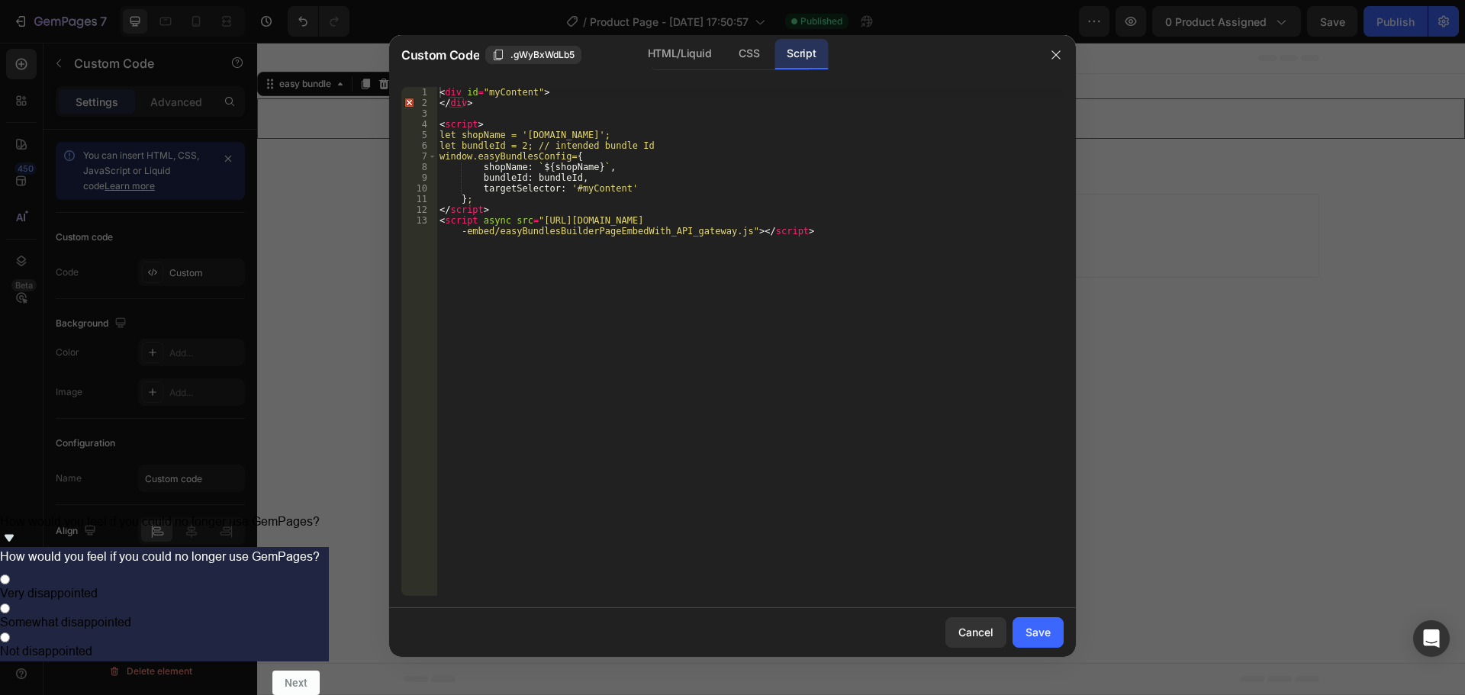
type textarea "<script async src="[URL][DOMAIN_NAME]"></script>"
click at [600, 307] on div "< div id = "myContent" > </ div > < script > let shopName = '[DOMAIN_NAME]'; le…" at bounding box center [749, 357] width 627 height 541
paste textarea "js bundle-2 gbbBundle-HTML"
drag, startPoint x: 581, startPoint y: 269, endPoint x: 417, endPoint y: 253, distance: 165.5
click at [417, 253] on div "js bundle-2 gbbBundle-HTML 1 2 3 4 5 6 7 8 9 10 11 12 13 14 15 16 < div id = "m…" at bounding box center [732, 341] width 662 height 509
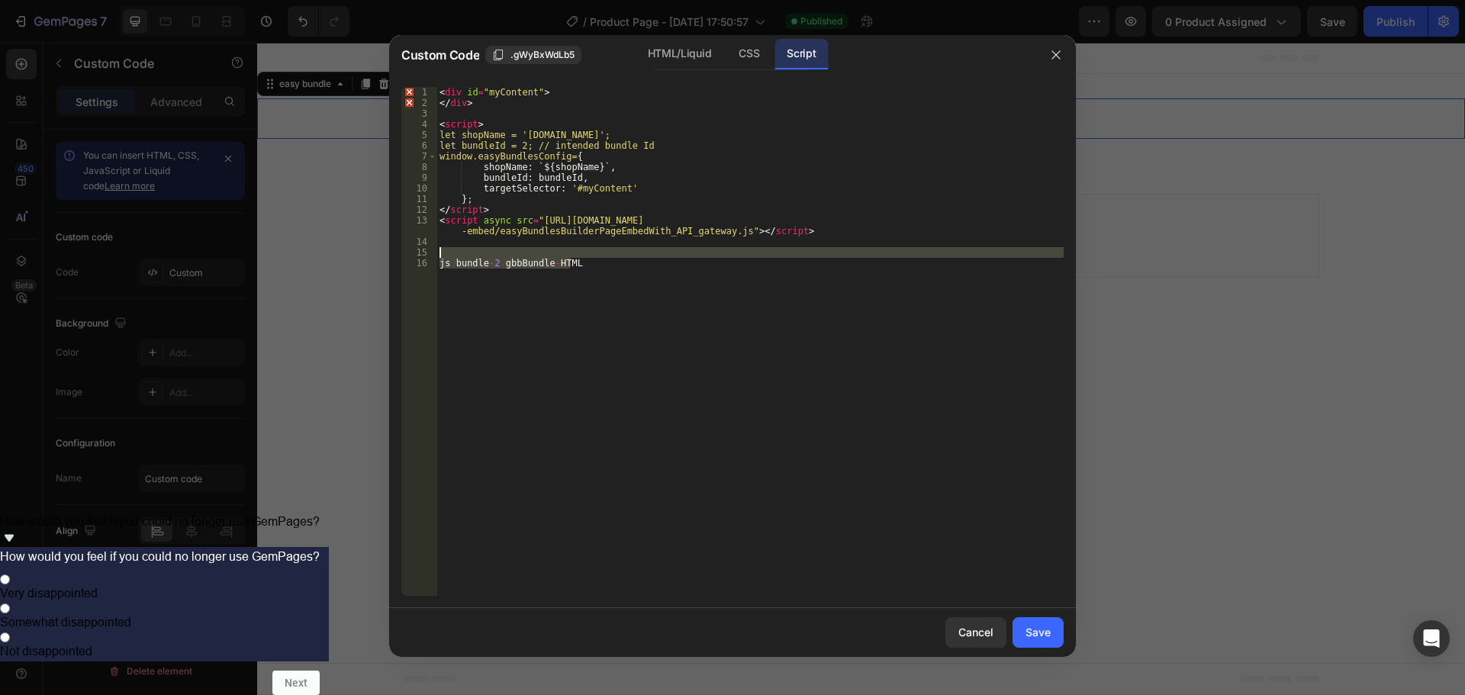
type textarea "js bundle-2 gbbBundle-HTML"
drag, startPoint x: 569, startPoint y: 179, endPoint x: 529, endPoint y: 181, distance: 40.5
click at [529, 181] on div "< div id = "myContent" > </ div > < script > let shopName = '[DOMAIN_NAME]'; le…" at bounding box center [749, 352] width 627 height 530
click at [438, 105] on div "< div id = "myContent" > </ div > < script > let shopName = '[DOMAIN_NAME]'; le…" at bounding box center [749, 352] width 627 height 530
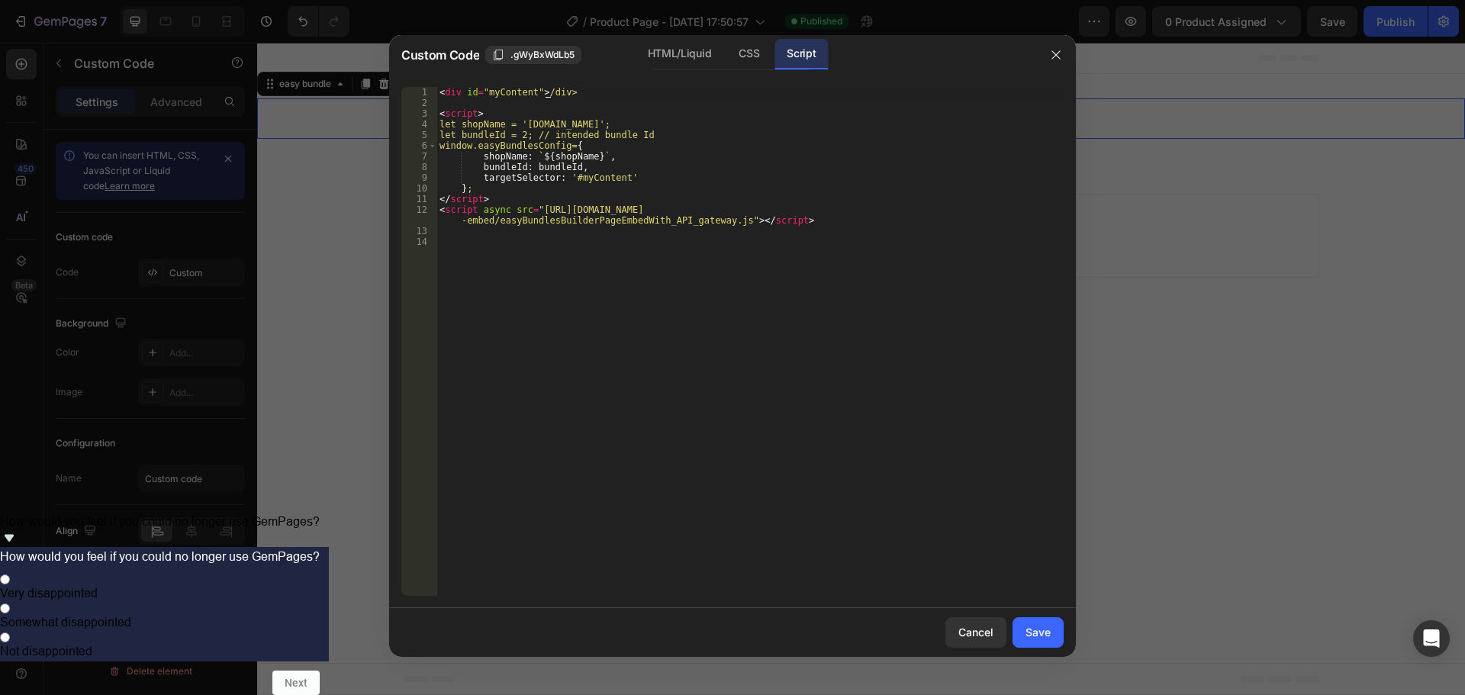
type textarea "<div id="myContent"> <</div>"
click at [611, 272] on div "< div id = "myContent" > < div > < script > let shopName = '[DOMAIN_NAME]'; let…" at bounding box center [749, 352] width 627 height 530
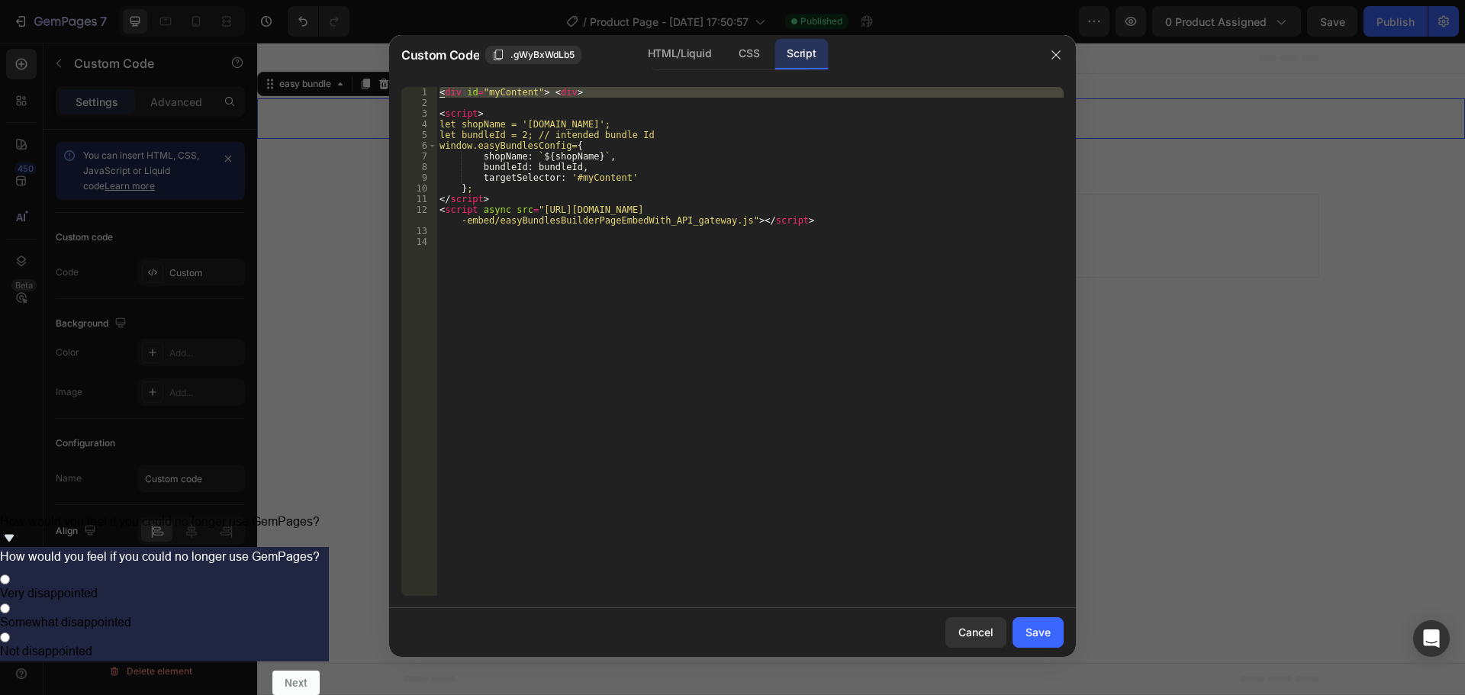
click at [407, 89] on div "1" at bounding box center [419, 92] width 36 height 11
type textarea "<div id="myContent"> <div>"
click at [685, 54] on div "HTML/Liquid" at bounding box center [680, 54] width 88 height 31
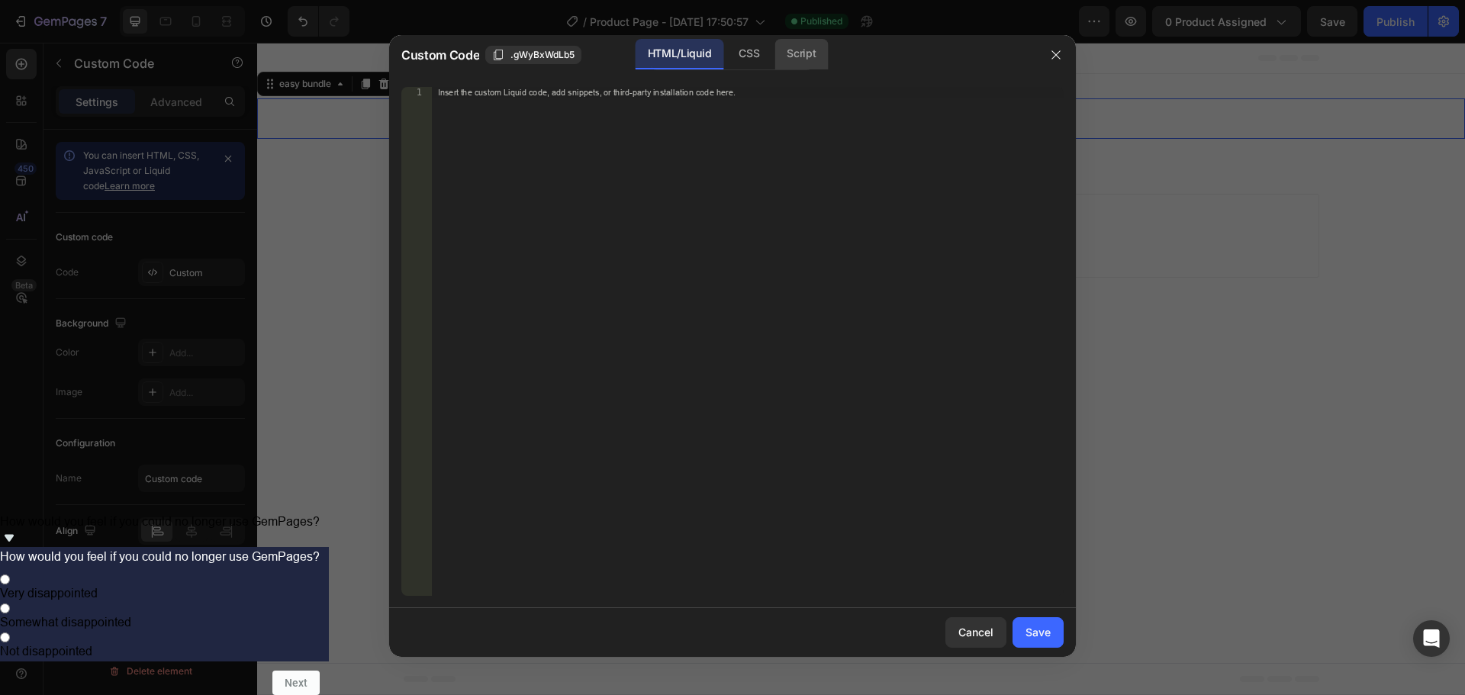
click at [803, 51] on div "Script" at bounding box center [800, 54] width 53 height 31
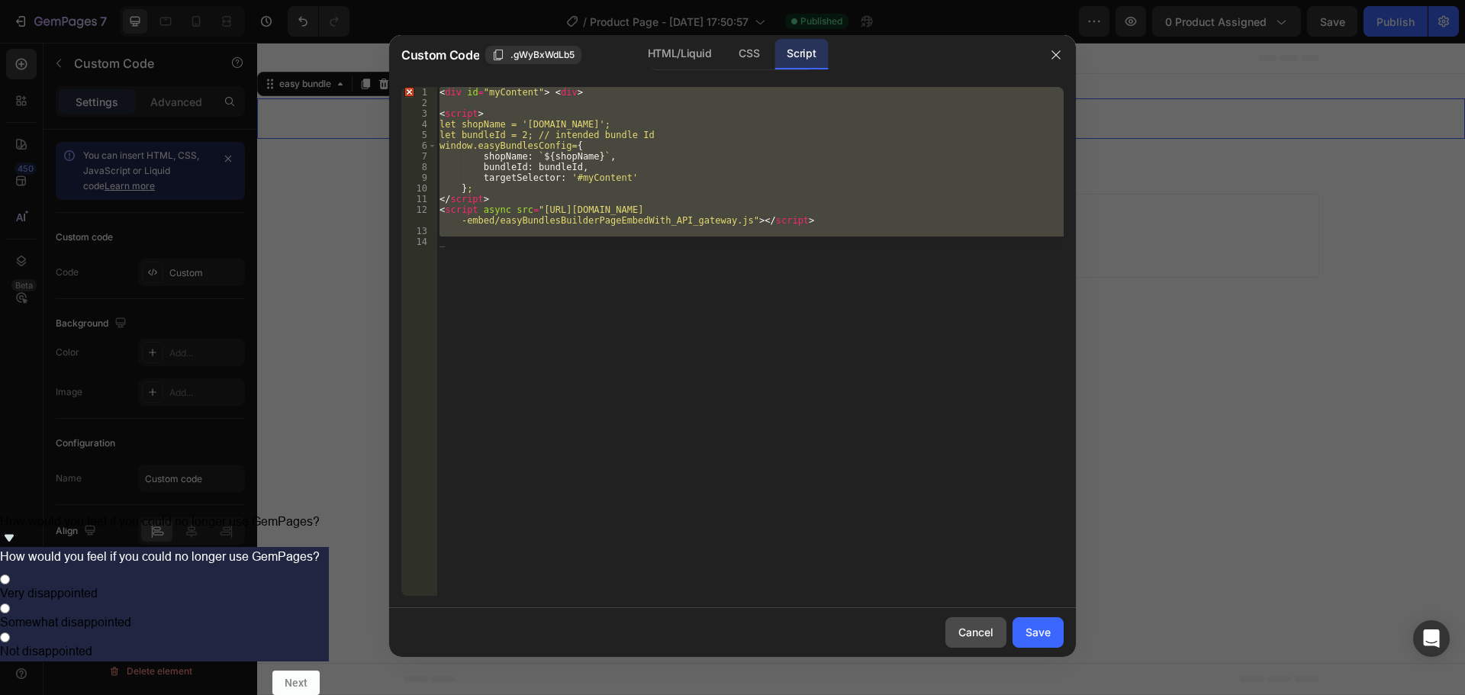
click at [985, 636] on div "Cancel" at bounding box center [975, 632] width 35 height 16
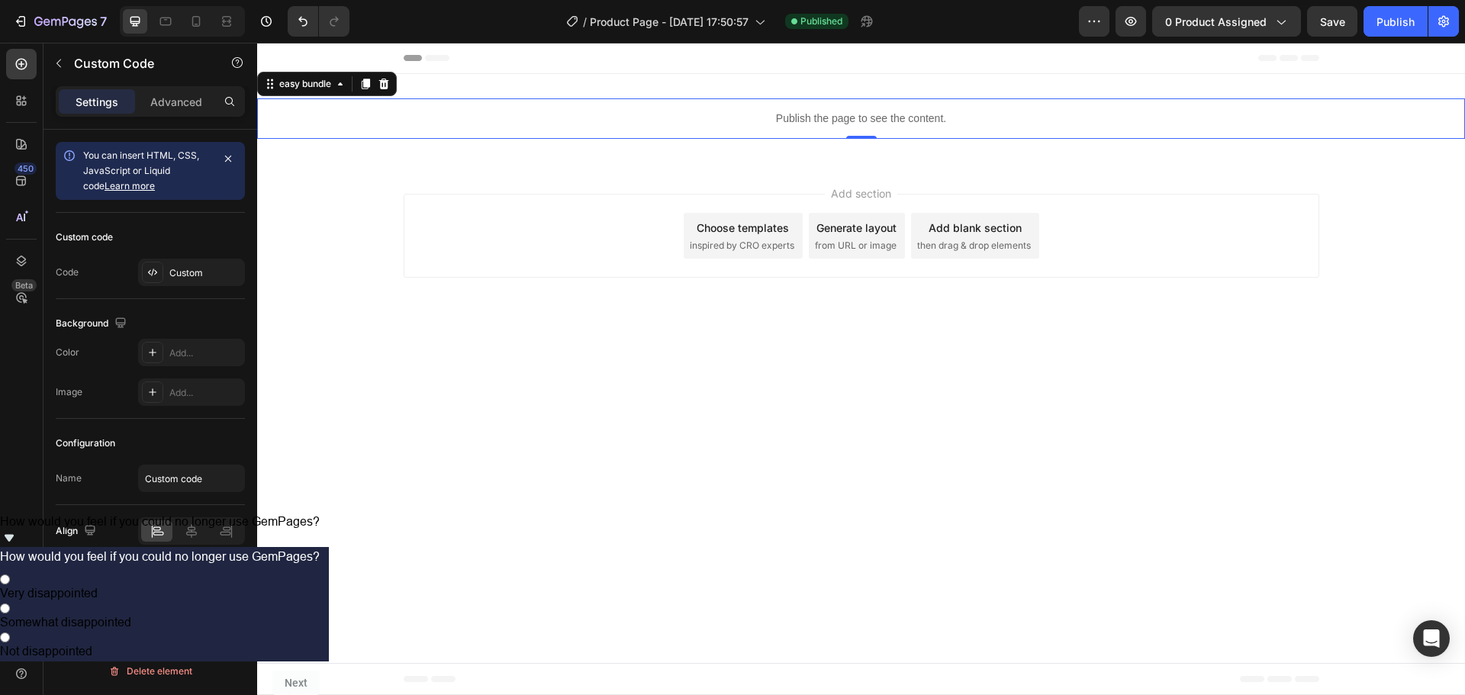
click at [833, 110] on div "Publish the page to see the content." at bounding box center [861, 118] width 1208 height 40
click at [226, 278] on div "Custom" at bounding box center [205, 273] width 72 height 14
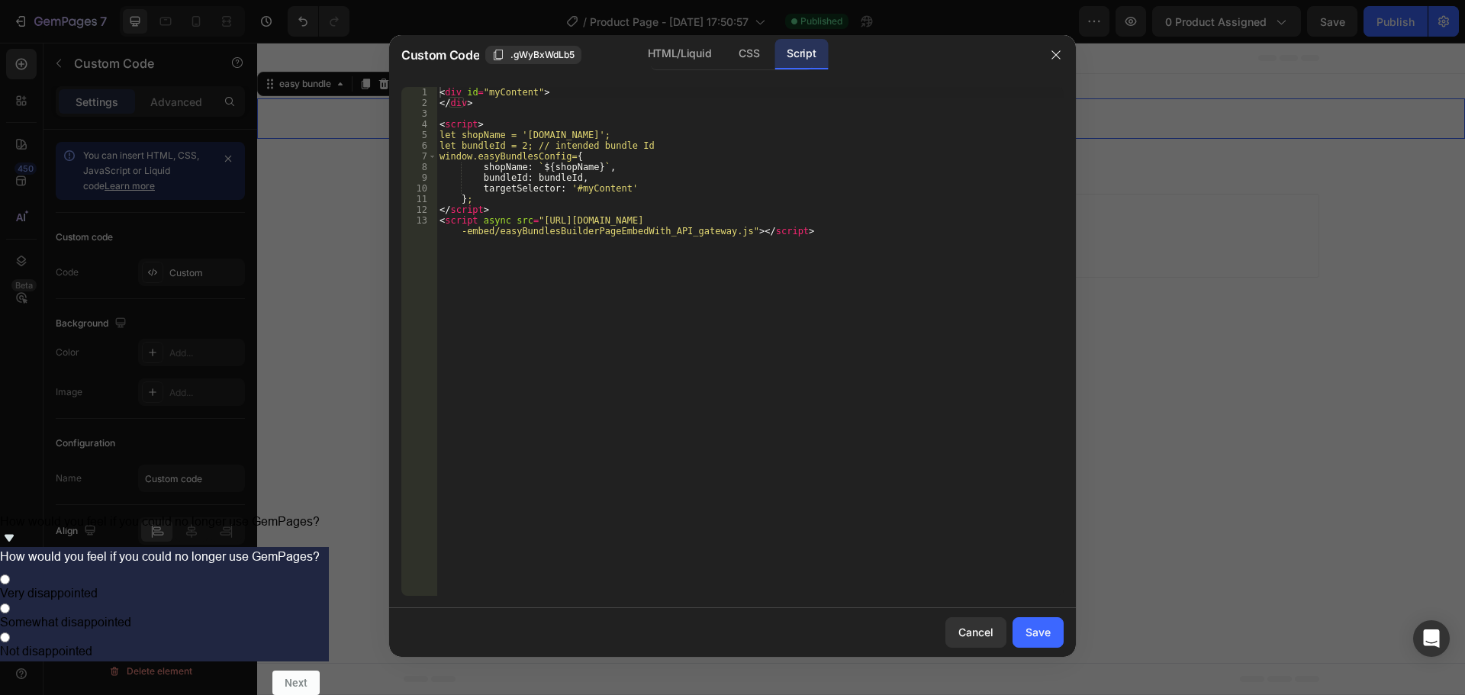
click at [561, 165] on div "< div id = "myContent" > </ div > < script > let shopName = '[DOMAIN_NAME]'; le…" at bounding box center [749, 357] width 627 height 541
type textarea "</script> <script async src="[URL][DOMAIN_NAME]"></script>"
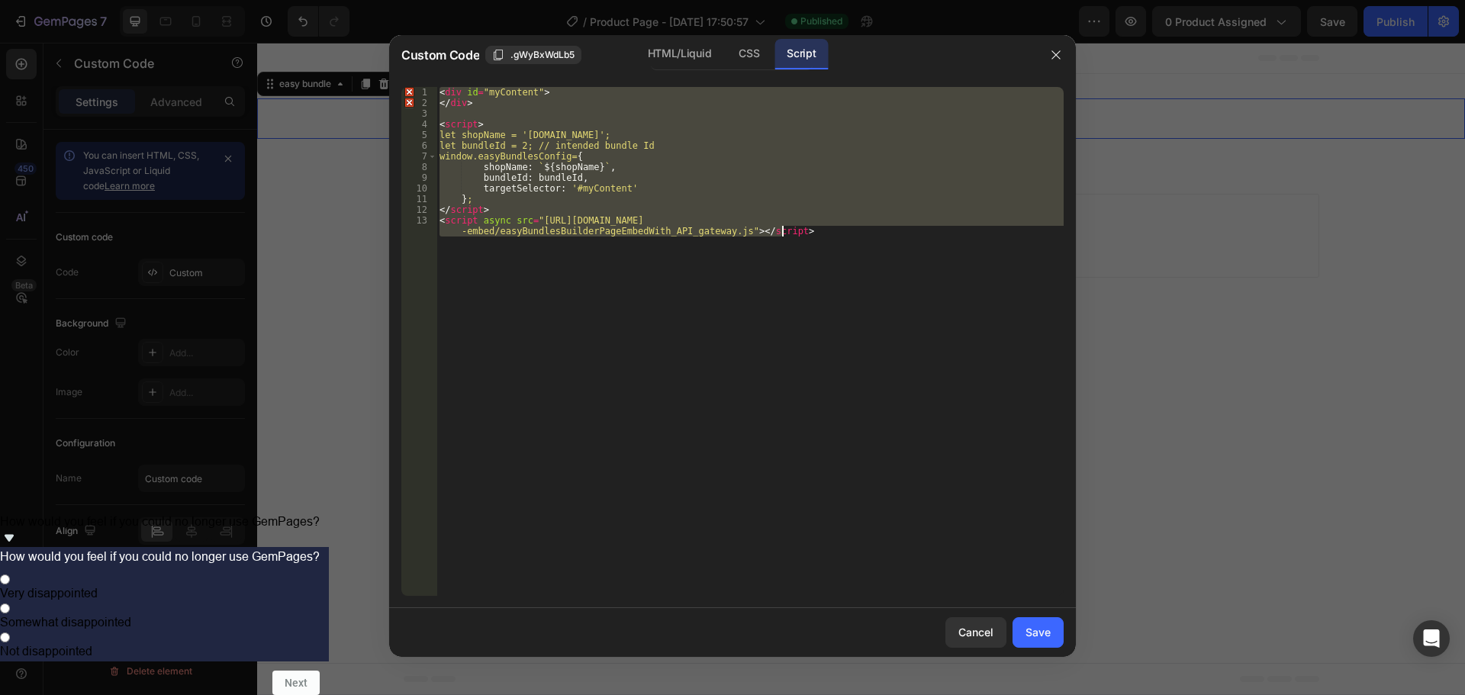
paste textarea
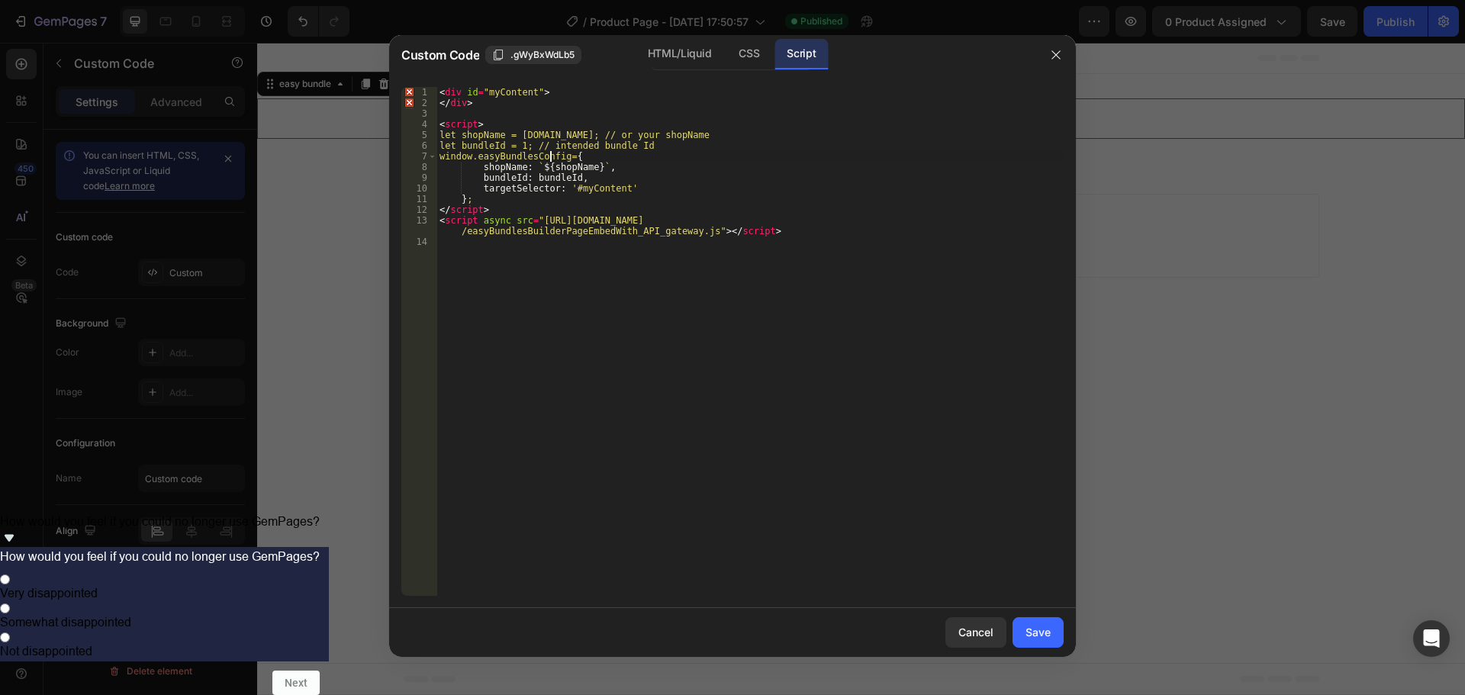
click at [550, 154] on div "< div id = "myContent" > </ div > < script > let shopName = [DOMAIN_NAME]; // o…" at bounding box center [749, 352] width 627 height 530
type textarea "let bundleId = 2; // intended bundle Id"
click at [854, 362] on div "< div id = "myContent" > </ div > < script > let shopName = [DOMAIN_NAME]; // o…" at bounding box center [749, 352] width 627 height 530
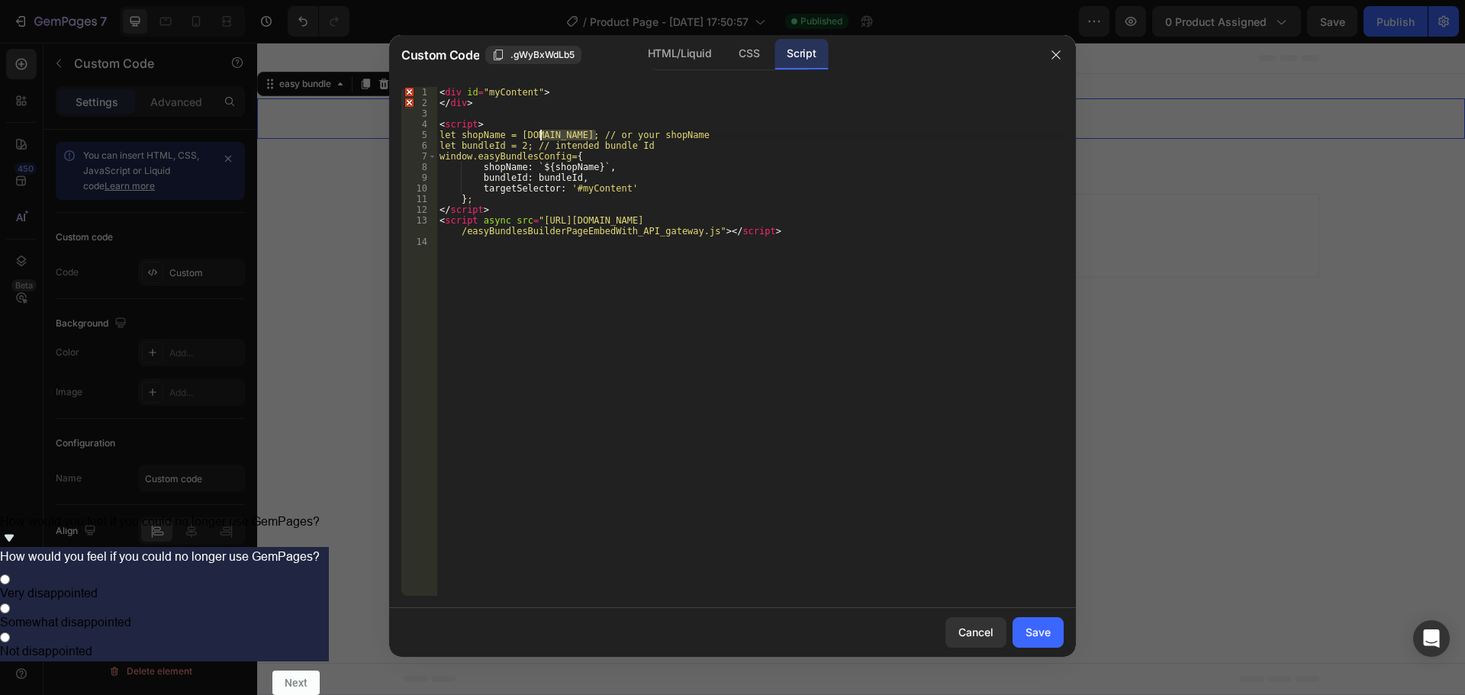
drag, startPoint x: 597, startPoint y: 136, endPoint x: 536, endPoint y: 134, distance: 60.3
click at [536, 134] on div "< div id = "myContent" > </ div > < script > let shopName = [DOMAIN_NAME]; // o…" at bounding box center [749, 352] width 627 height 530
paste textarea "[URL][DOMAIN_NAME]"
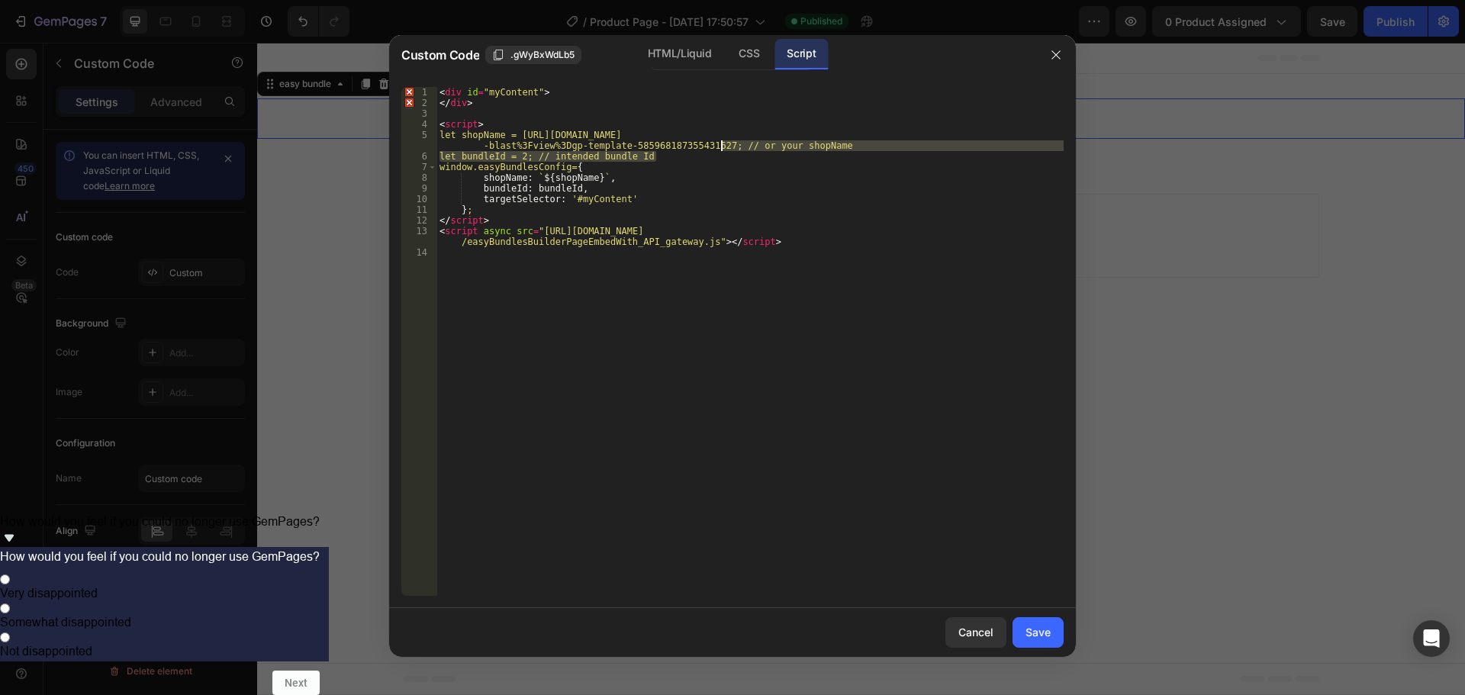
drag, startPoint x: 775, startPoint y: 143, endPoint x: 720, endPoint y: 144, distance: 54.9
click at [720, 144] on div "< div id = "myContent" > </ div > < script > let shopName = [URL][DOMAIN_NAME] …" at bounding box center [749, 352] width 627 height 530
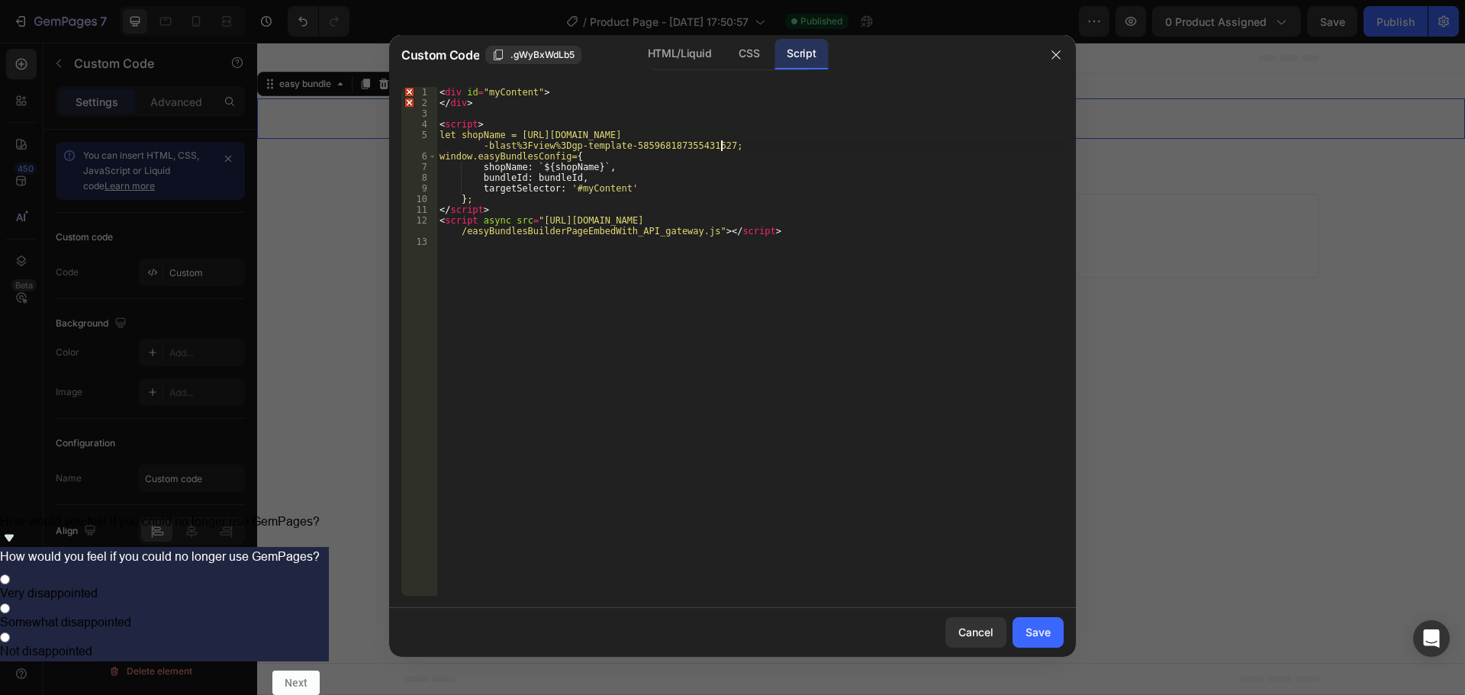
click at [674, 162] on div "< div id = "myContent" > </ div > < script > let shopName = [URL][DOMAIN_NAME] …" at bounding box center [749, 352] width 627 height 530
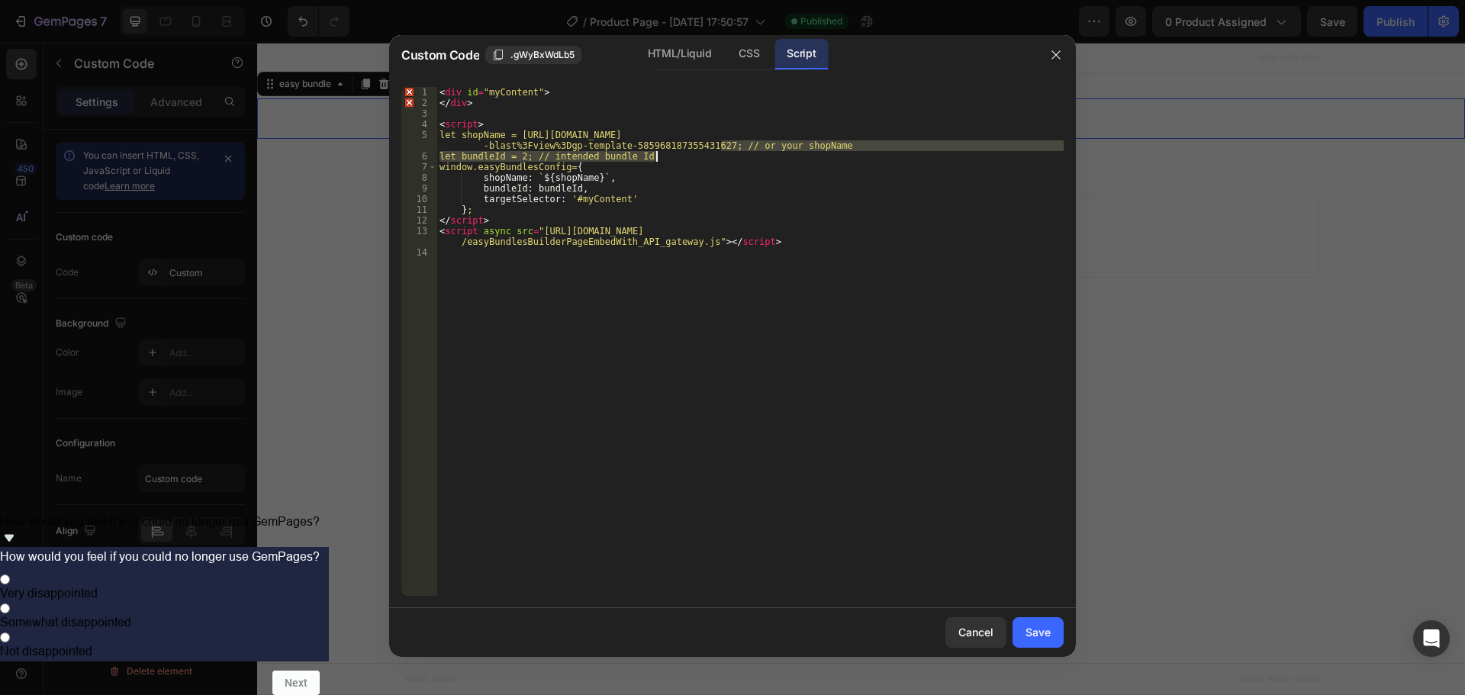
click at [697, 188] on div "< div id = "myContent" > </ div > < script > let shopName = [URL][DOMAIN_NAME] …" at bounding box center [749, 352] width 627 height 530
drag, startPoint x: 719, startPoint y: 146, endPoint x: 827, endPoint y: 148, distance: 108.4
click at [827, 148] on div "< div id = "myContent" > </ div > < script > let shopName = [URL][DOMAIN_NAME] …" at bounding box center [749, 352] width 627 height 530
click at [754, 201] on div "< div id = "myContent" > </ div > < script > let shopName = [URL][DOMAIN_NAME] …" at bounding box center [749, 352] width 627 height 530
type textarea "targetSelector: '#myContent'"
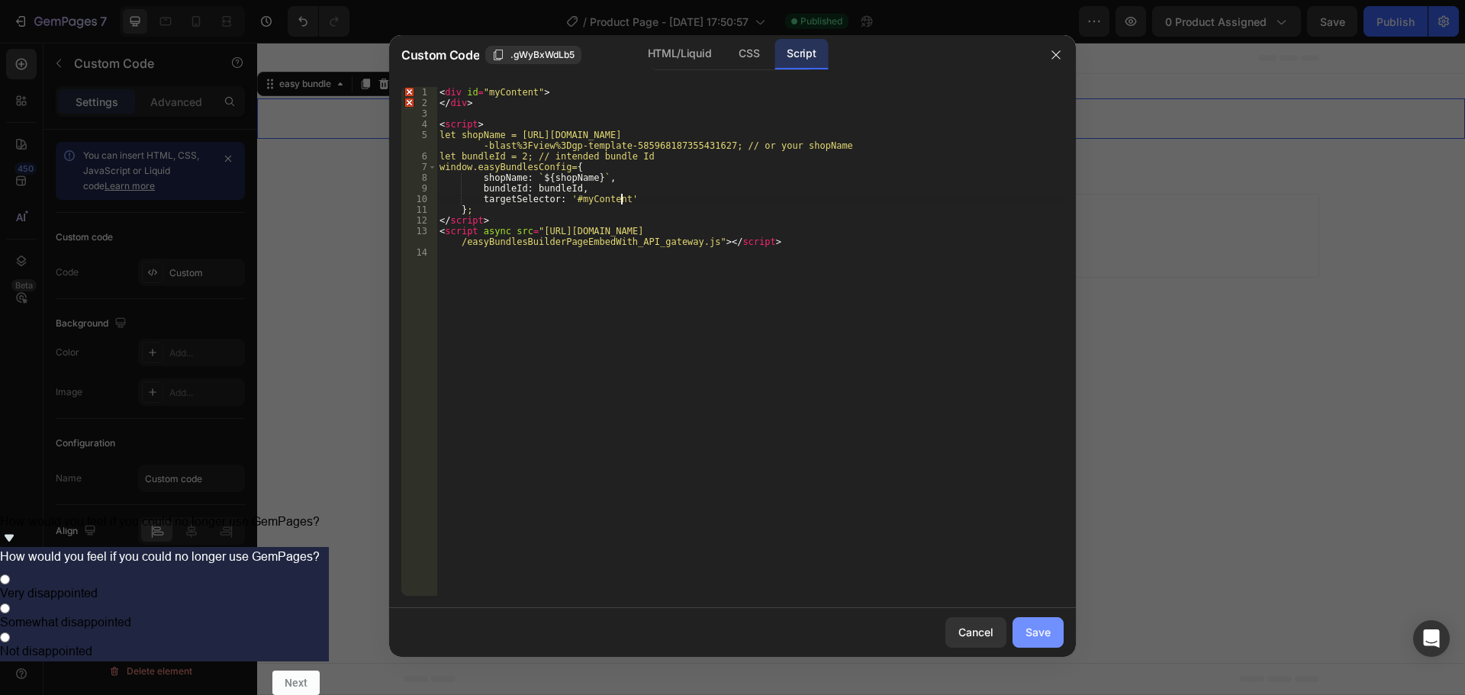
click at [1038, 642] on button "Save" at bounding box center [1037, 632] width 51 height 31
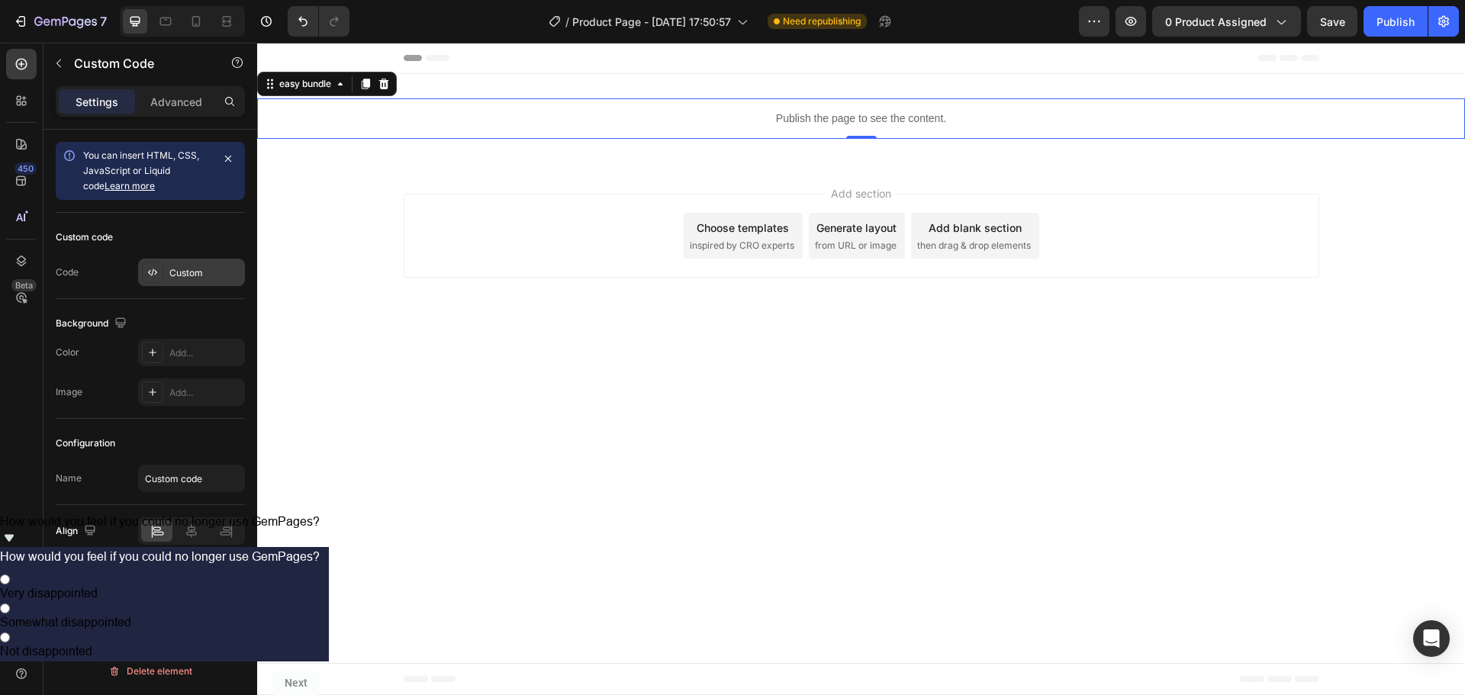
click at [190, 278] on div "Custom" at bounding box center [205, 273] width 72 height 14
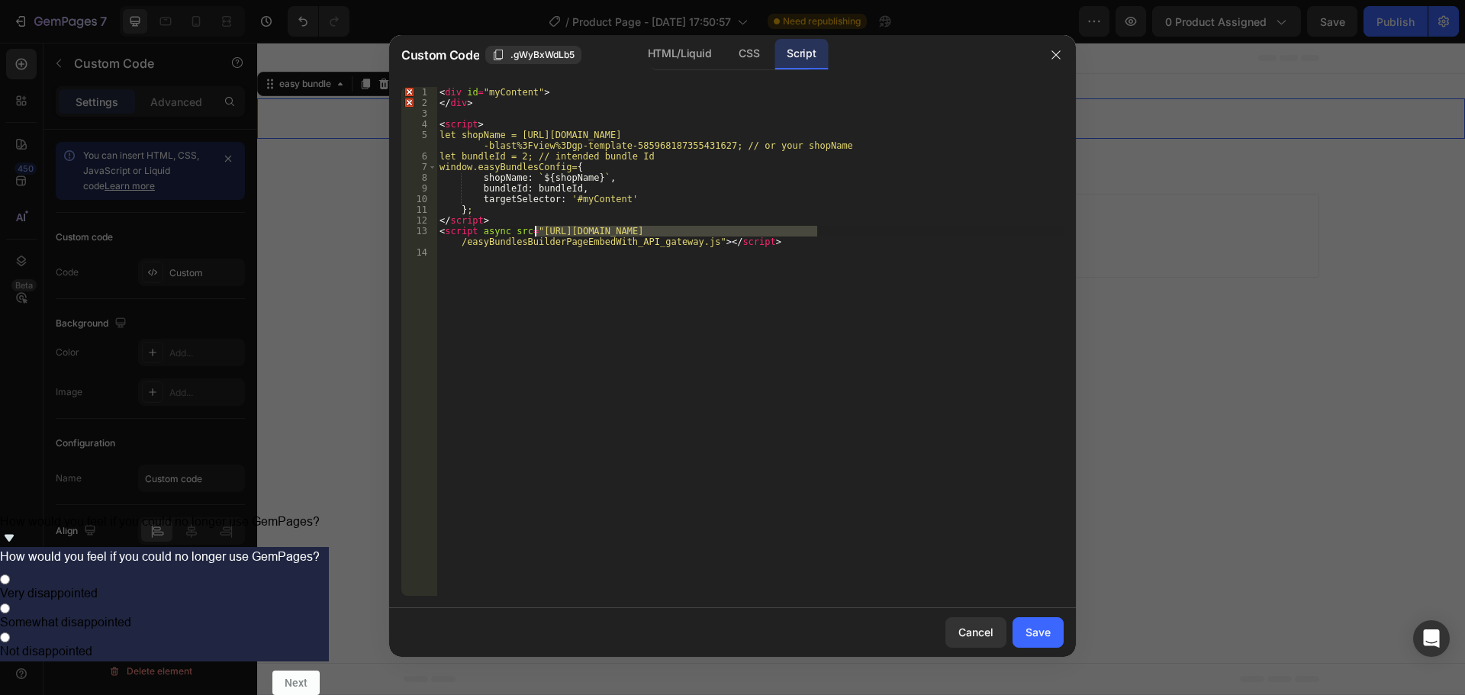
drag, startPoint x: 799, startPoint y: 233, endPoint x: 536, endPoint y: 229, distance: 263.3
click at [536, 229] on div "< div id = "myContent" > </ div > < script > let shopName = [URL][DOMAIN_NAME] …" at bounding box center [749, 352] width 627 height 530
paste textarea "[DOMAIN_NAME][URL]"
type textarea "<script async src="[URL][DOMAIN_NAME]"></script>"
click at [1025, 632] on button "Save" at bounding box center [1037, 632] width 51 height 31
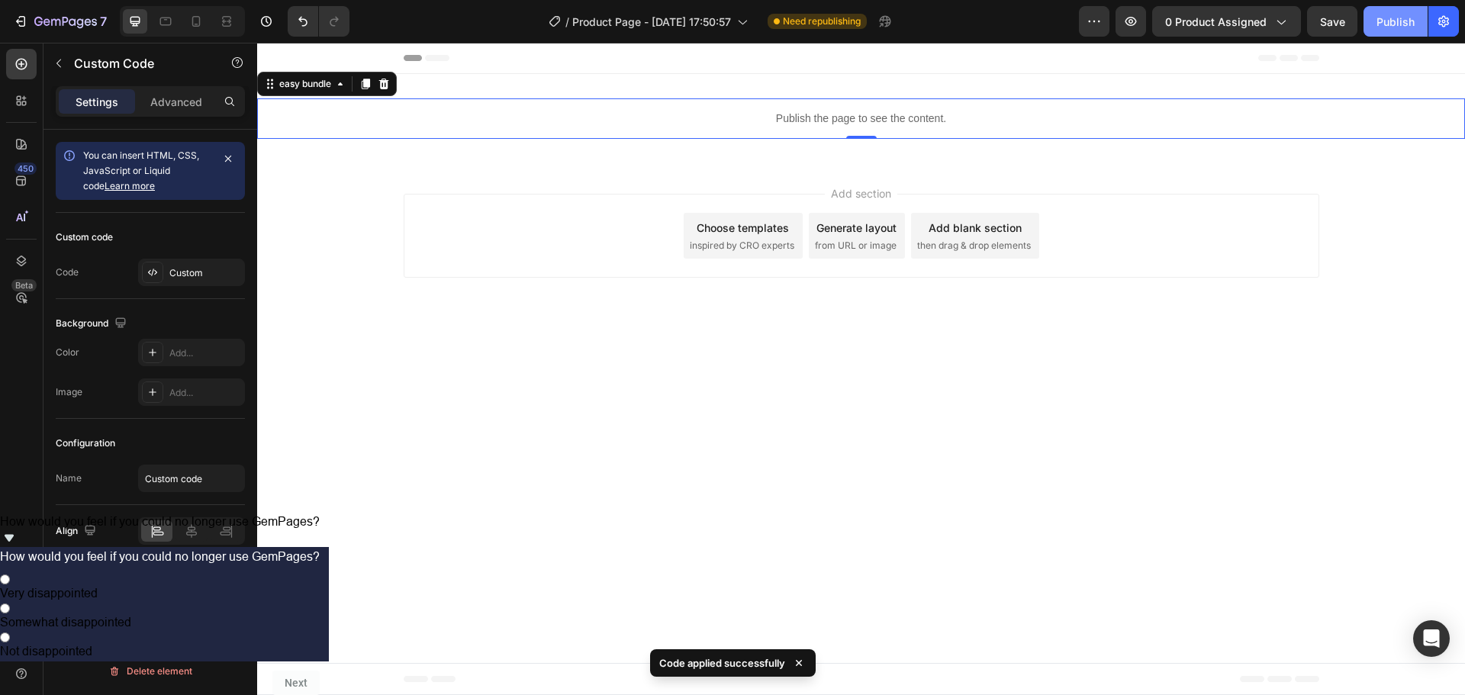
click at [1392, 24] on div "Publish" at bounding box center [1395, 22] width 38 height 16
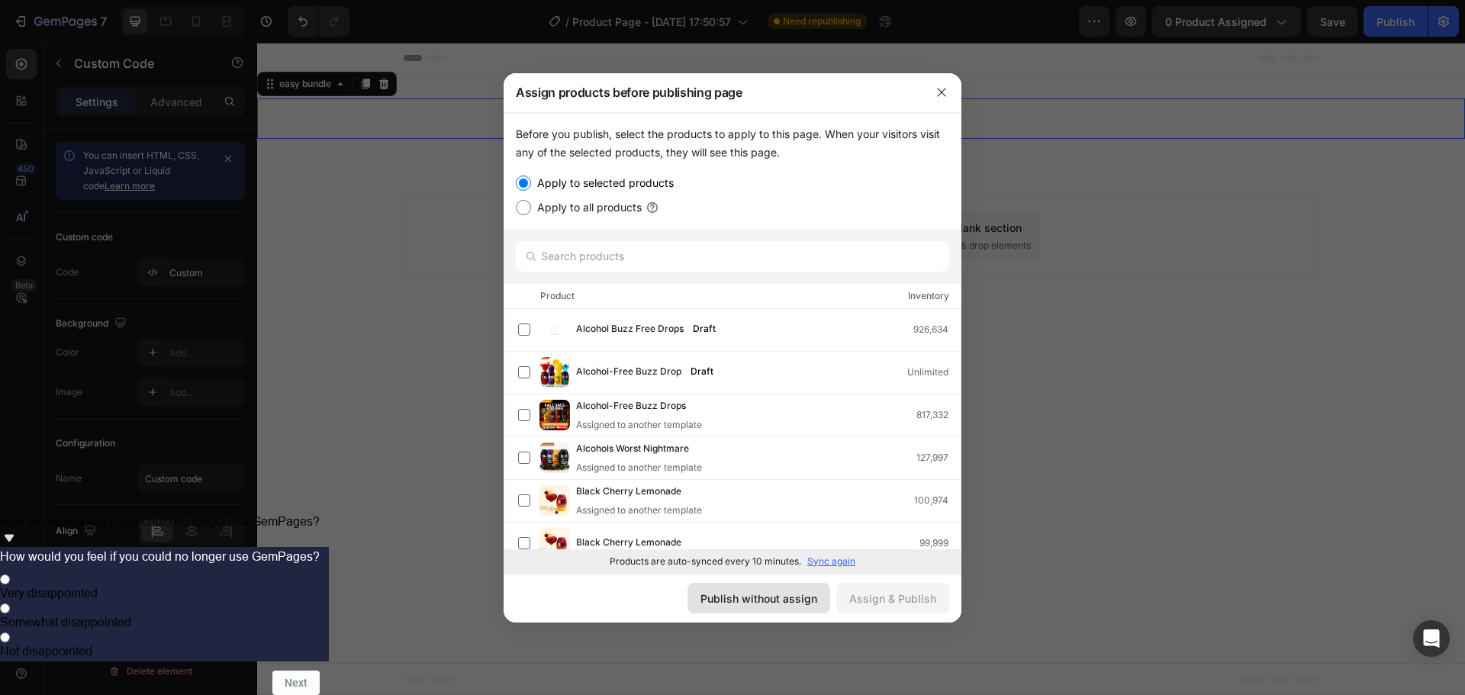
click at [787, 591] on div "Publish without assign" at bounding box center [758, 599] width 117 height 16
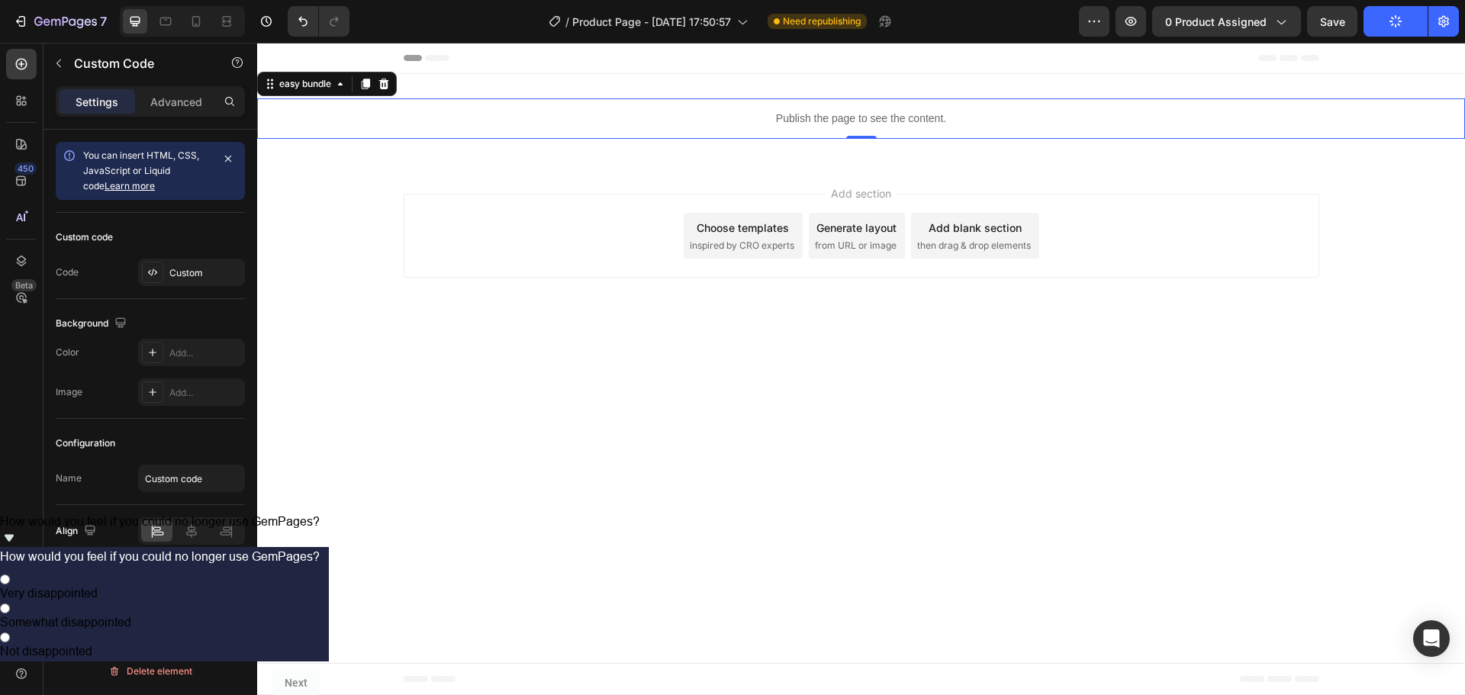
click at [179, 288] on div "Custom code Code Custom" at bounding box center [150, 256] width 189 height 86
click at [178, 275] on div "Custom" at bounding box center [205, 273] width 72 height 14
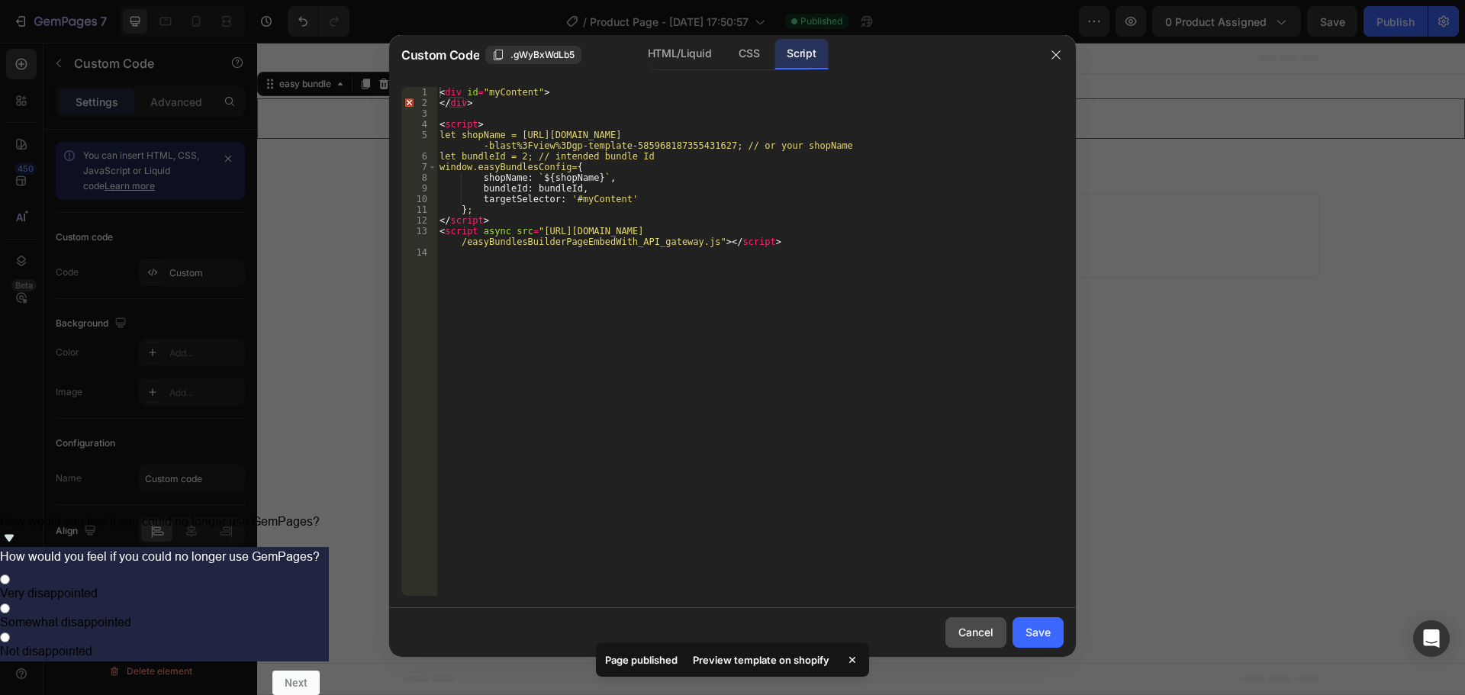
click at [957, 629] on button "Cancel" at bounding box center [975, 632] width 61 height 31
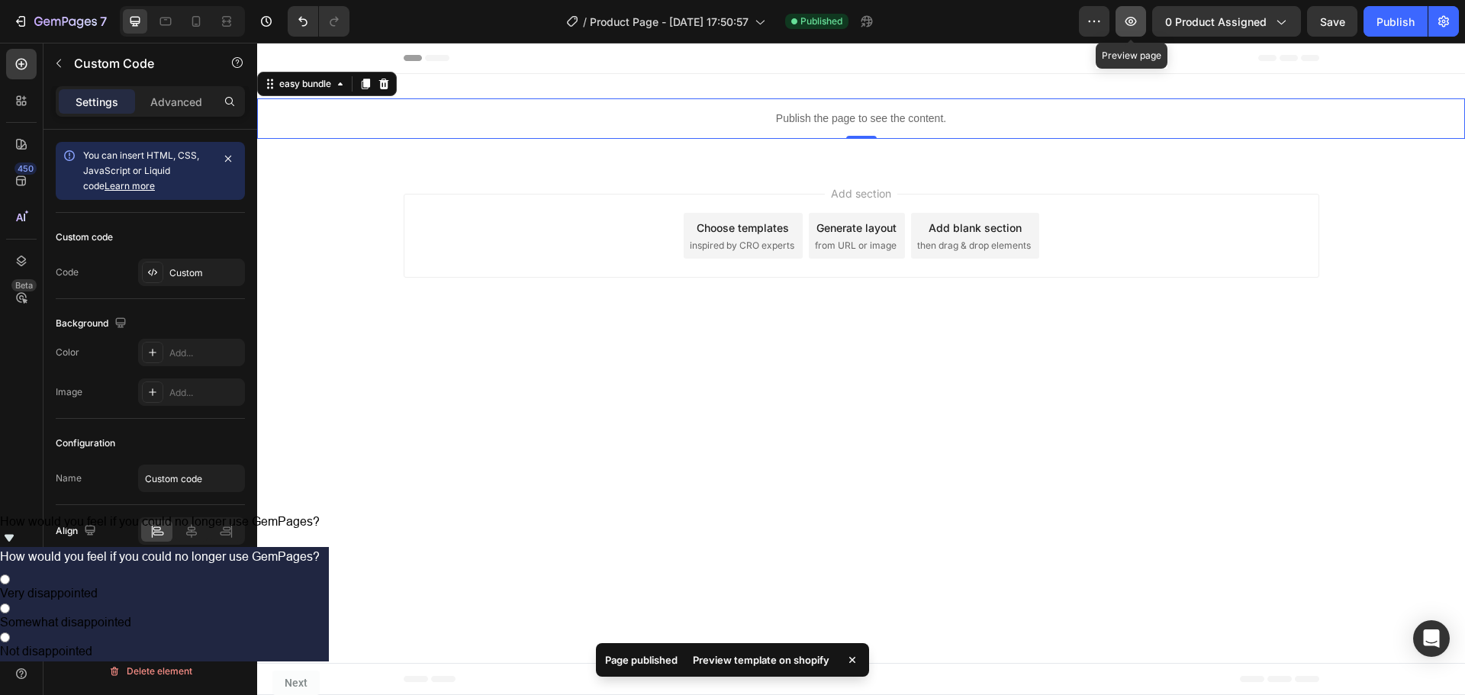
click at [1141, 23] on button "button" at bounding box center [1130, 21] width 31 height 31
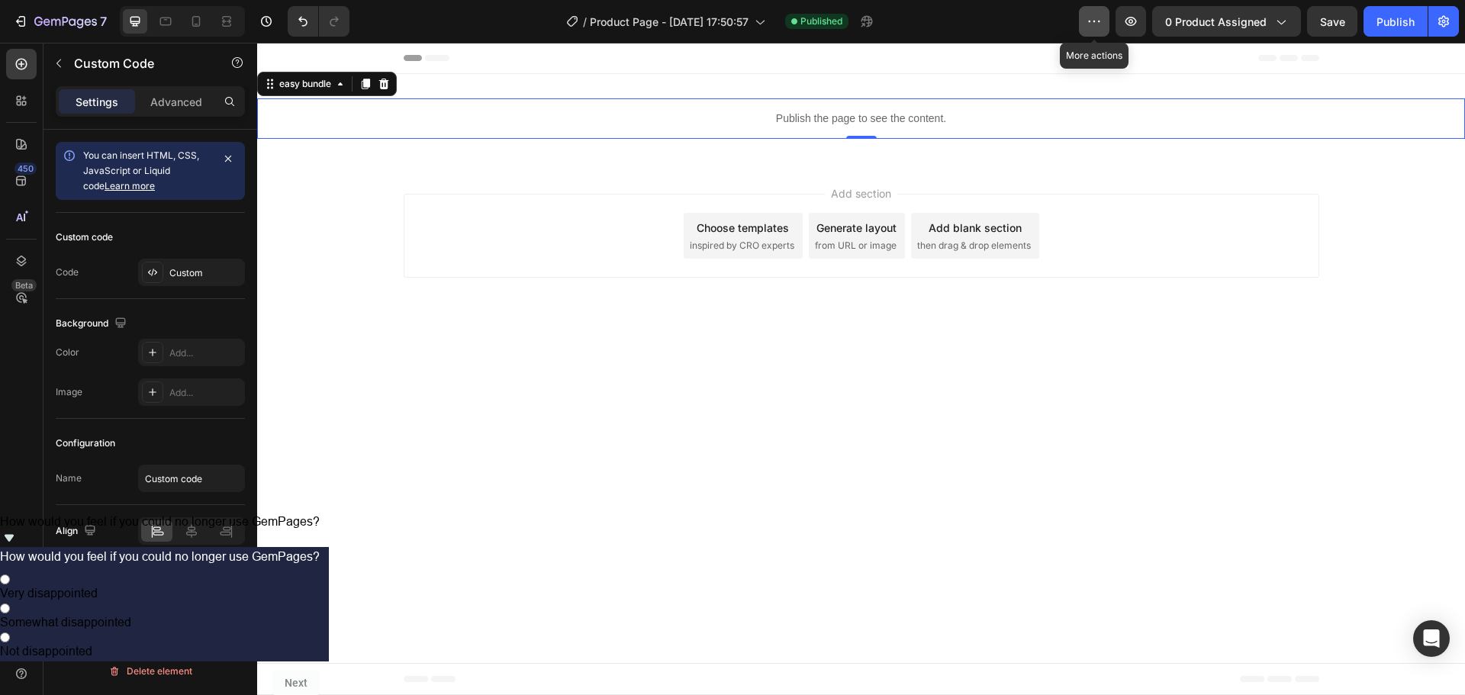
click at [1106, 21] on button "button" at bounding box center [1094, 21] width 31 height 31
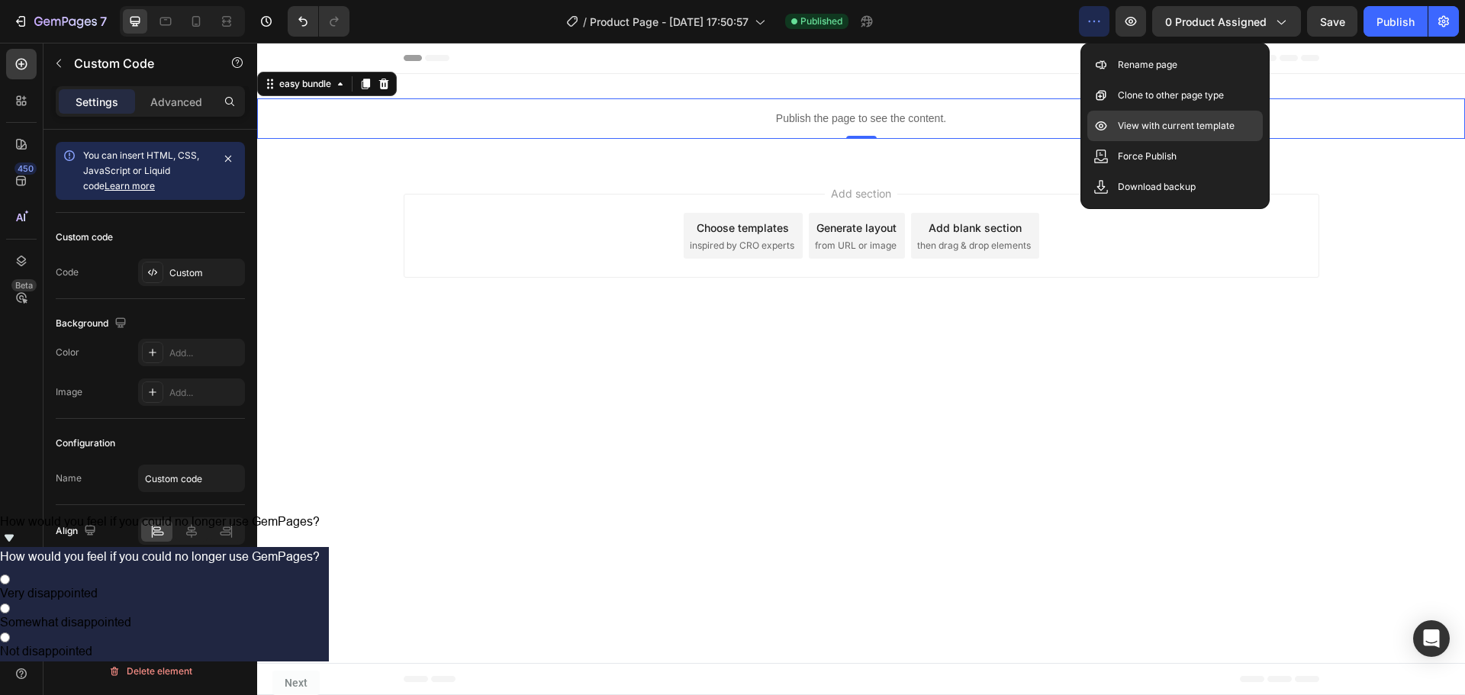
click at [1142, 127] on p "View with current template" at bounding box center [1176, 125] width 117 height 15
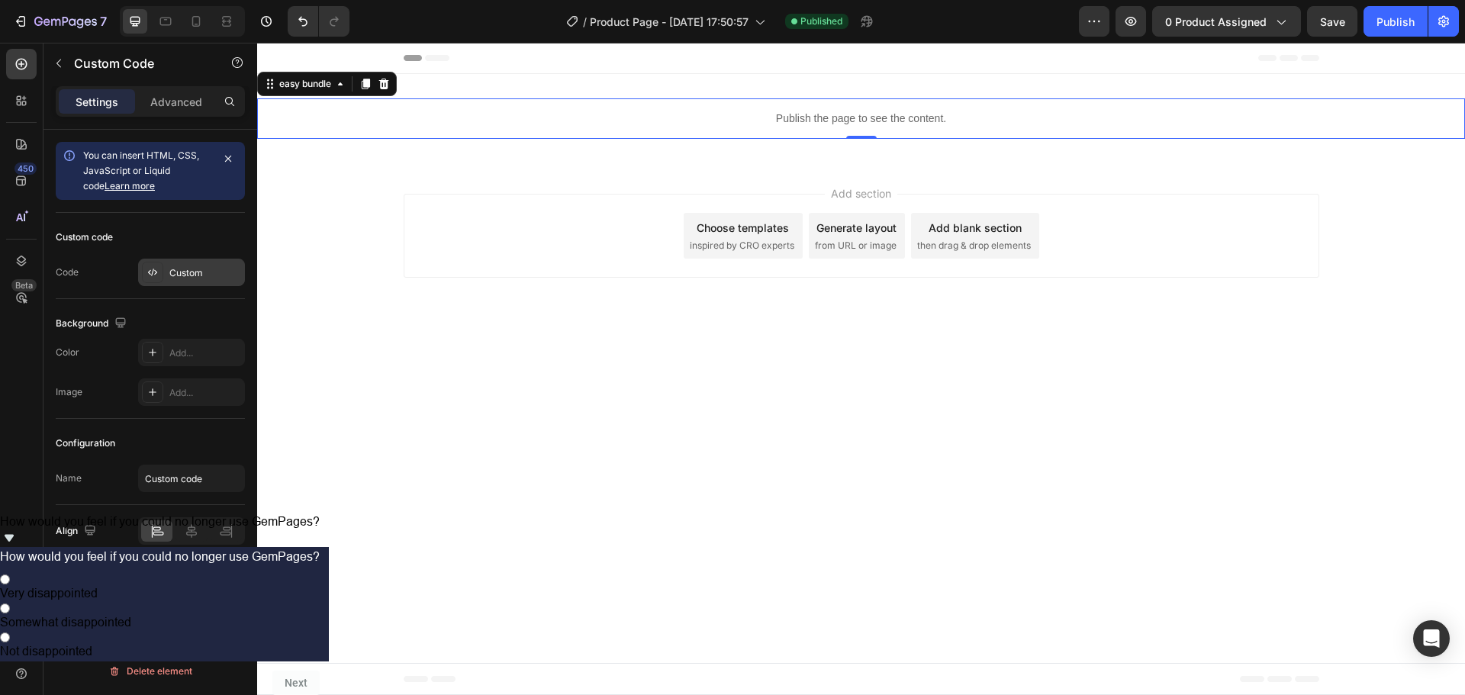
click at [184, 281] on div "Custom" at bounding box center [191, 272] width 107 height 27
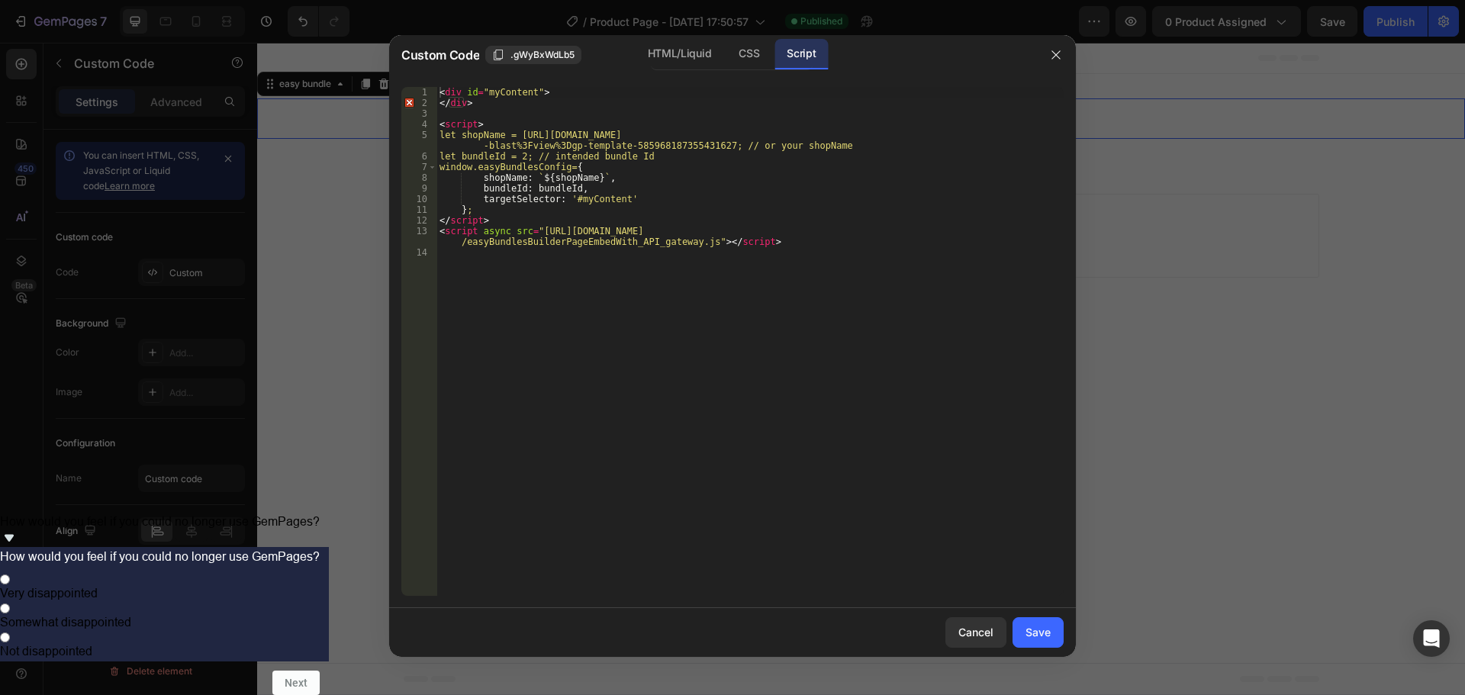
click at [975, 410] on div "< div id = "myContent" > </ div > < script > let shopName = [URL][DOMAIN_NAME] …" at bounding box center [749, 352] width 627 height 530
drag, startPoint x: 535, startPoint y: 230, endPoint x: 746, endPoint y: 230, distance: 211.3
click at [746, 230] on div "< div id = "myContent" > </ div > < script > let shopName = [URL][DOMAIN_NAME] …" at bounding box center [749, 352] width 627 height 530
paste textarea "?page=addProductsPage1&currentFlow=byob"
type textarea "<script async src="[URL][DOMAIN_NAME]"></script>"
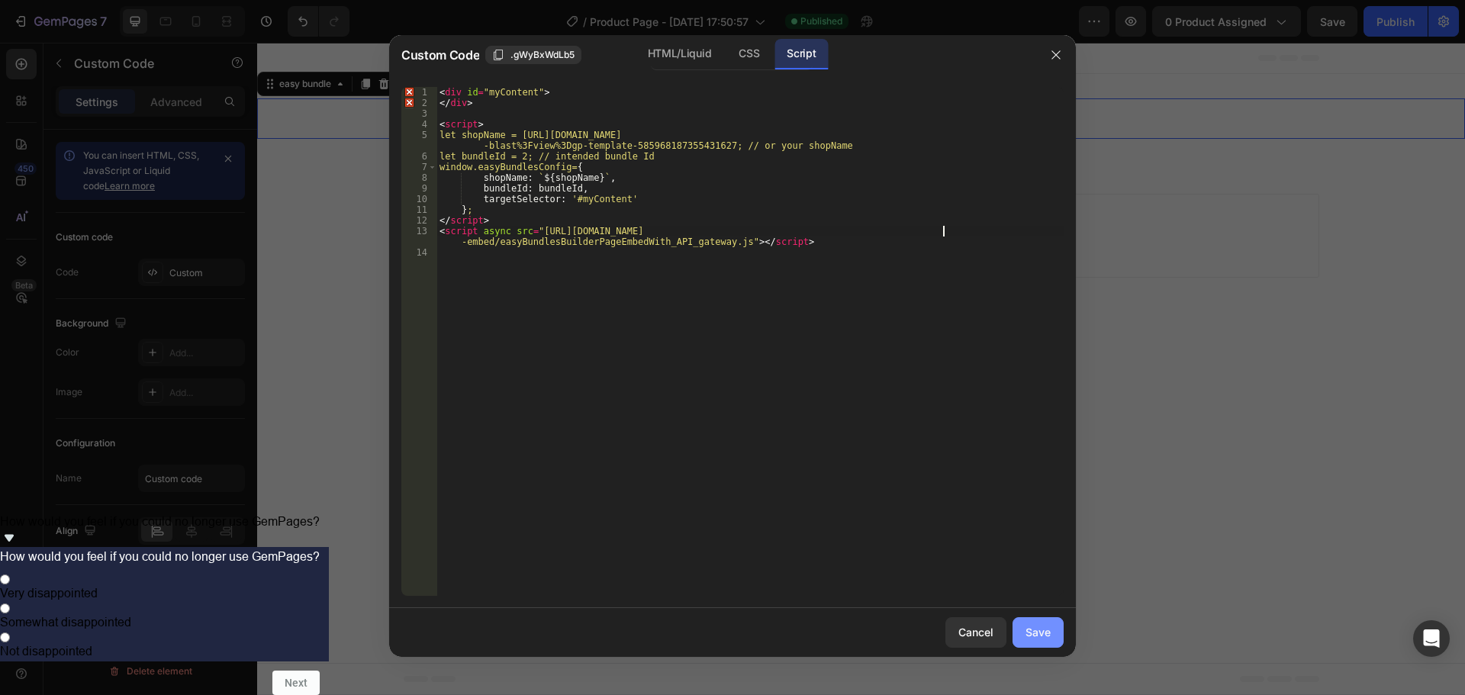
click at [1030, 632] on div "Save" at bounding box center [1037, 632] width 25 height 16
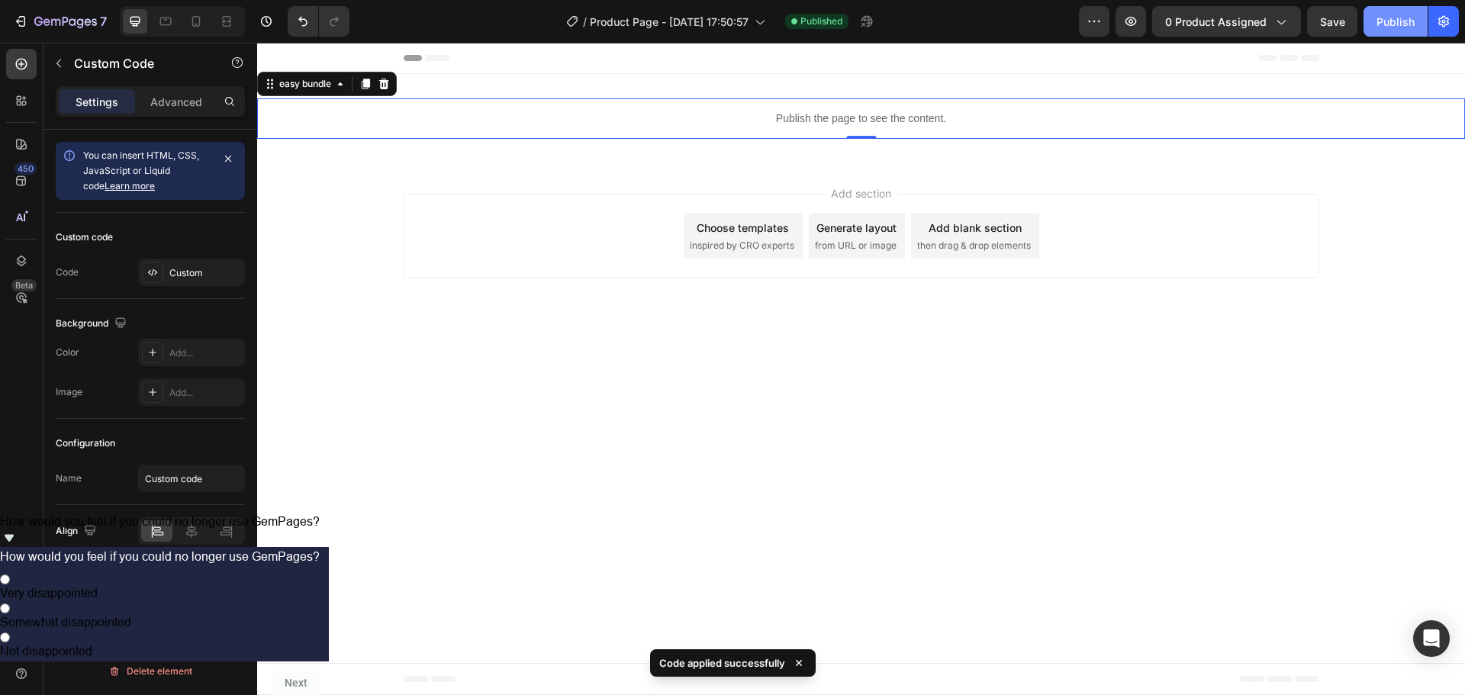
click at [1386, 26] on div "Publish" at bounding box center [1395, 22] width 38 height 16
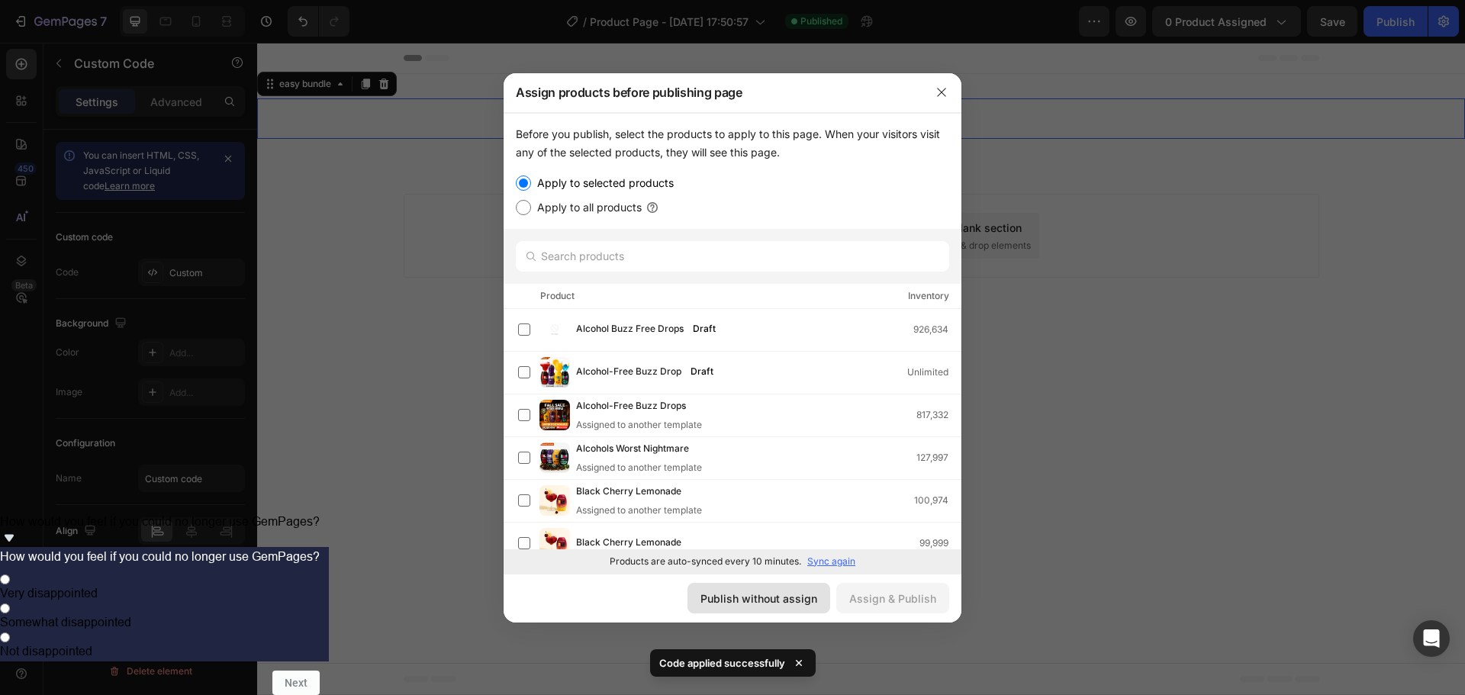
click at [750, 604] on div "Publish without assign" at bounding box center [758, 599] width 117 height 16
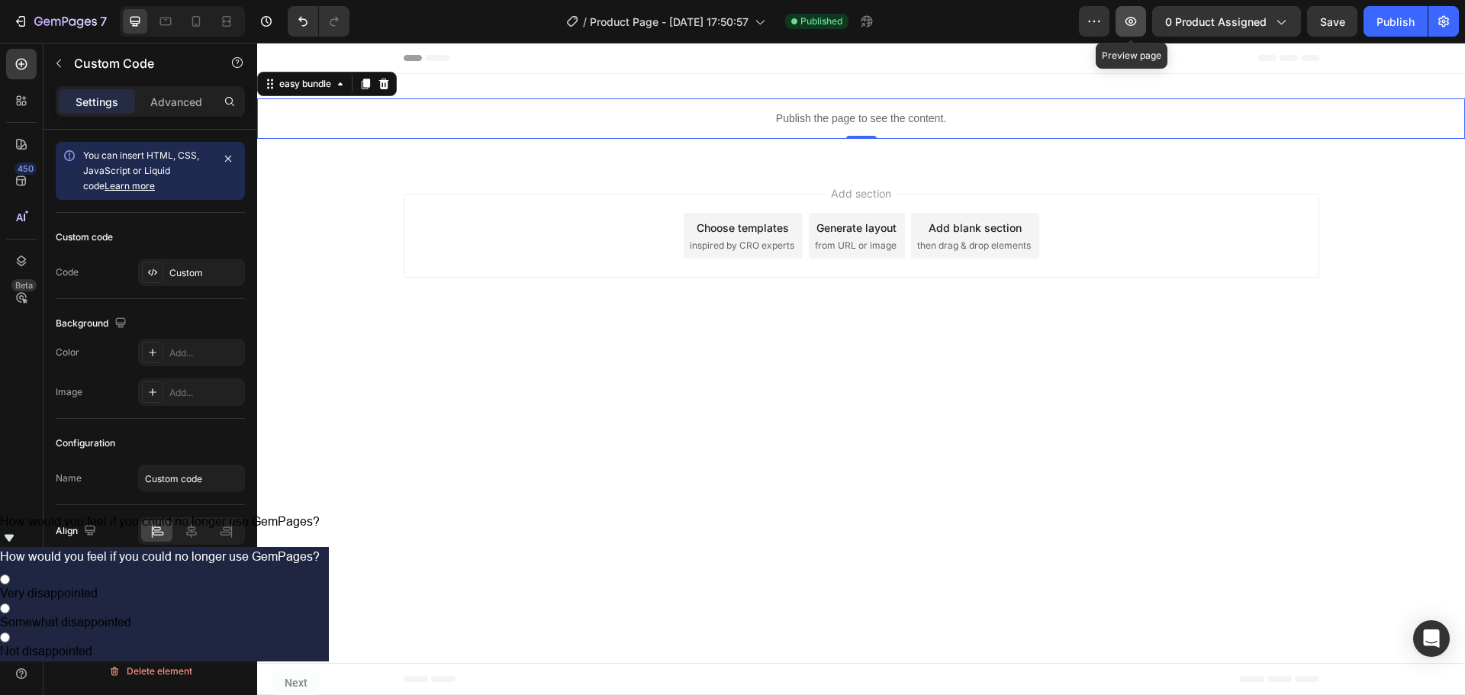
click at [1133, 21] on icon "button" at bounding box center [1130, 21] width 5 height 5
click at [267, 14] on icon "button" at bounding box center [266, 21] width 15 height 15
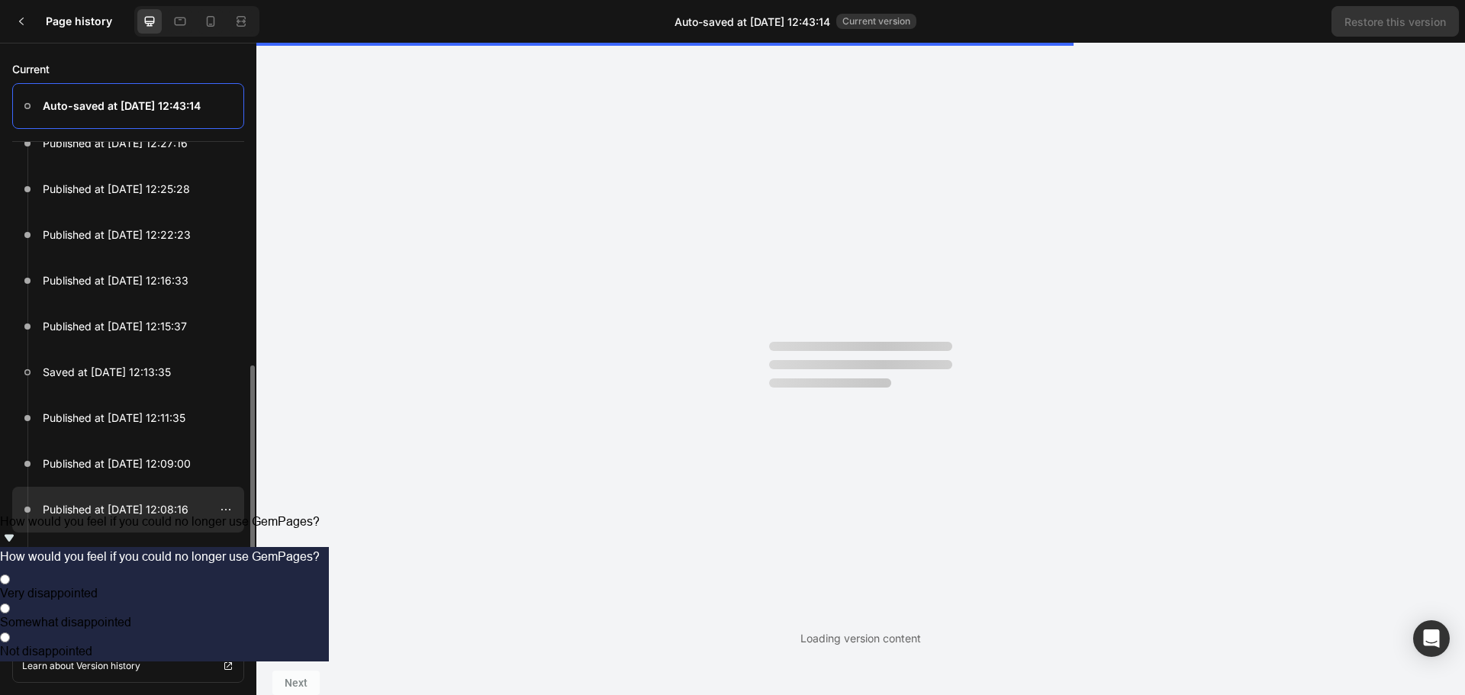
scroll to position [455, 0]
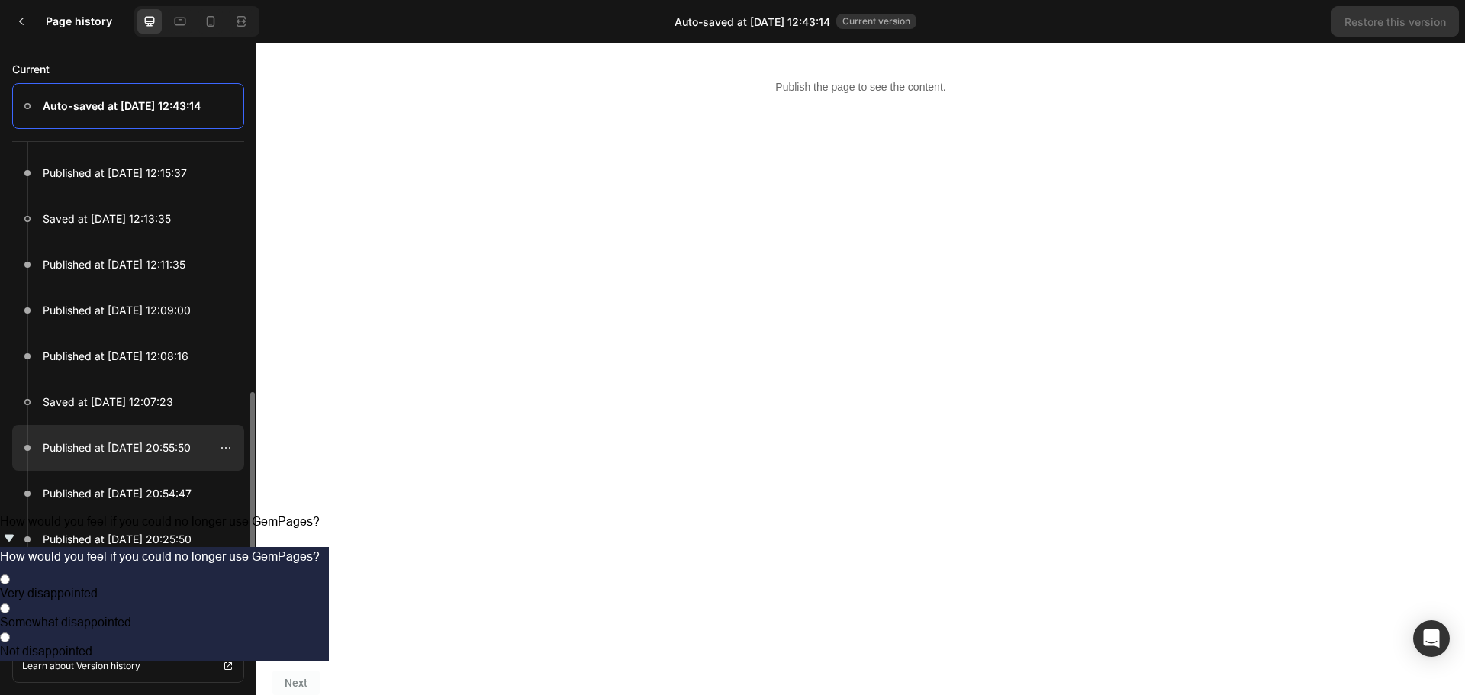
click at [139, 445] on p "Published at [DATE] 20:55:50" at bounding box center [117, 448] width 148 height 18
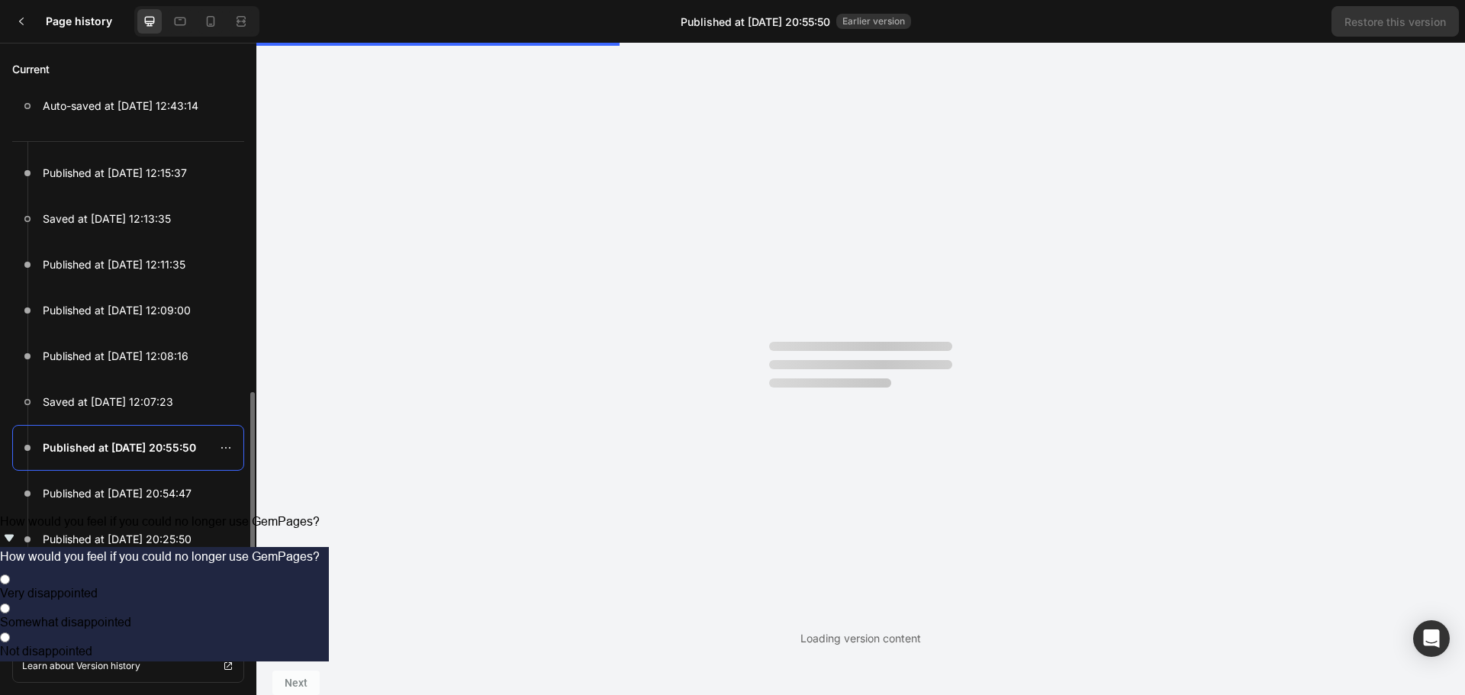
scroll to position [0, 0]
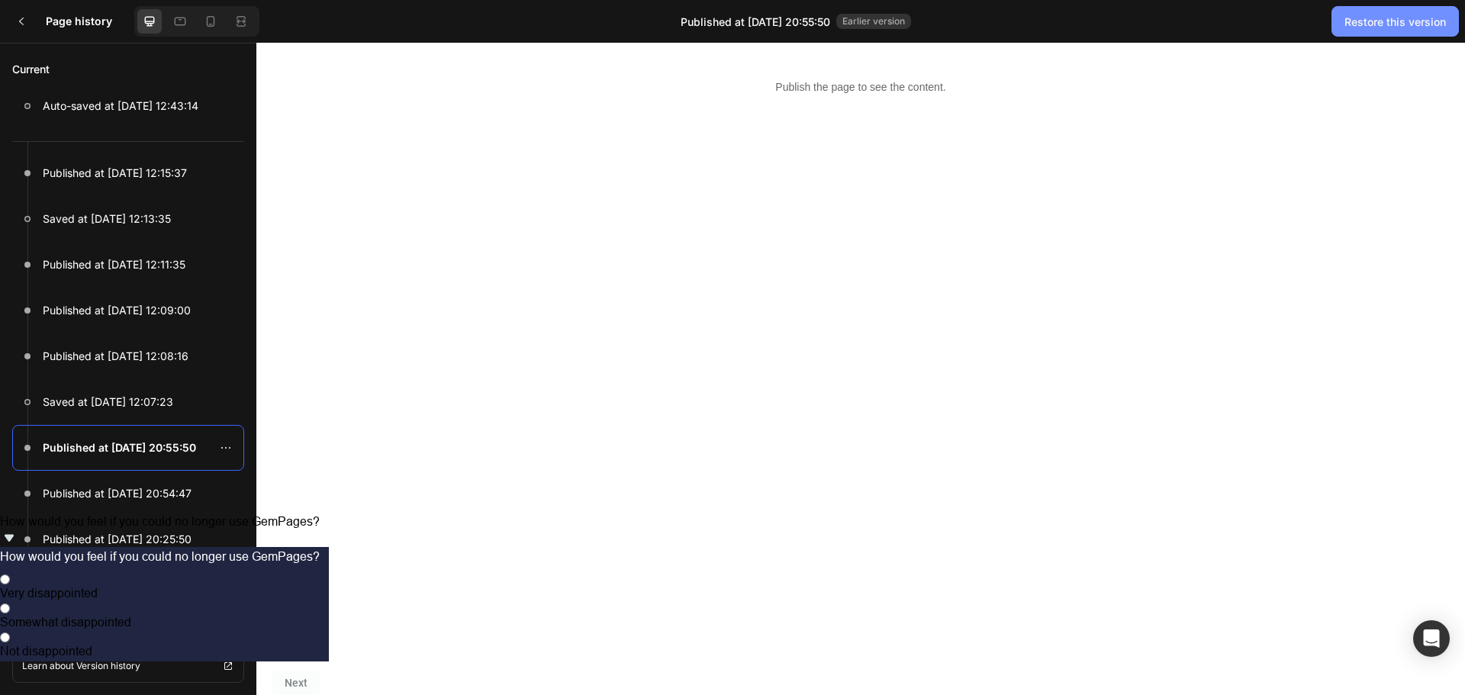
click at [1373, 19] on div "Restore this version" at bounding box center [1394, 22] width 101 height 16
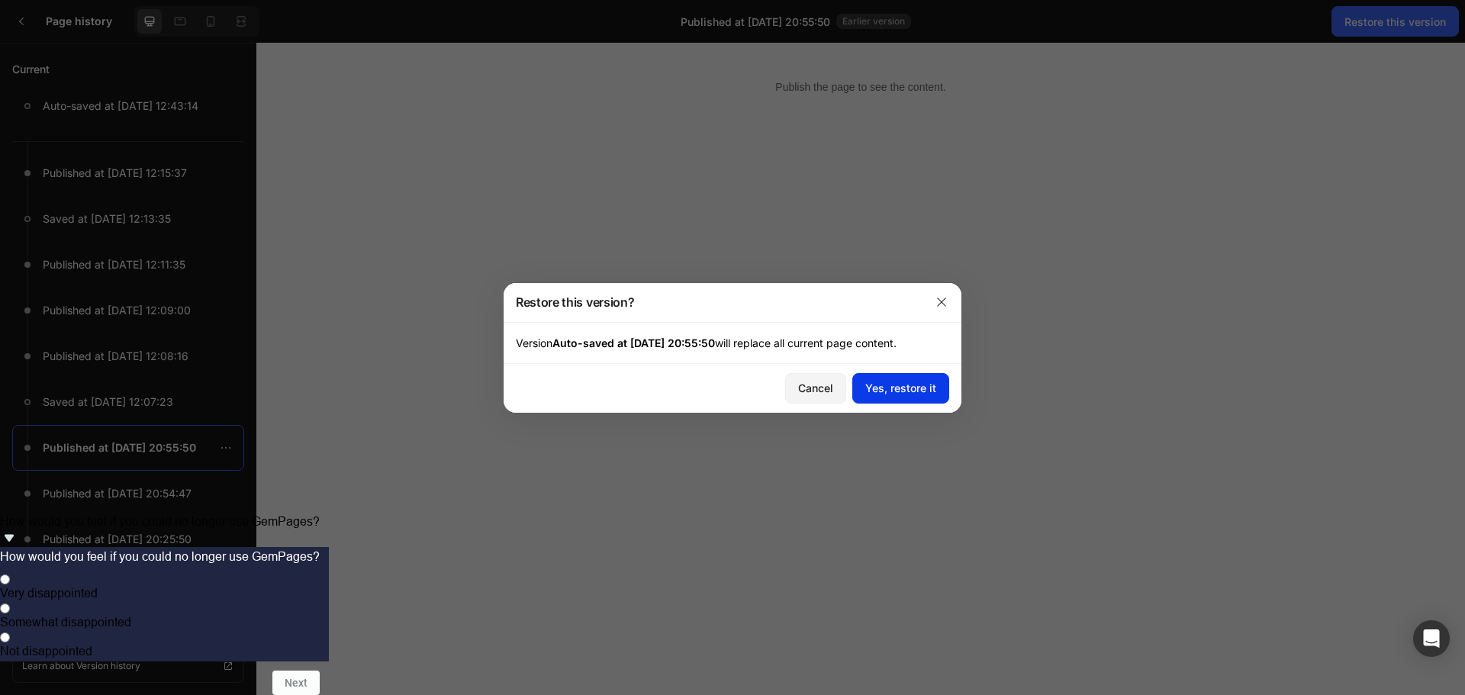
click at [907, 392] on div "Yes, restore it" at bounding box center [900, 388] width 71 height 16
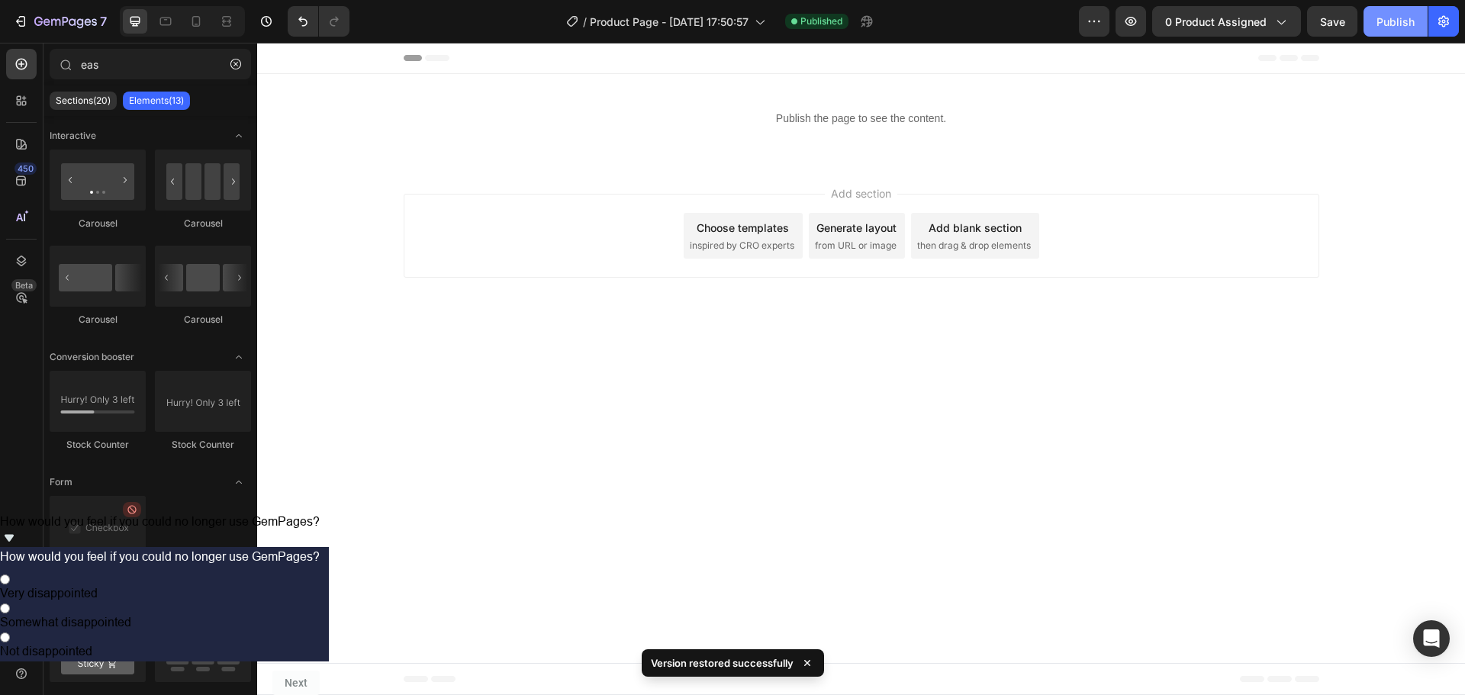
click at [1390, 19] on div "Publish" at bounding box center [1395, 22] width 38 height 16
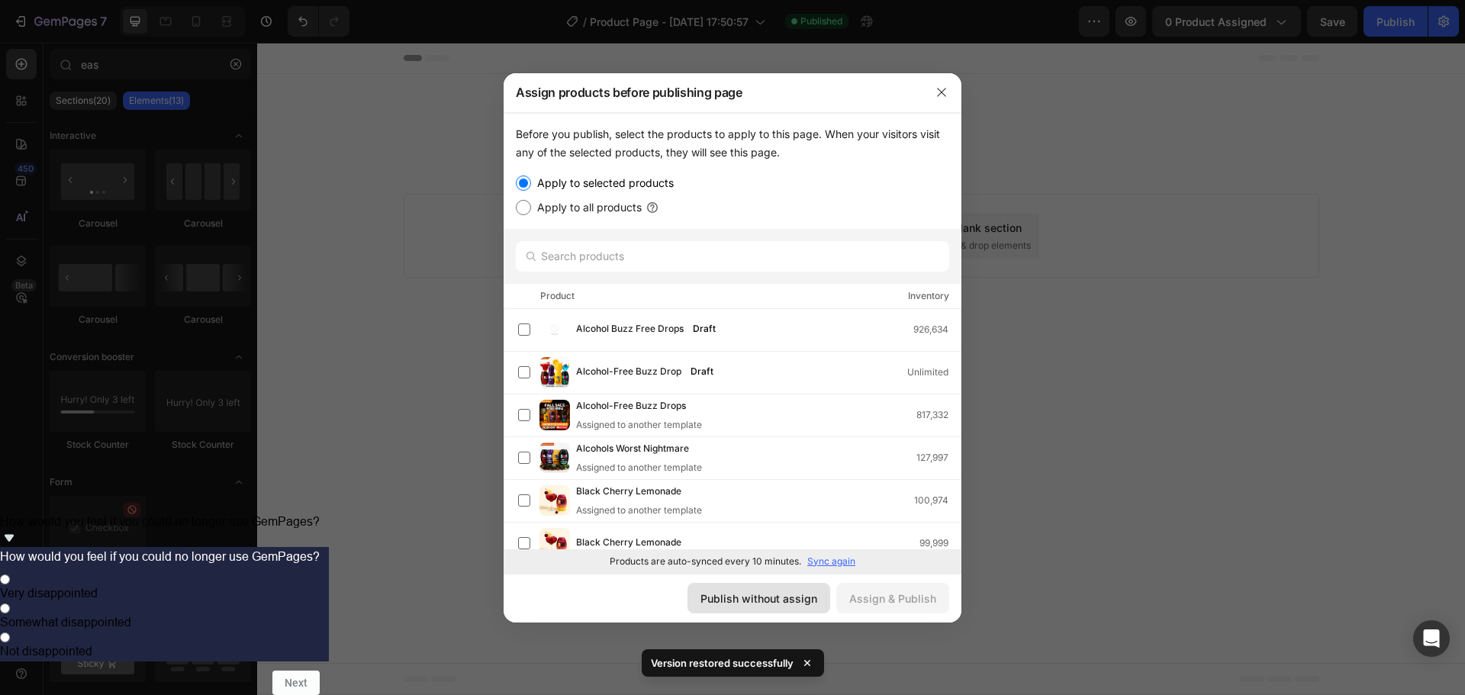
click at [793, 601] on div "Publish without assign" at bounding box center [758, 599] width 117 height 16
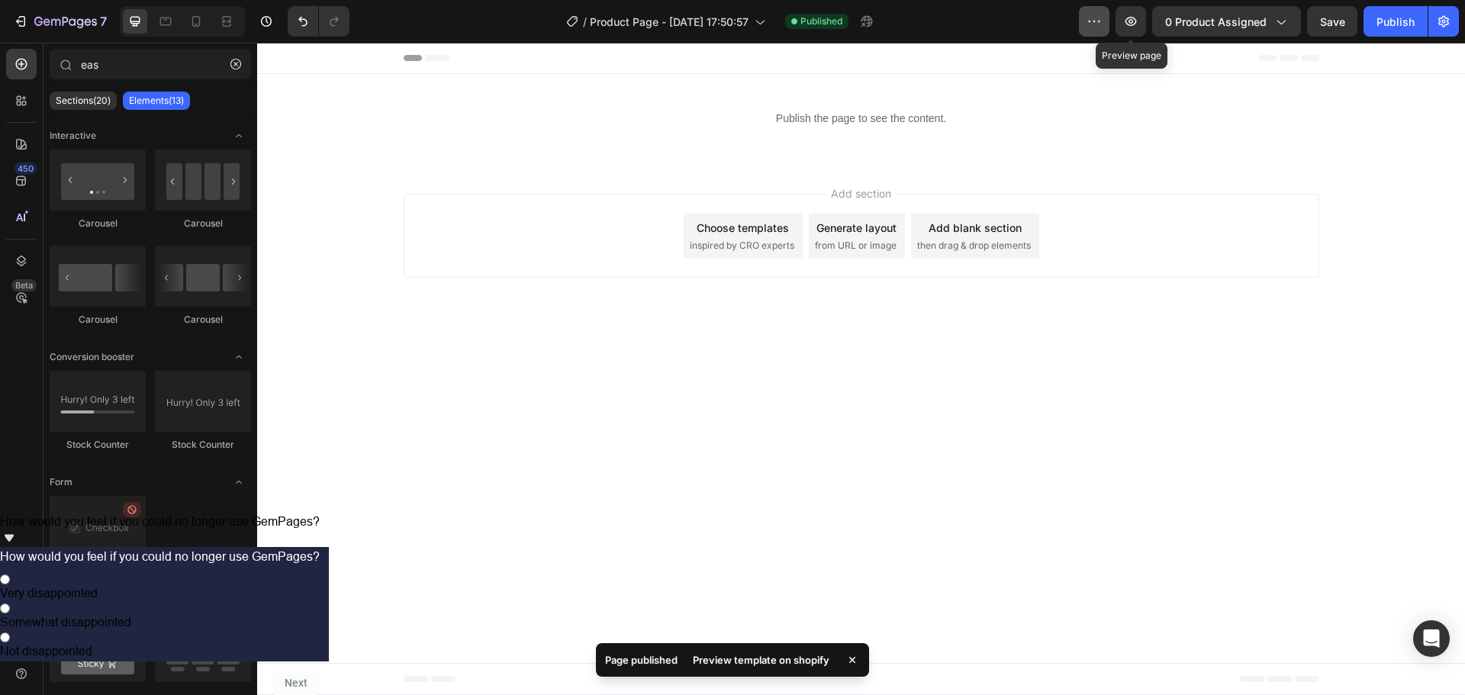
click at [1095, 28] on icon "button" at bounding box center [1093, 21] width 15 height 15
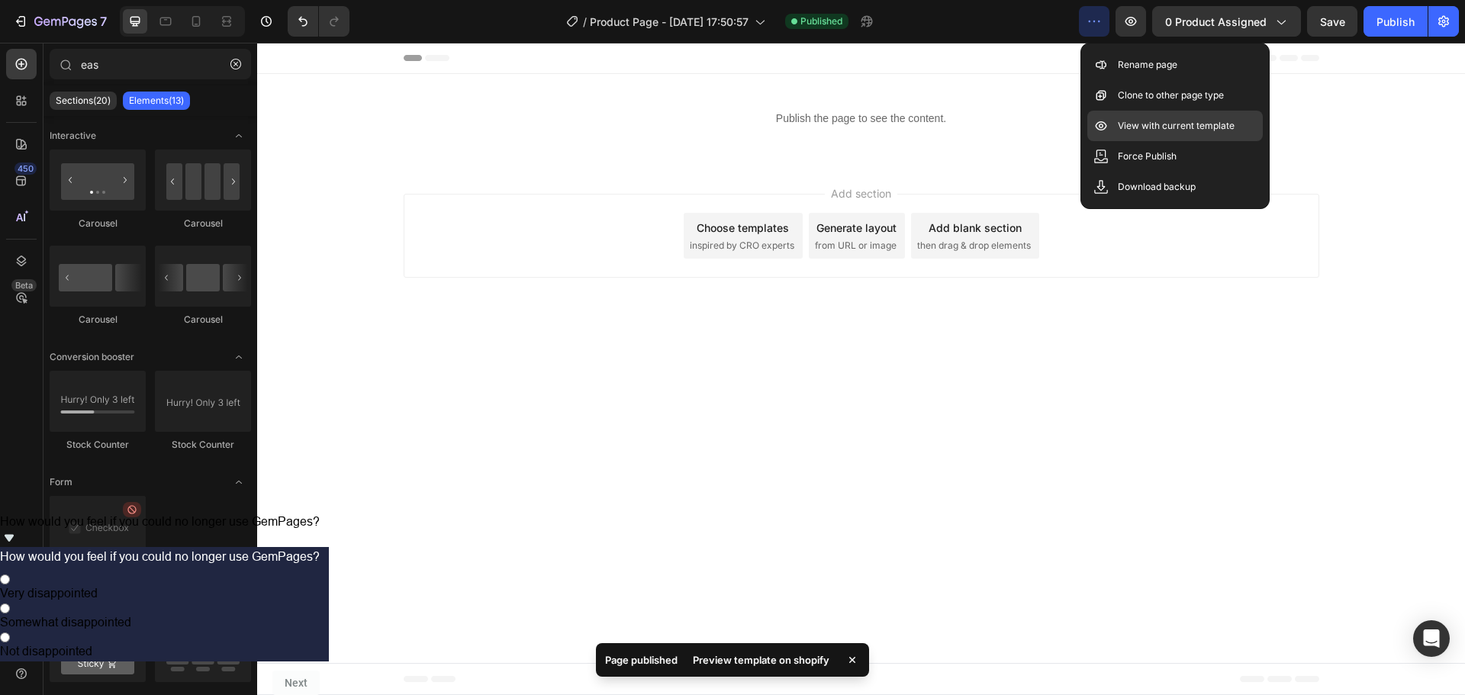
click at [1118, 121] on p "View with current template" at bounding box center [1176, 125] width 117 height 15
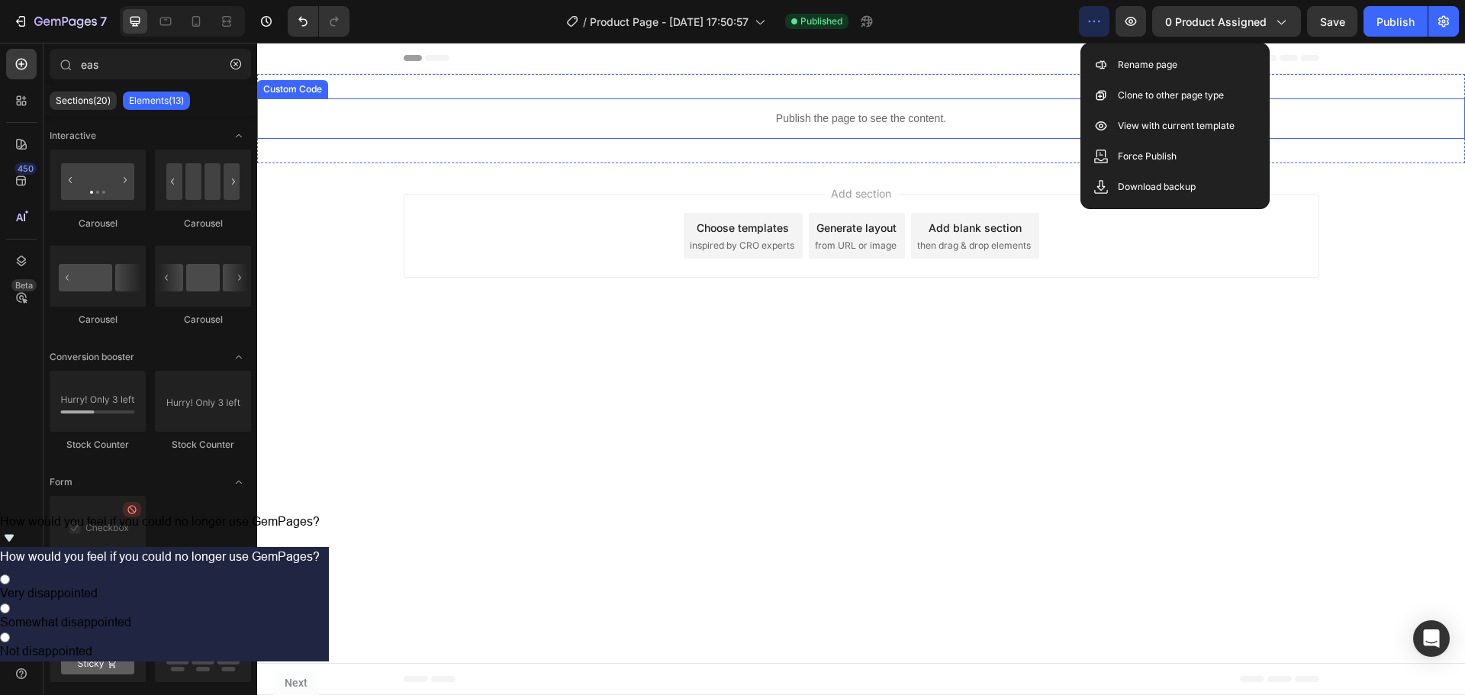
click at [847, 111] on p "Publish the page to see the content." at bounding box center [861, 119] width 1208 height 16
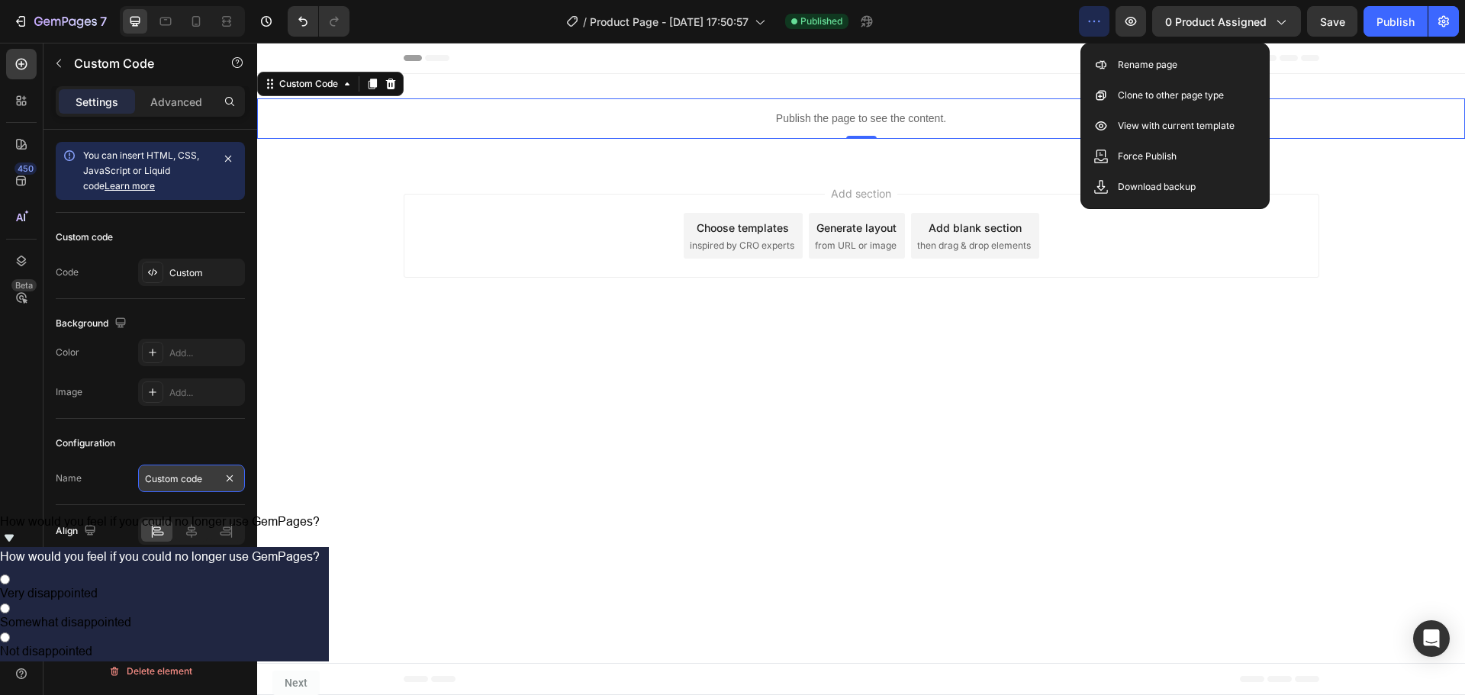
click at [182, 477] on input "Custom code" at bounding box center [191, 478] width 107 height 27
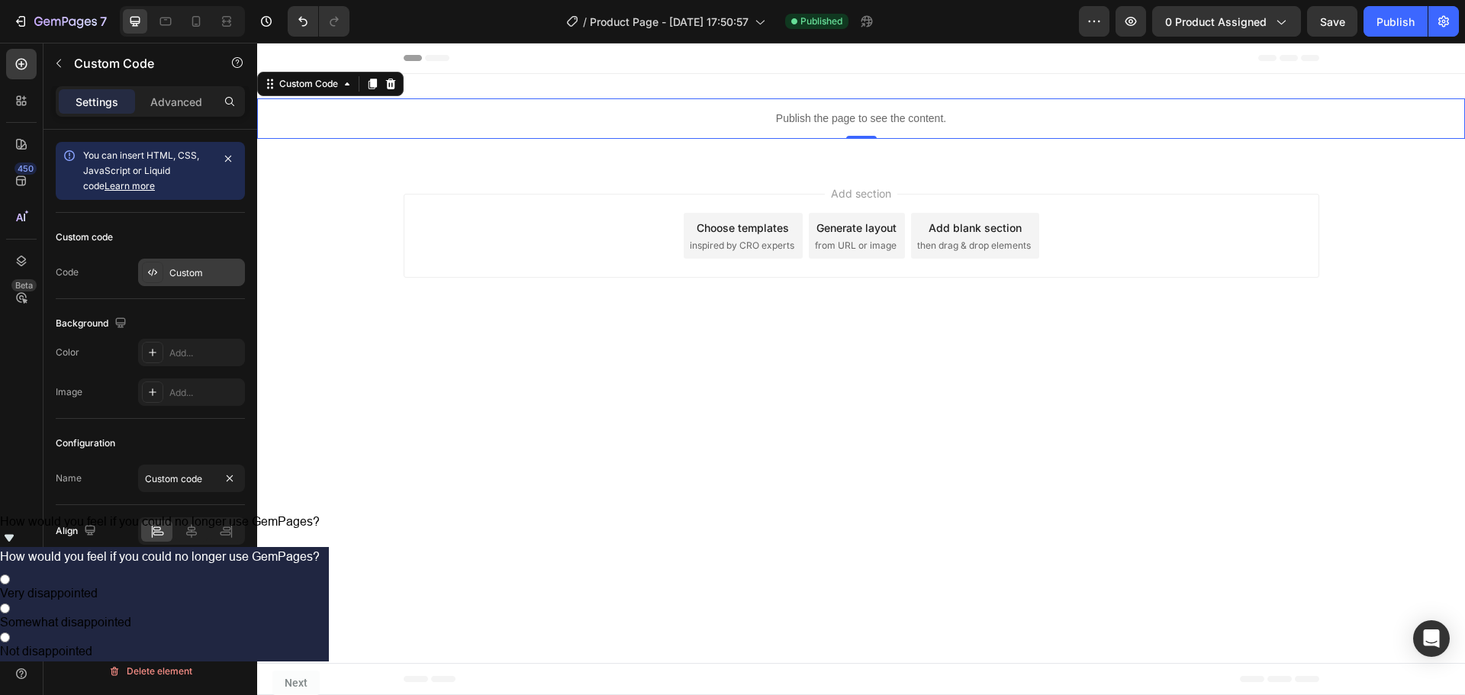
click at [188, 266] on div "Custom" at bounding box center [205, 273] width 72 height 14
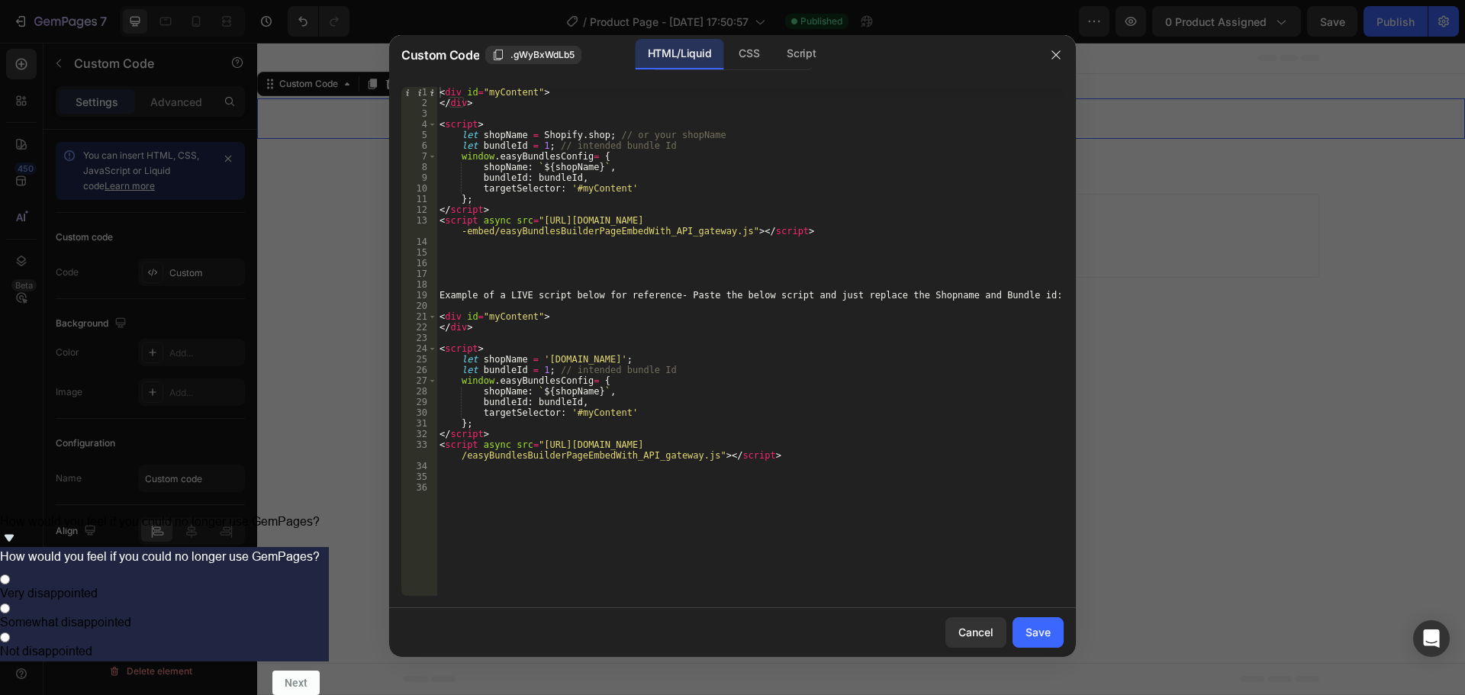
click at [800, 290] on div "< div id = "myContent" > </ div > < script > let shopName = Shopify . shop ; //…" at bounding box center [749, 352] width 627 height 530
type textarea "Example of a LIVE script below for reference- Paste the below script and just r…"
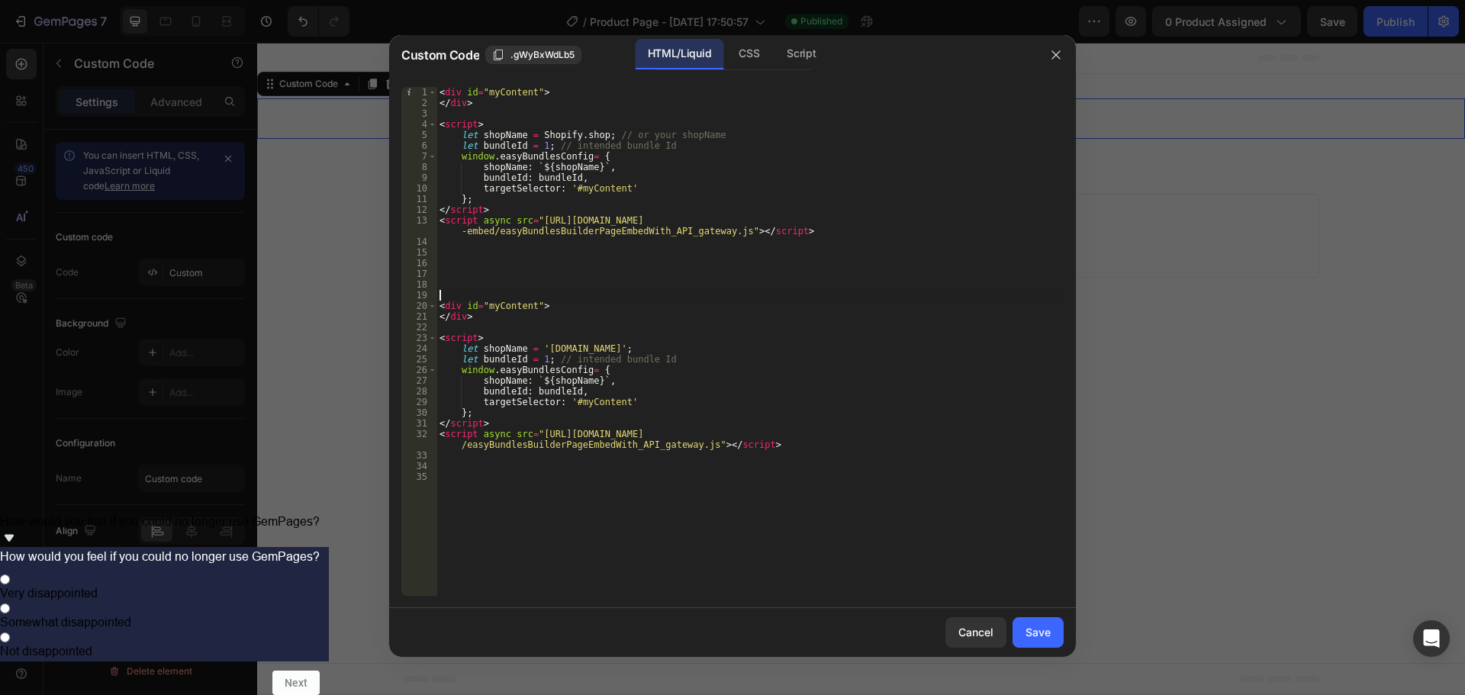
click at [538, 146] on div "< div id = "myContent" > </ div > < script > let shopName = Shopify . shop ; //…" at bounding box center [749, 352] width 627 height 530
click at [535, 361] on div "< div id = "myContent" > </ div > < script > let shopName = Shopify . shop ; //…" at bounding box center [749, 352] width 627 height 530
click at [948, 365] on div "< div id = "myContent" > </ div > < script > let shopName = Shopify . shop ; //…" at bounding box center [749, 352] width 627 height 530
type textarea "window.easyBundlesConfig= {"
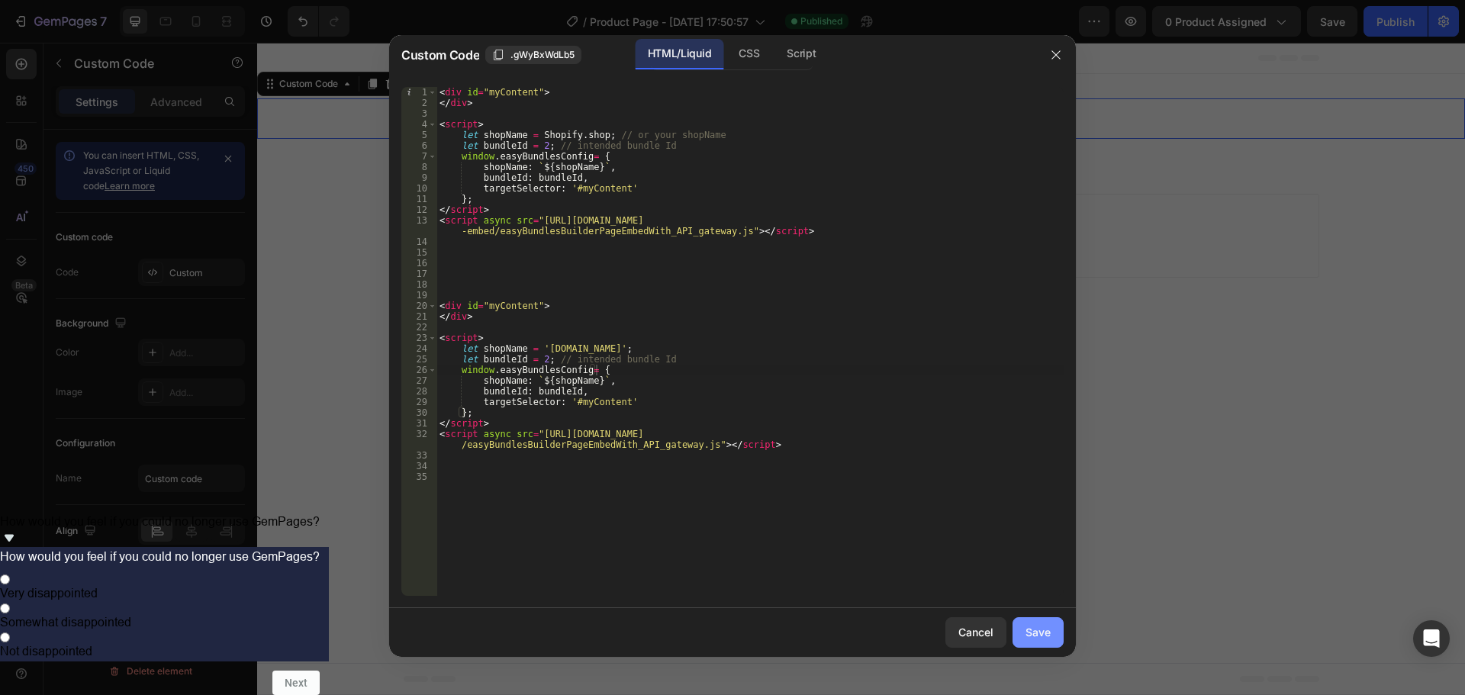
click at [1038, 634] on div "Save" at bounding box center [1037, 632] width 25 height 16
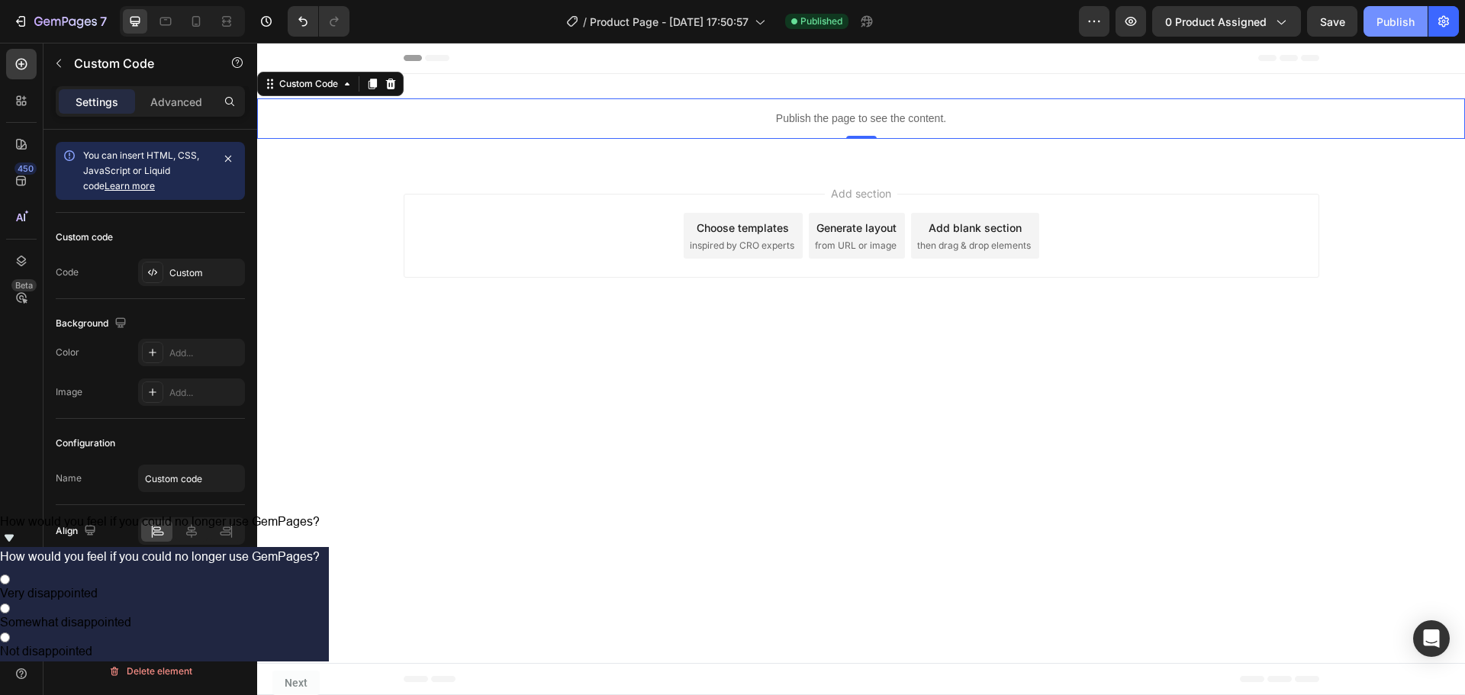
click at [1391, 31] on button "Publish" at bounding box center [1395, 21] width 64 height 31
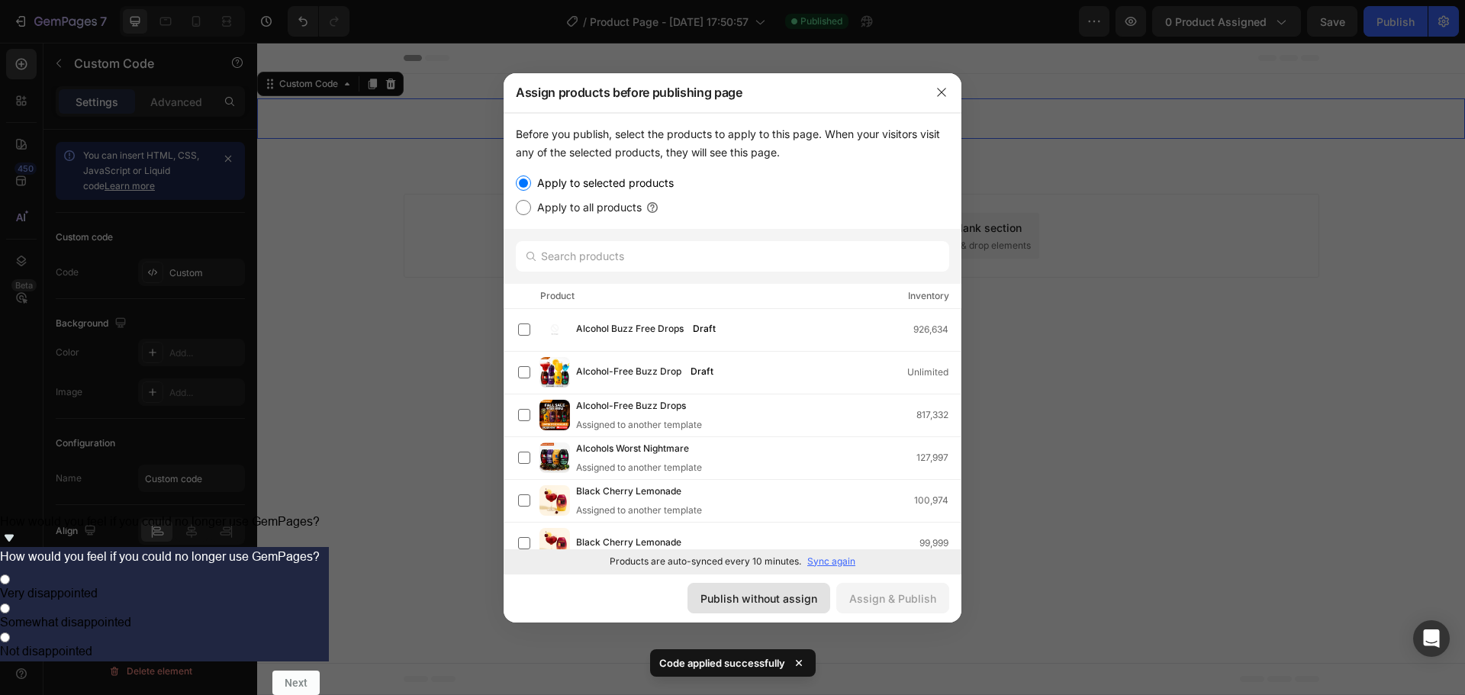
click at [730, 594] on div "Publish without assign" at bounding box center [758, 599] width 117 height 16
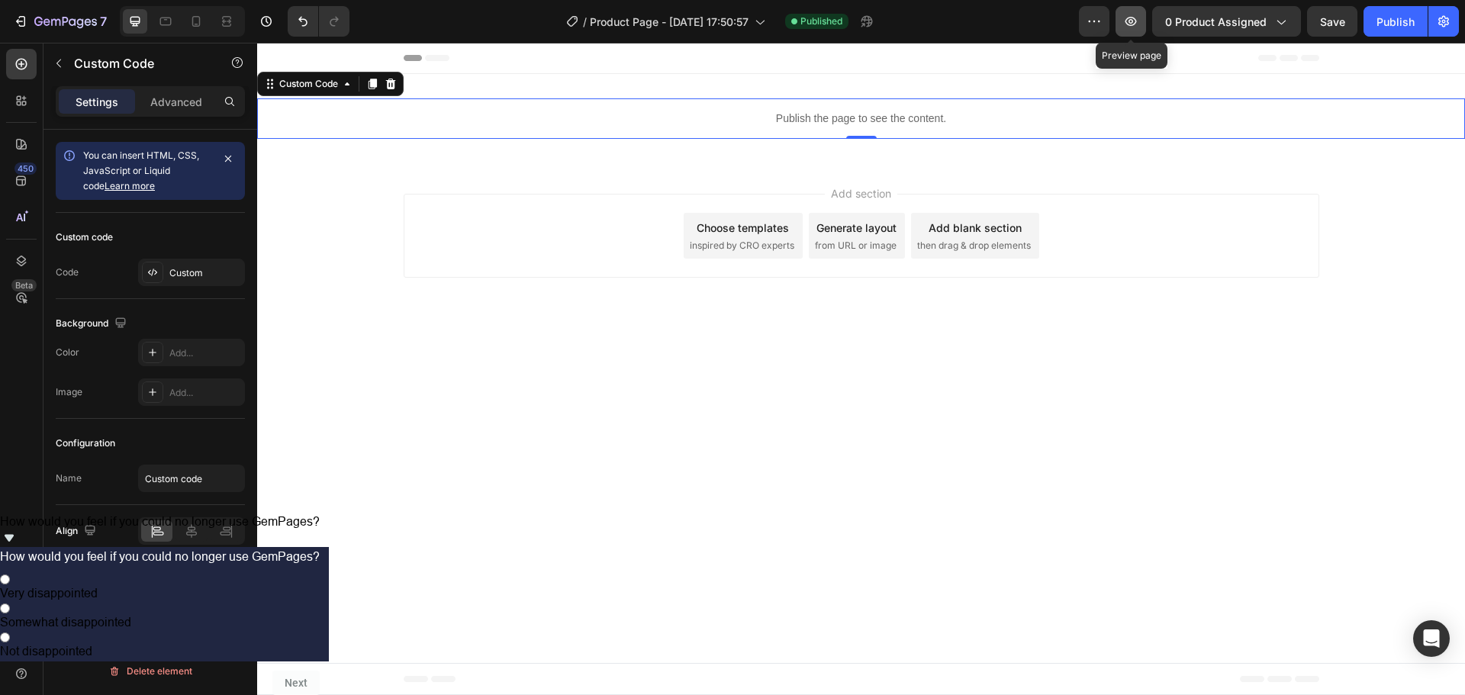
click at [1133, 22] on icon "button" at bounding box center [1130, 21] width 15 height 15
click at [664, 351] on body "Header Publish the page to see the content. Custom Code 0 Section 1 Root Start …" at bounding box center [861, 369] width 1208 height 652
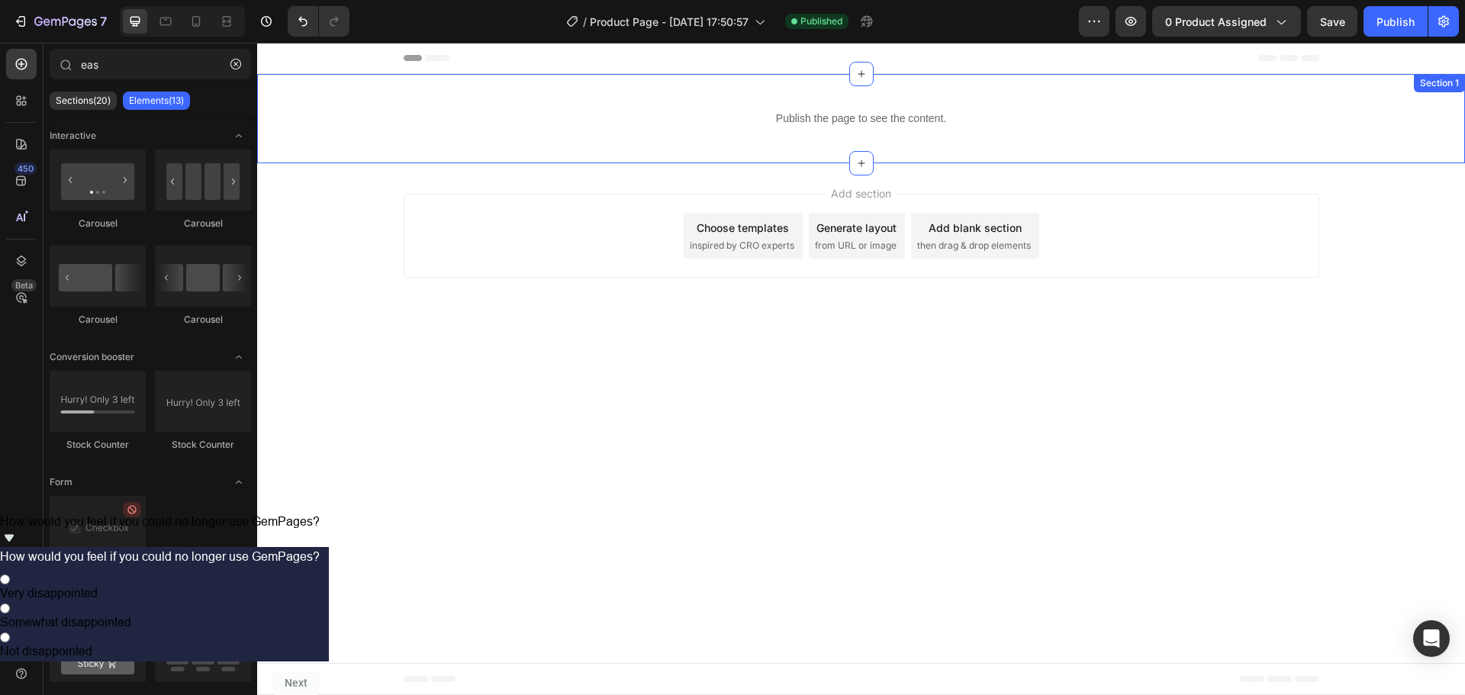
click at [668, 141] on div "Publish the page to see the content. Custom Code Section 1" at bounding box center [861, 118] width 1208 height 89
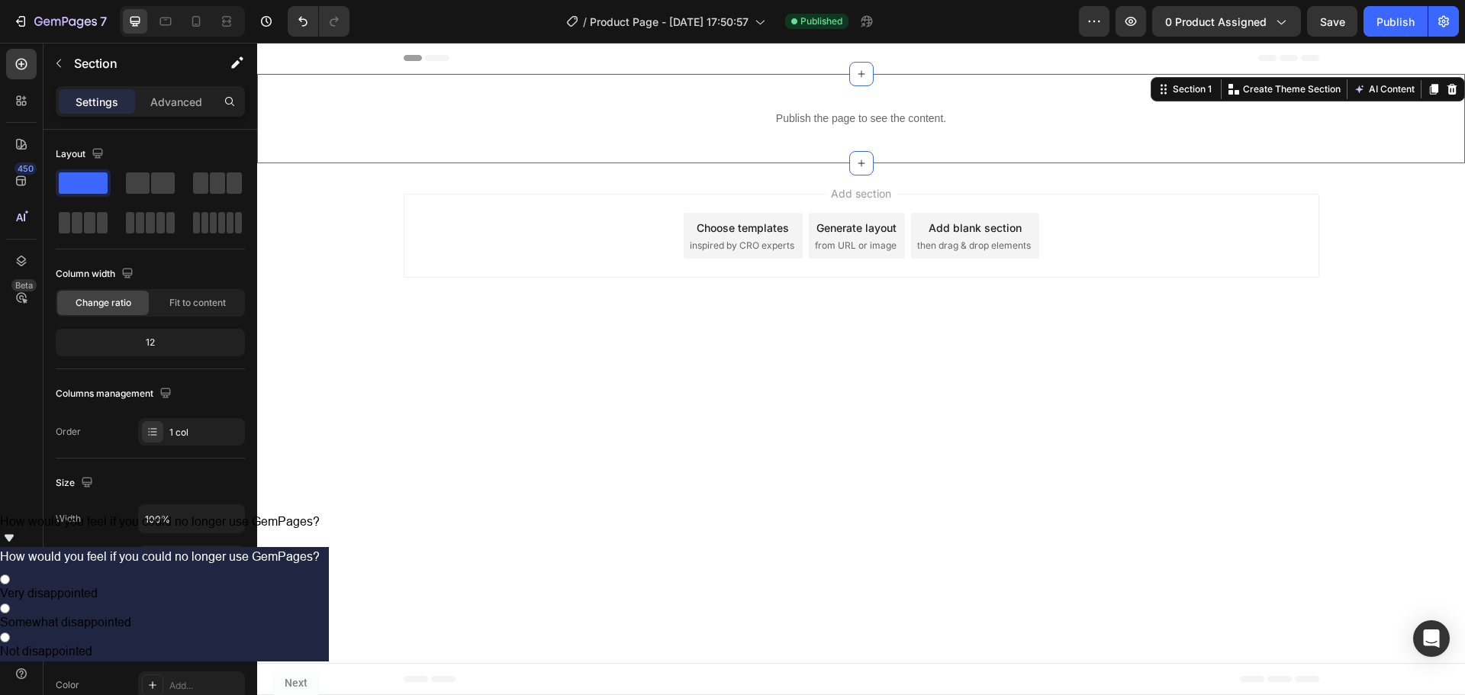
click at [1344, 317] on body "Header Publish the page to see the content. Custom Code Section 1 Create Theme …" at bounding box center [861, 369] width 1208 height 652
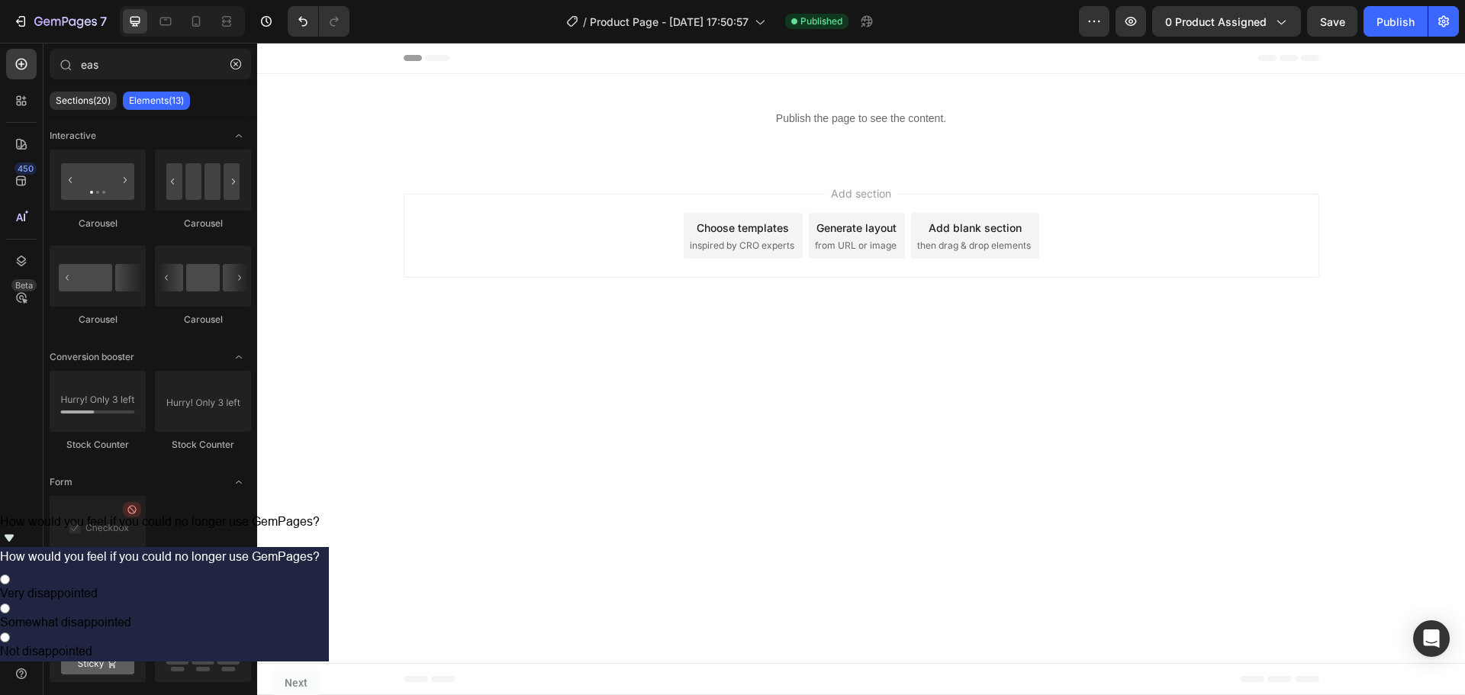
click at [1236, 167] on div "Add section Choose templates inspired by CRO experts Generate layout from URL o…" at bounding box center [861, 238] width 1208 height 151
click at [449, 79] on div "Publish the page to see the content. Custom Code Section 1" at bounding box center [861, 118] width 1208 height 89
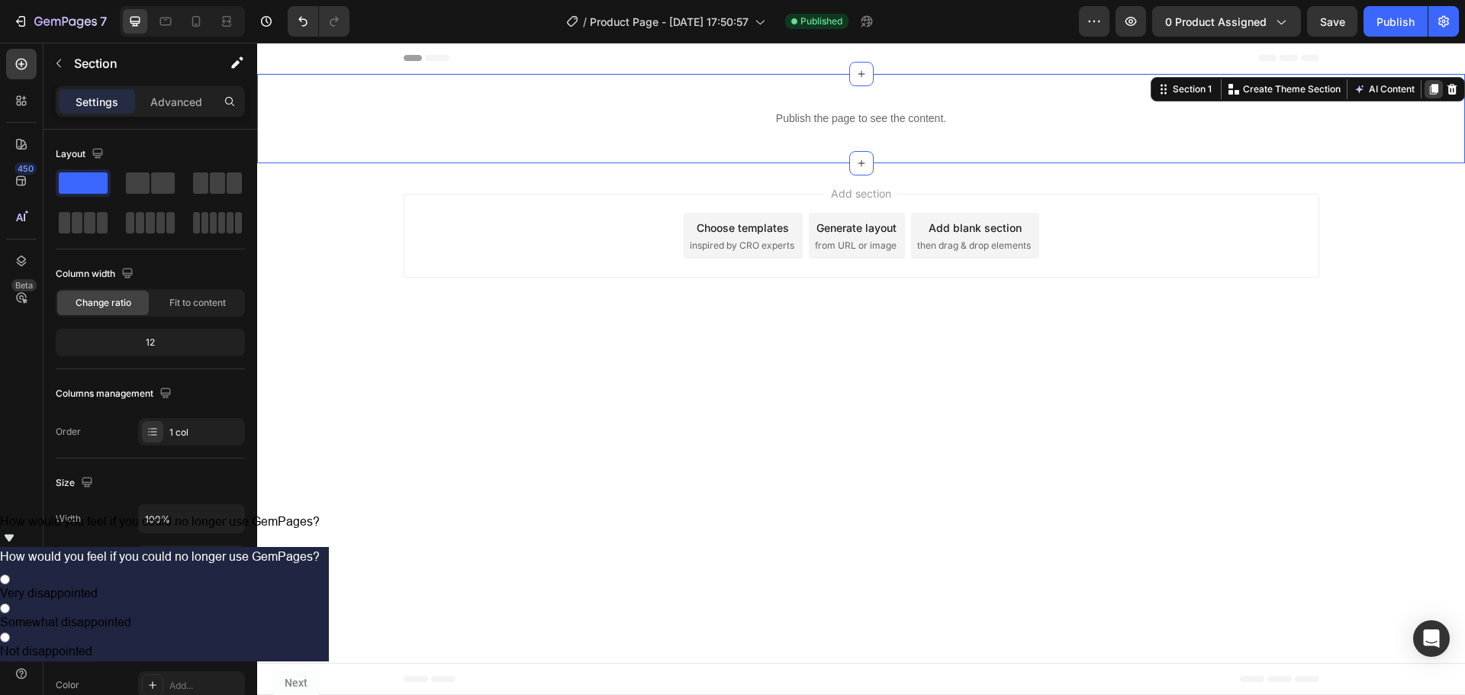
click at [1431, 90] on icon at bounding box center [1434, 89] width 12 height 12
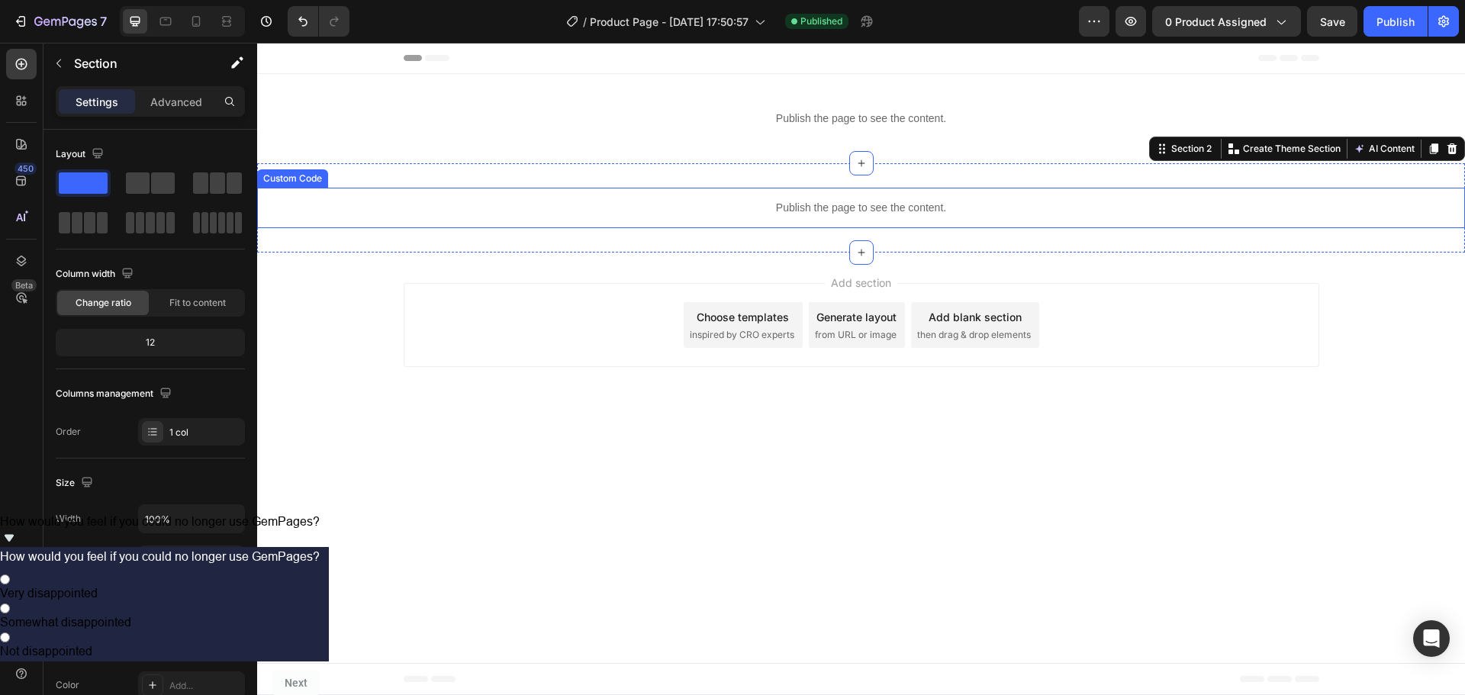
click at [943, 211] on p "Publish the page to see the content." at bounding box center [861, 208] width 1208 height 16
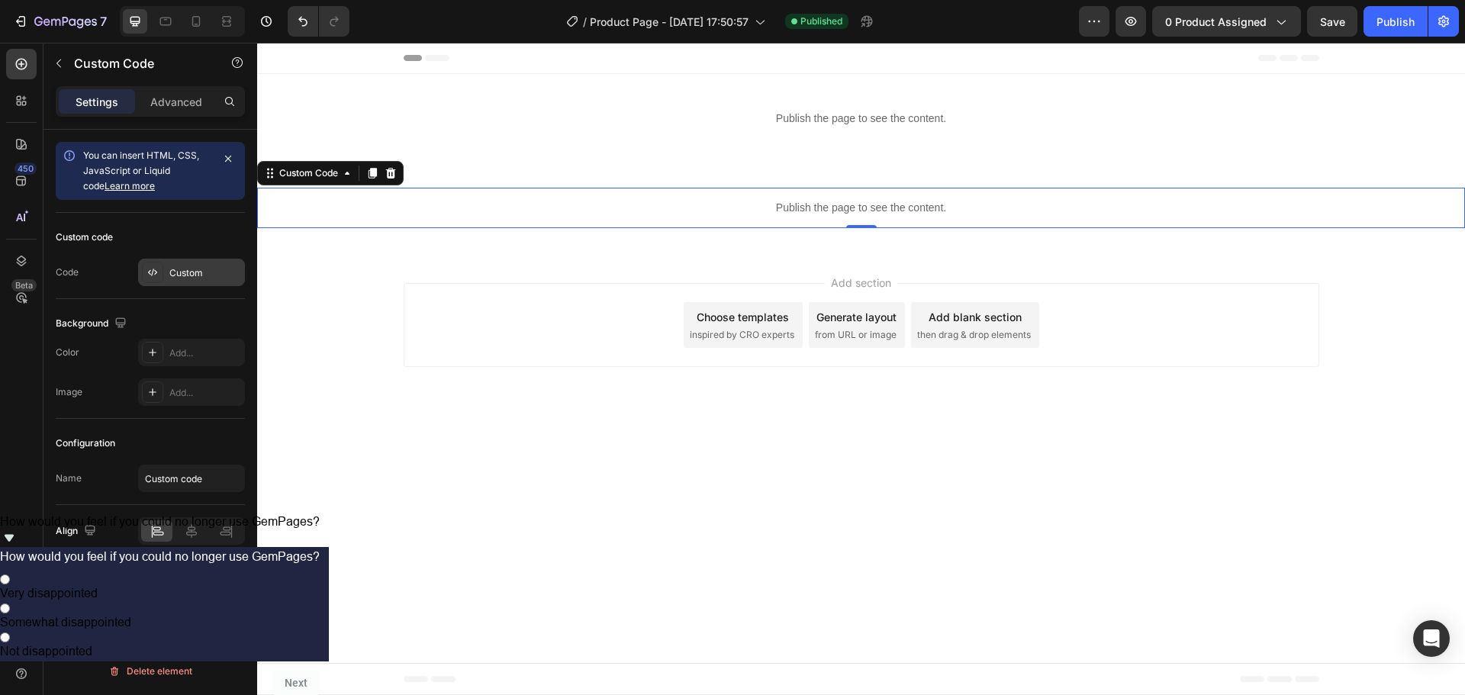
click at [173, 271] on div "Custom" at bounding box center [205, 273] width 72 height 14
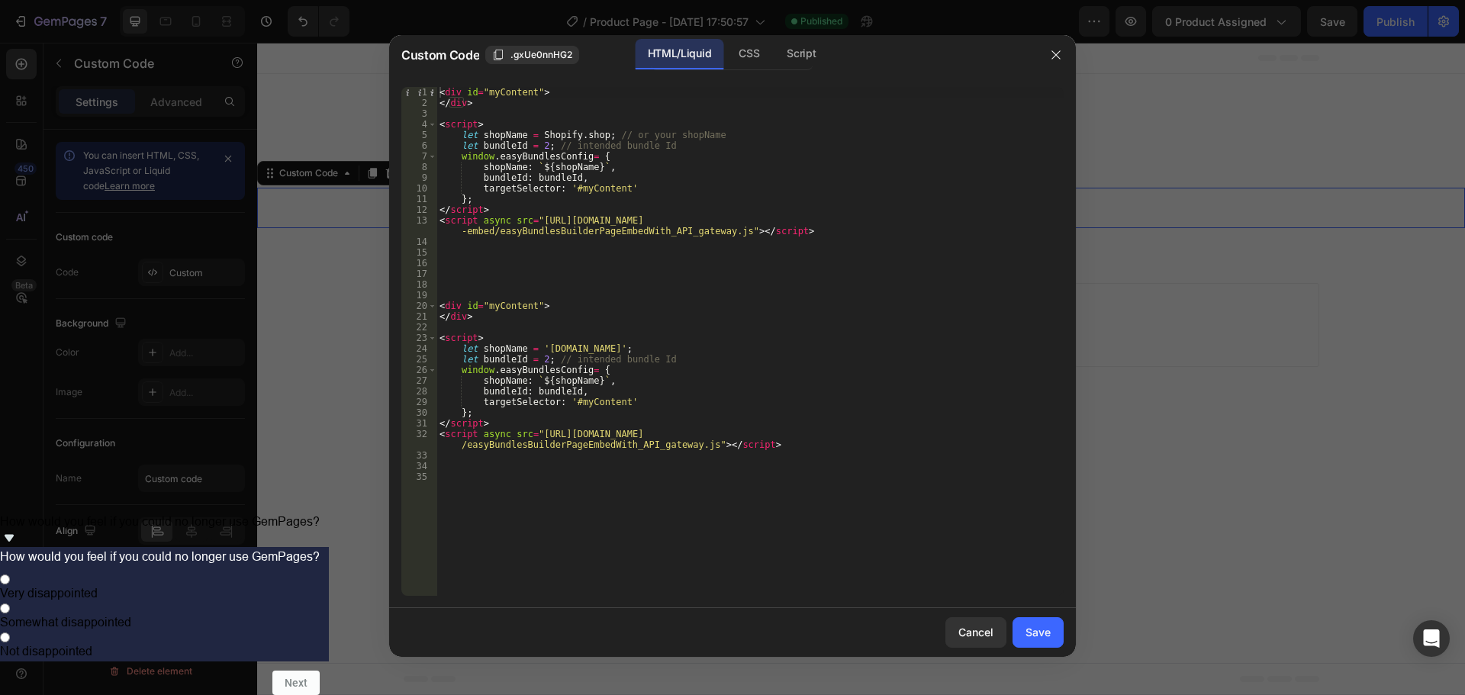
click at [538, 140] on div "< div id = "myContent" > </ div > < script > let shopName = Shopify . shop ; //…" at bounding box center [749, 352] width 627 height 530
click at [542, 362] on div "< div id = "myContent" > </ div > < script > let shopName = Shopify . shop ; //…" at bounding box center [749, 352] width 627 height 530
click at [662, 303] on div "< div id = "myContent" > </ div > < script > let shopName = Shopify . shop ; //…" at bounding box center [749, 352] width 627 height 530
paste textarea "[URL][DOMAIN_NAME]"
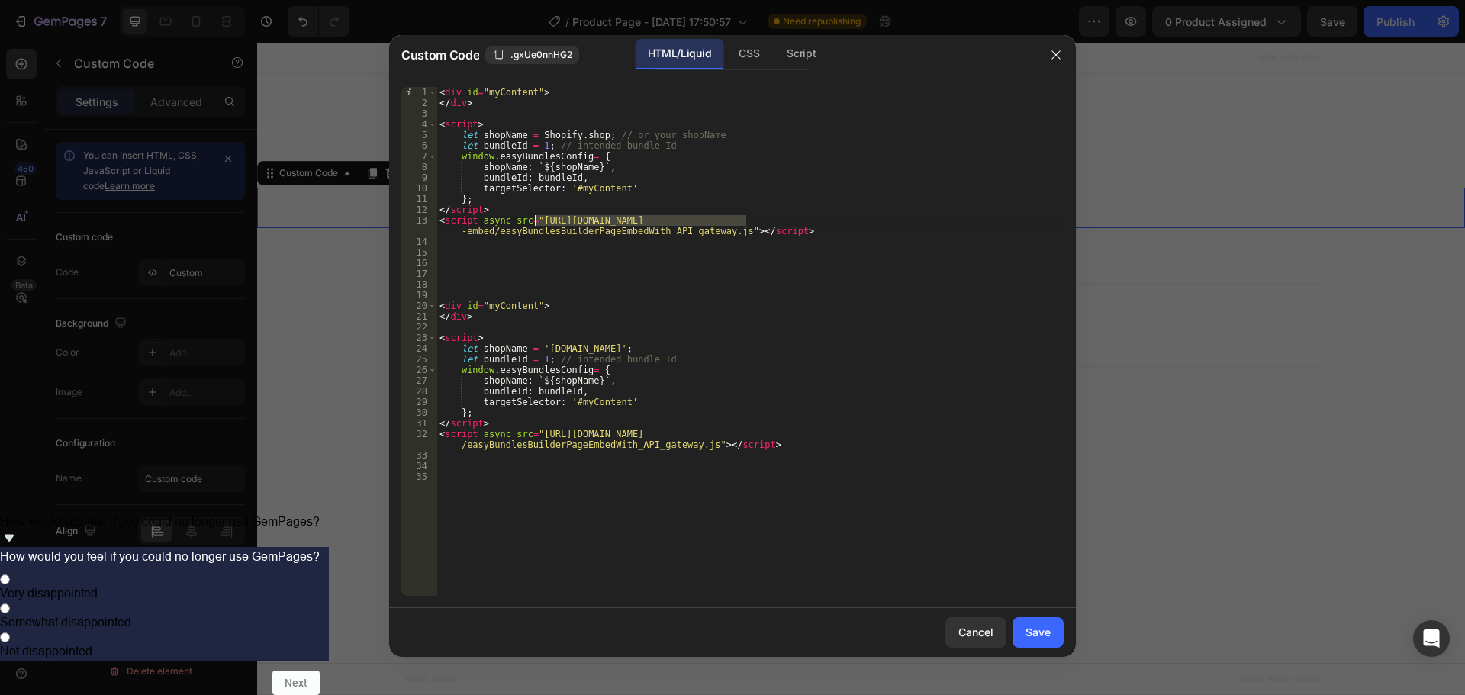
drag, startPoint x: 747, startPoint y: 221, endPoint x: 534, endPoint y: 220, distance: 212.9
click at [534, 220] on div "< div id = "myContent" > </ div > < script > let shopName = Shopify . shop ; //…" at bounding box center [749, 352] width 627 height 530
paste textarea "products/bundle-discount"
type textarea "<script async src="[URL][DOMAIN_NAME]"></script>"
click at [1023, 638] on button "Save" at bounding box center [1037, 632] width 51 height 31
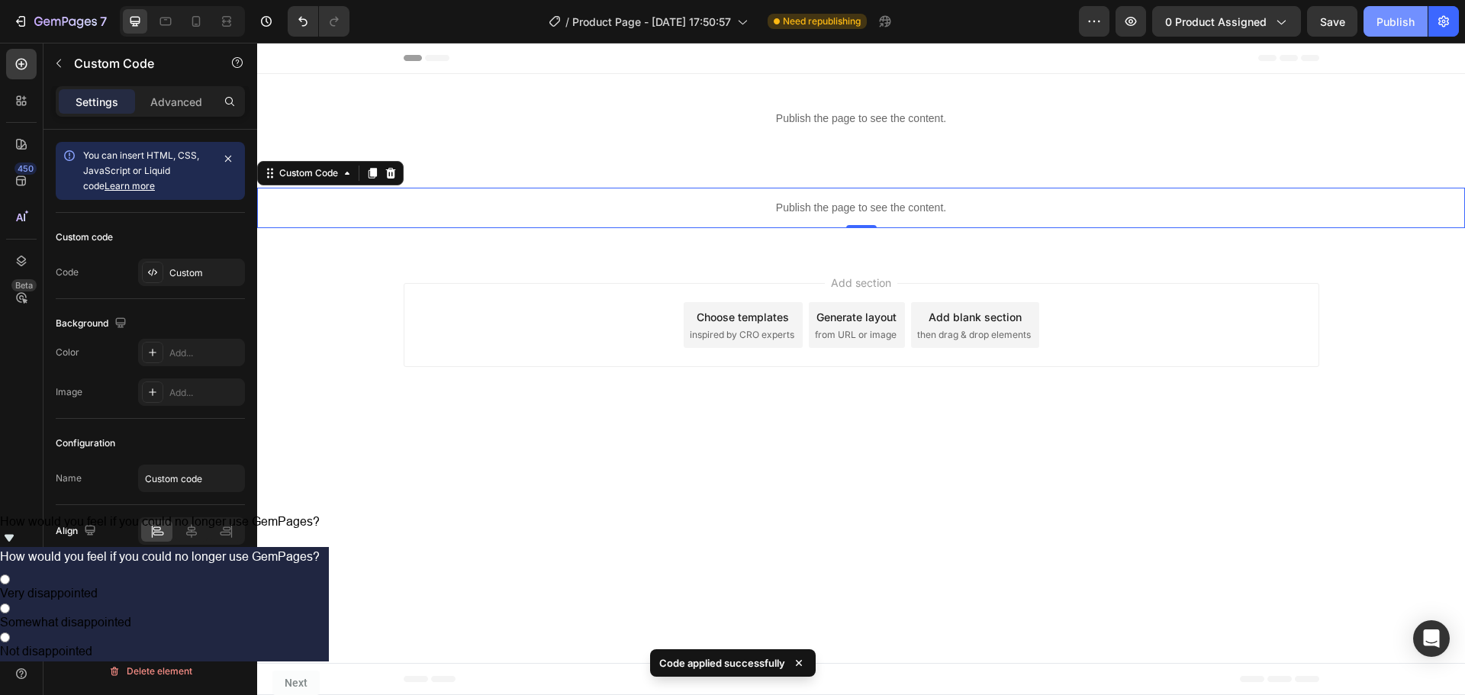
click at [1396, 14] on div "Publish" at bounding box center [1395, 22] width 38 height 16
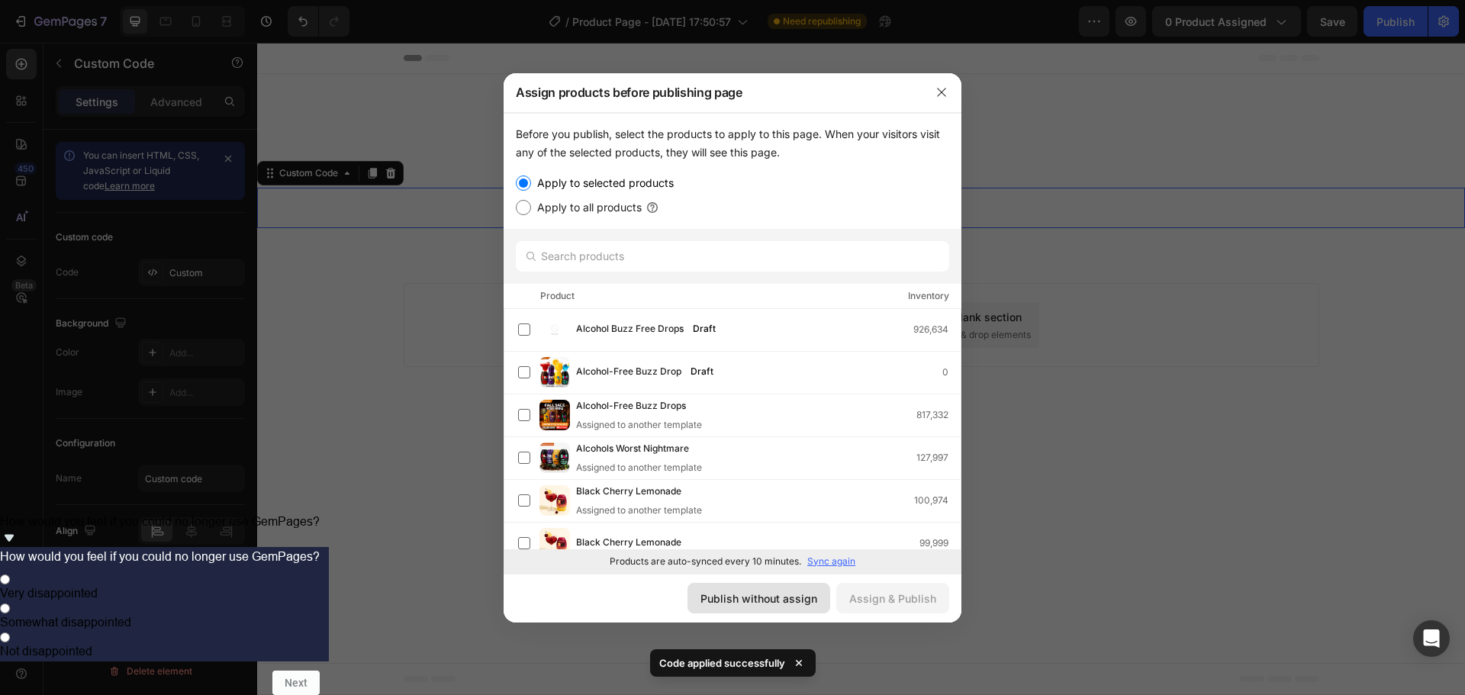
click at [756, 598] on div "Publish without assign" at bounding box center [758, 599] width 117 height 16
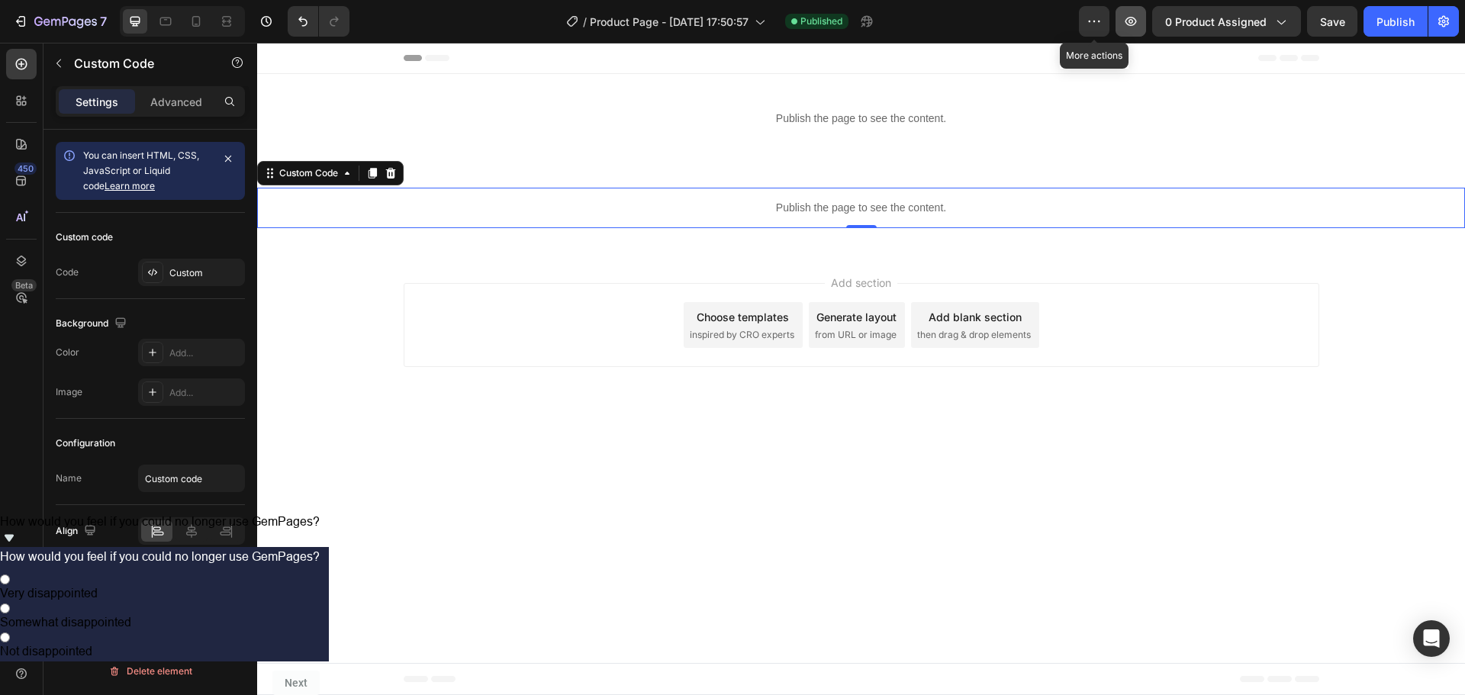
click at [1126, 25] on icon "button" at bounding box center [1130, 21] width 15 height 15
click at [1017, 467] on body "Header Publish the page to see the content. Custom Code Section 1 Publish the p…" at bounding box center [861, 369] width 1208 height 652
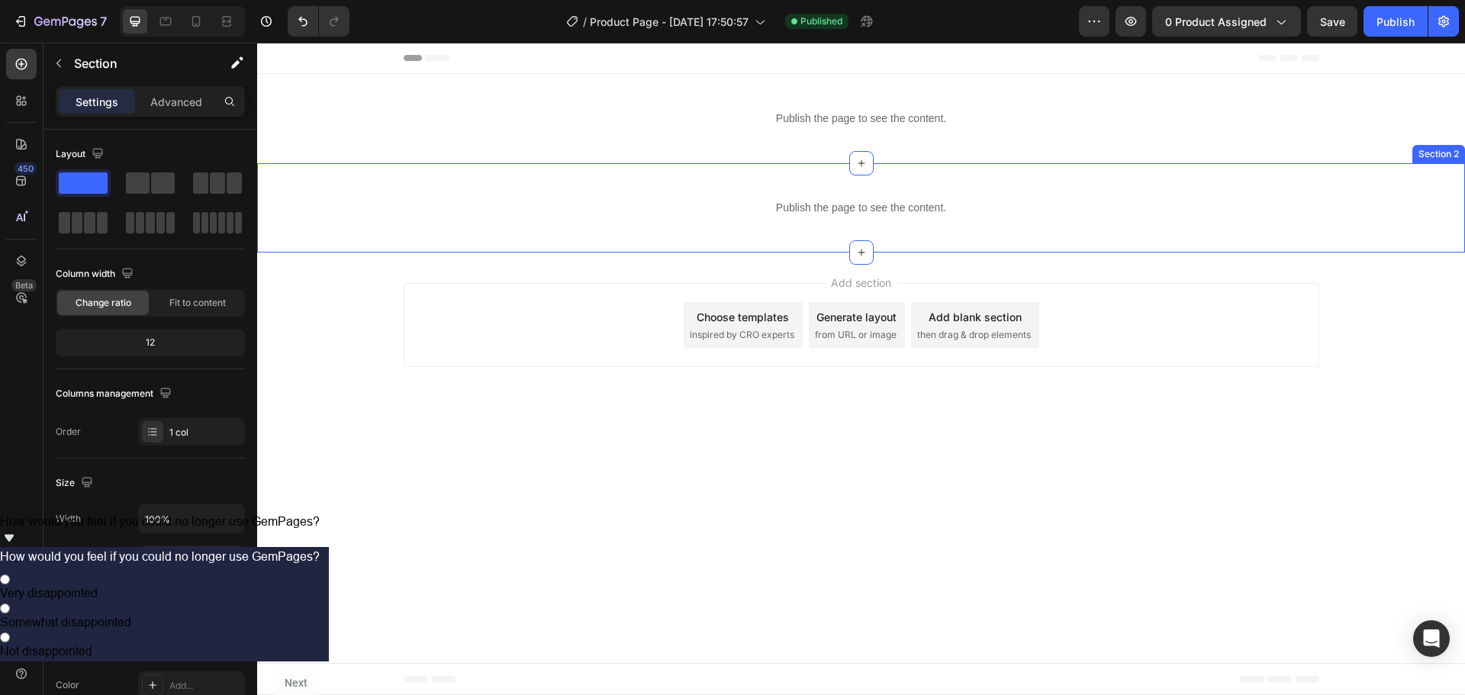
click at [430, 239] on div "Publish the page to see the content. Custom Code Section 2" at bounding box center [861, 207] width 1208 height 89
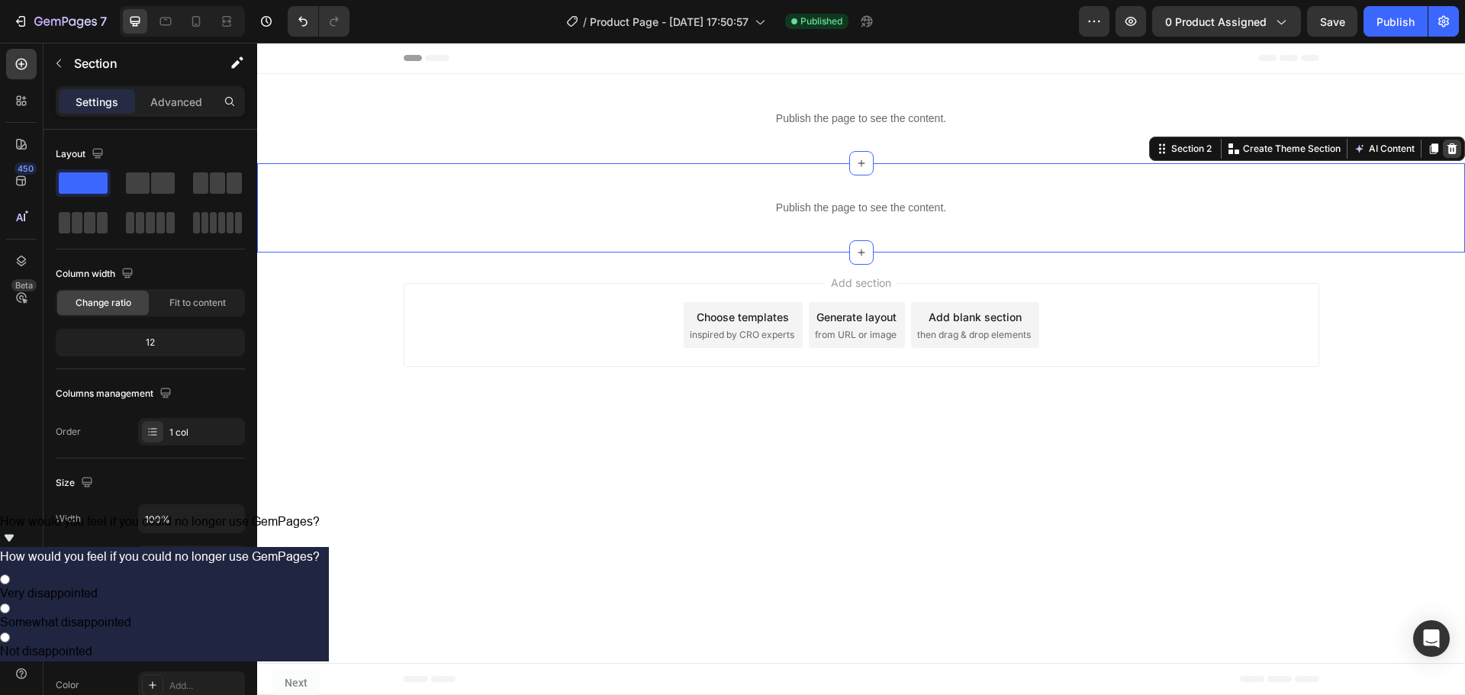
click at [1453, 153] on icon at bounding box center [1452, 148] width 10 height 11
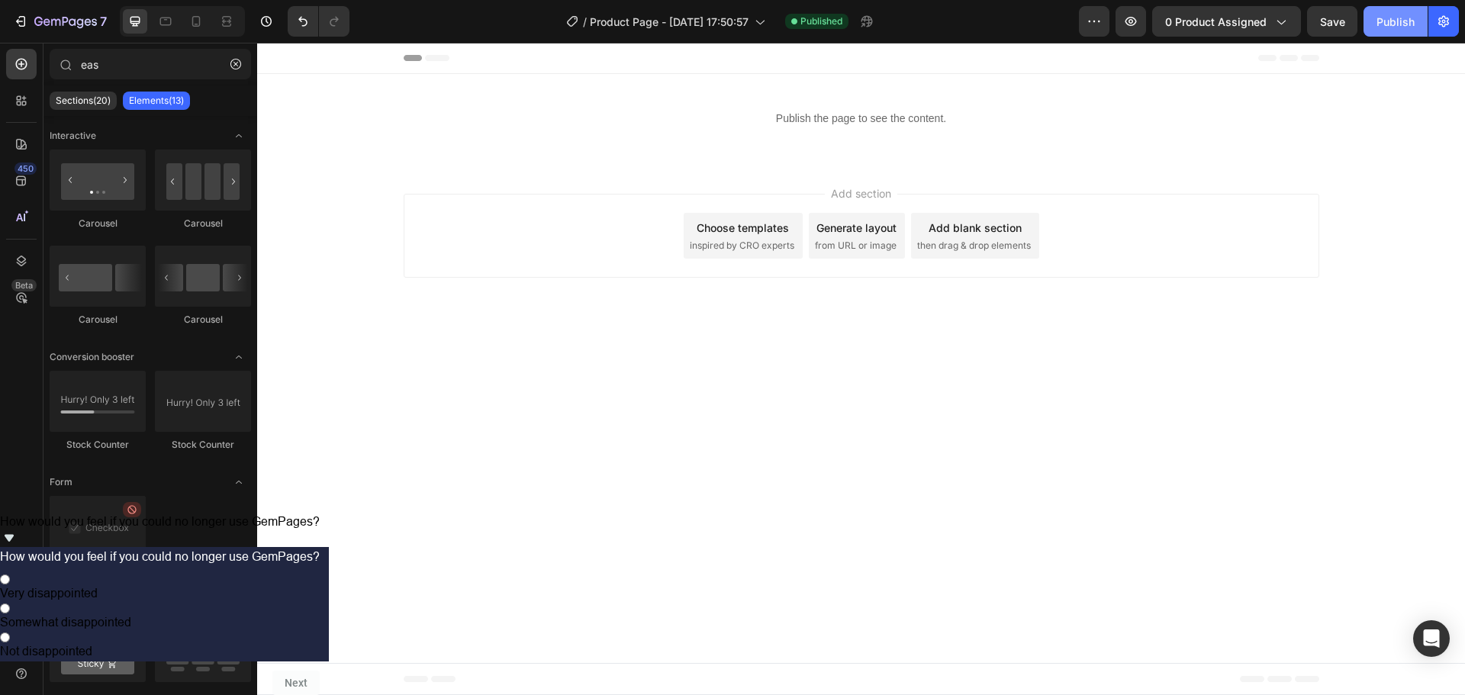
click at [1395, 25] on div "Publish" at bounding box center [1395, 22] width 38 height 16
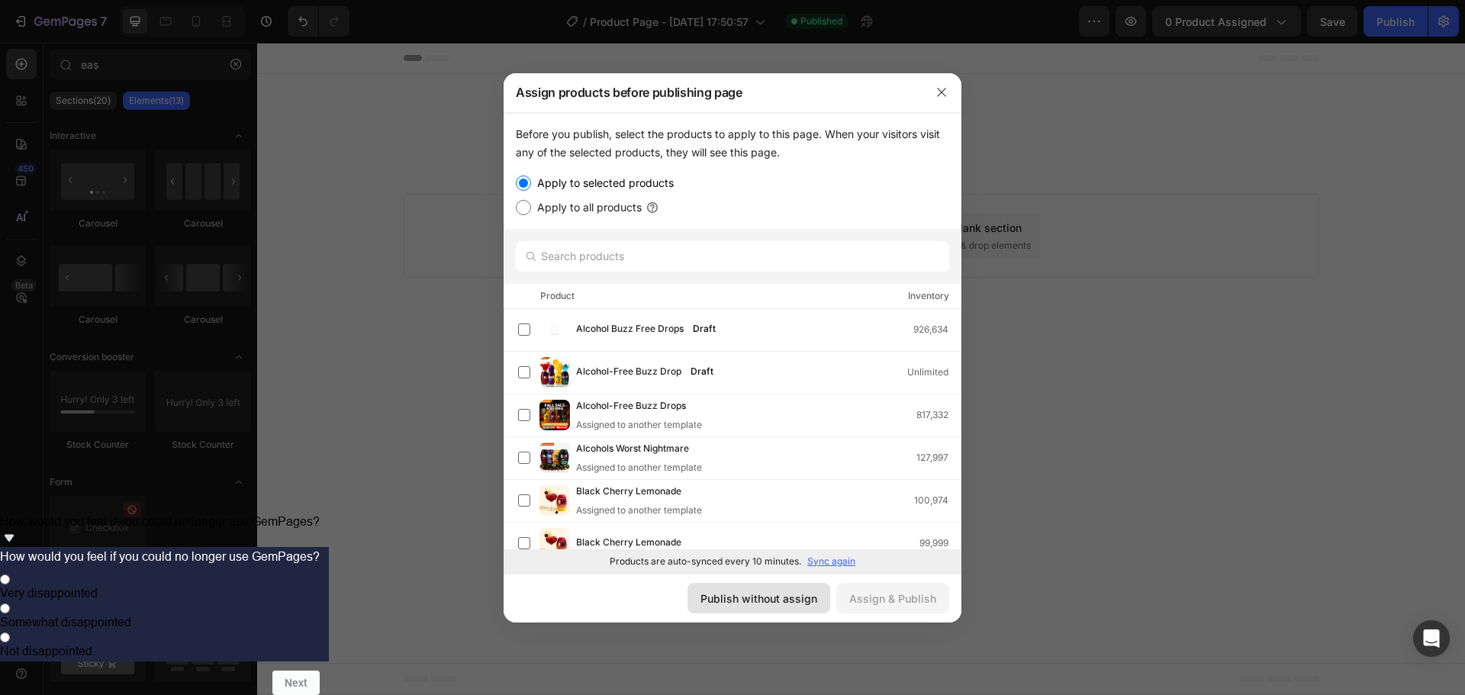
click at [772, 611] on button "Publish without assign" at bounding box center [758, 598] width 143 height 31
